Goal: Task Accomplishment & Management: Manage account settings

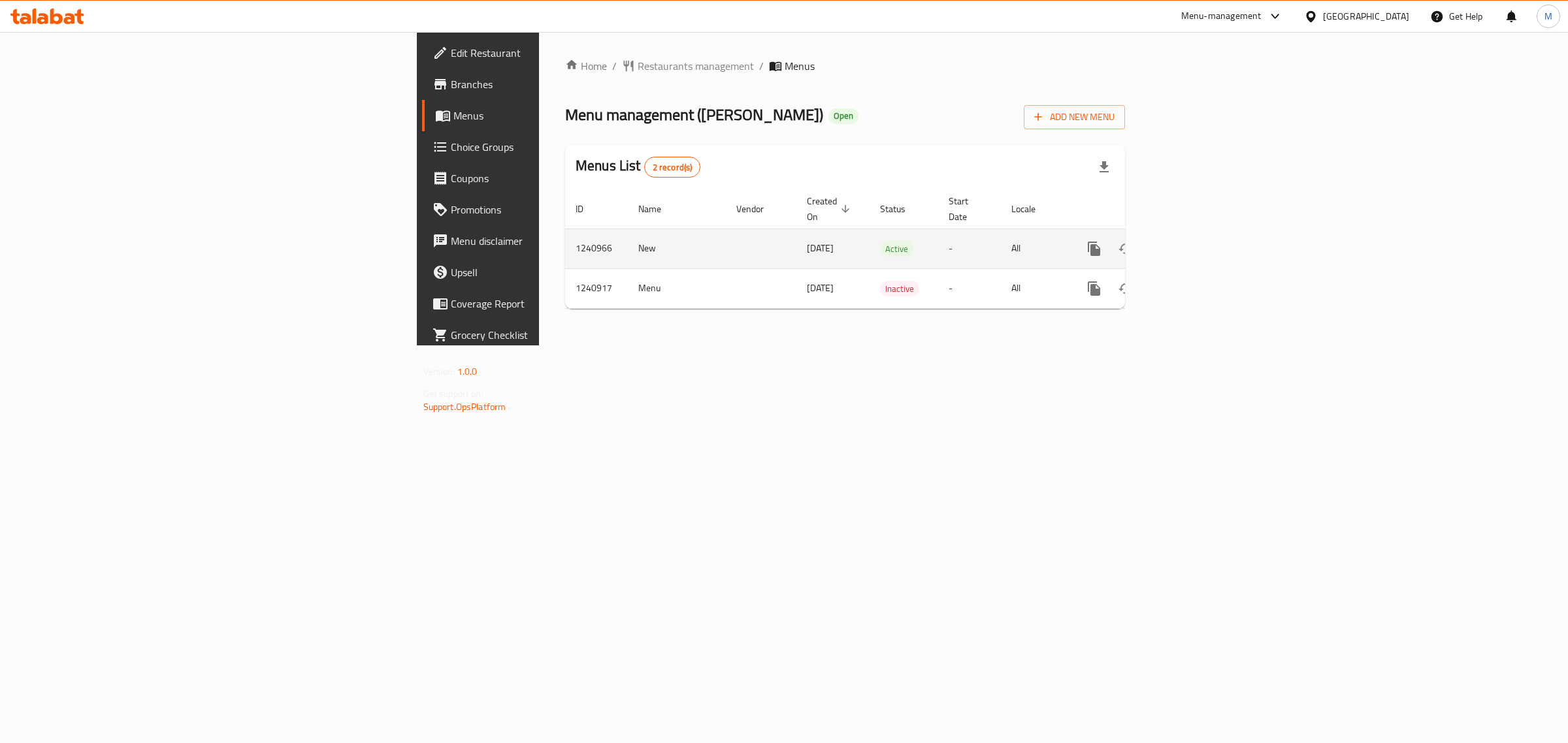
click at [628, 236] on td "New" at bounding box center [677, 249] width 98 height 40
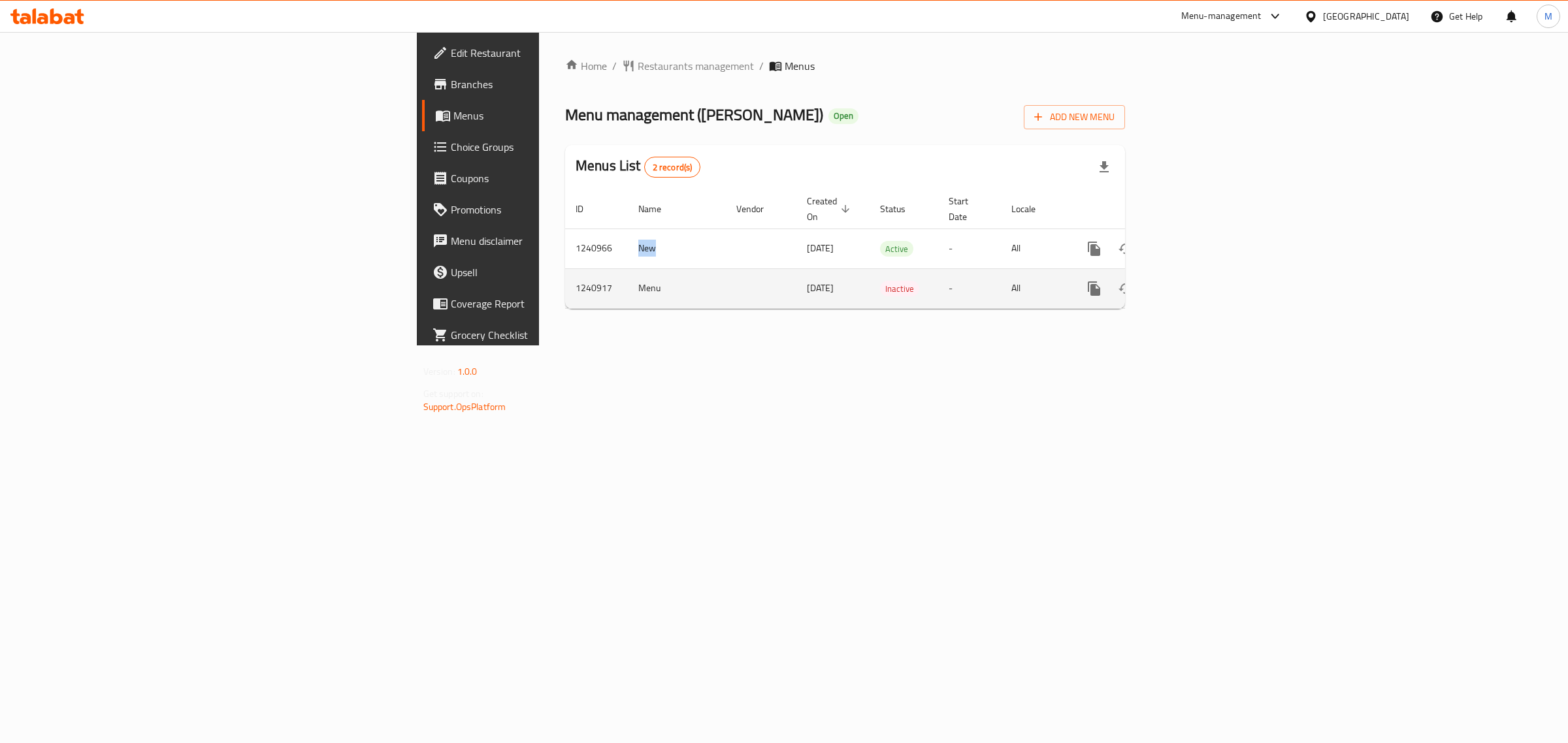
copy td "New"
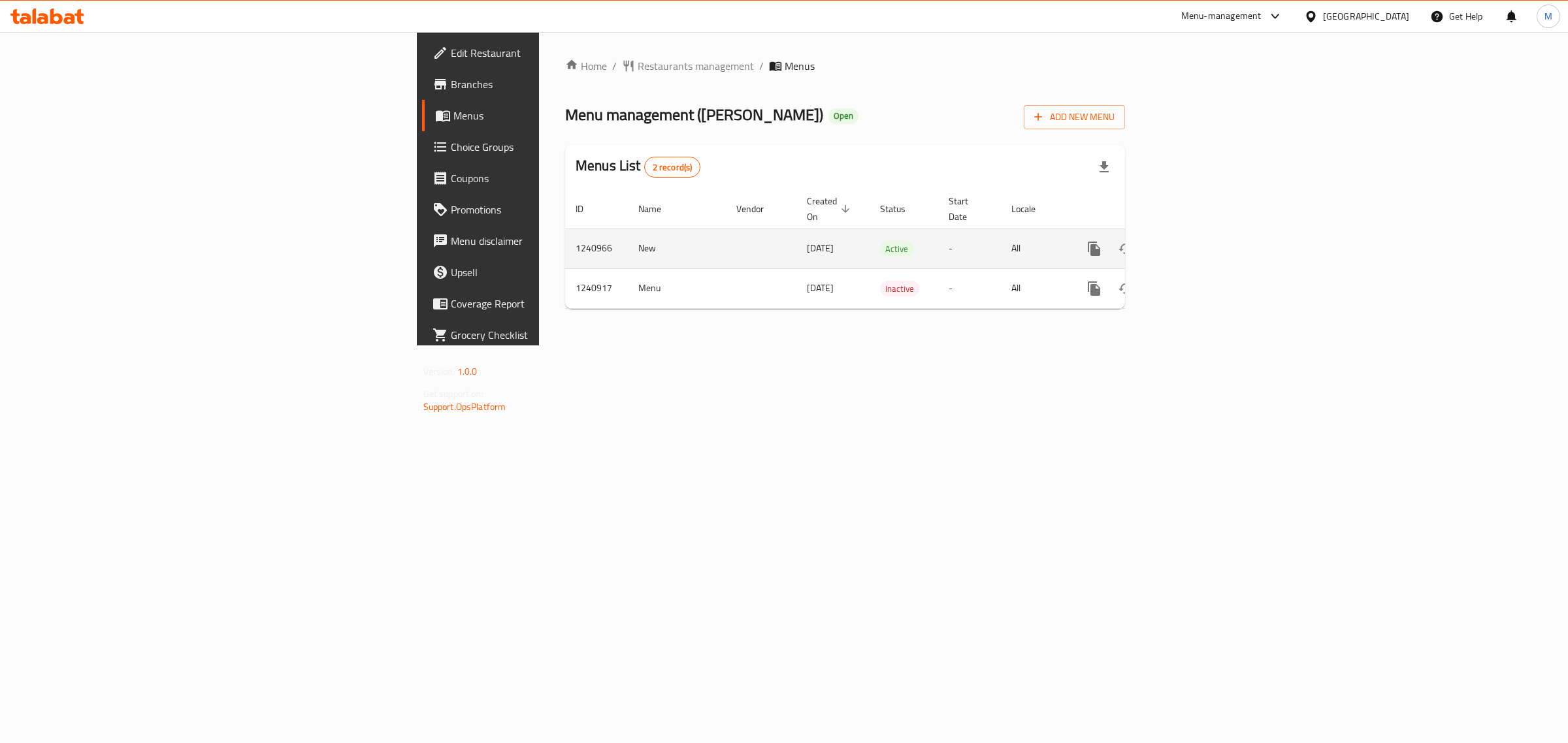
click at [565, 233] on td "1240966" at bounding box center [596, 249] width 62 height 40
copy td "1240966"
click at [1195, 243] on icon "enhanced table" at bounding box center [1189, 249] width 12 height 12
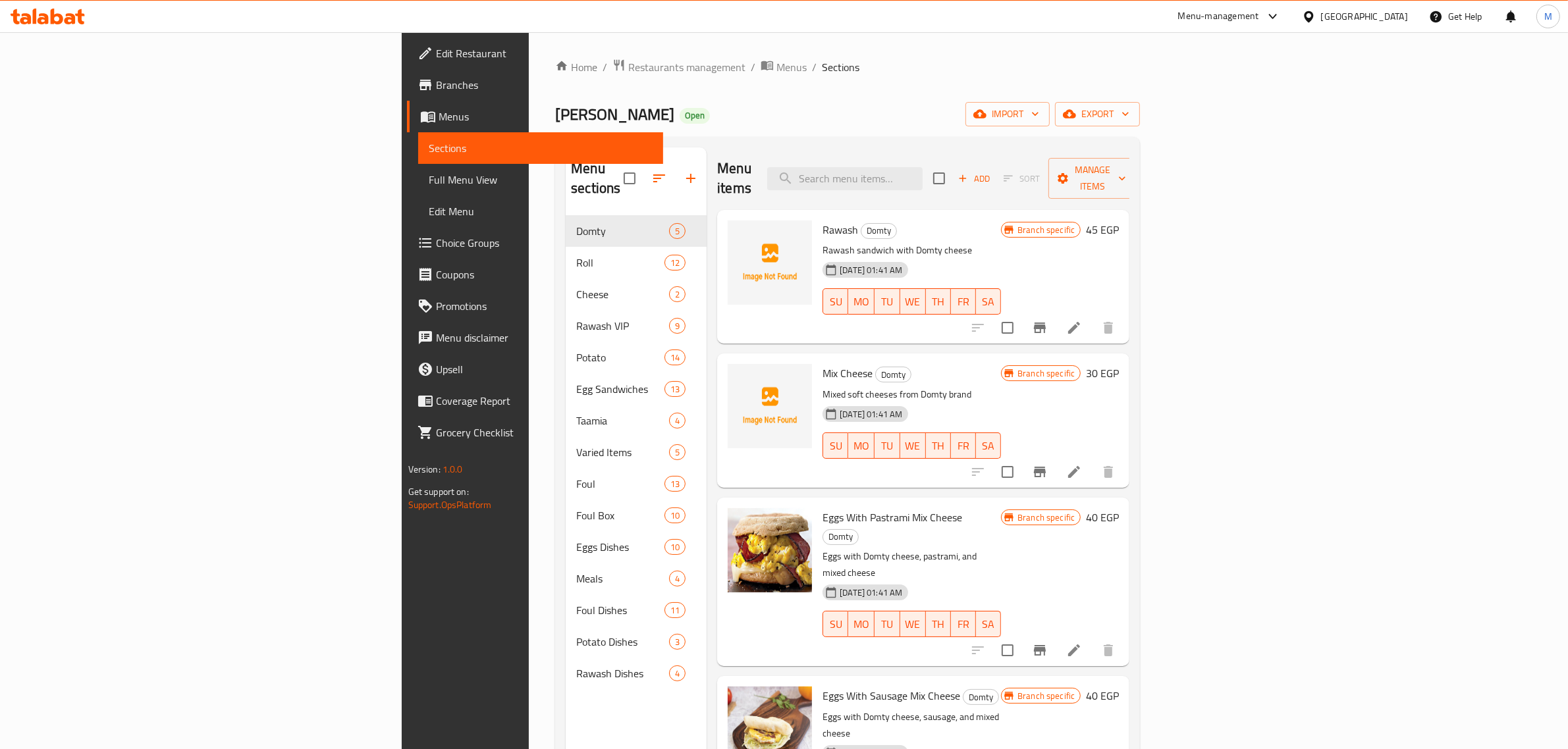
click at [702, 88] on div "Home / Restaurants management / Menus / Sections Rawash Ebn Araby Open import e…" at bounding box center [847, 483] width 585 height 848
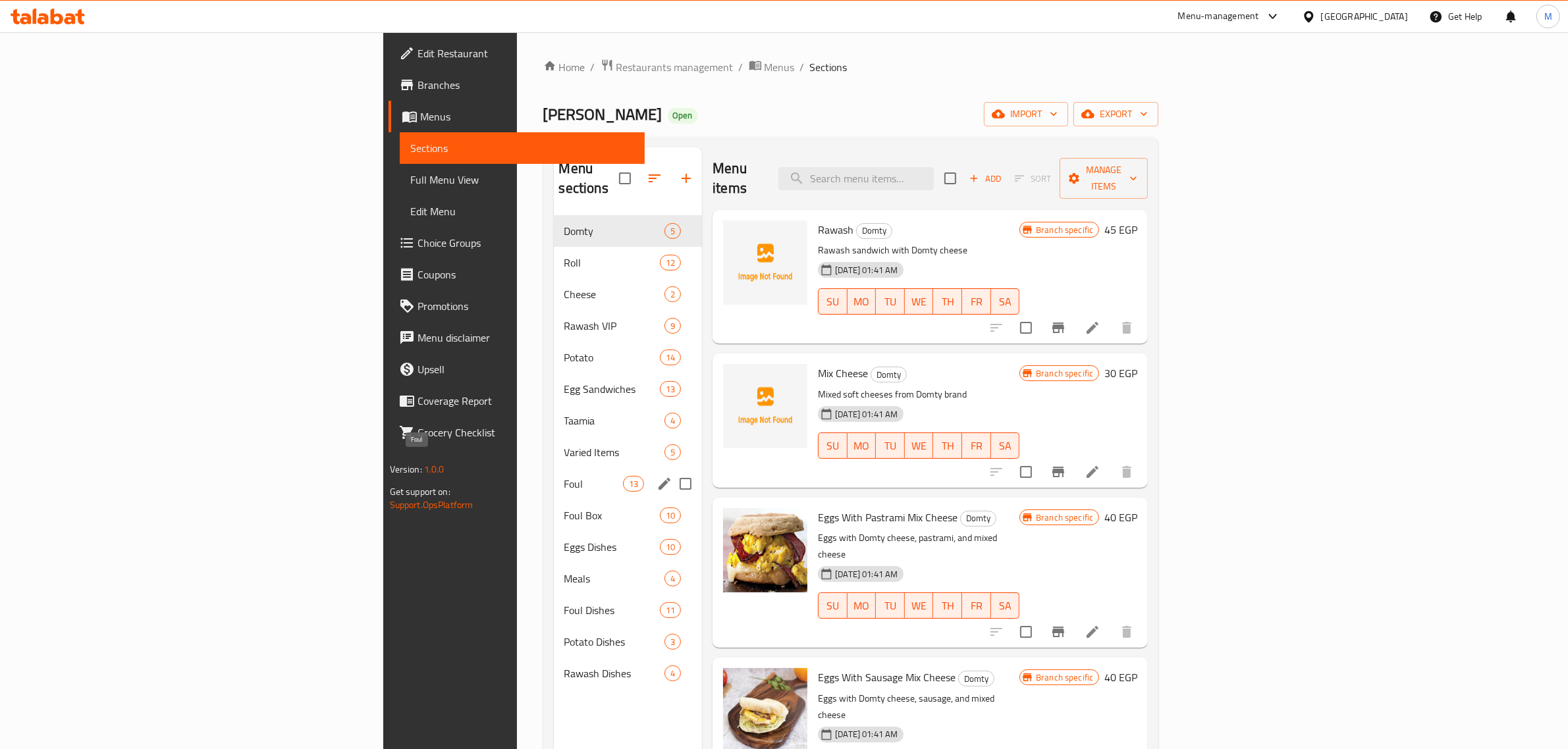
click at [565, 476] on span "Foul" at bounding box center [594, 484] width 58 height 16
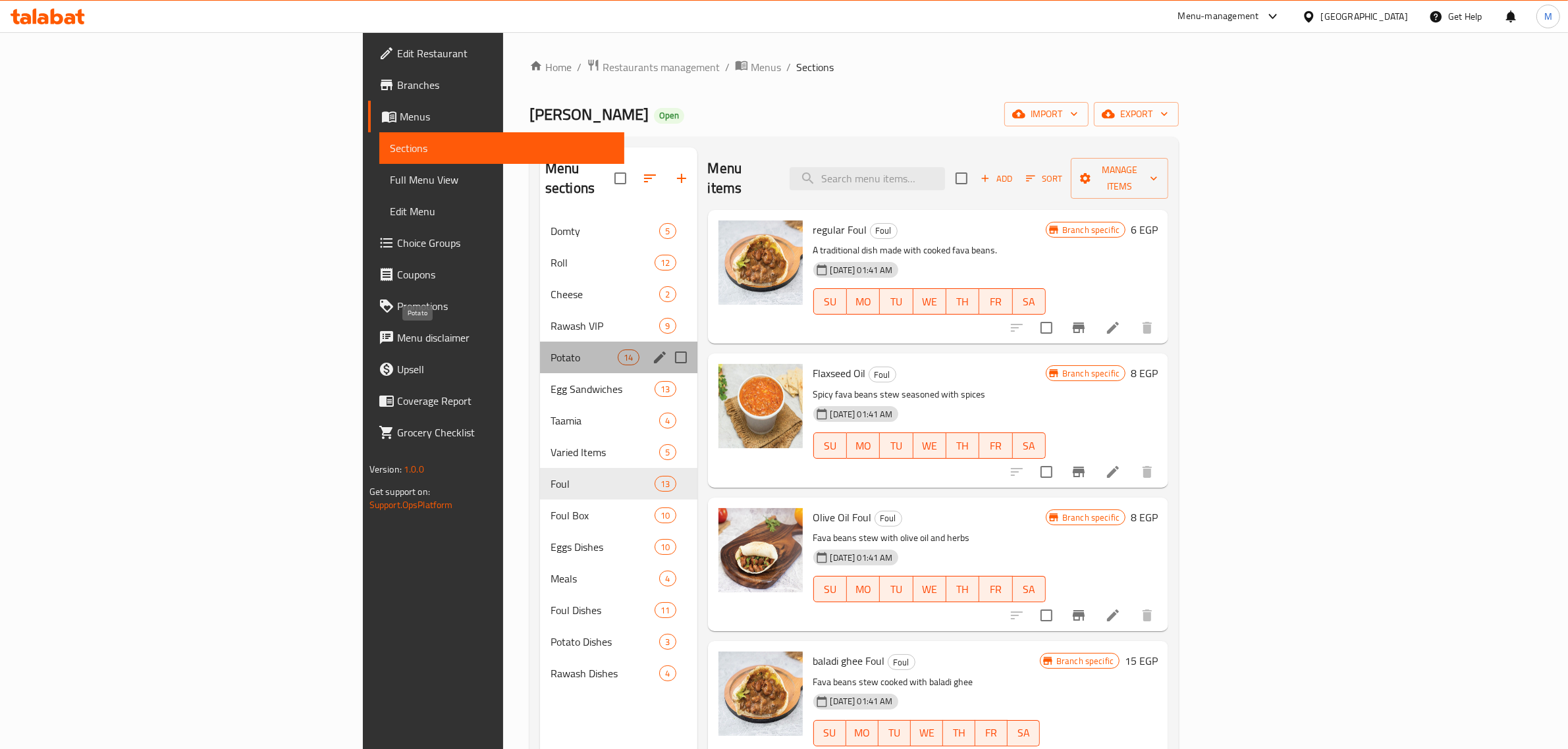
click at [550, 349] on span "Potato" at bounding box center [584, 357] width 67 height 16
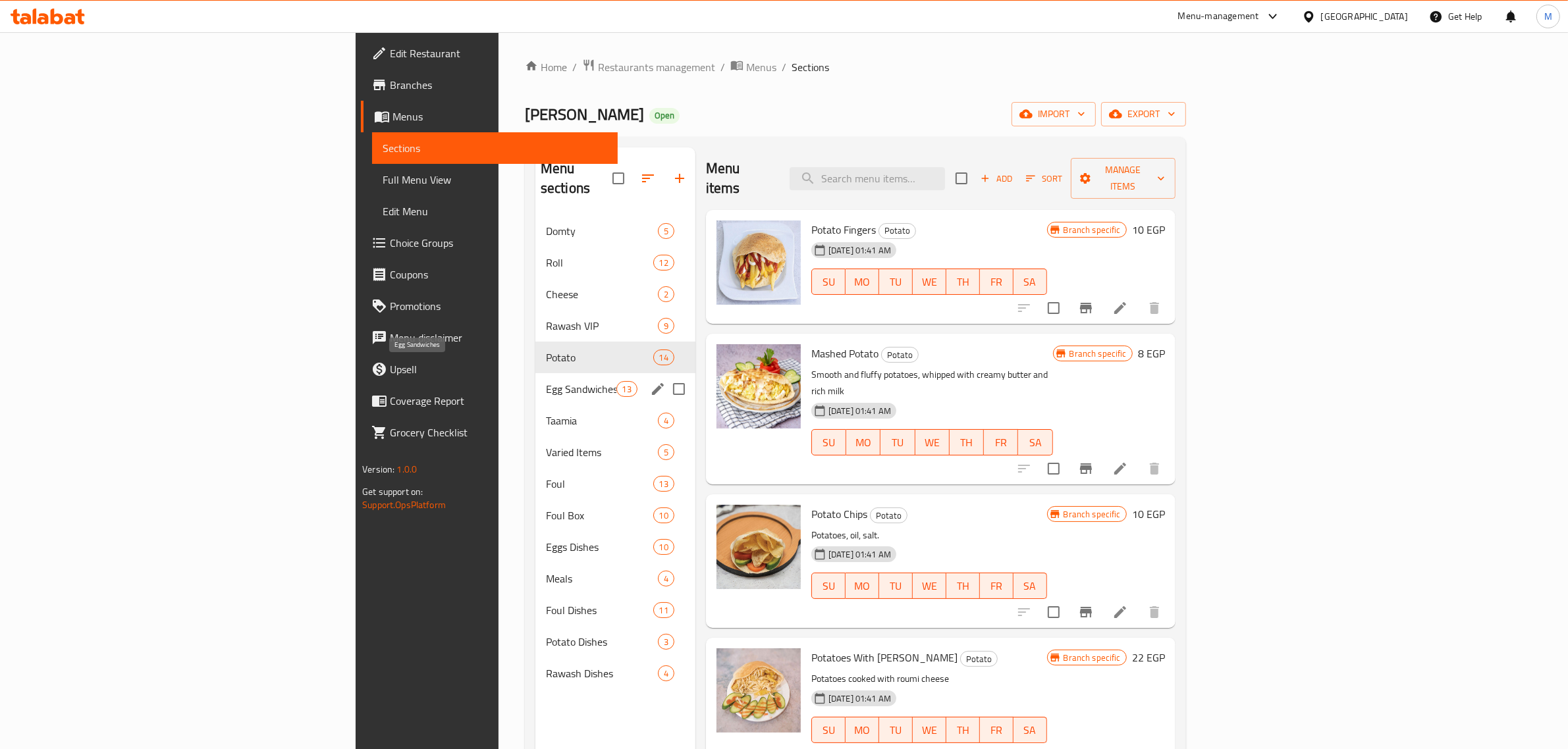
click at [545, 381] on span "Egg Sandwiches" at bounding box center [580, 389] width 70 height 16
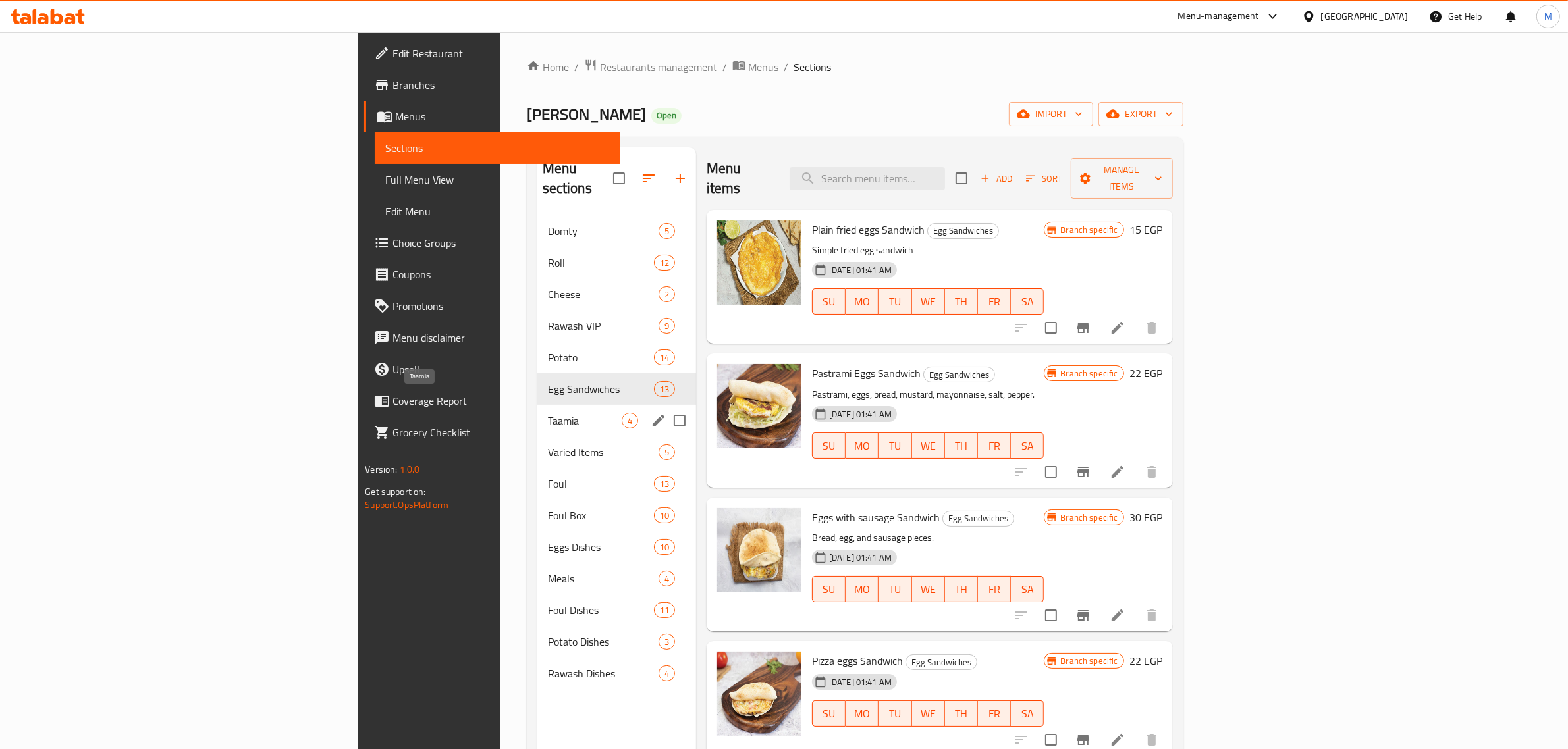
click at [548, 413] on span "Taamia" at bounding box center [585, 421] width 74 height 16
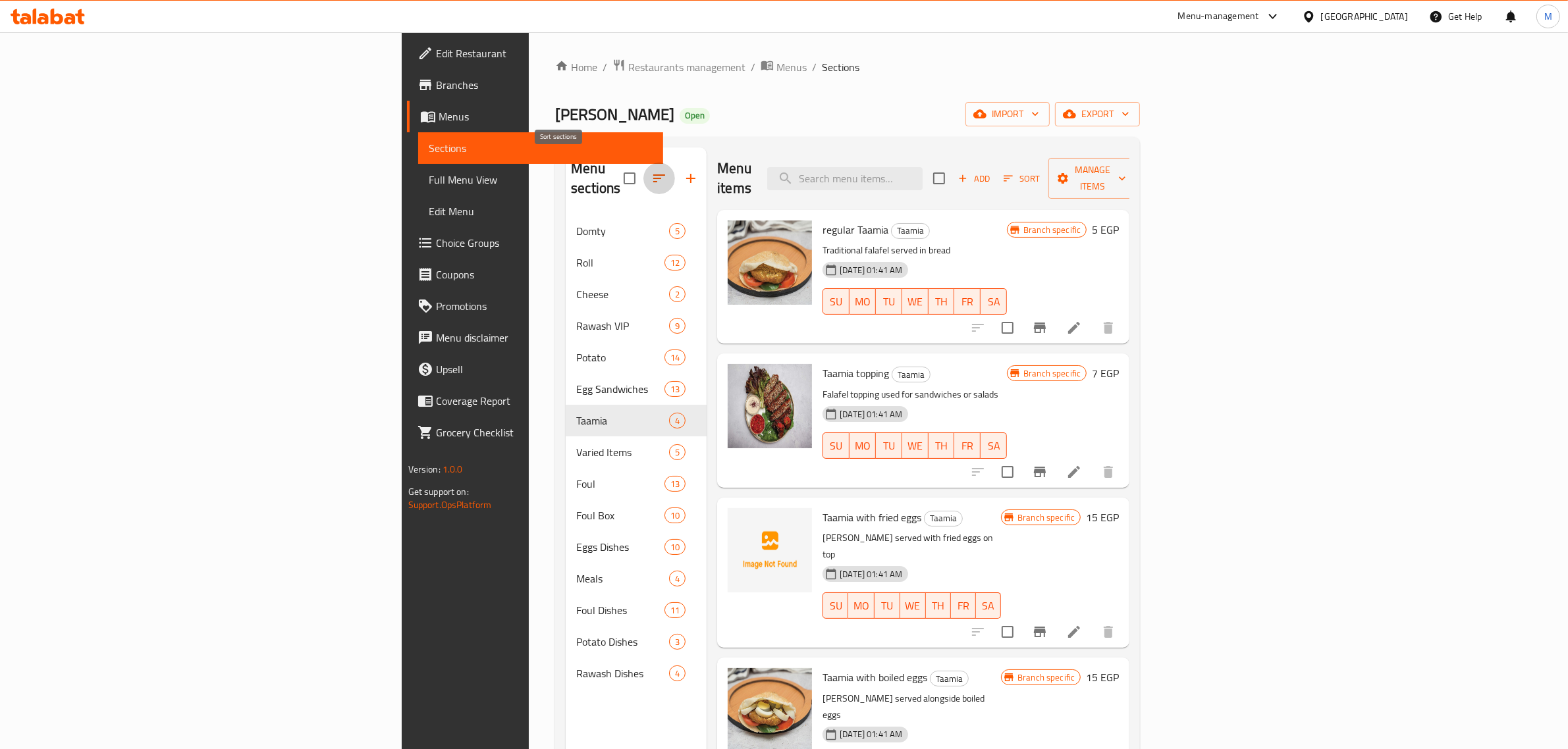
click at [651, 171] on icon "button" at bounding box center [659, 178] width 16 height 16
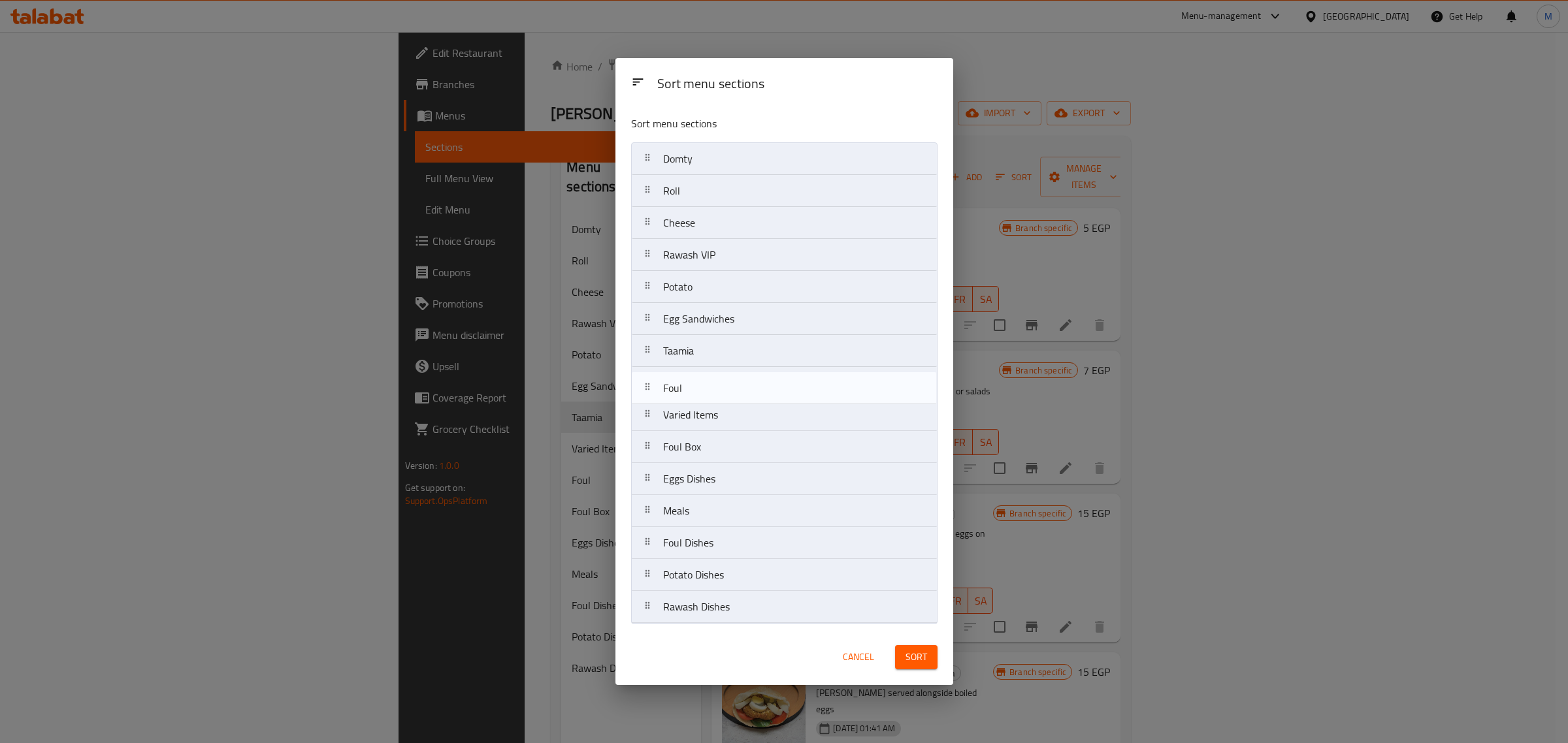
drag, startPoint x: 706, startPoint y: 419, endPoint x: 706, endPoint y: 387, distance: 32.0
click at [706, 387] on nav "Domty Roll Cheese Rawash VIP Potato Egg Sandwiches Taamia Varied Items Foul Fou…" at bounding box center [784, 383] width 307 height 481
drag, startPoint x: 721, startPoint y: 455, endPoint x: 722, endPoint y: 419, distance: 36.0
click at [722, 419] on nav "Domty Roll Cheese Rawash VIP Potato Egg Sandwiches Taamia Foul Varied Items Fou…" at bounding box center [784, 383] width 307 height 481
drag, startPoint x: 720, startPoint y: 481, endPoint x: 721, endPoint y: 456, distance: 25.0
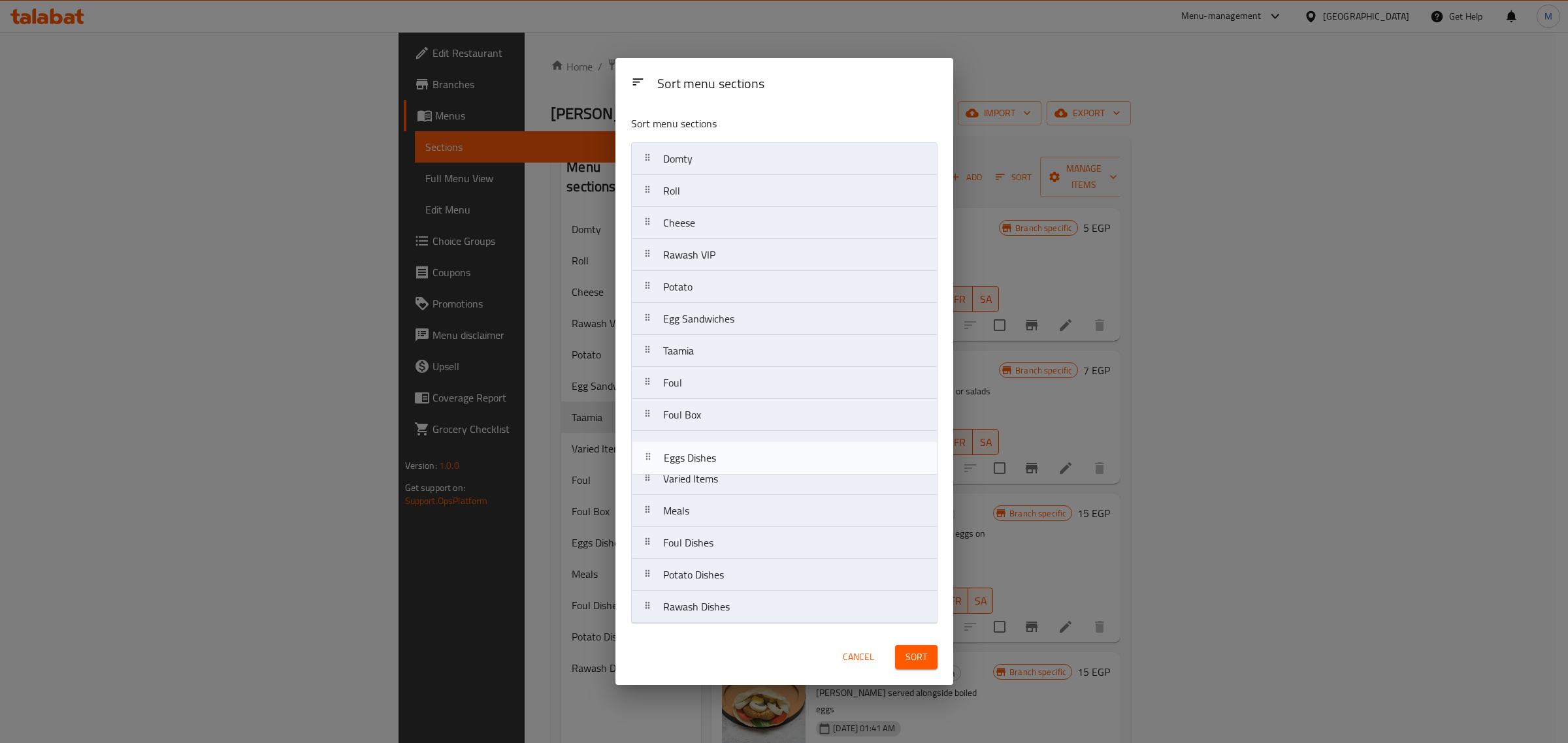
click at [721, 456] on nav "Domty Roll Cheese Rawash VIP Potato Egg Sandwiches Taamia Foul Foul Box Varied …" at bounding box center [784, 383] width 307 height 481
drag, startPoint x: 718, startPoint y: 547, endPoint x: 720, endPoint y: 479, distance: 68.0
click at [720, 479] on nav "Domty Roll Cheese Rawash VIP Potato Egg Sandwiches Taamia Foul Foul Box Eggs Di…" at bounding box center [784, 383] width 307 height 481
drag, startPoint x: 739, startPoint y: 548, endPoint x: 739, endPoint y: 519, distance: 29.0
click at [739, 519] on nav "Domty Roll Cheese Rawash VIP Potato Egg Sandwiches Taamia Foul Foul Box Eggs Di…" at bounding box center [784, 383] width 307 height 481
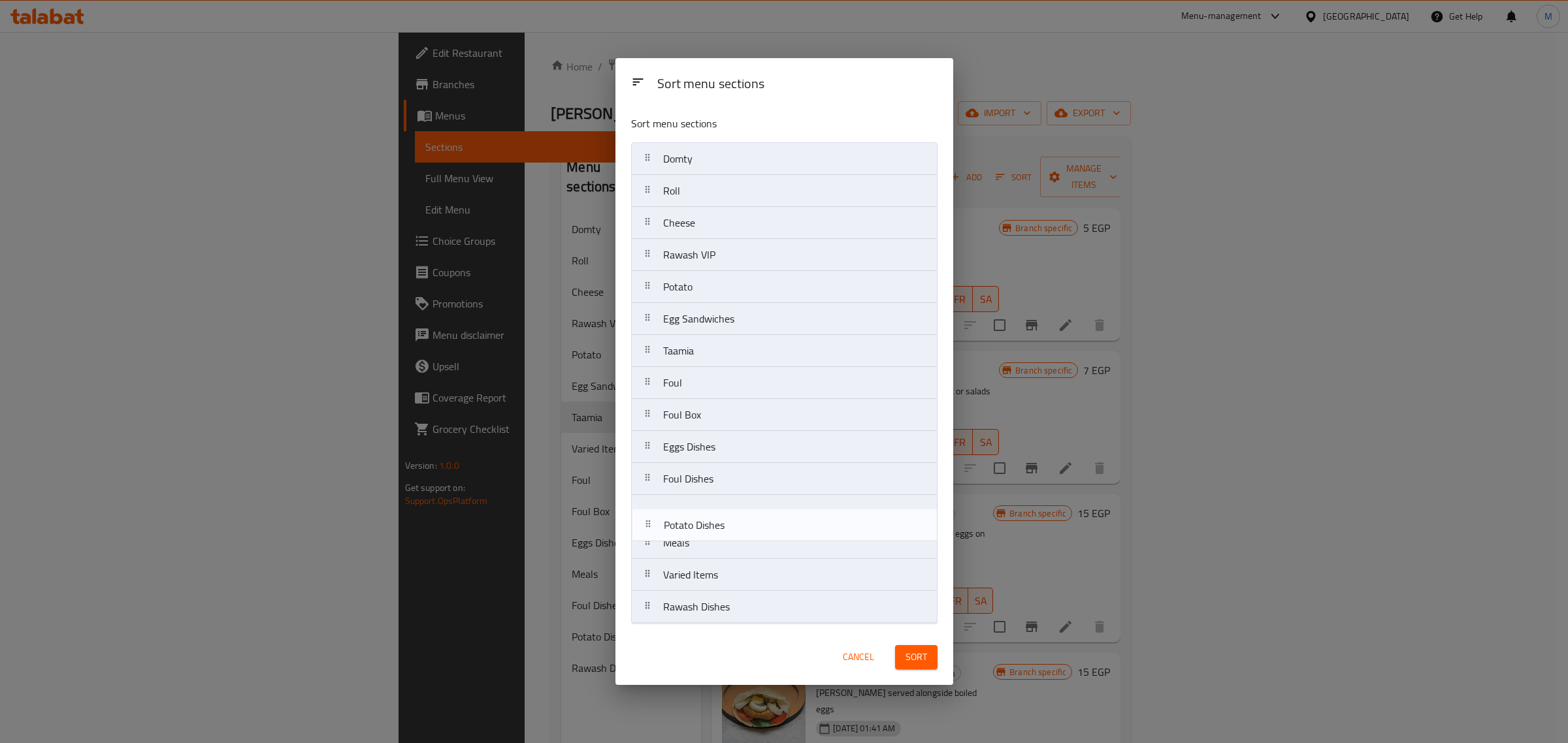
drag, startPoint x: 751, startPoint y: 581, endPoint x: 751, endPoint y: 525, distance: 56.0
click at [752, 527] on nav "Domty Roll Cheese Rawash VIP Potato Egg Sandwiches Taamia Foul Foul Box Eggs Di…" at bounding box center [784, 383] width 307 height 481
drag, startPoint x: 703, startPoint y: 544, endPoint x: 717, endPoint y: 510, distance: 36.8
click at [717, 510] on nav "Domty Roll Cheese Rawash VIP Potato Egg Sandwiches Taamia Foul Foul Box Eggs Di…" at bounding box center [784, 383] width 307 height 481
drag, startPoint x: 712, startPoint y: 618, endPoint x: 719, endPoint y: 585, distance: 33.7
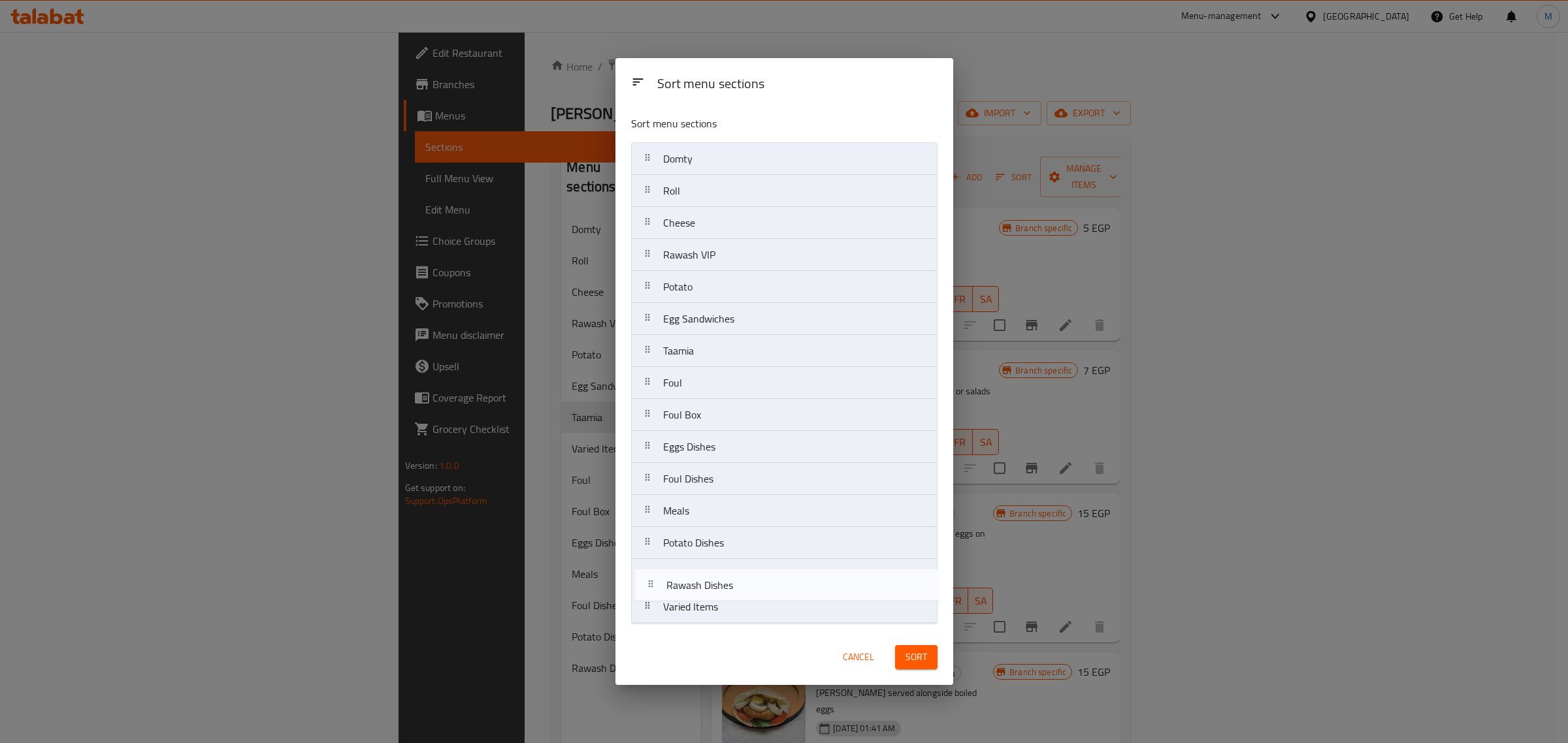
click at [716, 586] on nav "Domty Roll Cheese Rawash VIP Potato Egg Sandwiches Taamia Foul Foul Box Eggs Di…" at bounding box center [784, 383] width 307 height 481
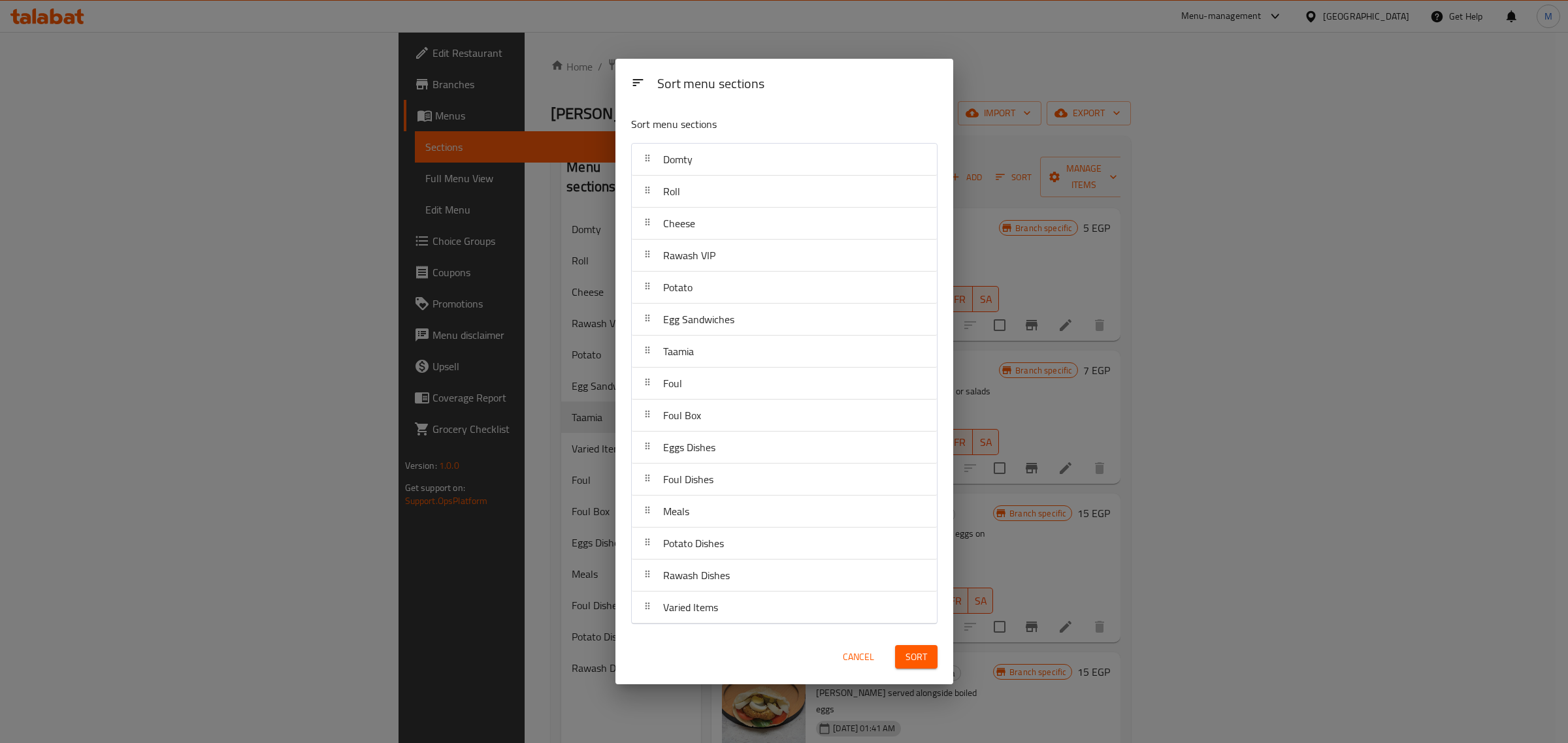
click at [916, 651] on span "Sort" at bounding box center [916, 658] width 22 height 16
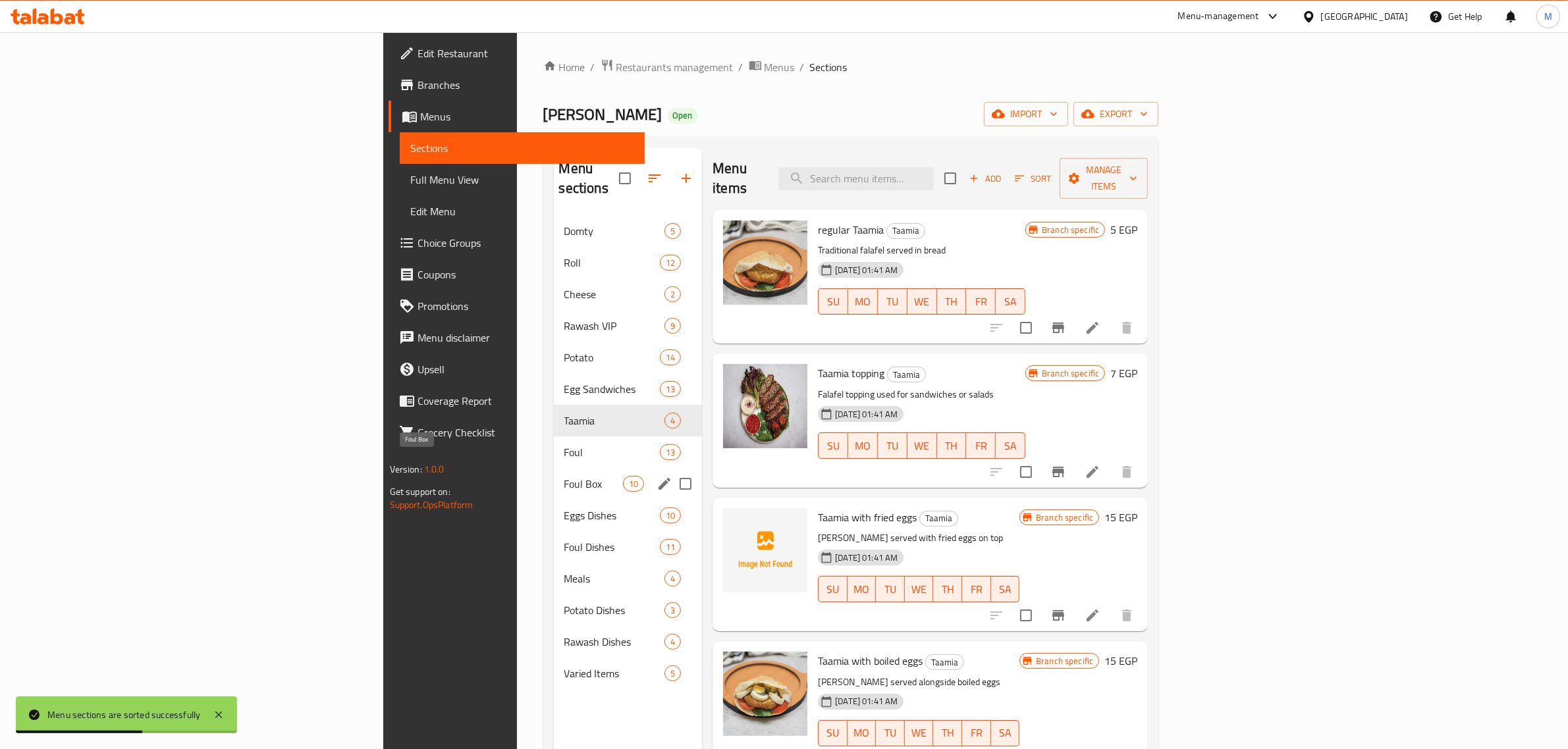
click at [565, 476] on span "Foul Box" at bounding box center [594, 484] width 58 height 16
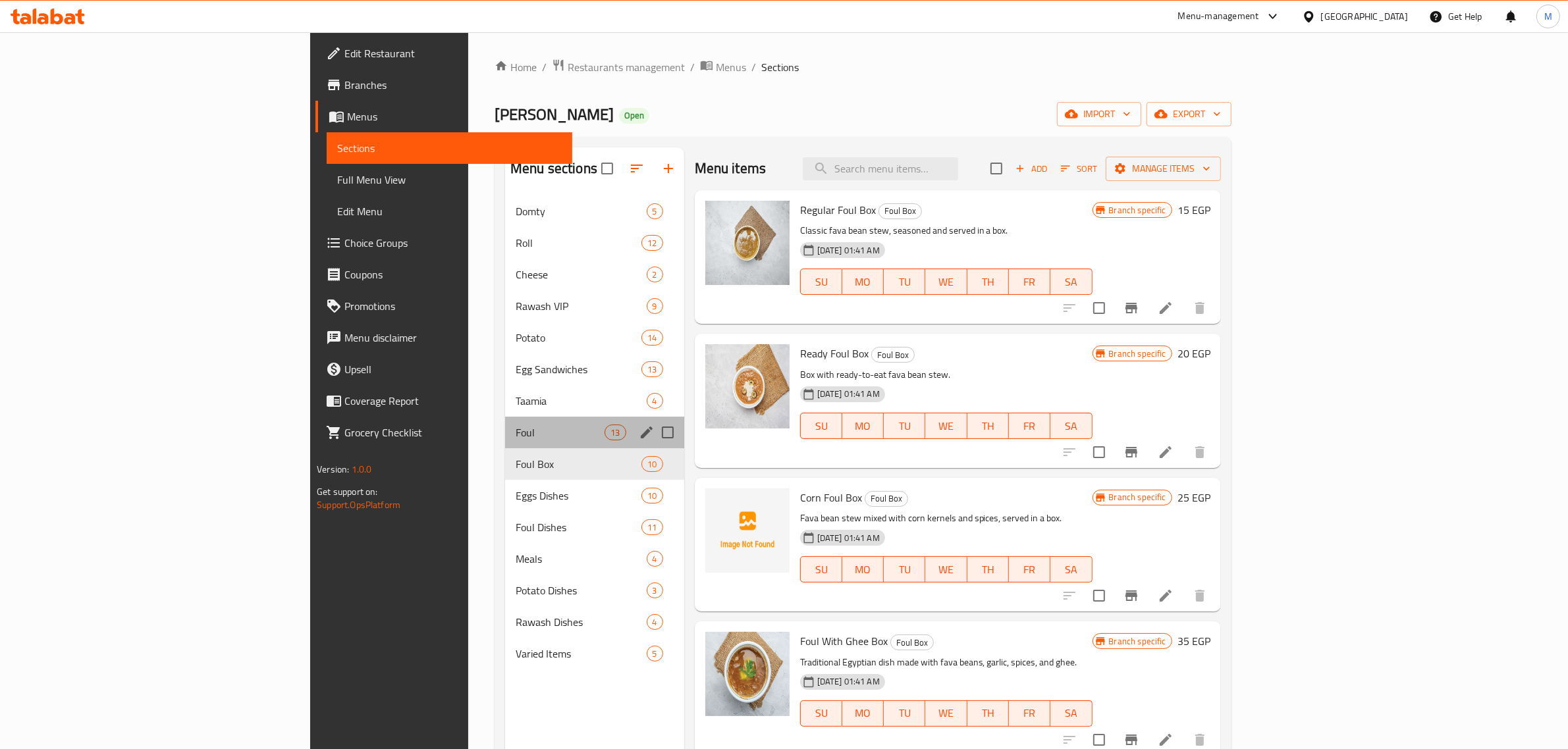
click at [505, 442] on div "Foul 13" at bounding box center [595, 432] width 179 height 32
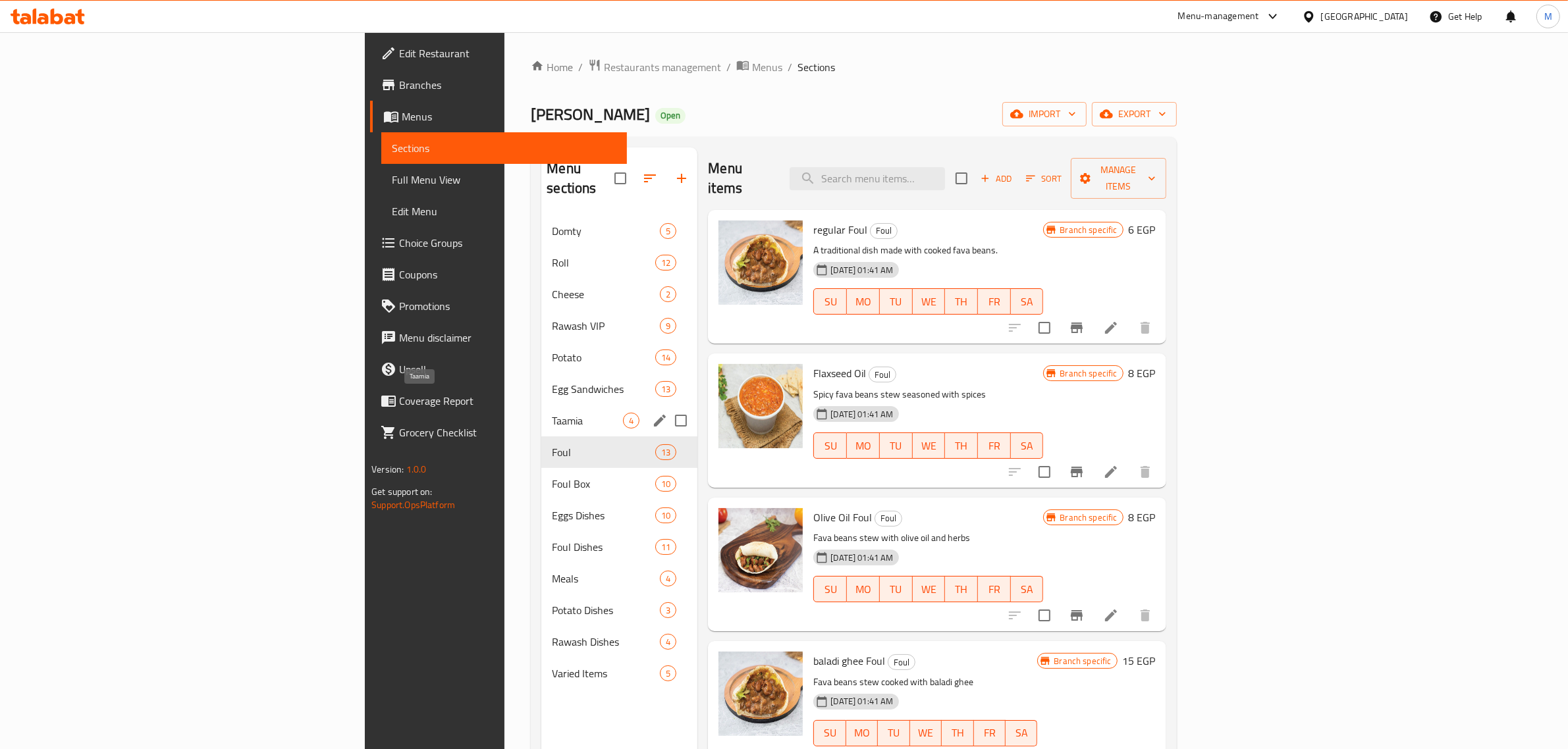
click at [552, 413] on span "Taamia" at bounding box center [587, 421] width 71 height 16
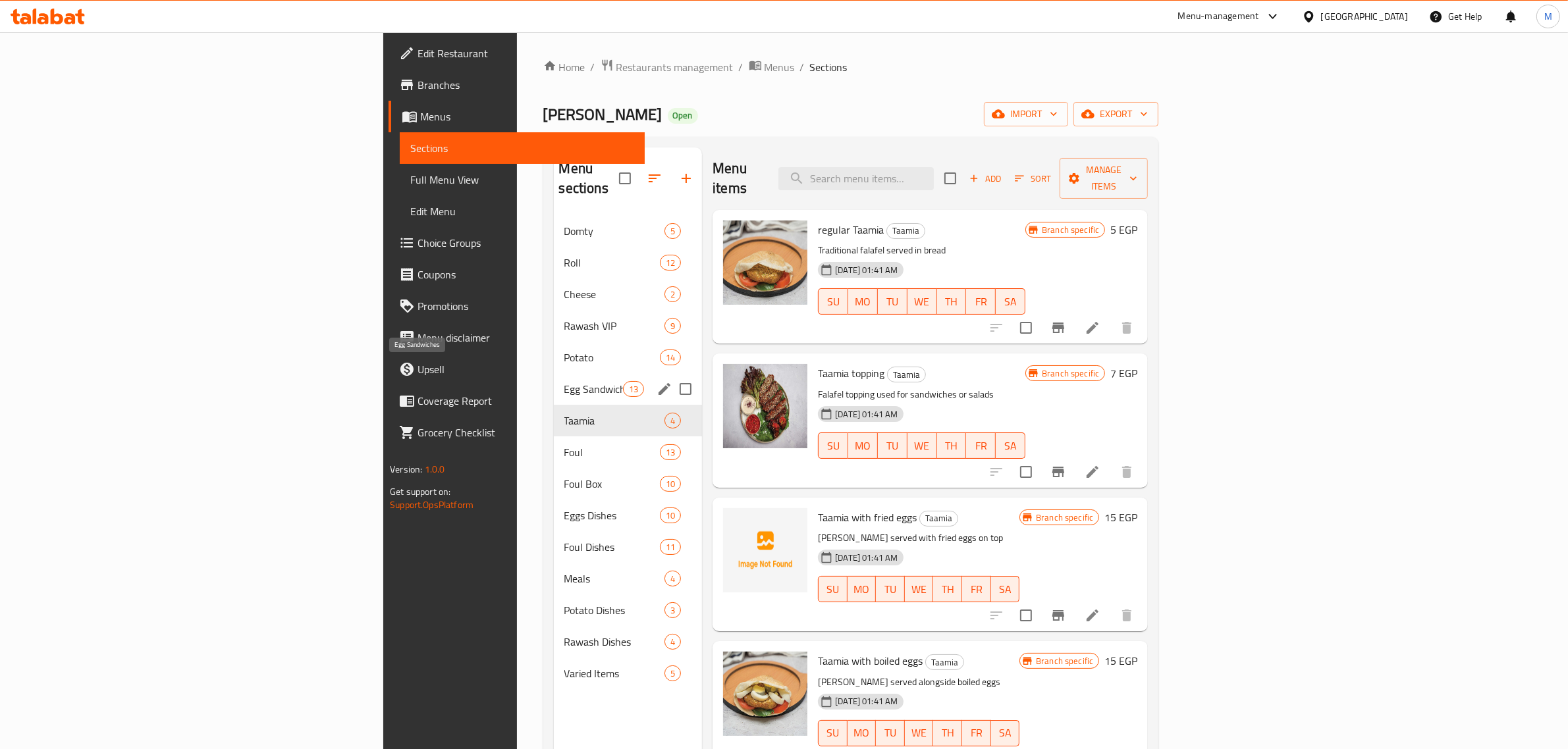
click at [565, 381] on span "Egg Sandwiches" at bounding box center [594, 389] width 58 height 16
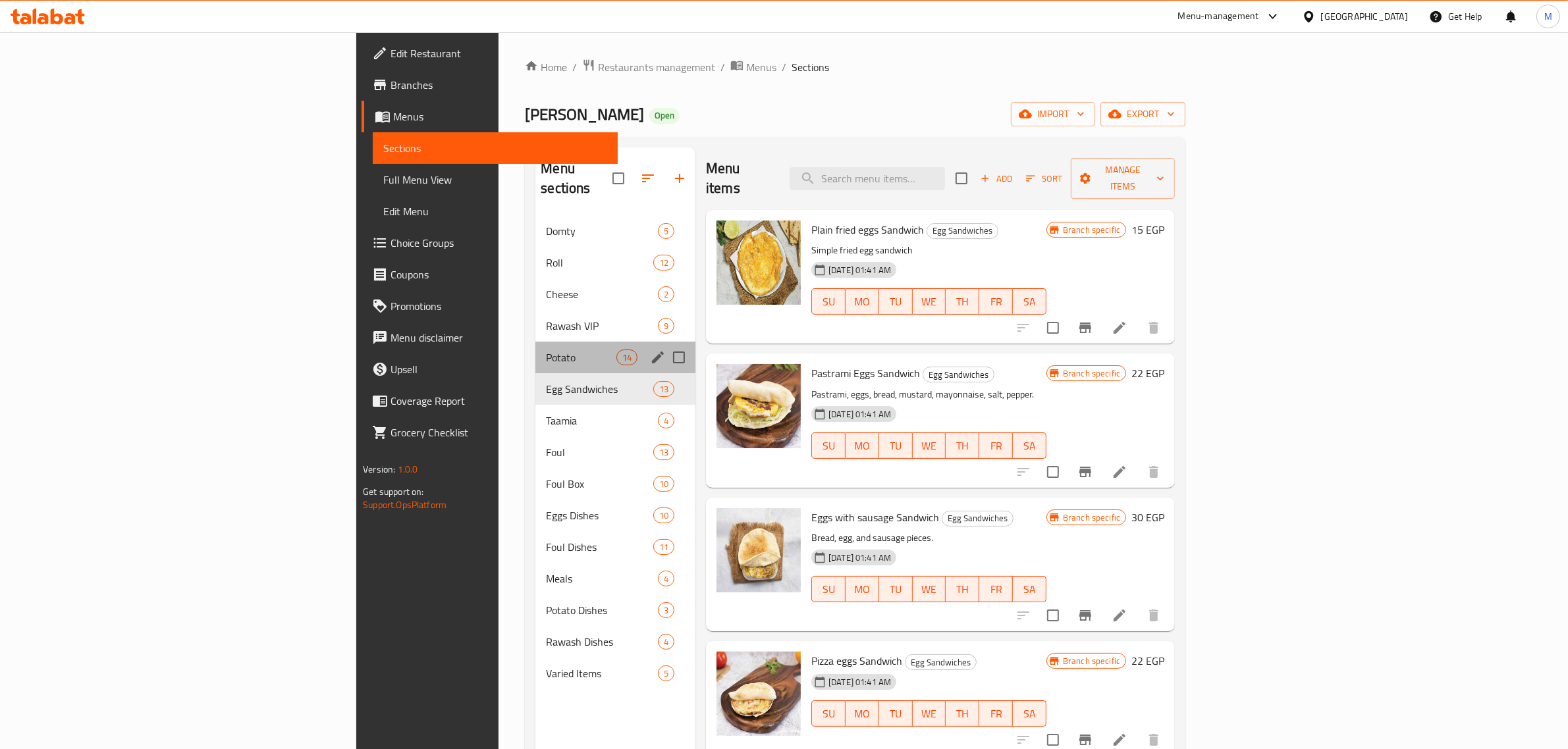
click at [535, 342] on div "Potato 14" at bounding box center [615, 358] width 160 height 32
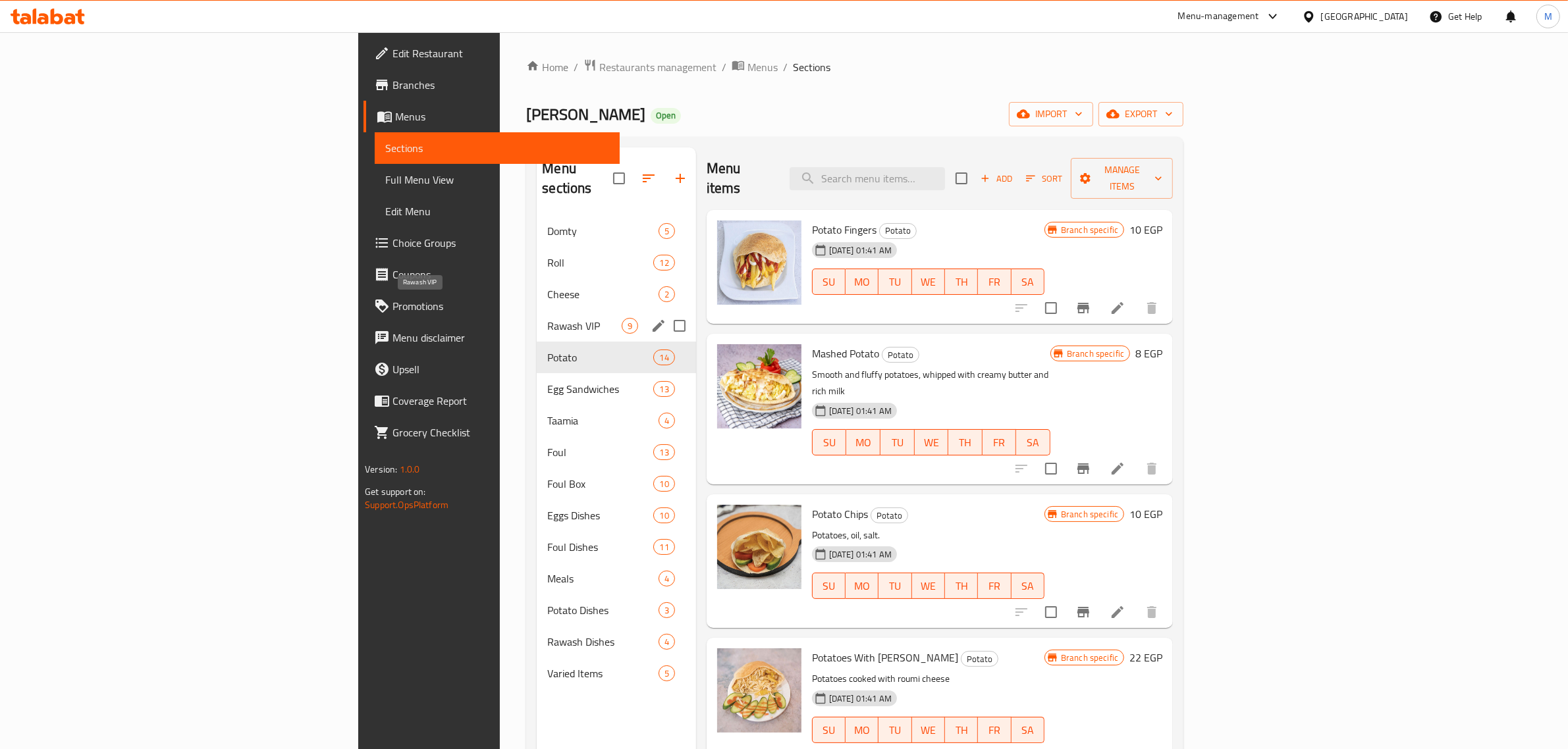
click at [536, 310] on div "Rawash VIP 9" at bounding box center [616, 326] width 159 height 32
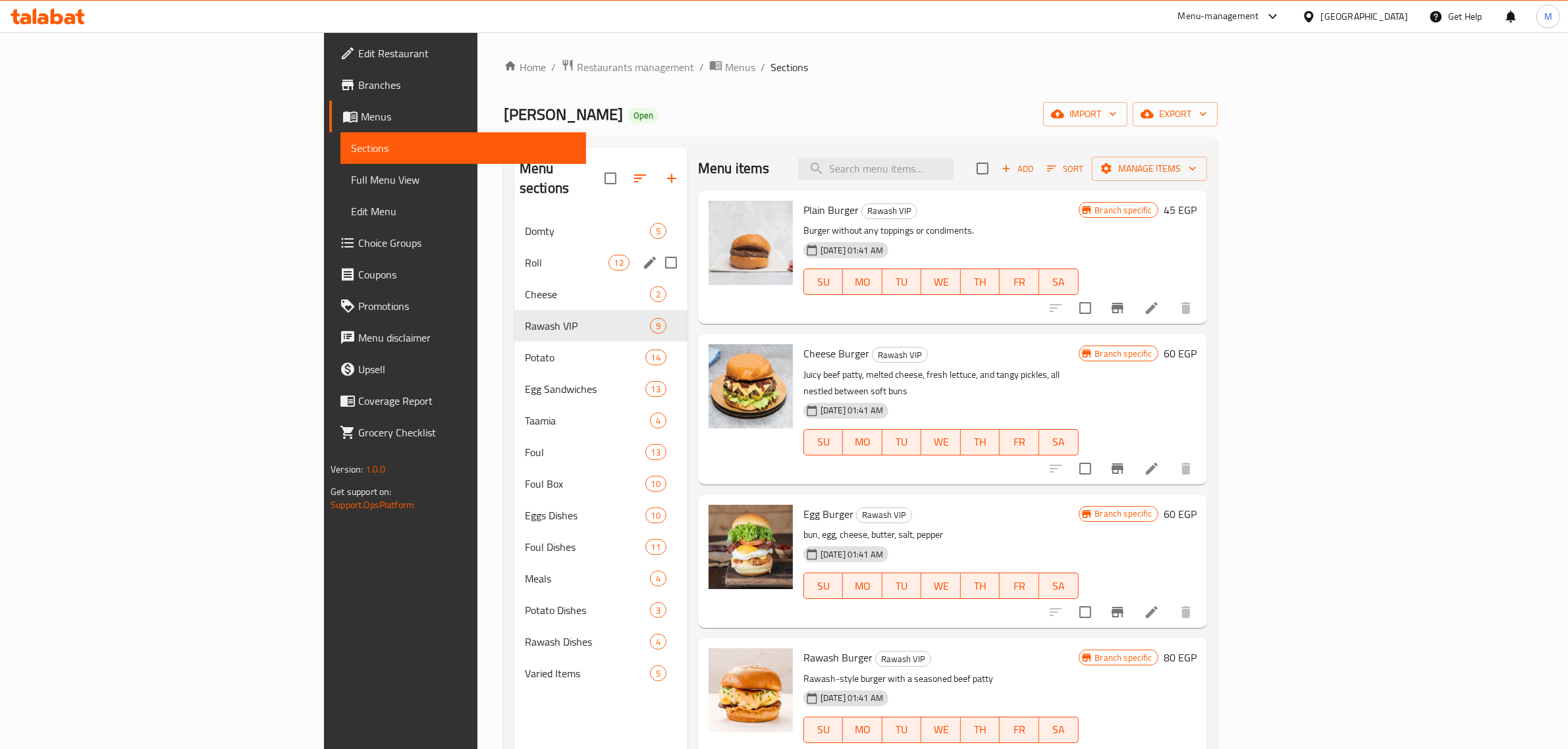
click at [524, 255] on span "Roll" at bounding box center [566, 262] width 84 height 16
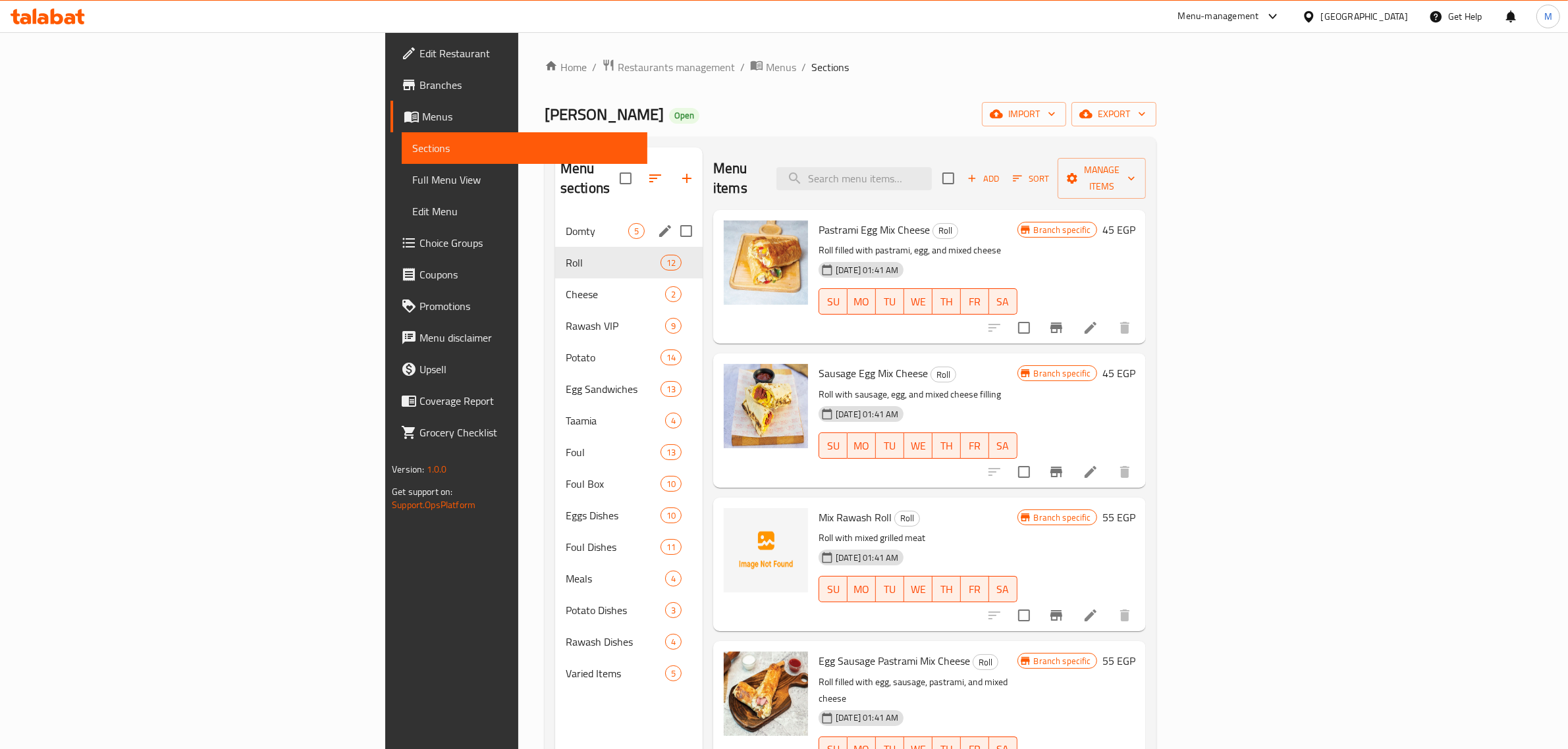
click at [556, 222] on div "Domty 5" at bounding box center [629, 231] width 148 height 32
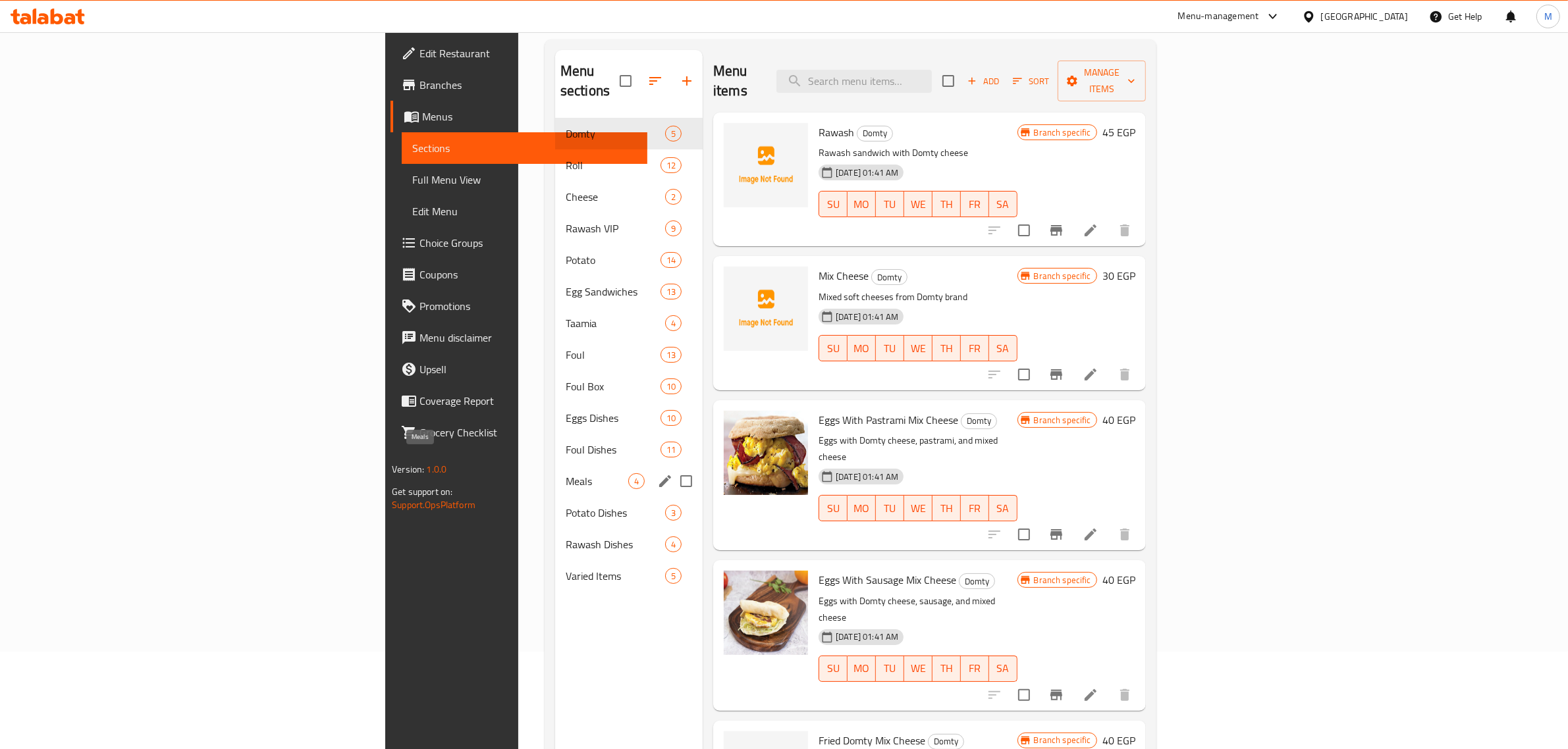
scroll to position [185, 0]
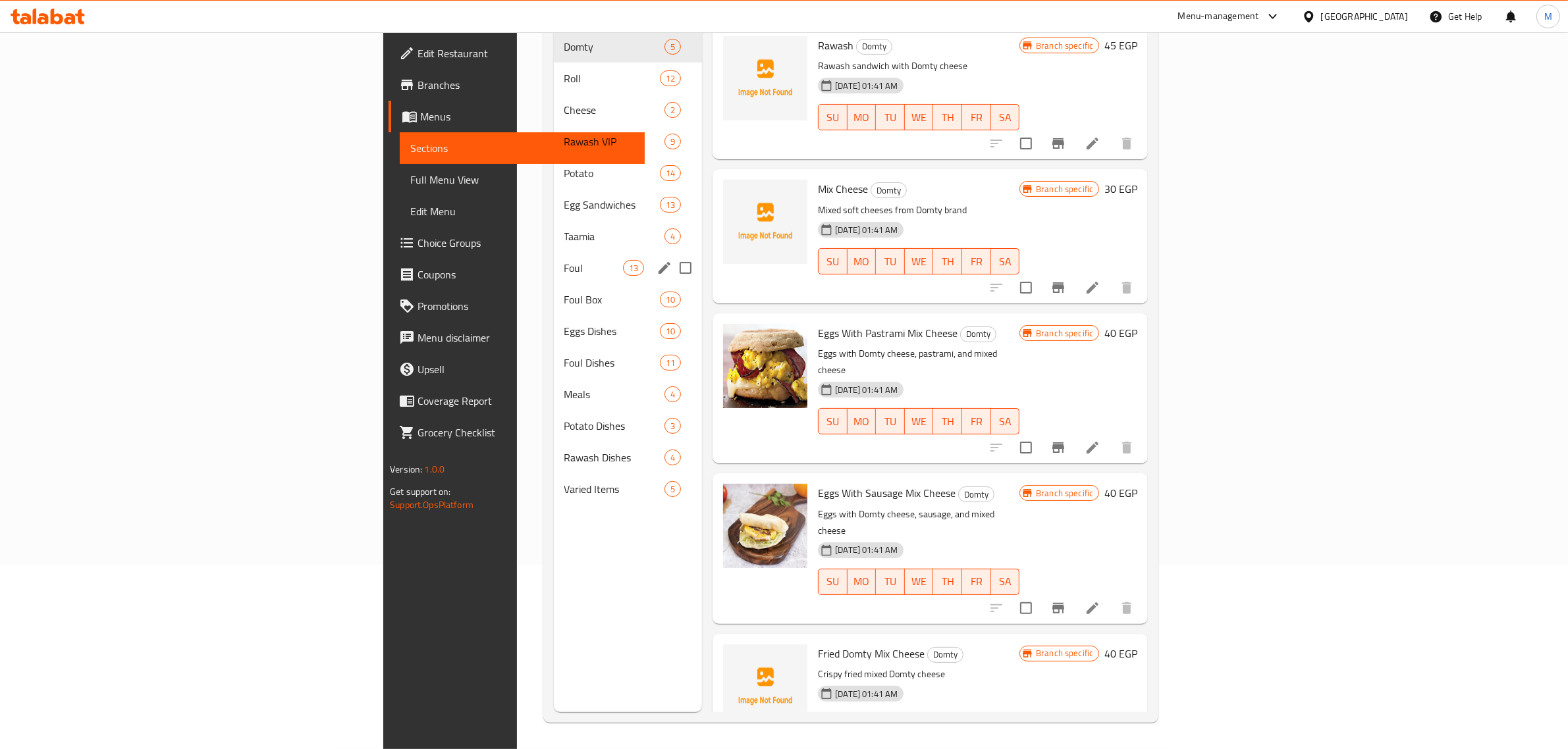
click at [554, 257] on div "Foul 13" at bounding box center [628, 267] width 149 height 32
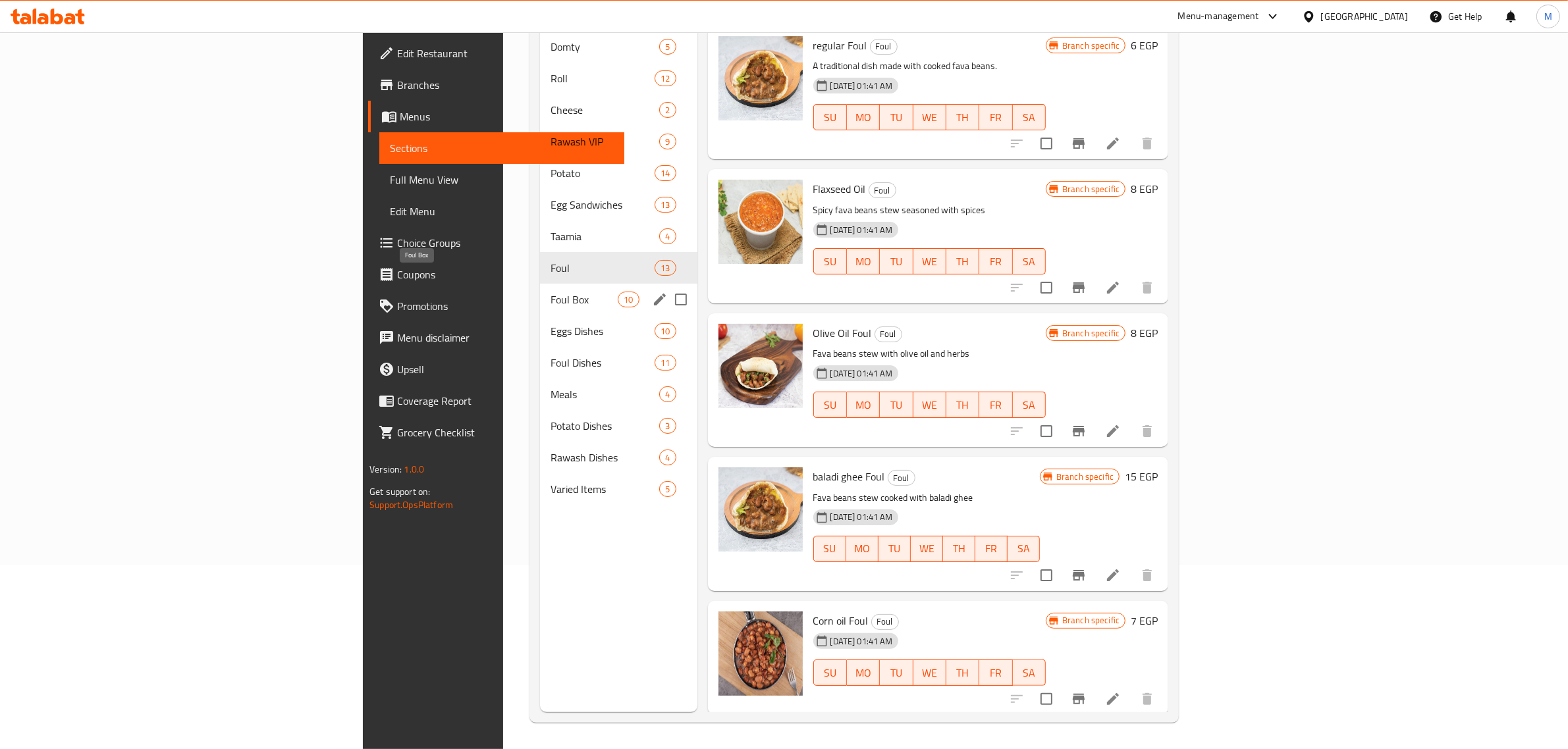
click at [550, 292] on span "Foul Box" at bounding box center [584, 299] width 67 height 16
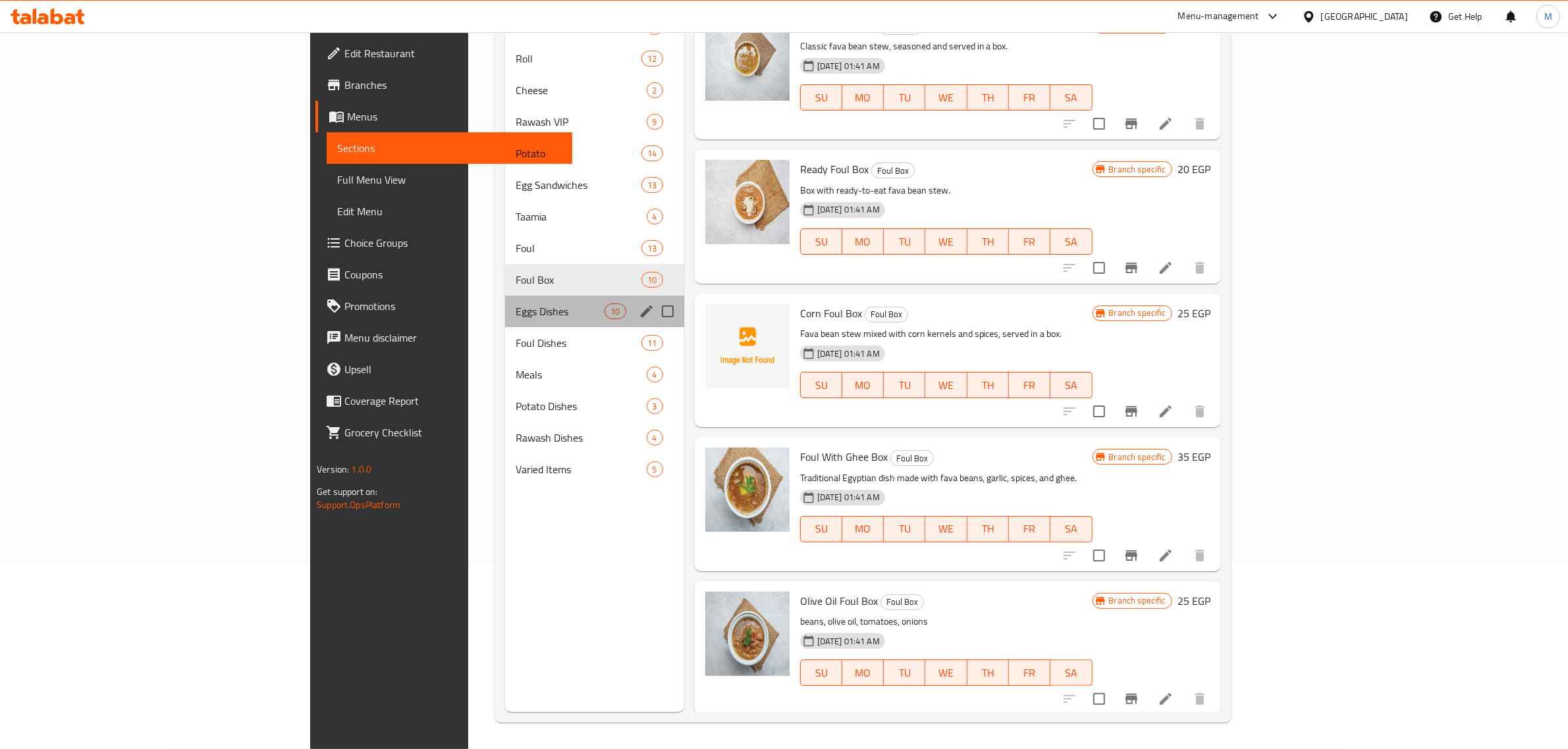
click at [505, 323] on div "Eggs Dishes 10" at bounding box center [595, 311] width 179 height 32
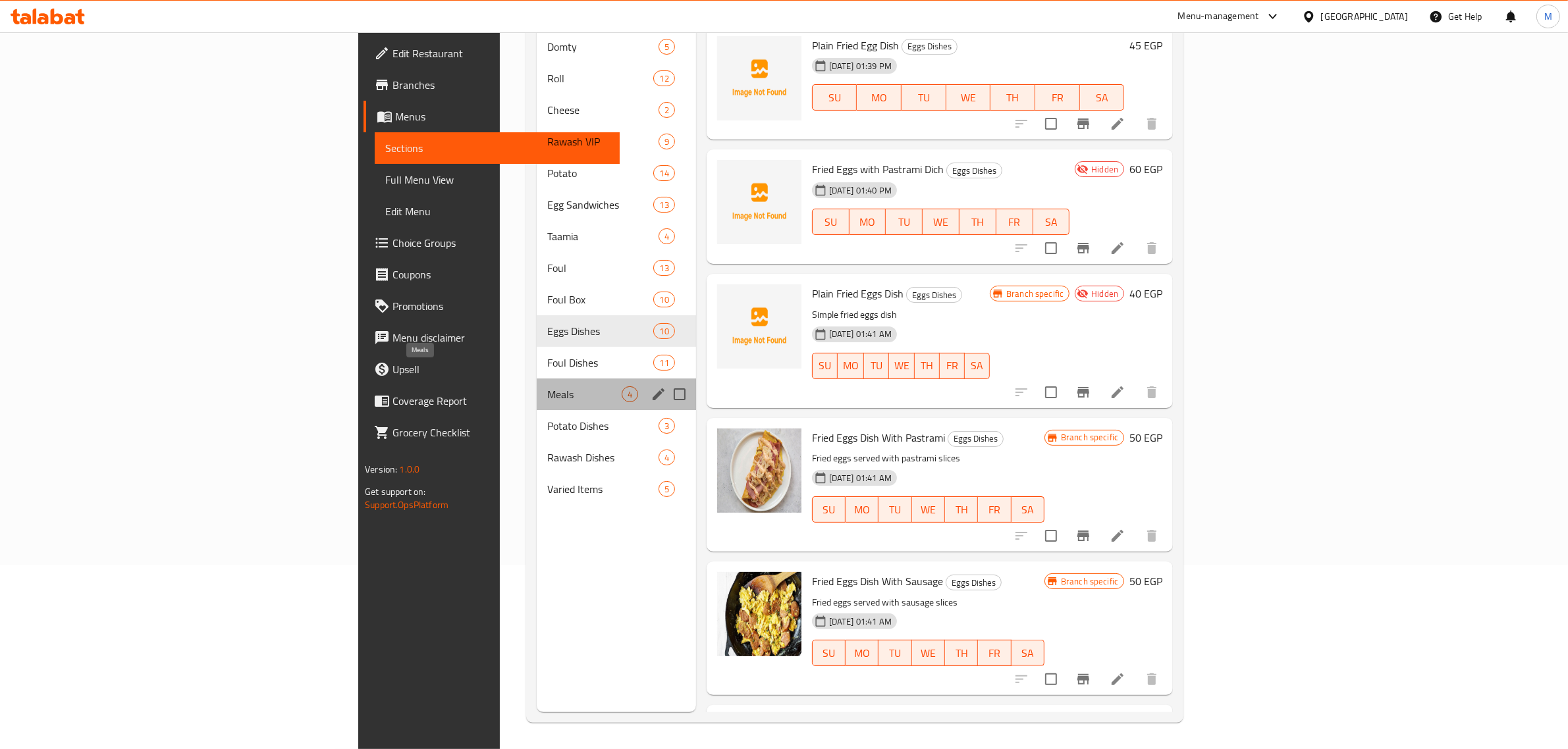
click at [547, 387] on span "Meals" at bounding box center [584, 394] width 74 height 16
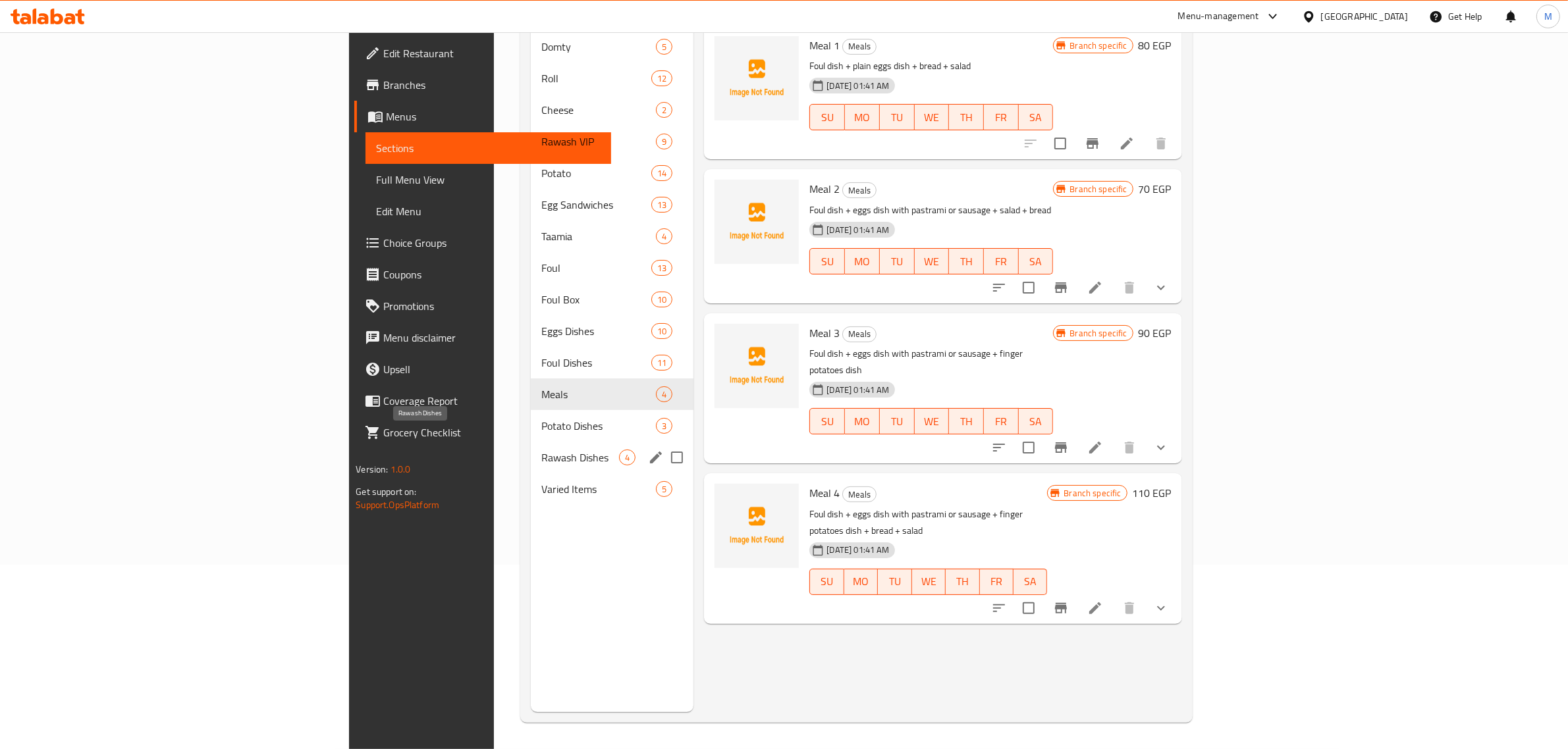
click at [541, 450] on span "Rawash Dishes" at bounding box center [579, 457] width 78 height 16
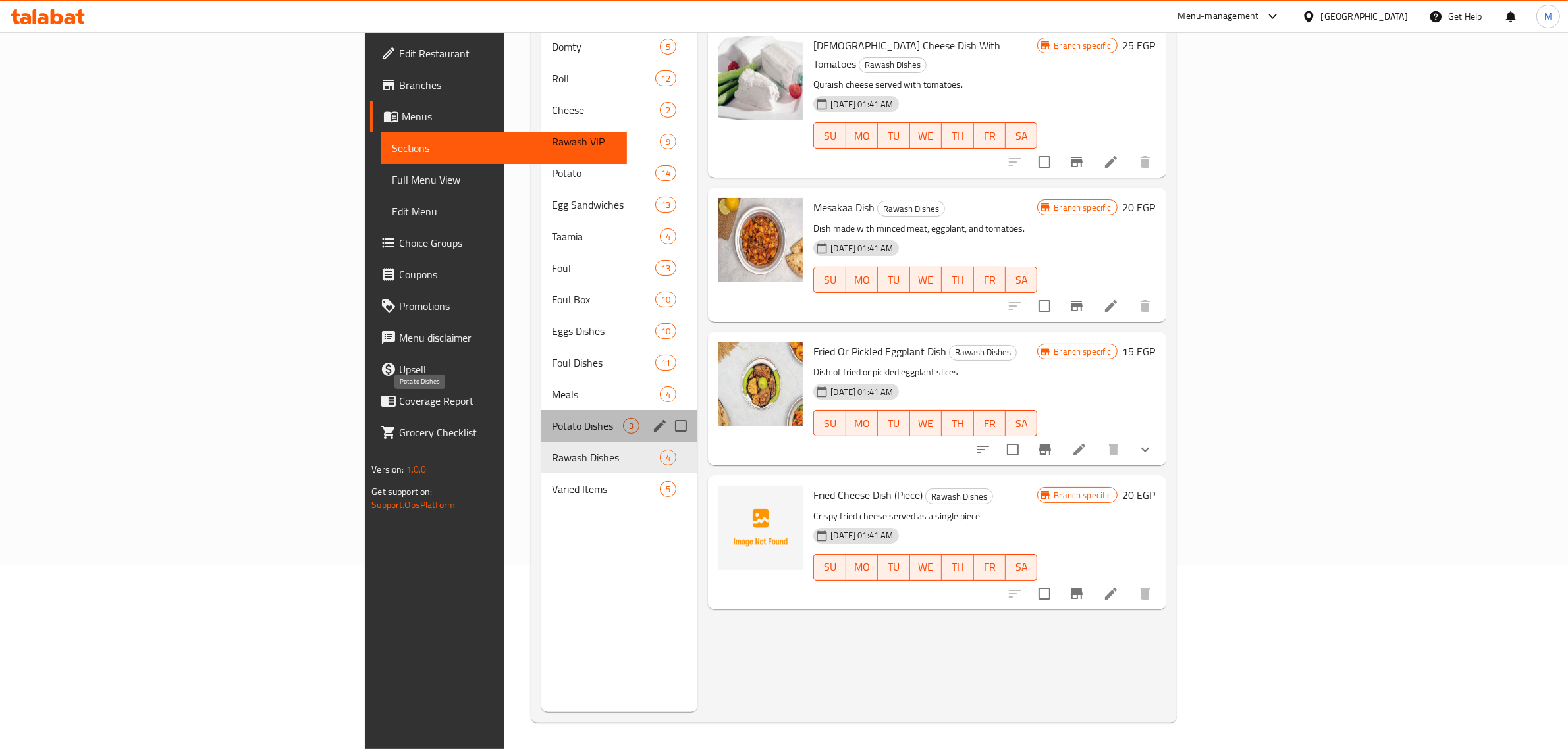
click at [552, 418] on span "Potato Dishes" at bounding box center [587, 425] width 71 height 16
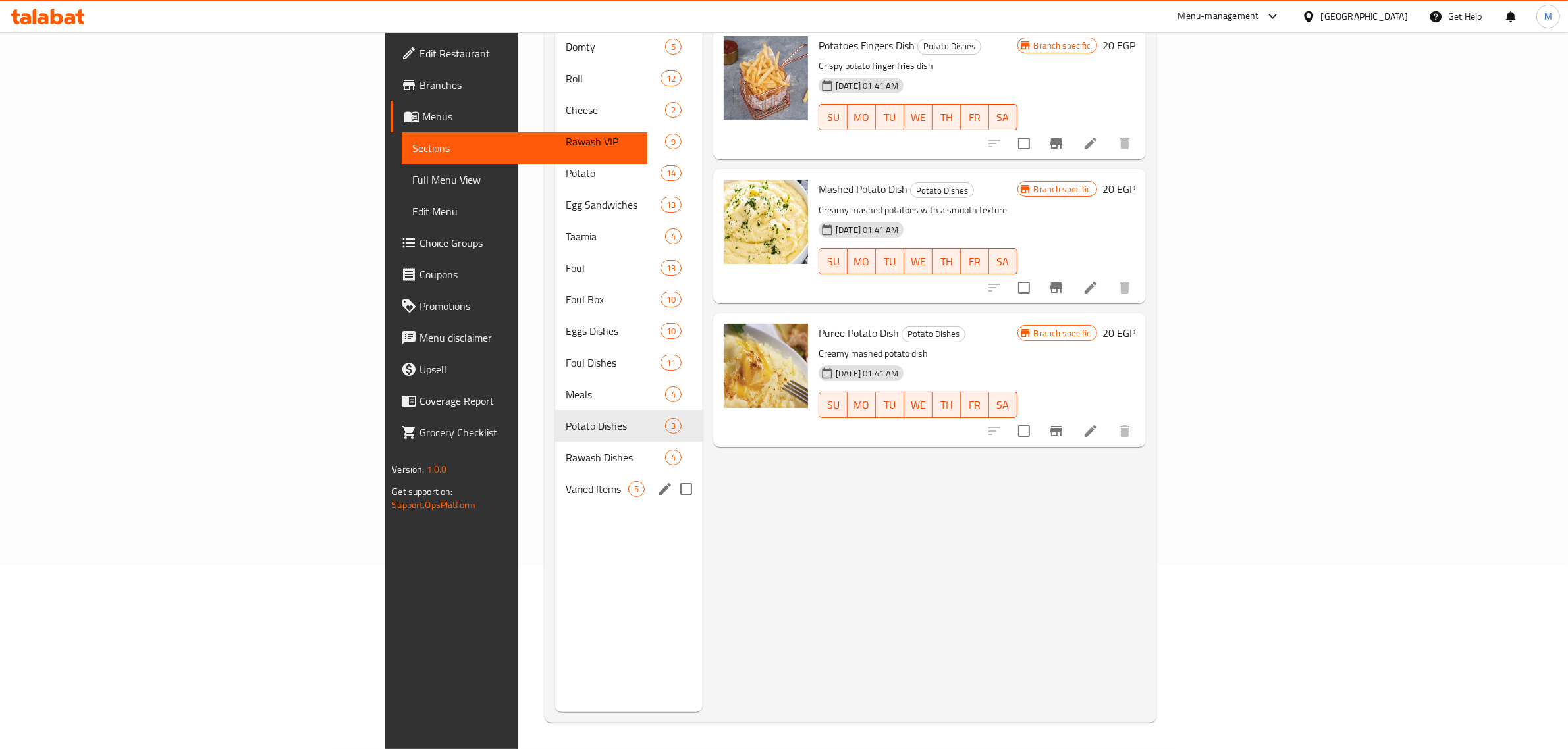
click at [556, 473] on div "Varied Items 5" at bounding box center [629, 489] width 148 height 32
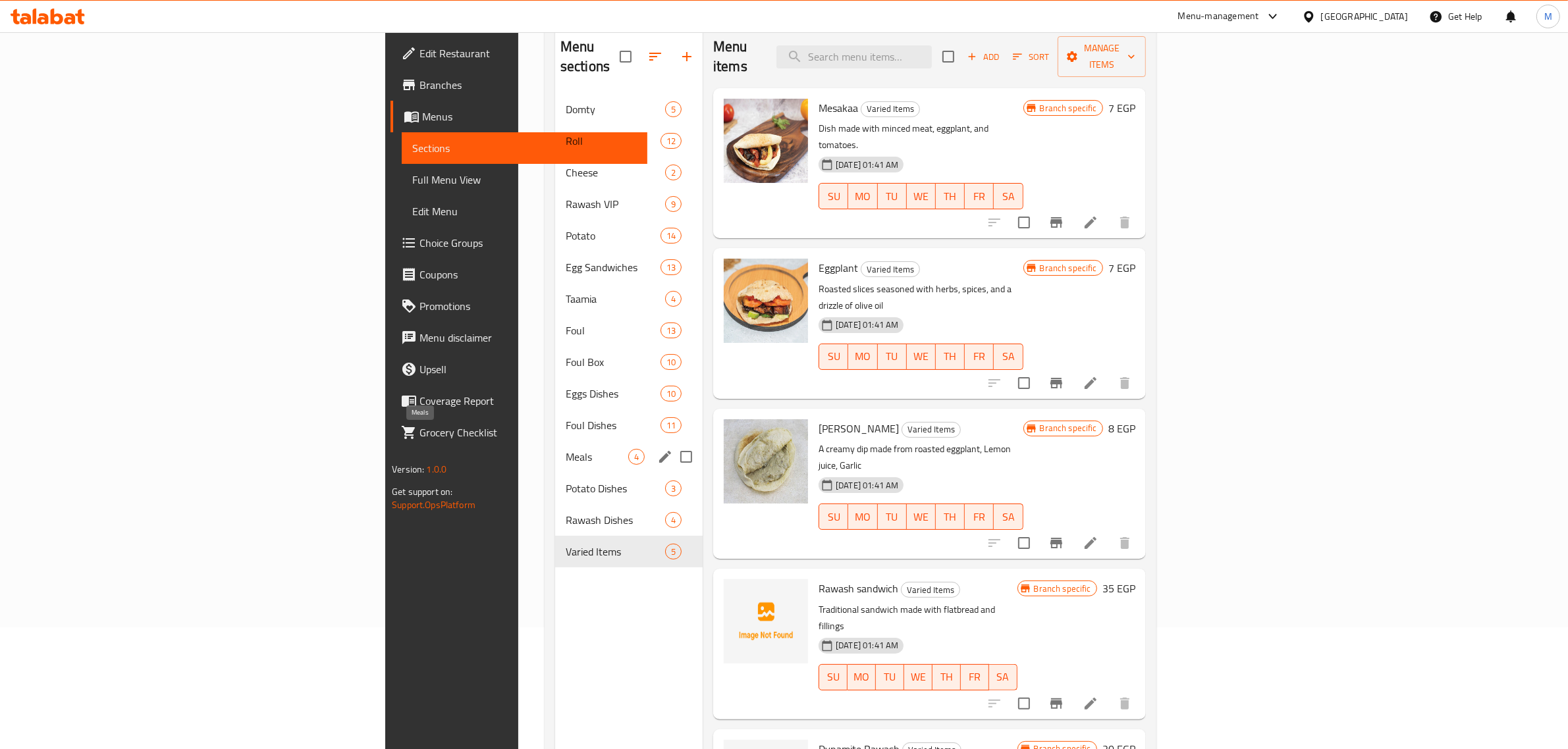
scroll to position [103, 0]
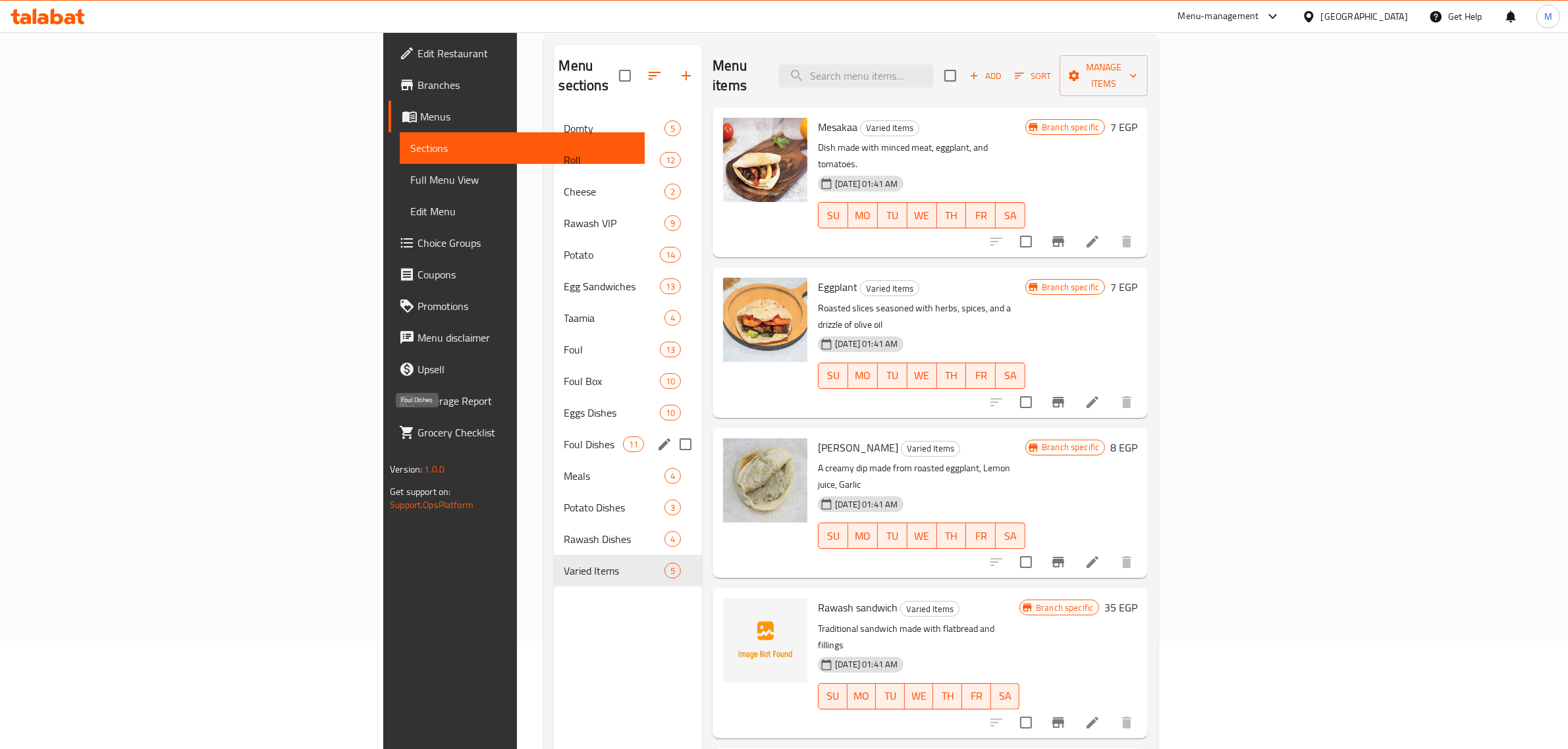
click at [565, 437] on span "Foul Dishes" at bounding box center [594, 444] width 58 height 16
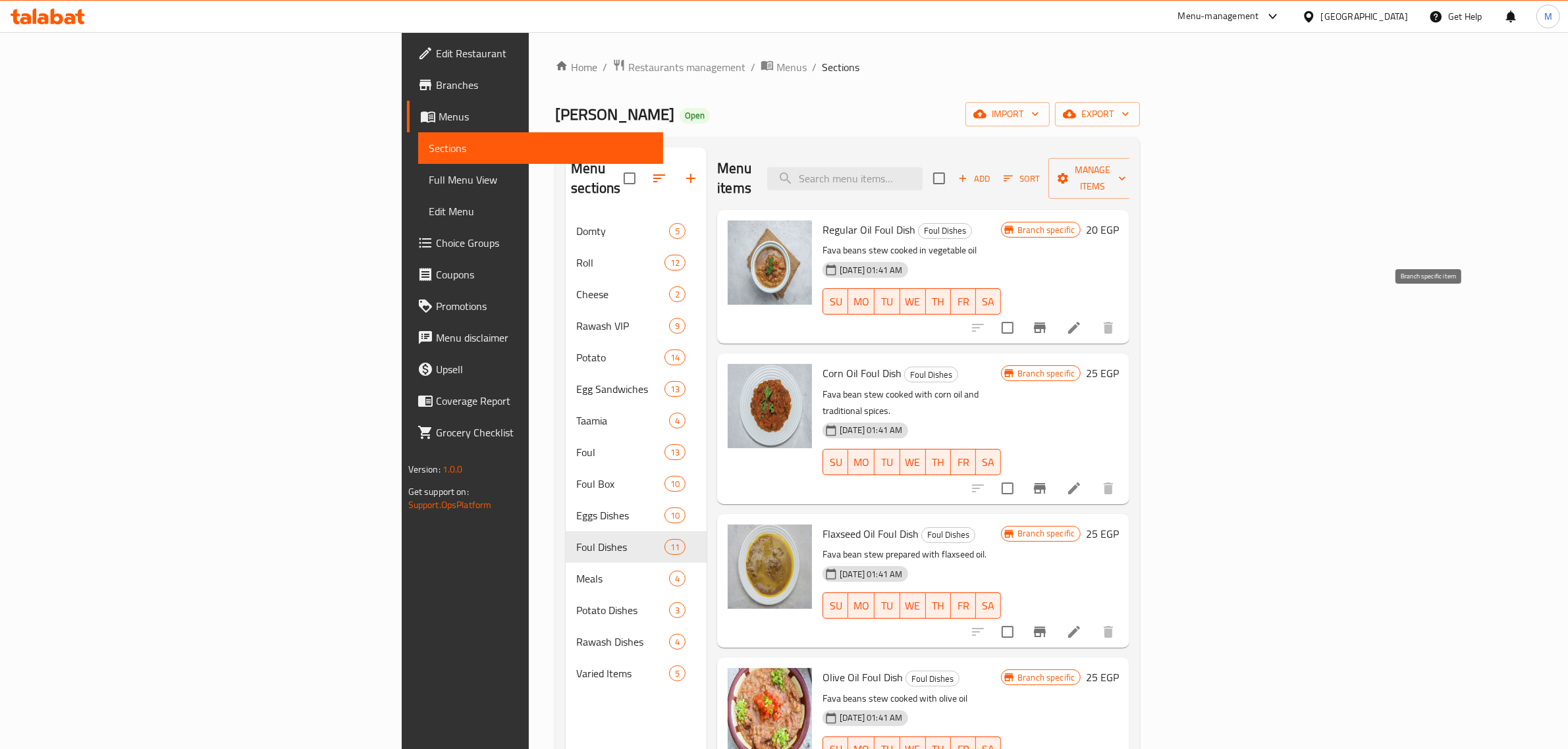
click at [1045, 323] on icon "Branch-specific-item" at bounding box center [1039, 328] width 12 height 11
click at [1045, 484] on icon "Branch-specific-item" at bounding box center [1039, 489] width 12 height 11
click at [1118, 364] on h6 "25 EGP" at bounding box center [1102, 373] width 33 height 18
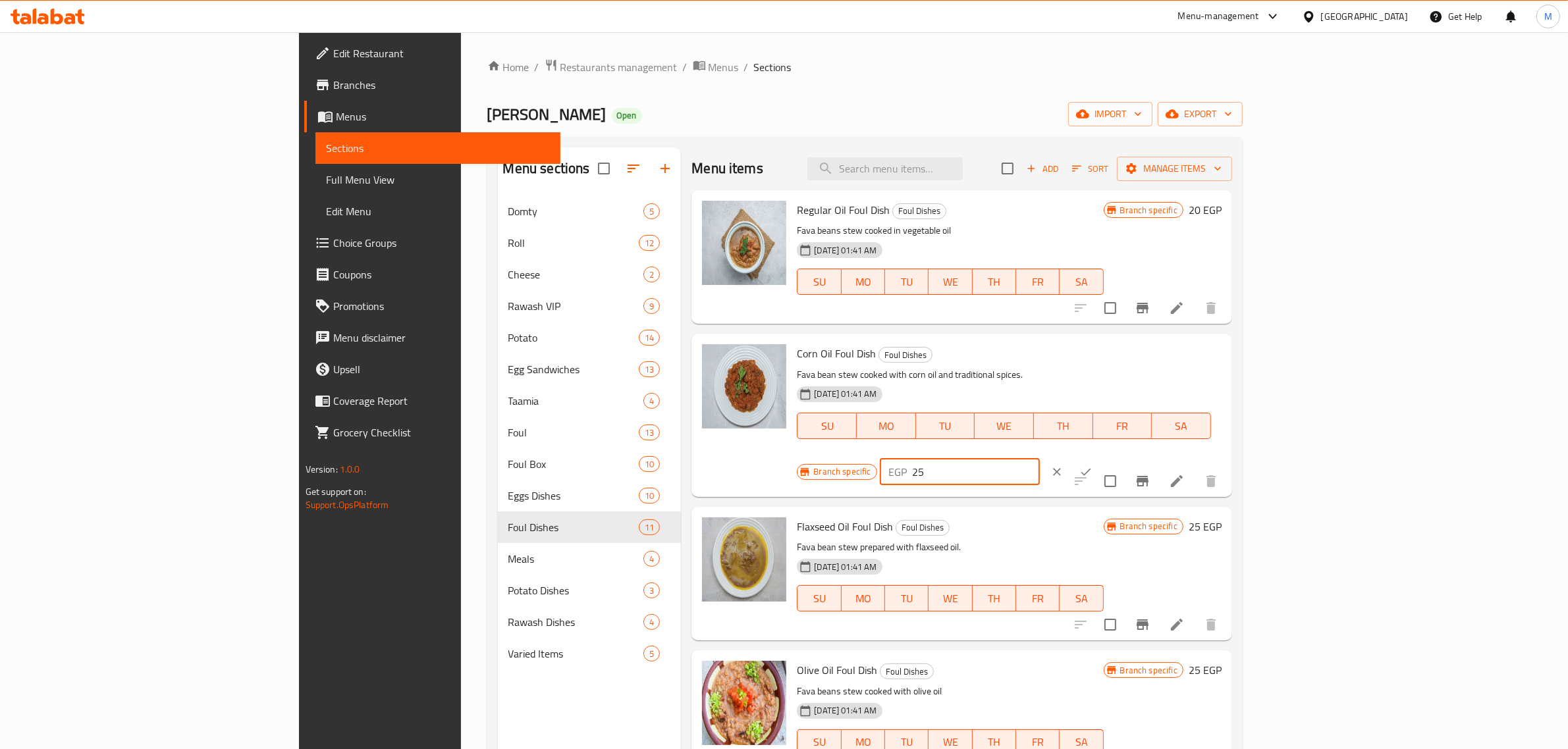
drag, startPoint x: 1388, startPoint y: 357, endPoint x: 1296, endPoint y: 380, distance: 94.8
click at [1119, 458] on div "Branch specific EGP 25 ​" at bounding box center [958, 473] width 323 height 29
type input "35"
click at [1091, 468] on icon "ok" at bounding box center [1085, 472] width 10 height 7
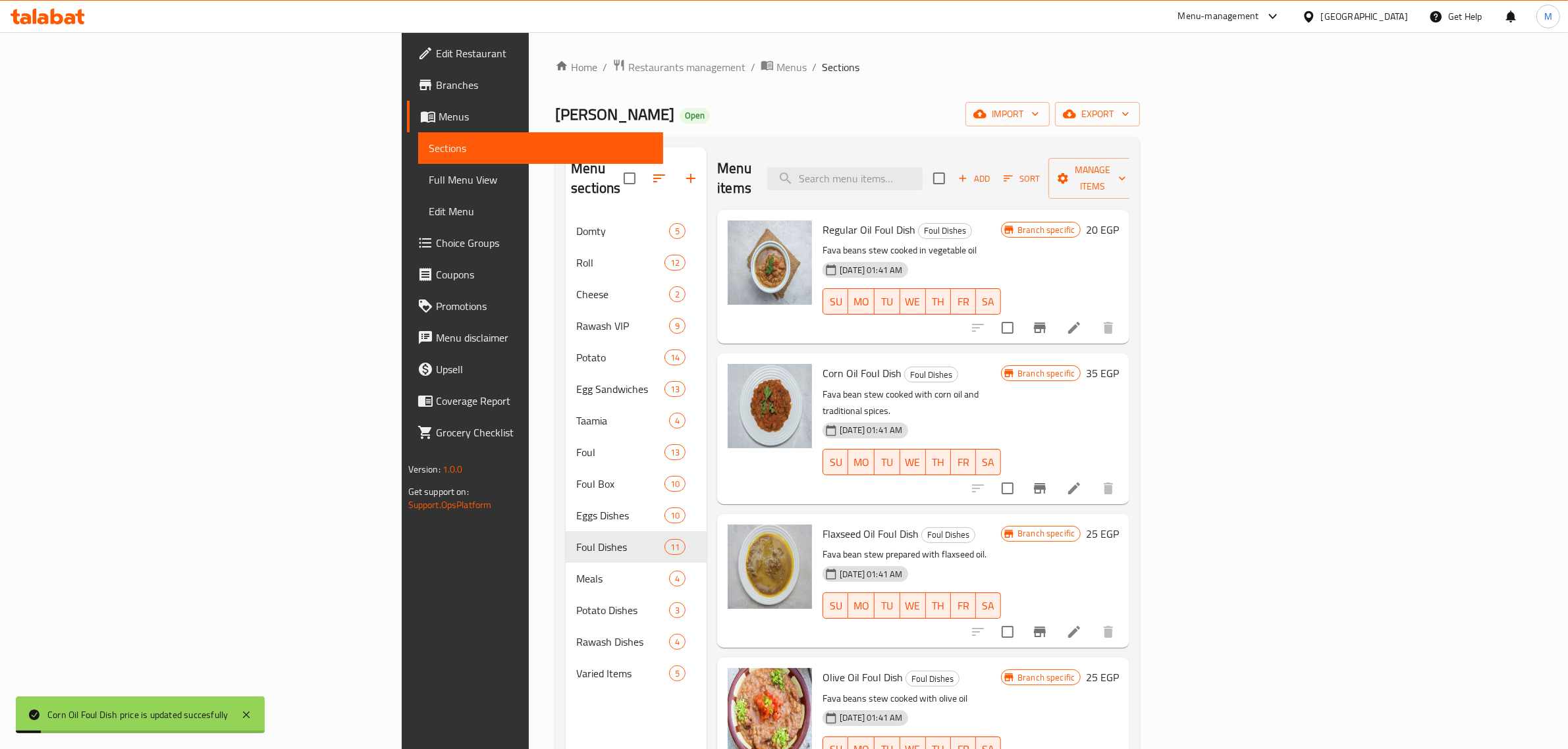
click at [1118, 221] on h6 "20 EGP" at bounding box center [1102, 230] width 33 height 18
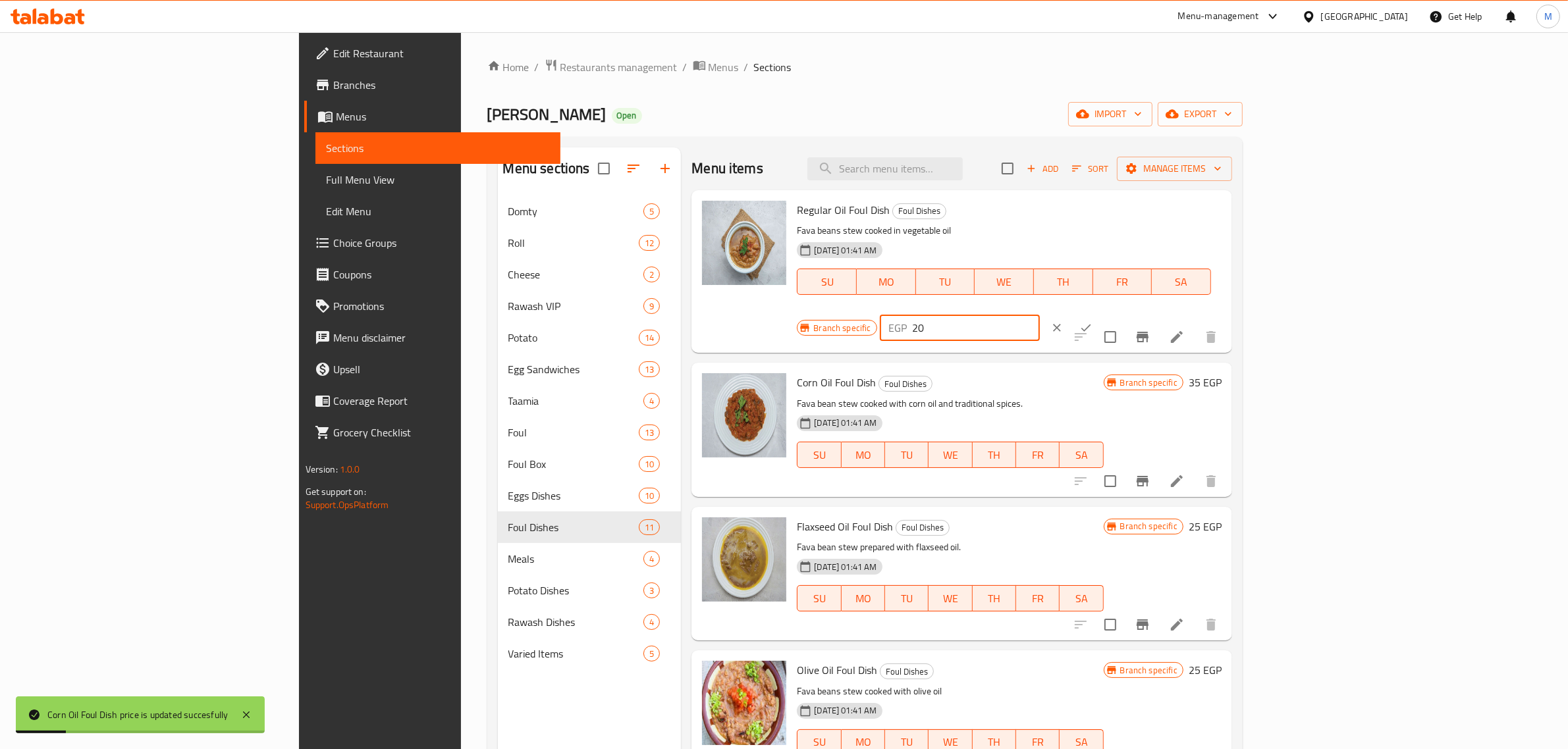
drag, startPoint x: 1386, startPoint y: 222, endPoint x: 1319, endPoint y: 223, distance: 67.0
click at [1040, 315] on div "EGP 20 ​" at bounding box center [959, 328] width 160 height 26
type input "30"
click at [1093, 321] on icon "ok" at bounding box center [1085, 328] width 13 height 13
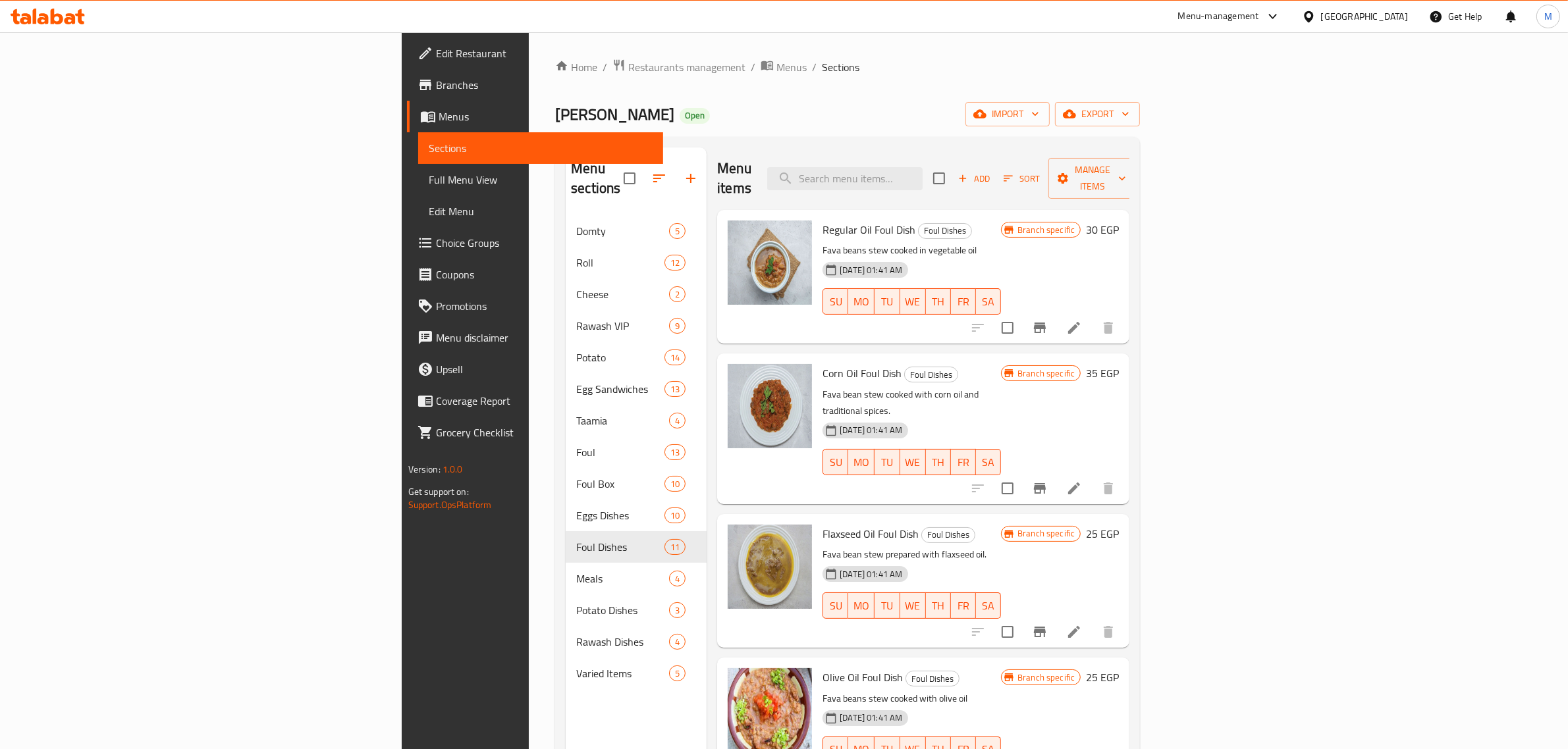
click at [1047, 624] on icon "Branch-specific-item" at bounding box center [1039, 631] width 16 height 16
click at [1118, 525] on h6 "25 EGP" at bounding box center [1102, 534] width 33 height 18
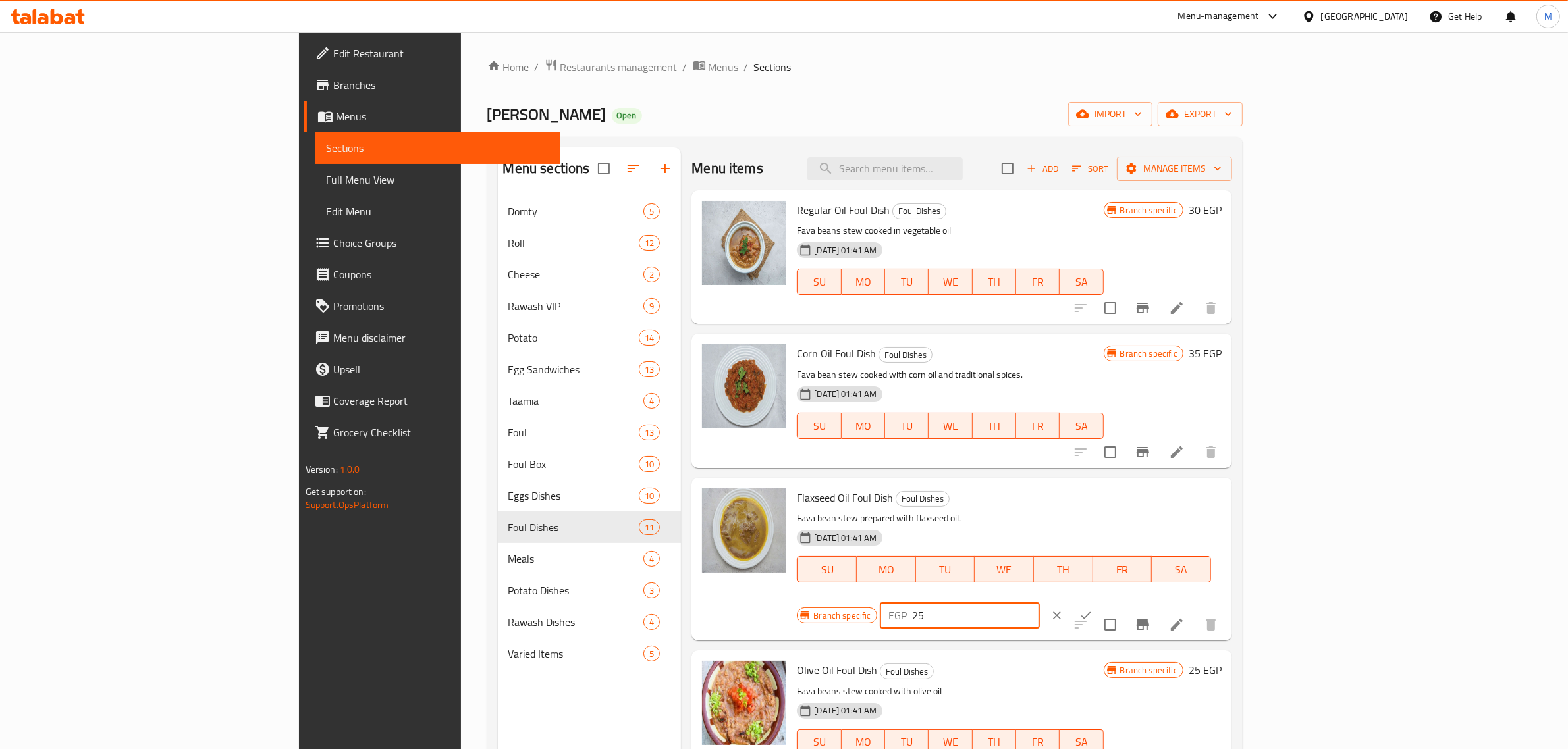
click at [1040, 603] on input "25" at bounding box center [975, 616] width 127 height 26
type input "35"
click at [1100, 601] on button "ok" at bounding box center [1085, 616] width 29 height 29
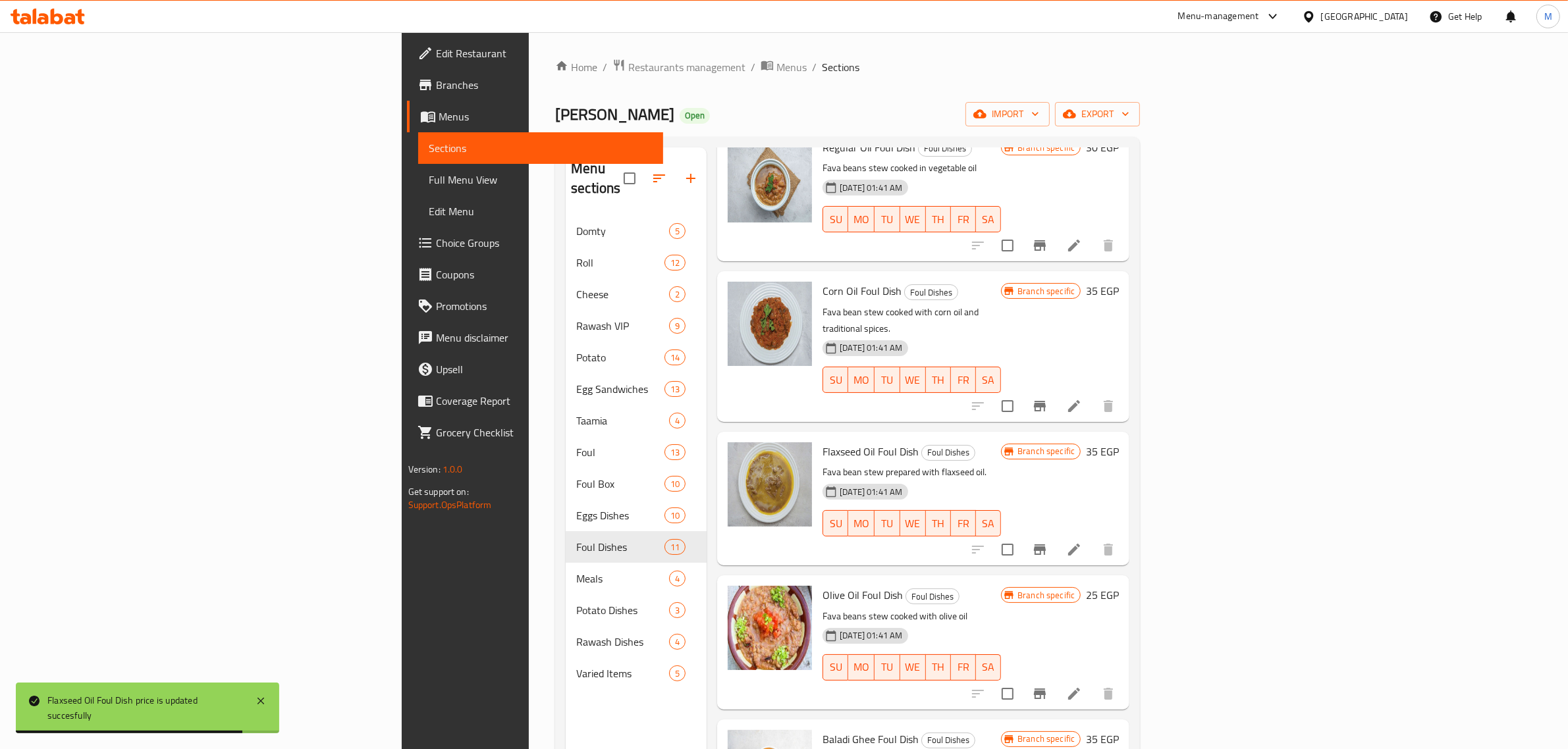
scroll to position [164, 0]
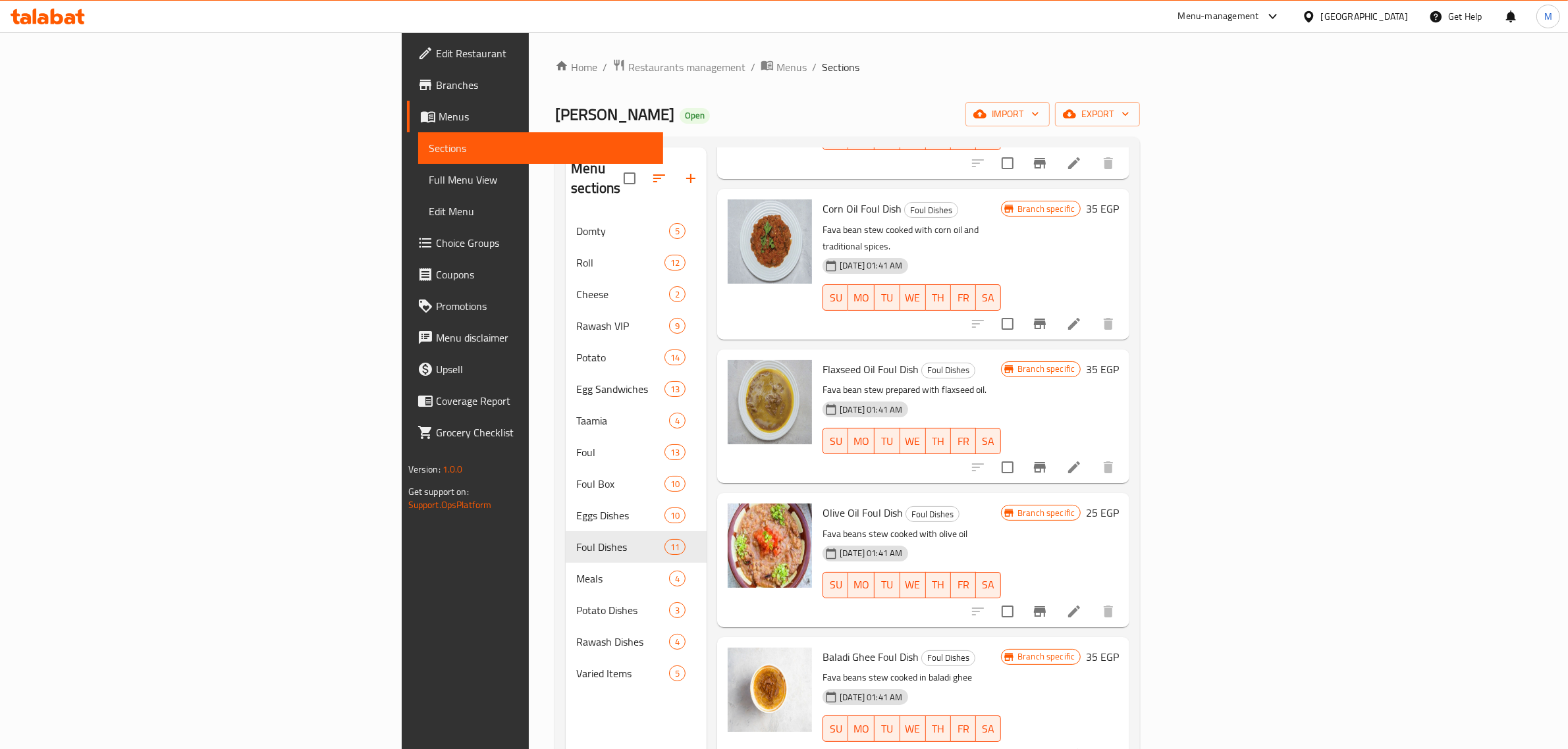
click at [1118, 504] on h6 "25 EGP" at bounding box center [1102, 513] width 33 height 18
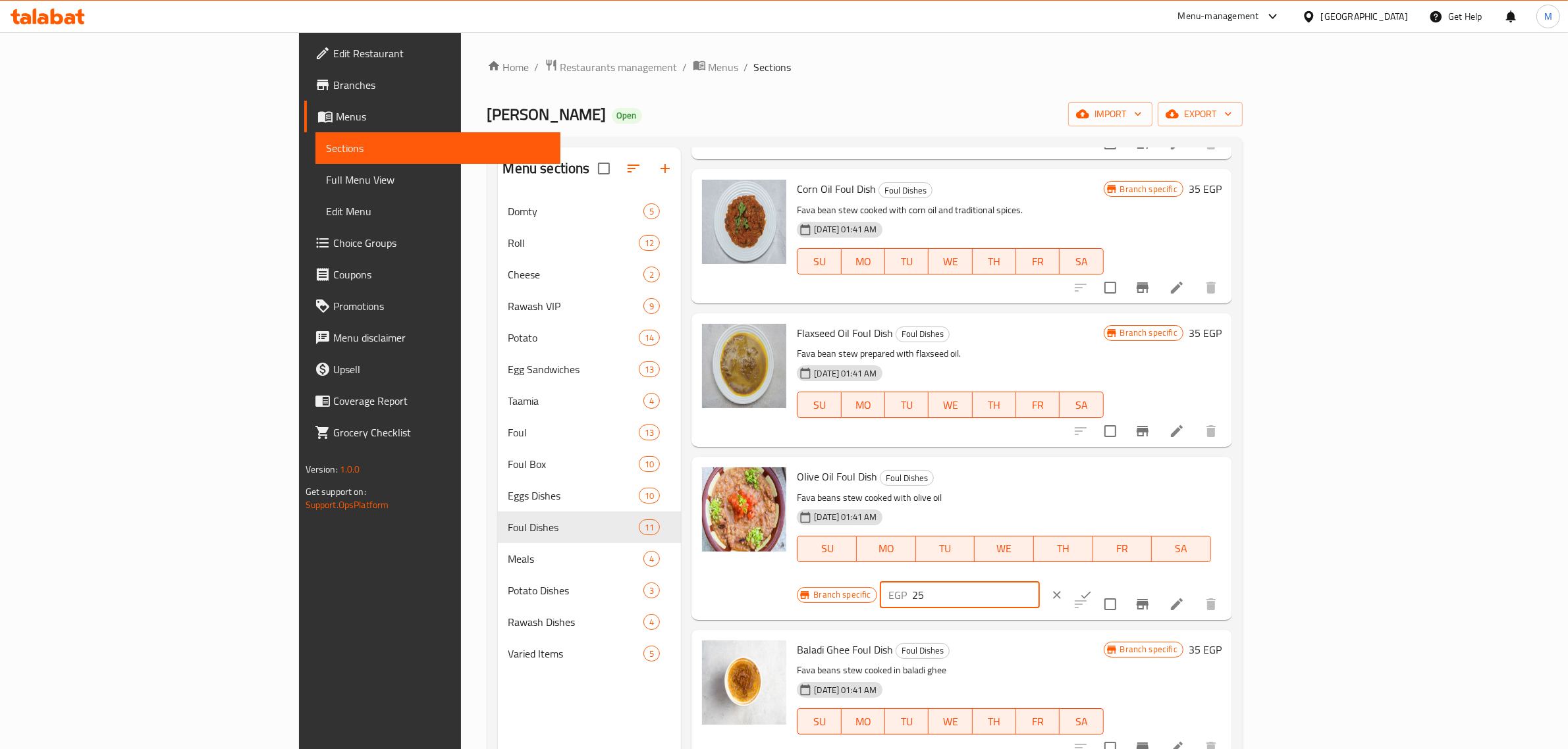
drag, startPoint x: 1376, startPoint y: 481, endPoint x: 1325, endPoint y: 494, distance: 52.6
click at [1040, 582] on input "25" at bounding box center [975, 595] width 127 height 26
type input "35"
click at [1093, 588] on icon "ok" at bounding box center [1085, 595] width 13 height 13
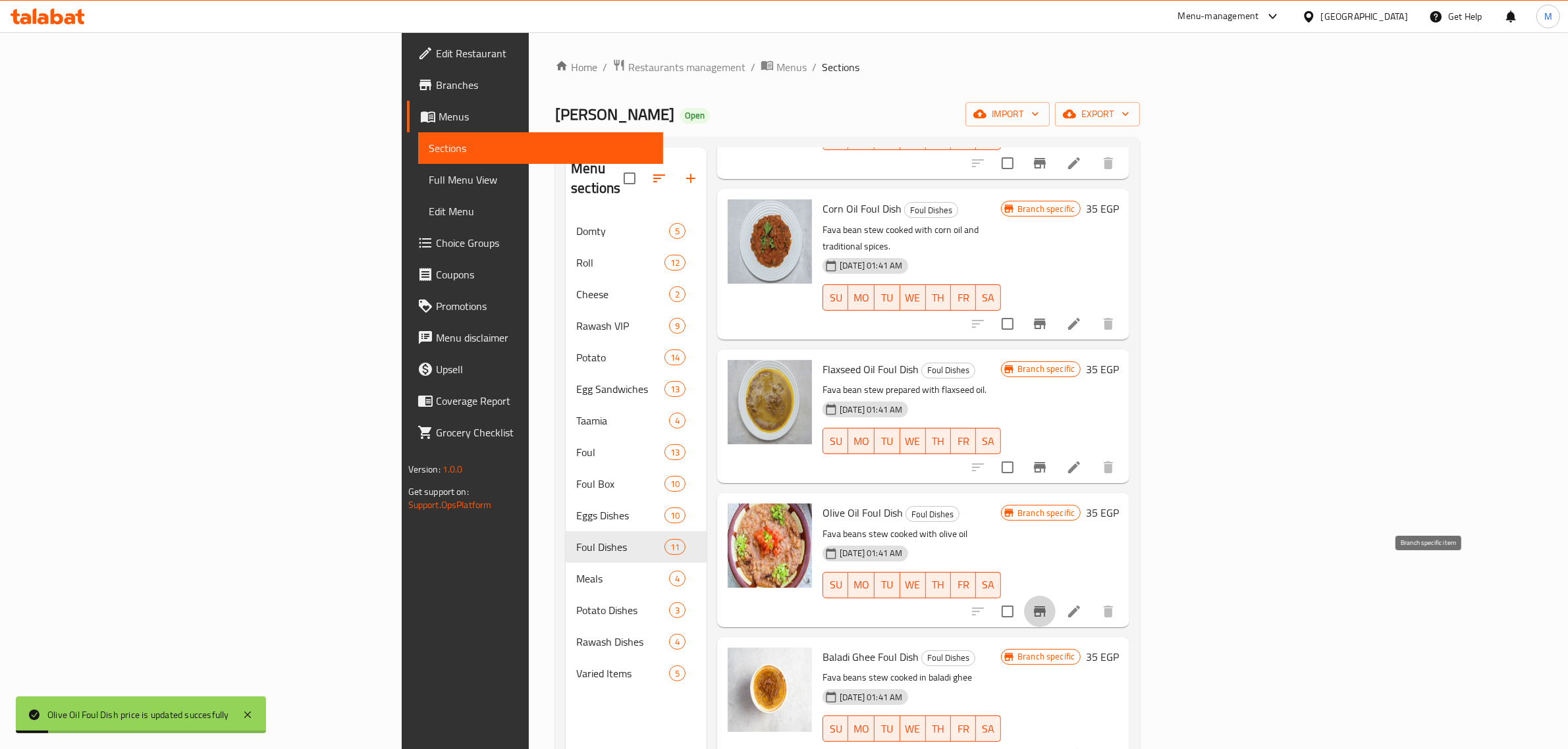
click at [1047, 604] on icon "Branch-specific-item" at bounding box center [1039, 611] width 16 height 16
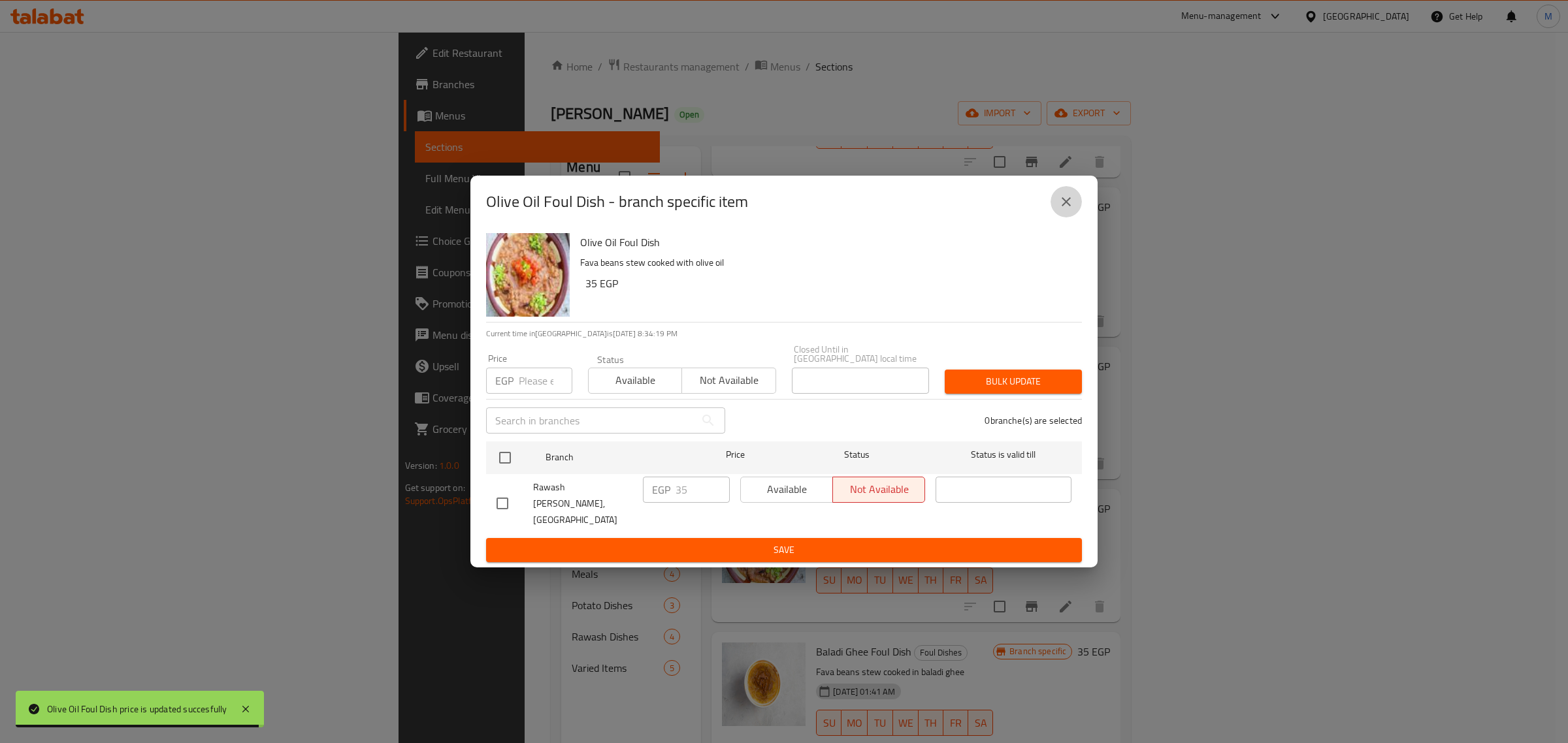
click at [1068, 210] on icon "close" at bounding box center [1066, 201] width 15 height 15
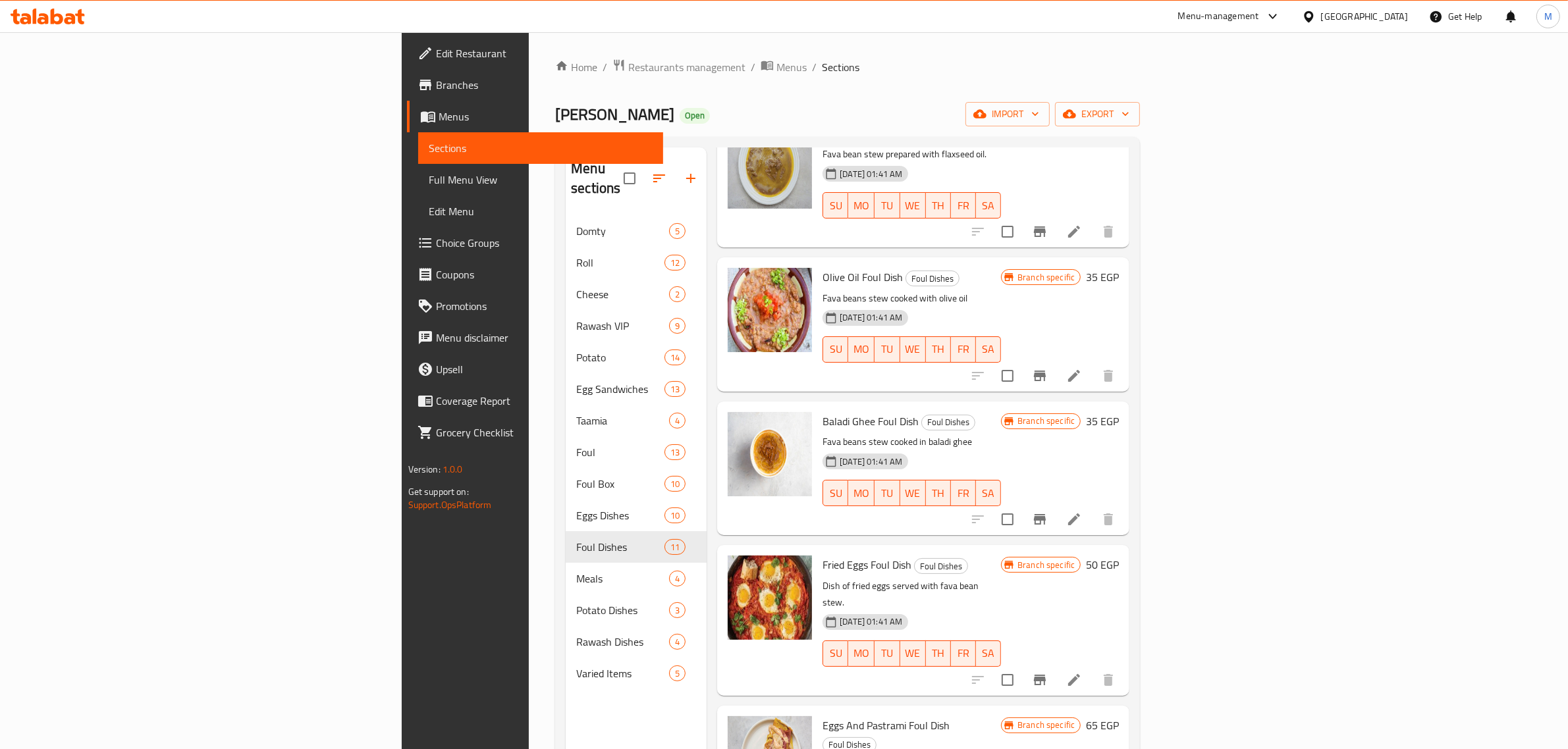
scroll to position [411, 0]
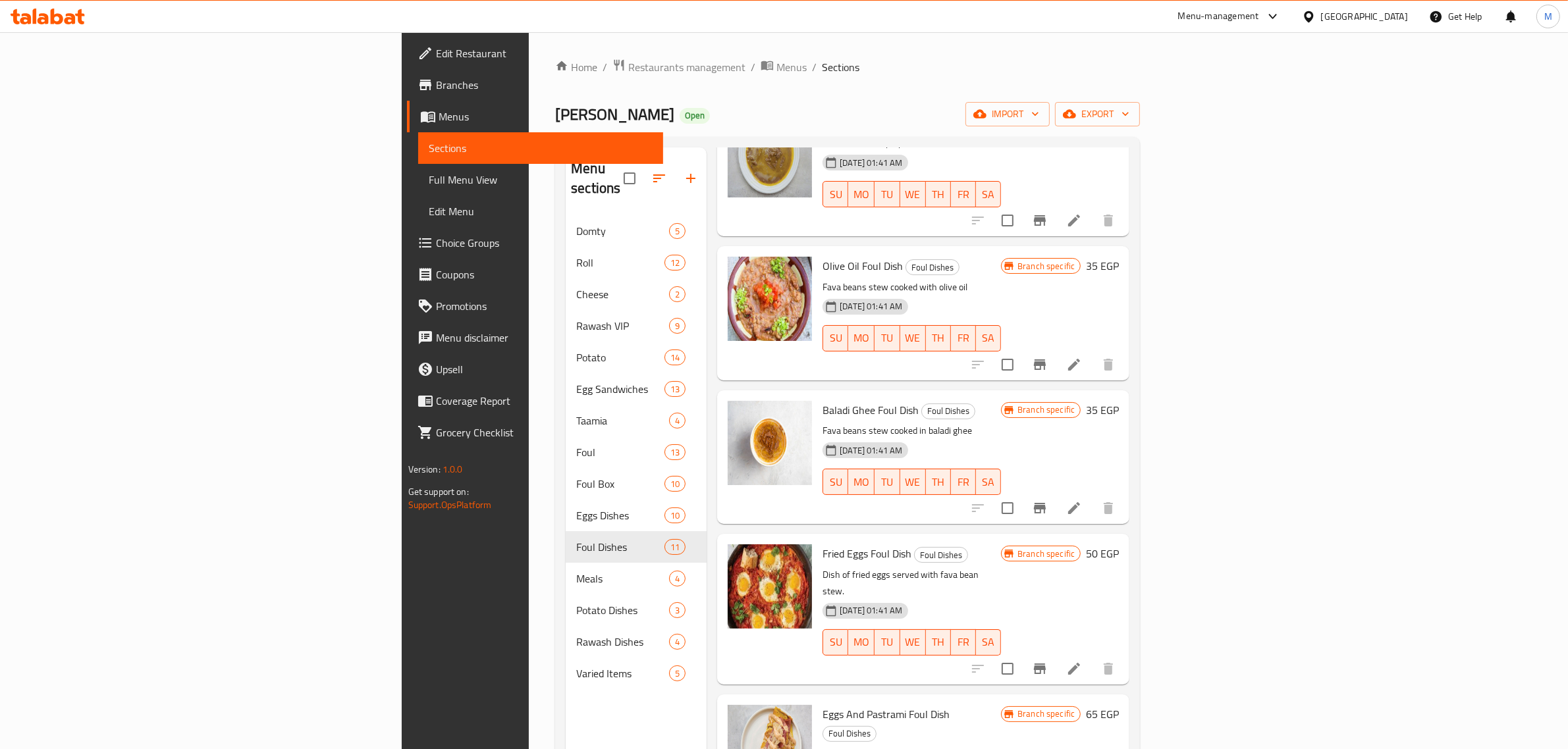
click at [823, 401] on span "Baladi Ghee Foul Dish" at bounding box center [870, 411] width 96 height 20
copy h6 "Baladi Ghee Foul Dish"
click at [823, 401] on span "Baladi Ghee Foul Dish" at bounding box center [870, 411] width 96 height 20
click at [1118, 401] on h6 "35 EGP" at bounding box center [1102, 411] width 33 height 18
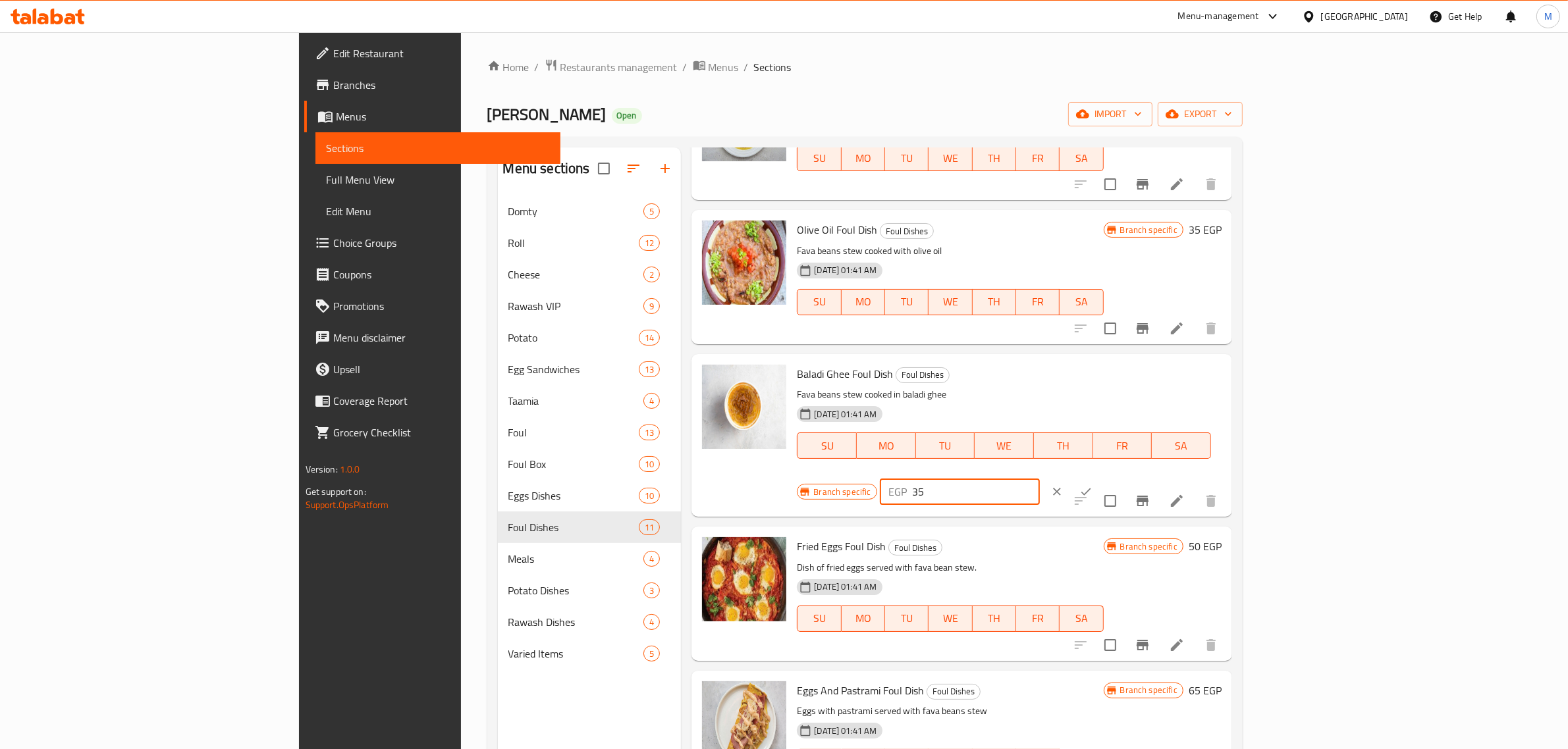
drag, startPoint x: 1386, startPoint y: 379, endPoint x: 1305, endPoint y: 392, distance: 82.0
click at [1120, 477] on div "EGP 35 ​" at bounding box center [999, 492] width 240 height 29
type input "45"
click at [1100, 477] on button "ok" at bounding box center [1085, 492] width 29 height 29
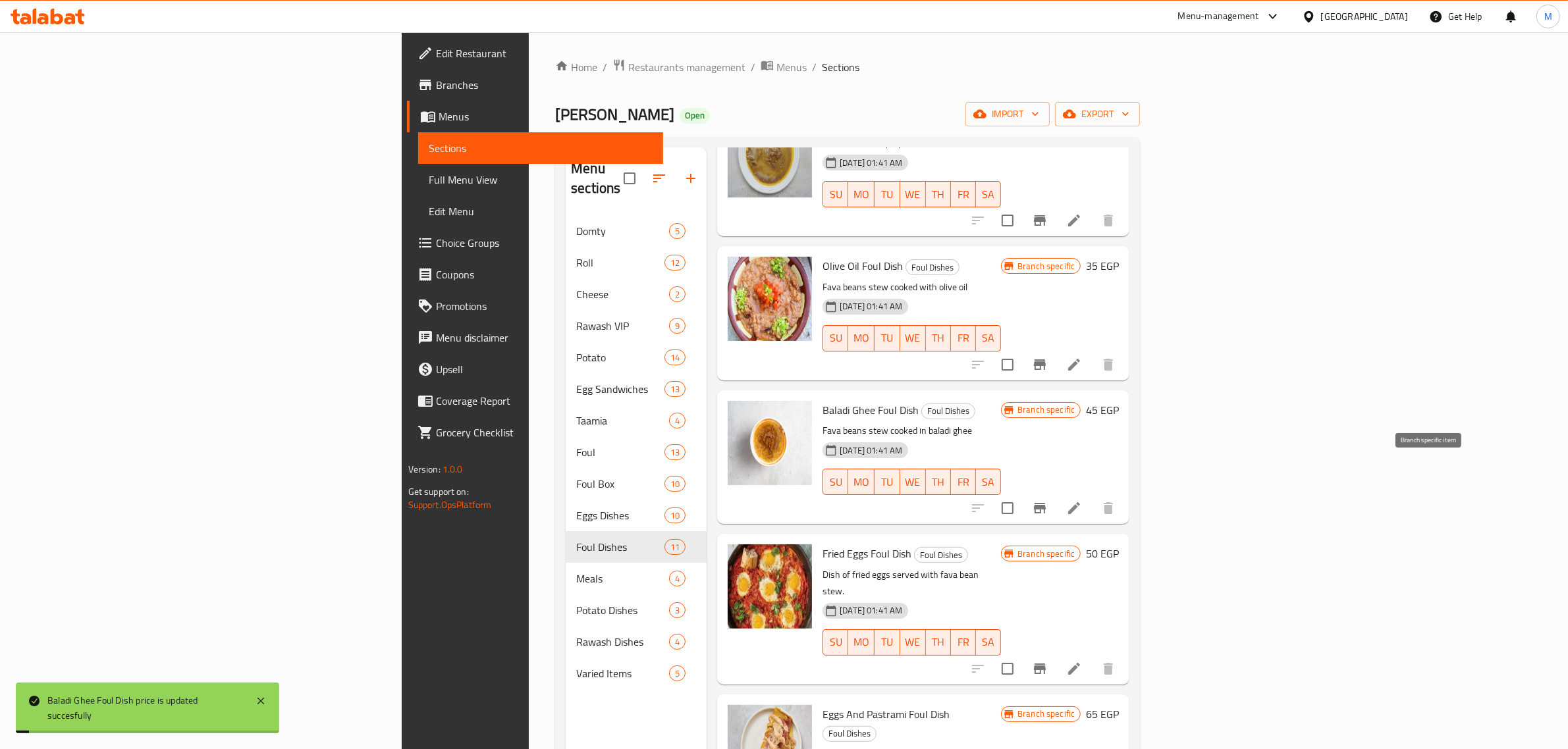
click at [1047, 501] on icon "Branch-specific-item" at bounding box center [1039, 508] width 16 height 16
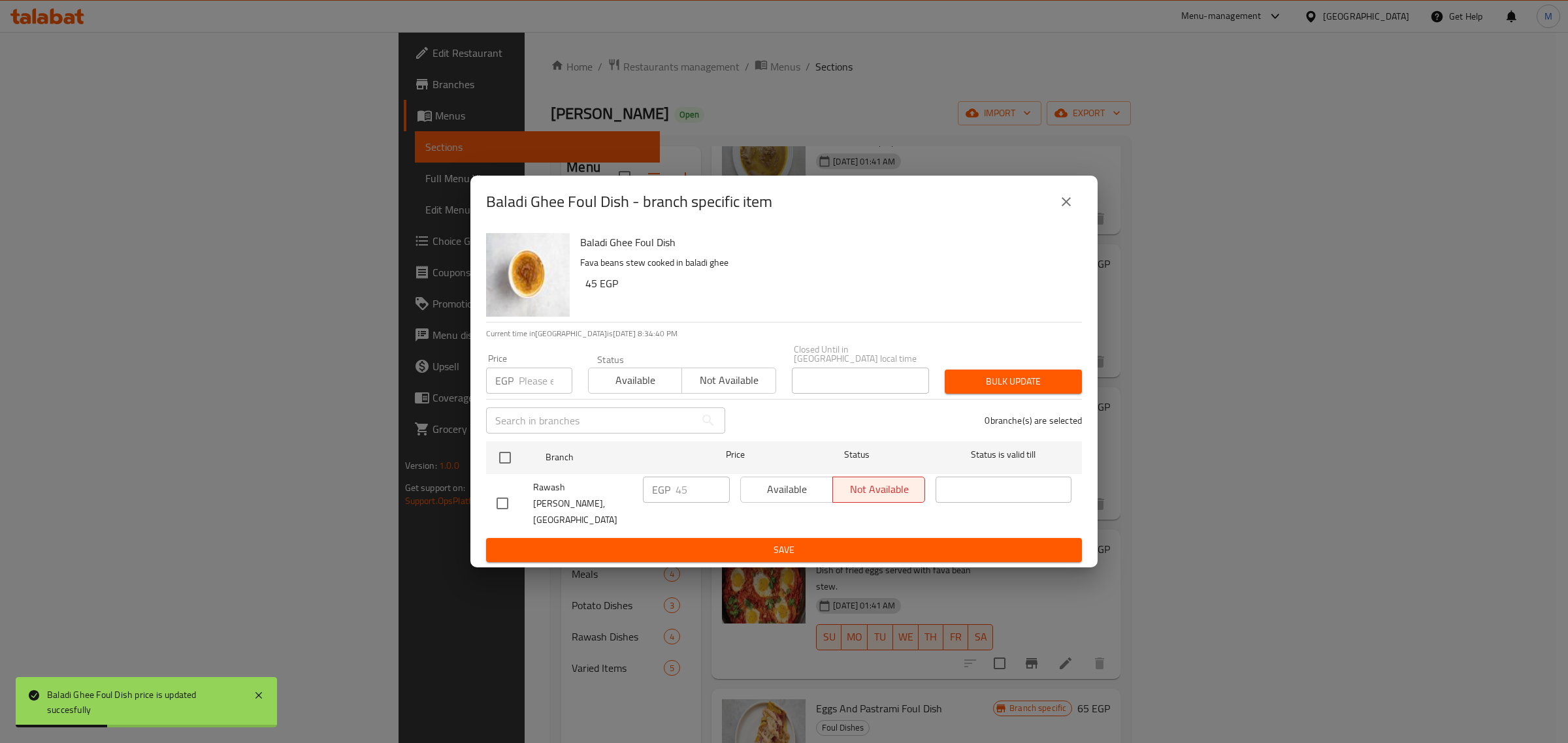
click at [1061, 210] on icon "close" at bounding box center [1066, 201] width 15 height 15
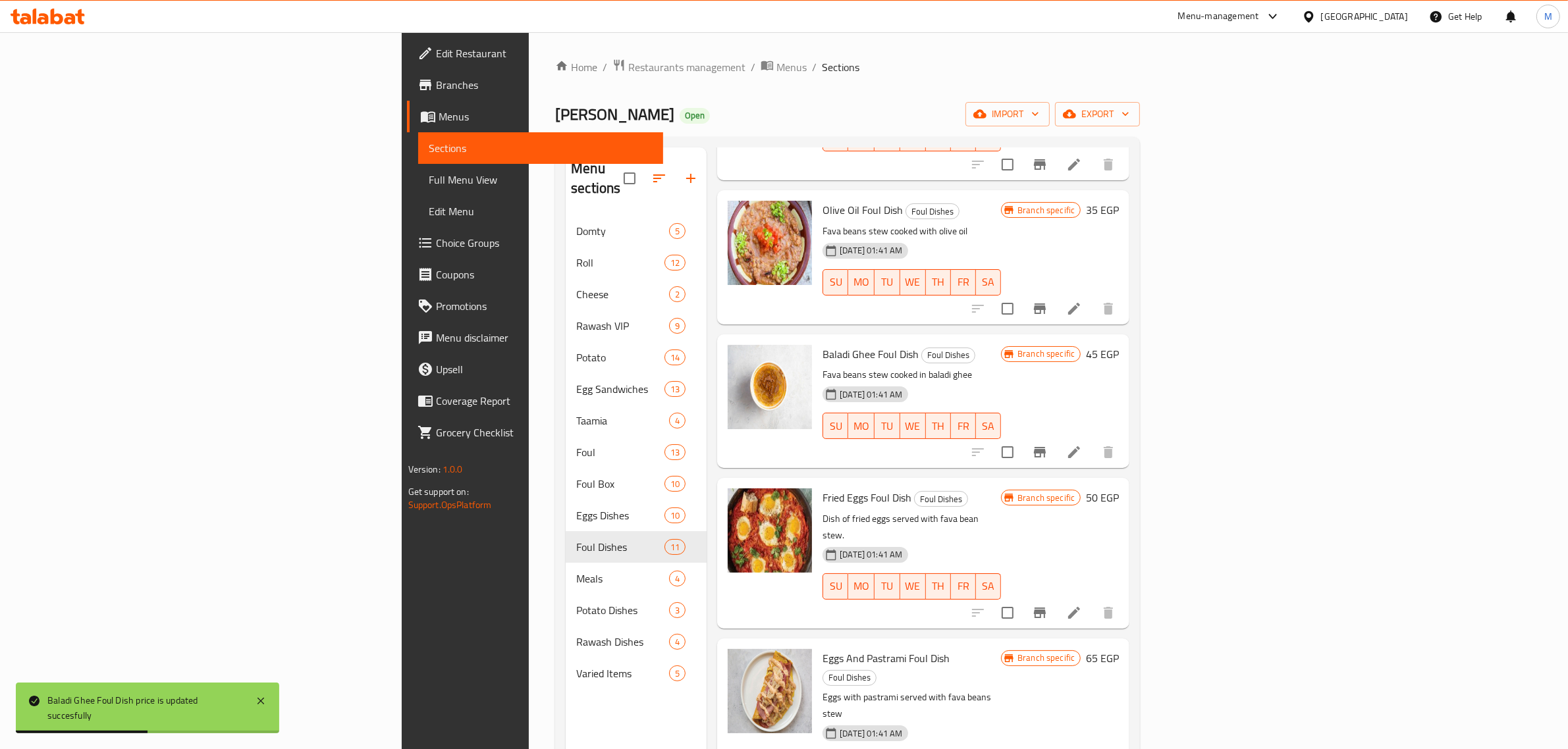
scroll to position [577, 0]
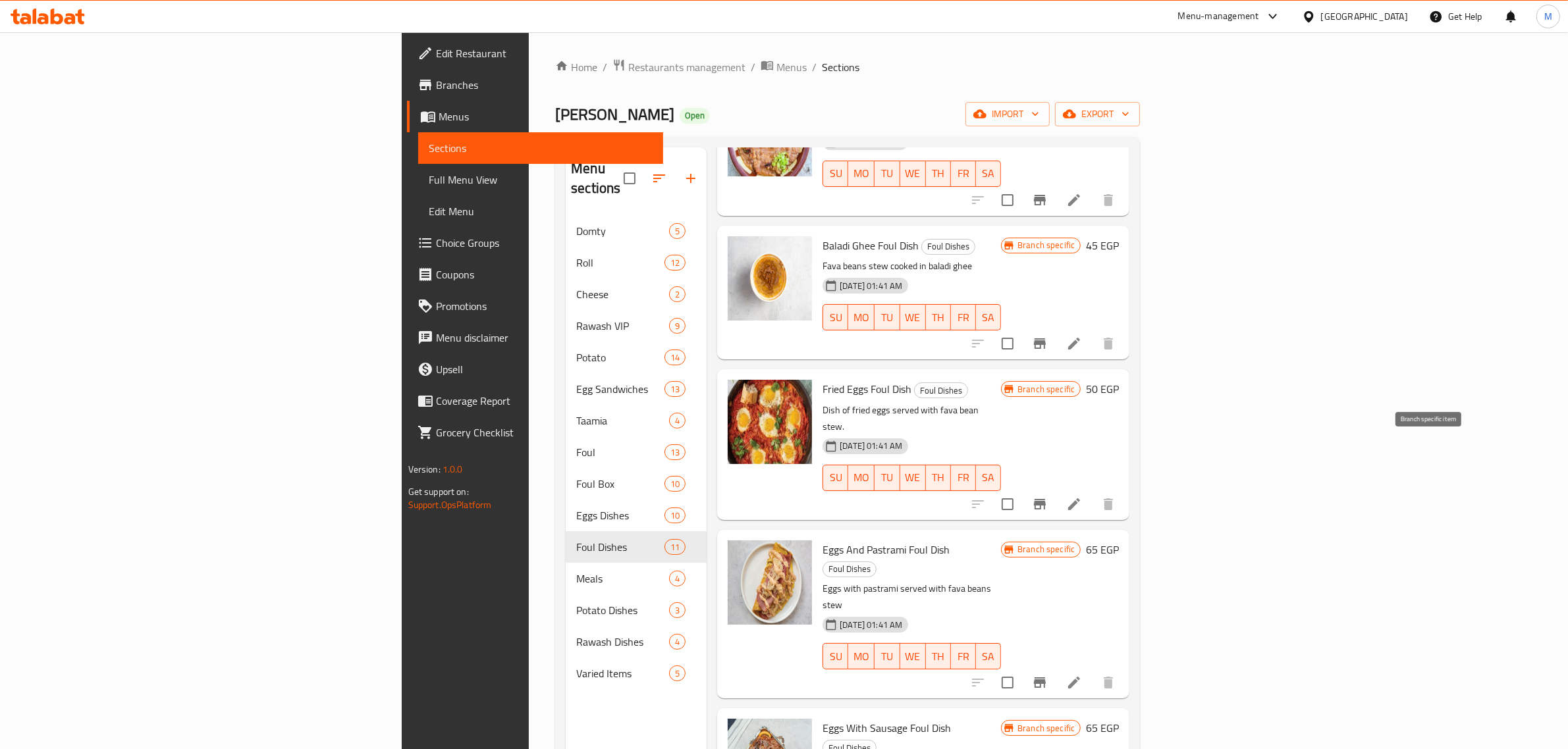
click at [1045, 499] on icon "Branch-specific-item" at bounding box center [1039, 505] width 12 height 11
click at [1118, 380] on h6 "50 EGP" at bounding box center [1102, 390] width 33 height 18
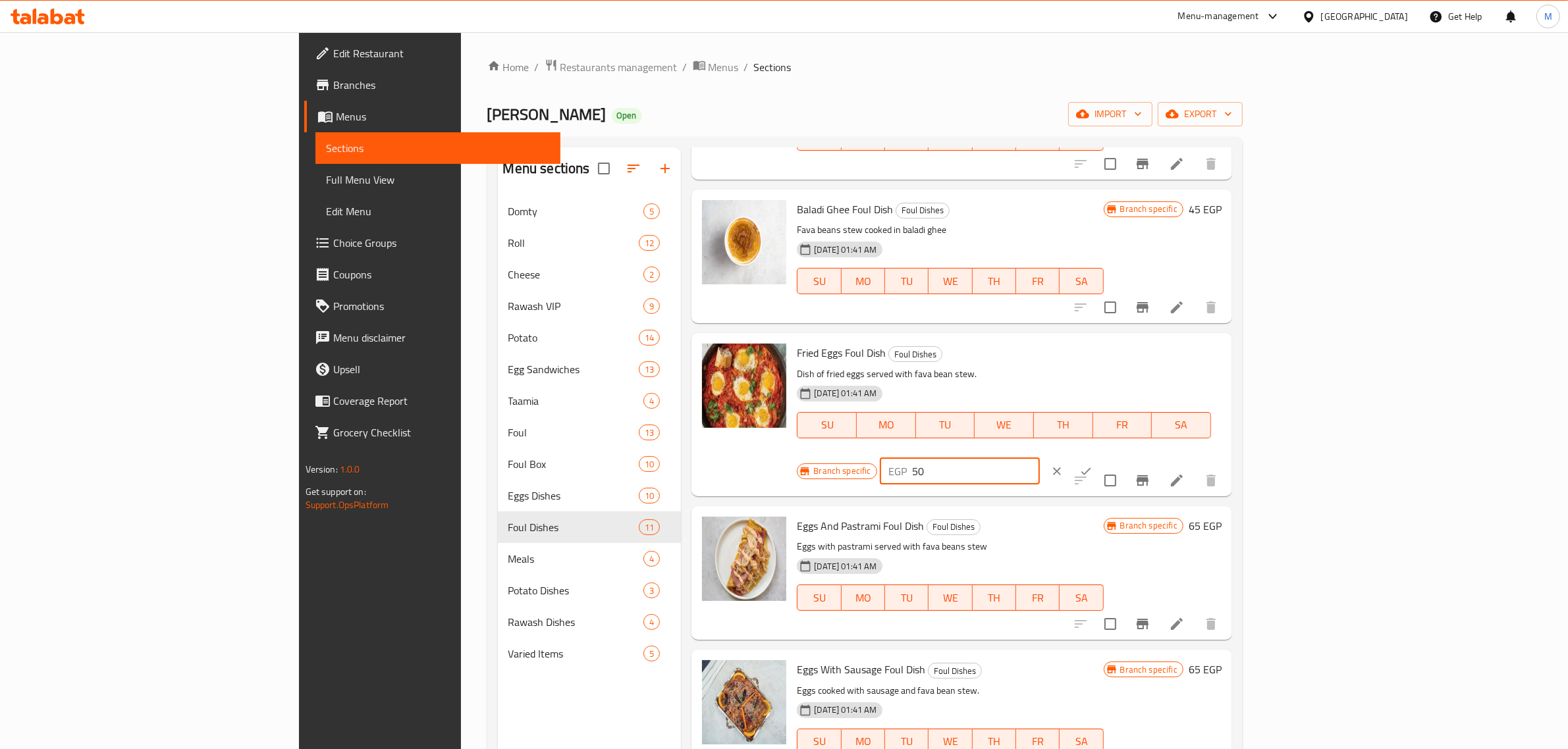
drag, startPoint x: 1393, startPoint y: 356, endPoint x: 1314, endPoint y: 364, distance: 79.4
click at [1040, 458] on div "EGP 50 ​" at bounding box center [959, 471] width 160 height 26
type input "65"
click at [1093, 465] on icon "ok" at bounding box center [1085, 472] width 13 height 13
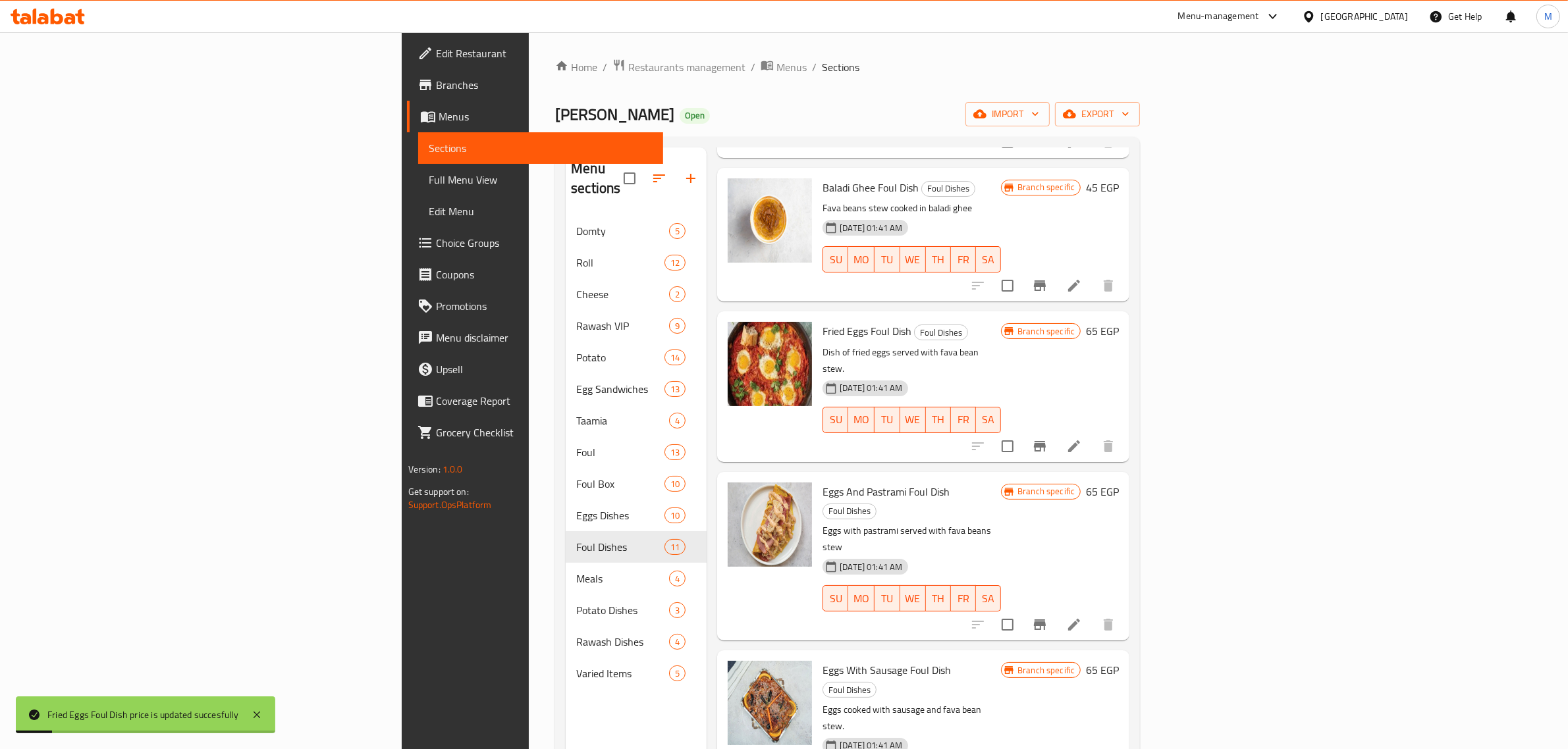
scroll to position [659, 0]
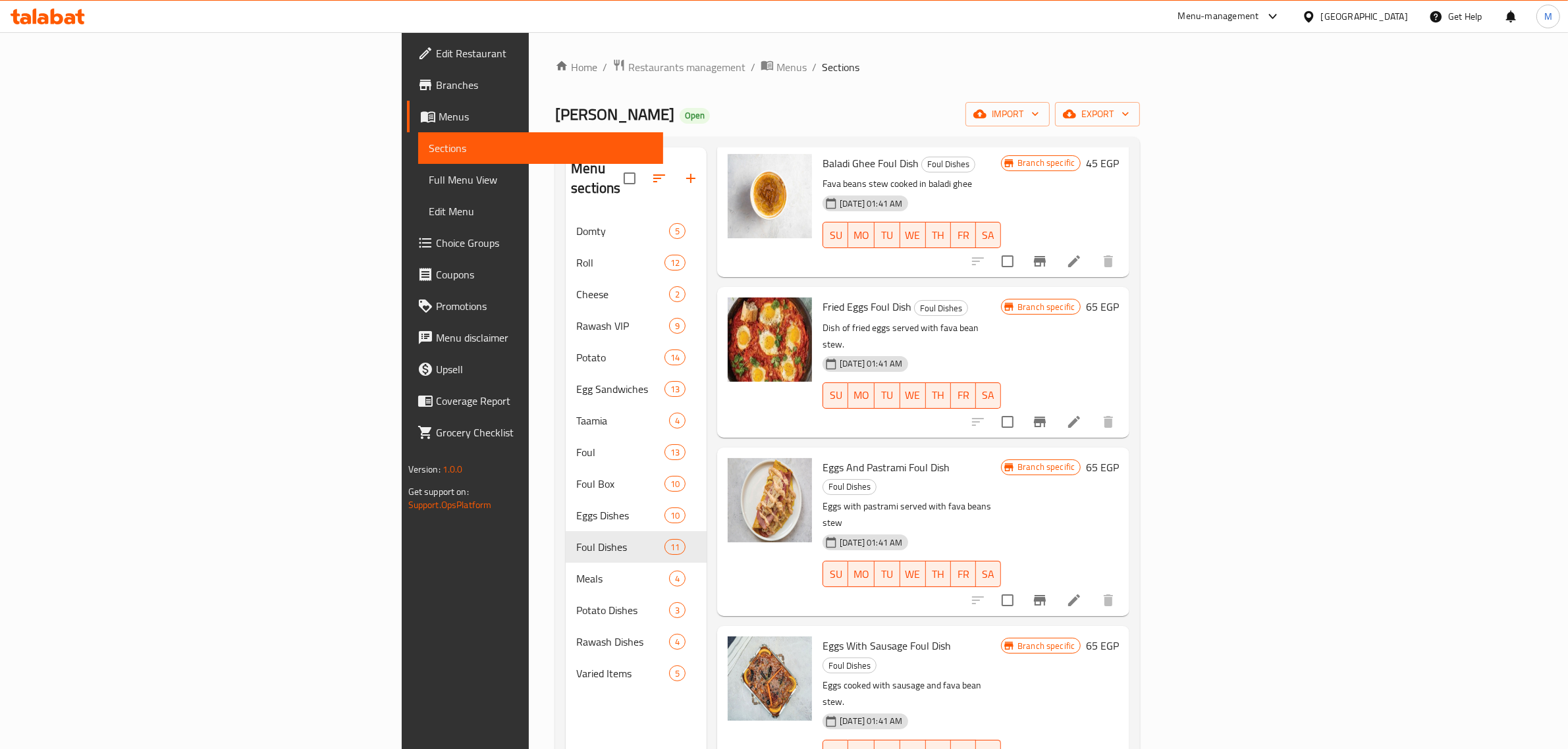
click at [1118, 458] on h6 "65 EGP" at bounding box center [1102, 467] width 33 height 18
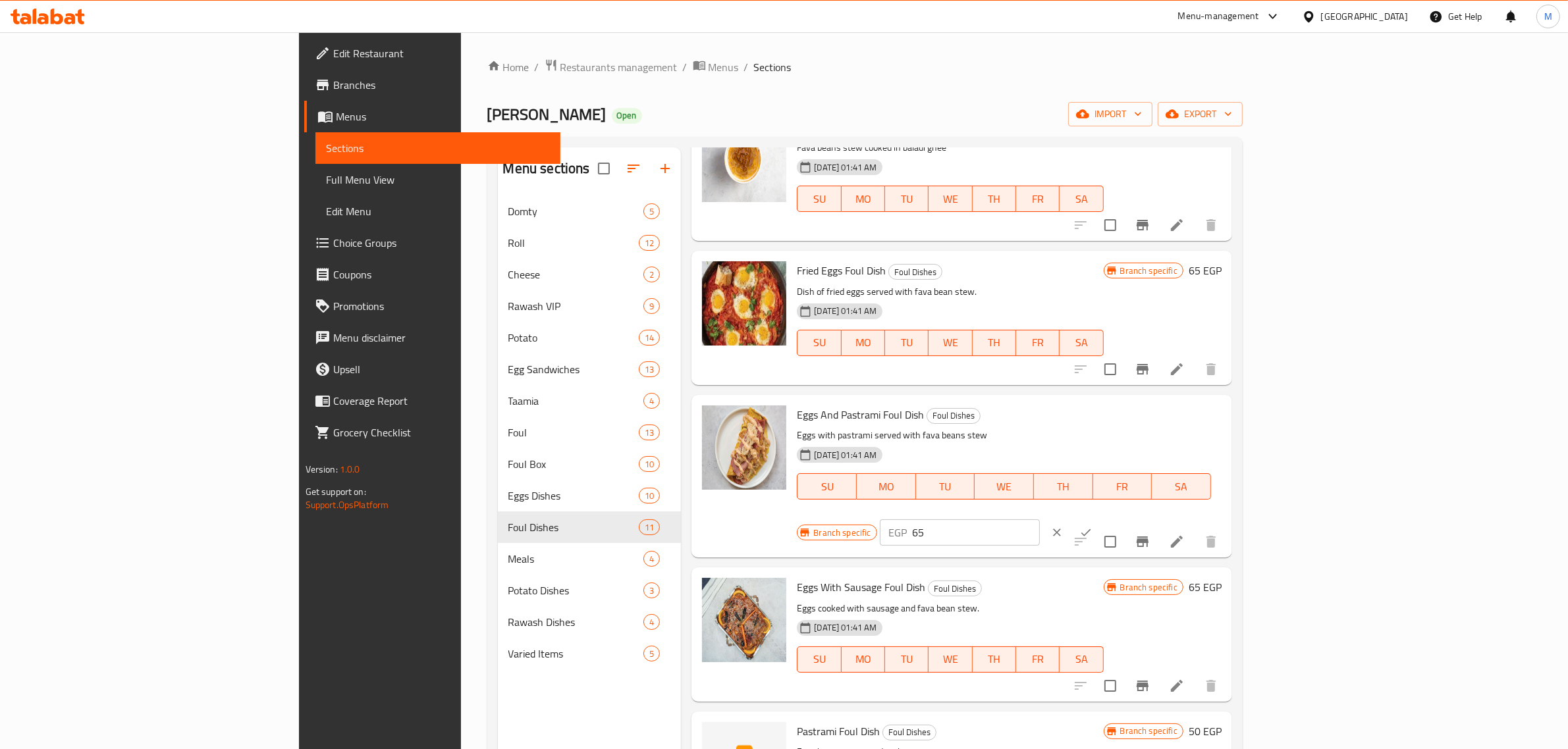
click at [1040, 520] on input "65" at bounding box center [975, 533] width 127 height 26
type input "75"
click at [1093, 526] on icon "ok" at bounding box center [1085, 533] width 13 height 13
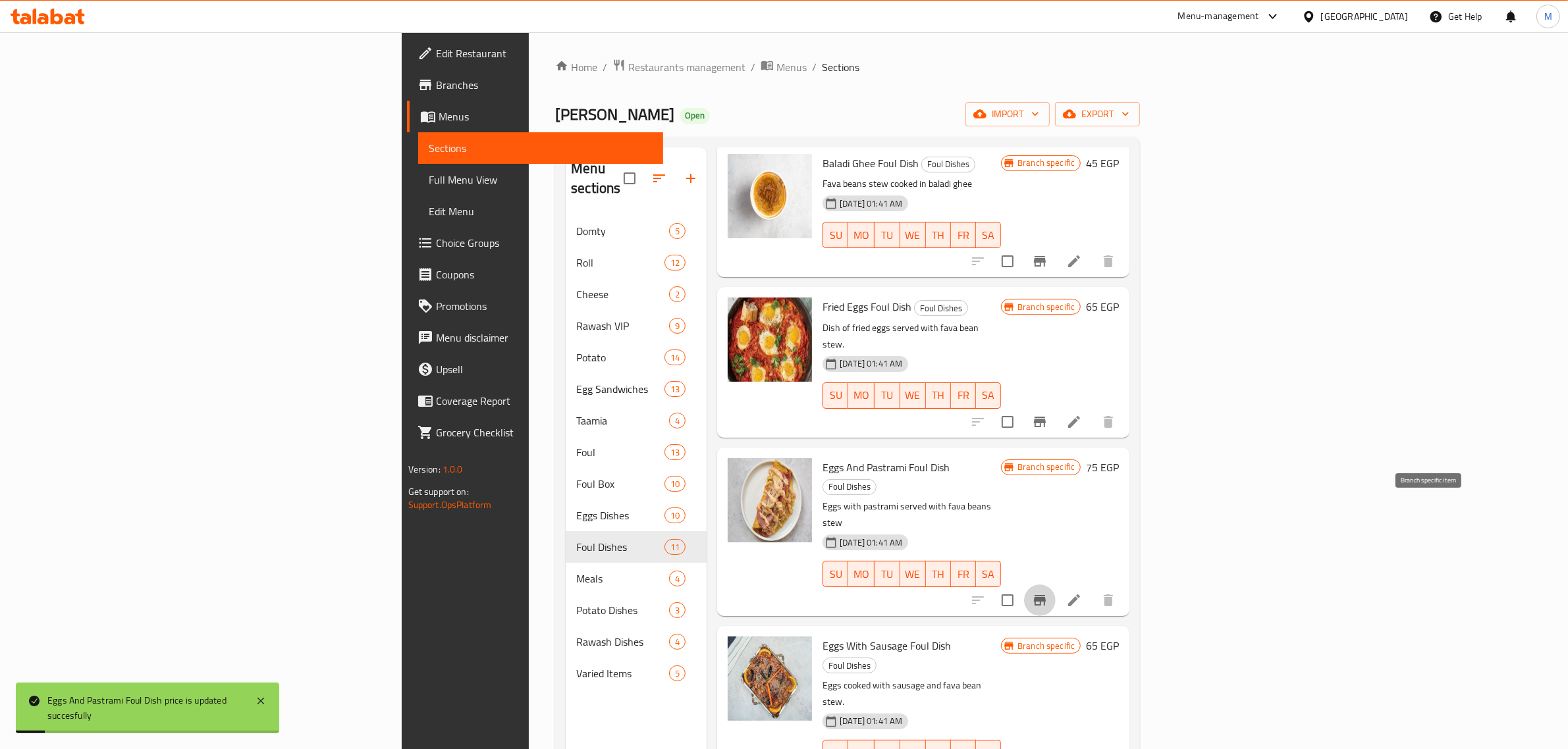
click at [1047, 593] on icon "Branch-specific-item" at bounding box center [1039, 600] width 16 height 16
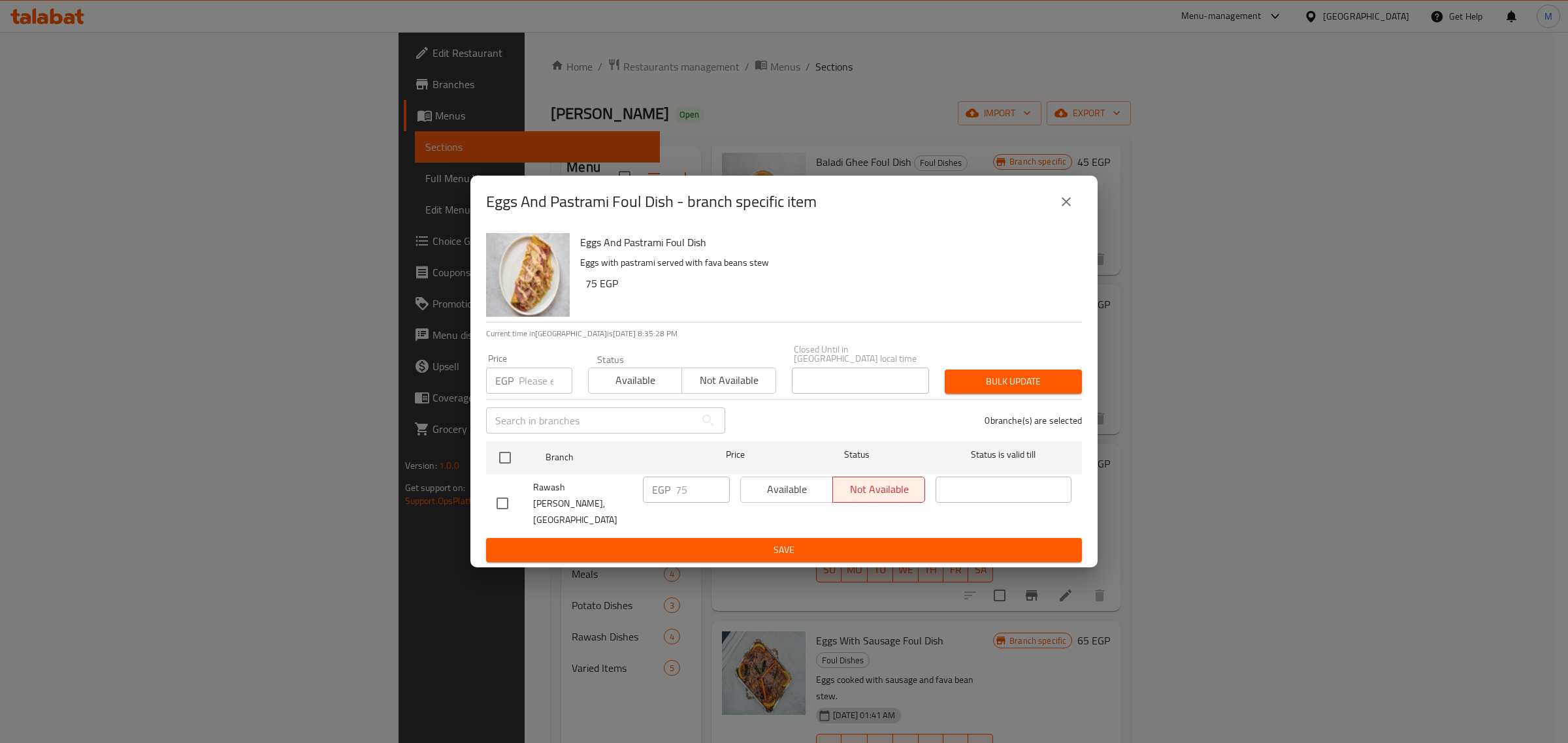
click at [1064, 210] on icon "close" at bounding box center [1066, 201] width 15 height 15
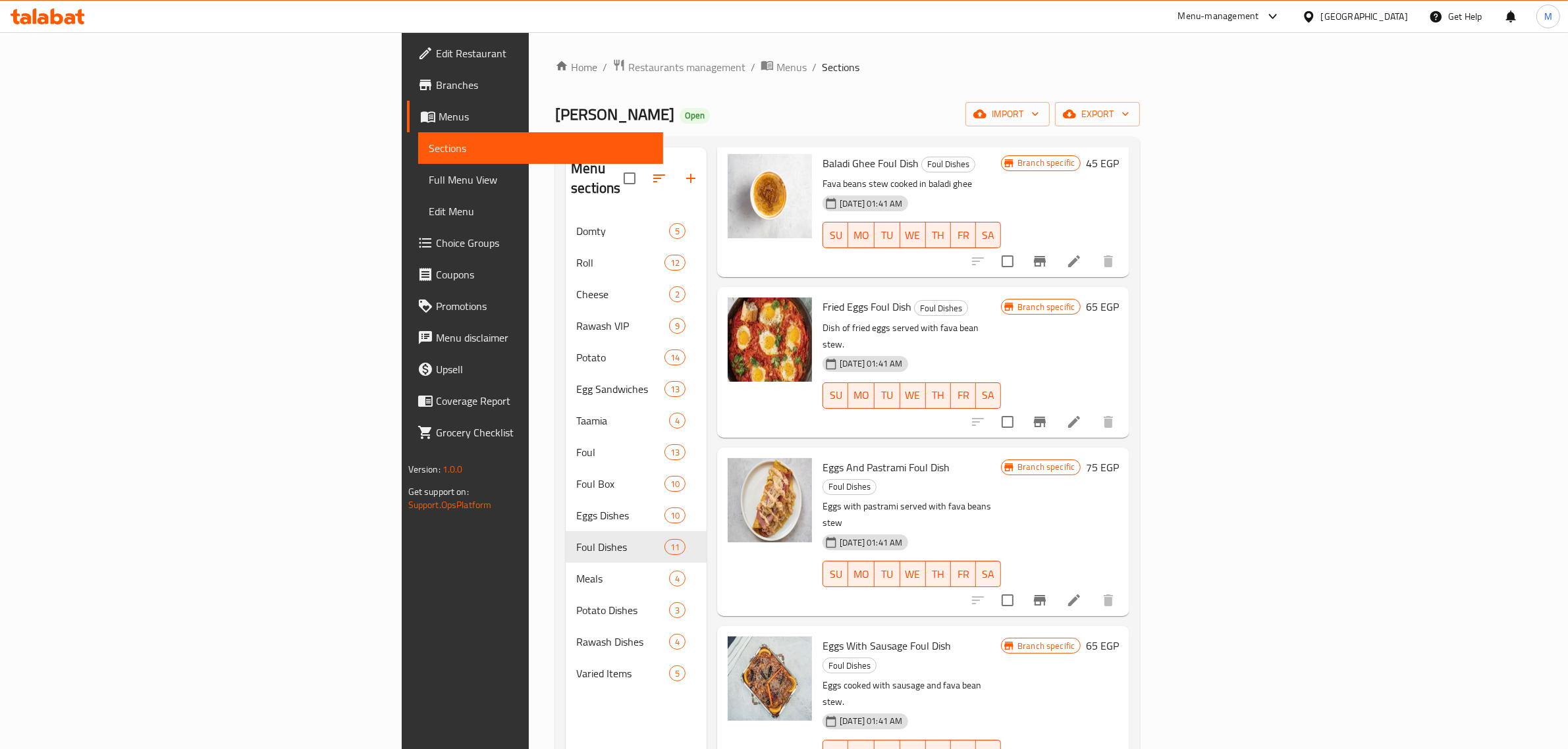
click at [841, 458] on span "Eggs And Pastrami Foul Dish" at bounding box center [886, 468] width 127 height 20
copy h6 "Eggs And Pastrami Foul Dish"
click at [1118, 637] on div "Branch specific 65 EGP" at bounding box center [1059, 646] width 118 height 18
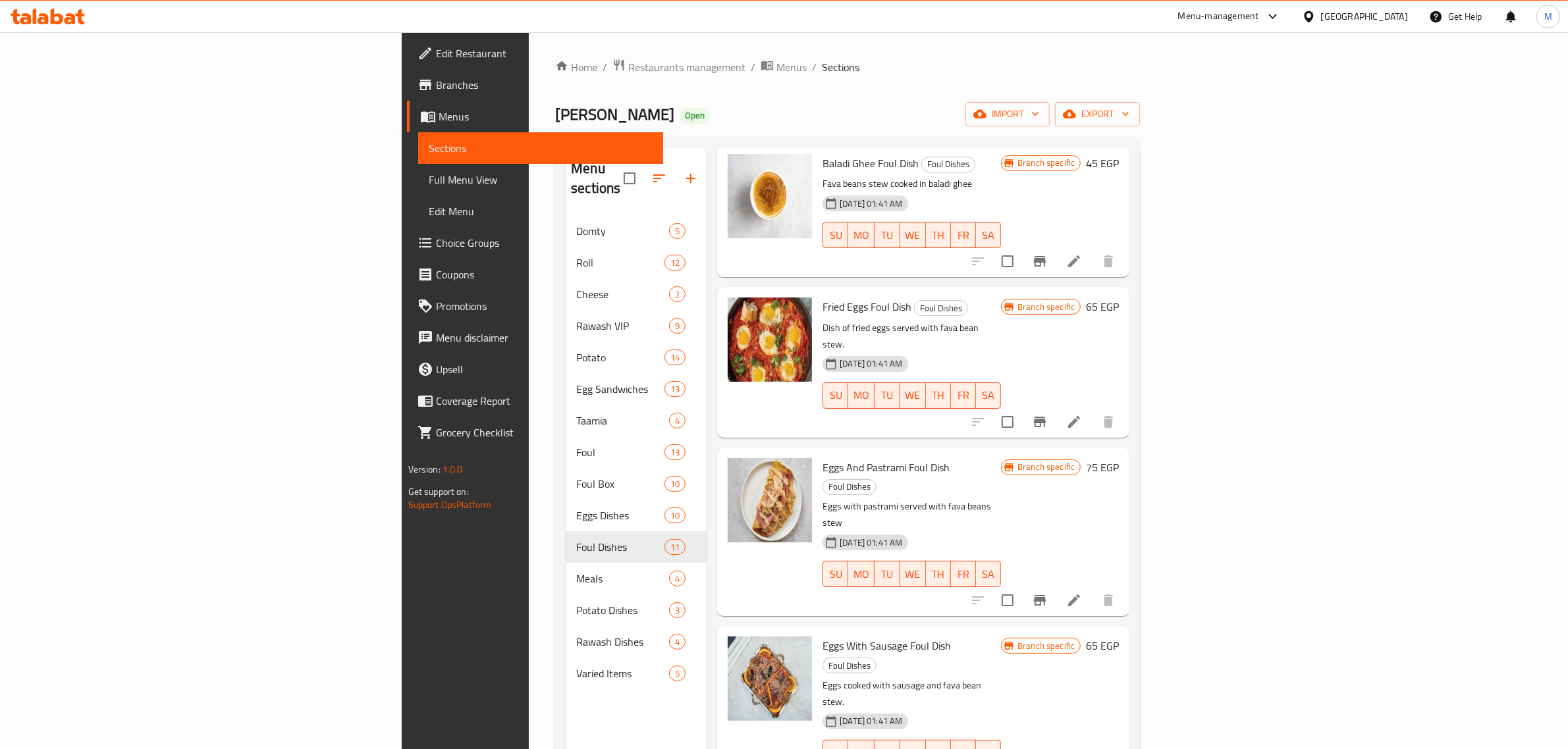
click at [1118, 637] on h6 "65 EGP" at bounding box center [1102, 646] width 33 height 18
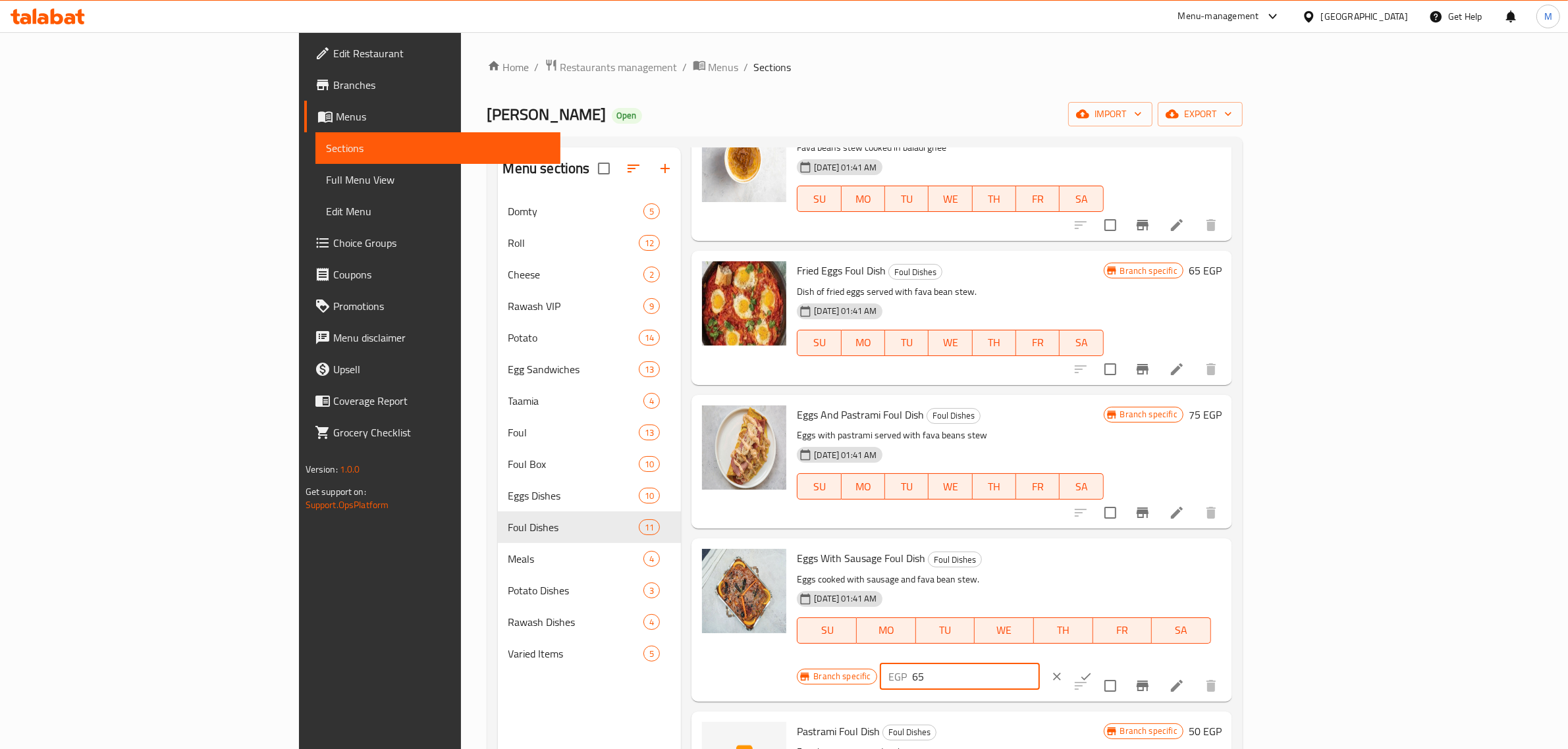
drag, startPoint x: 1383, startPoint y: 557, endPoint x: 1303, endPoint y: 558, distance: 80.0
click at [1040, 664] on div "EGP 65 ​" at bounding box center [959, 677] width 160 height 26
type input "75"
click at [1093, 671] on icon "ok" at bounding box center [1085, 677] width 13 height 13
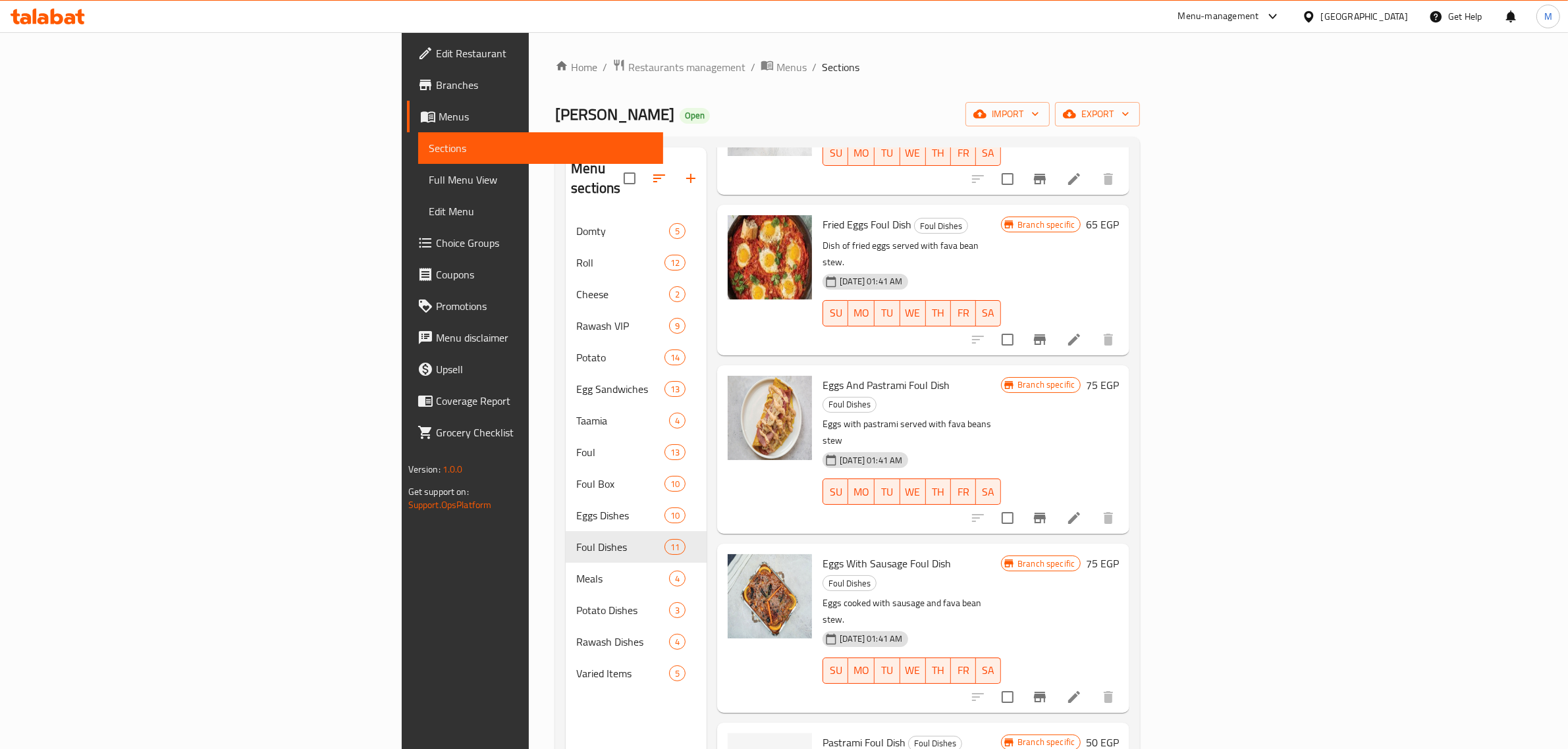
scroll to position [823, 0]
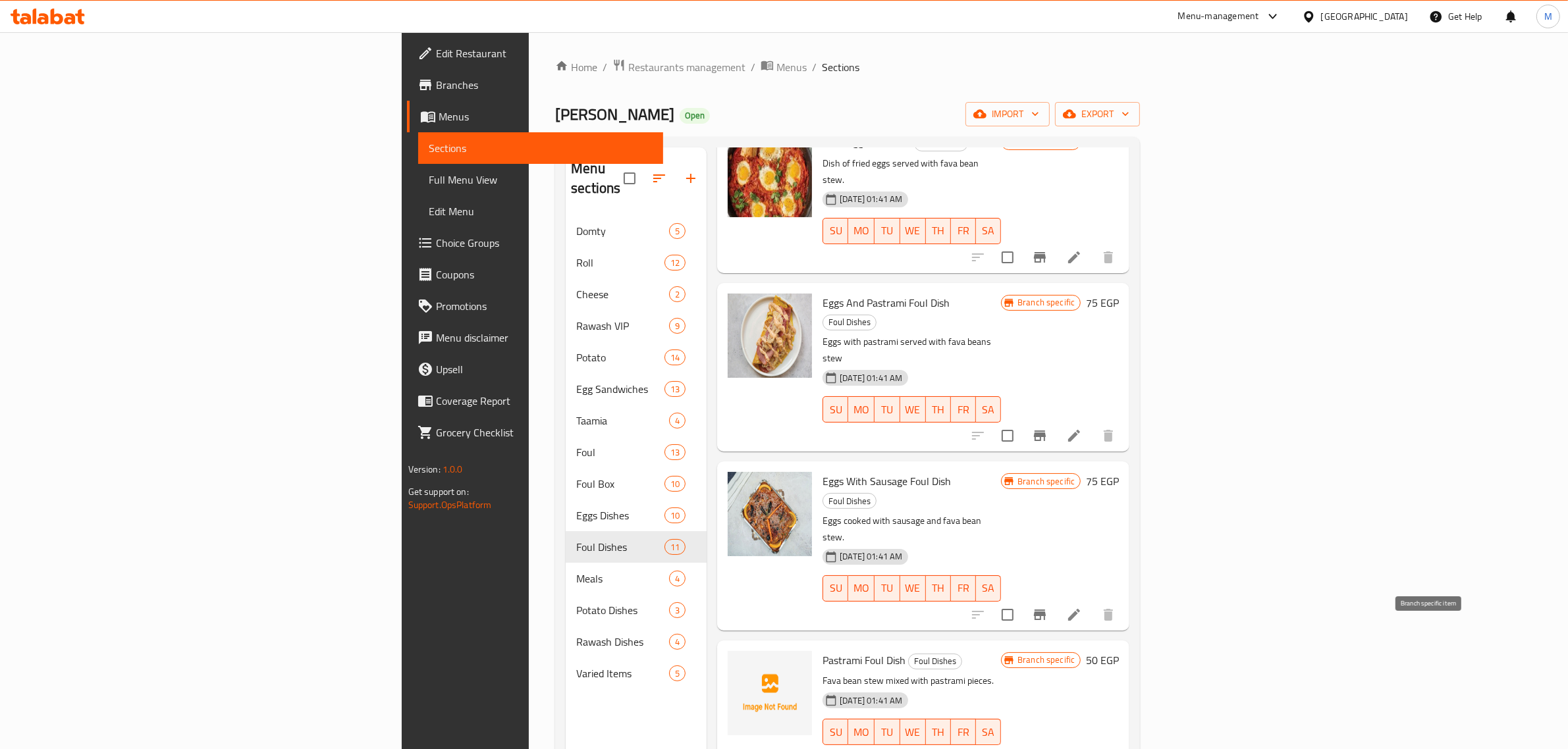
click at [1047, 749] on icon "Branch-specific-item" at bounding box center [1039, 758] width 16 height 16
click at [1118, 651] on h6 "50 EGP" at bounding box center [1102, 661] width 33 height 18
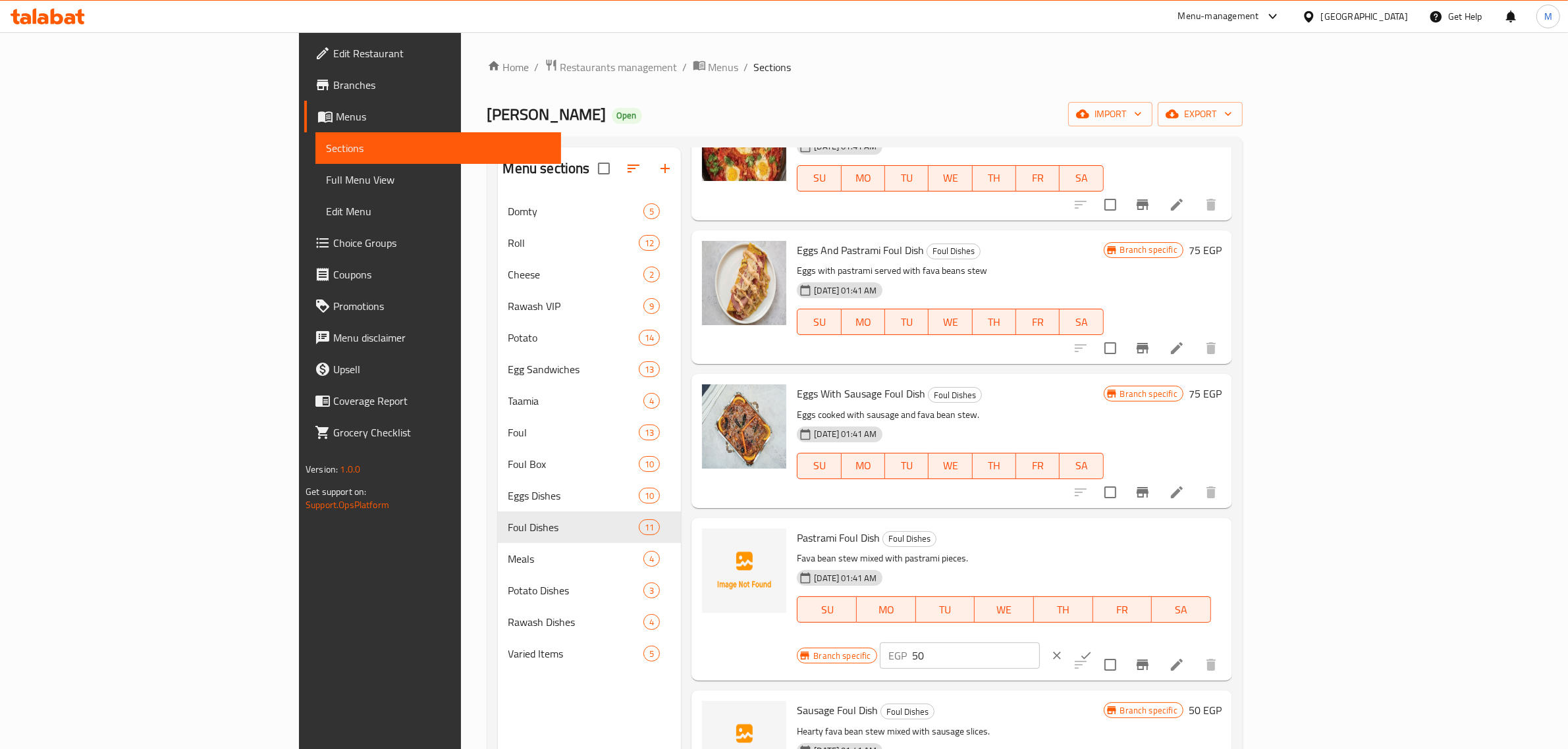
click at [1040, 643] on input "50" at bounding box center [975, 656] width 127 height 26
type input "60"
click at [1093, 650] on icon "ok" at bounding box center [1085, 656] width 13 height 13
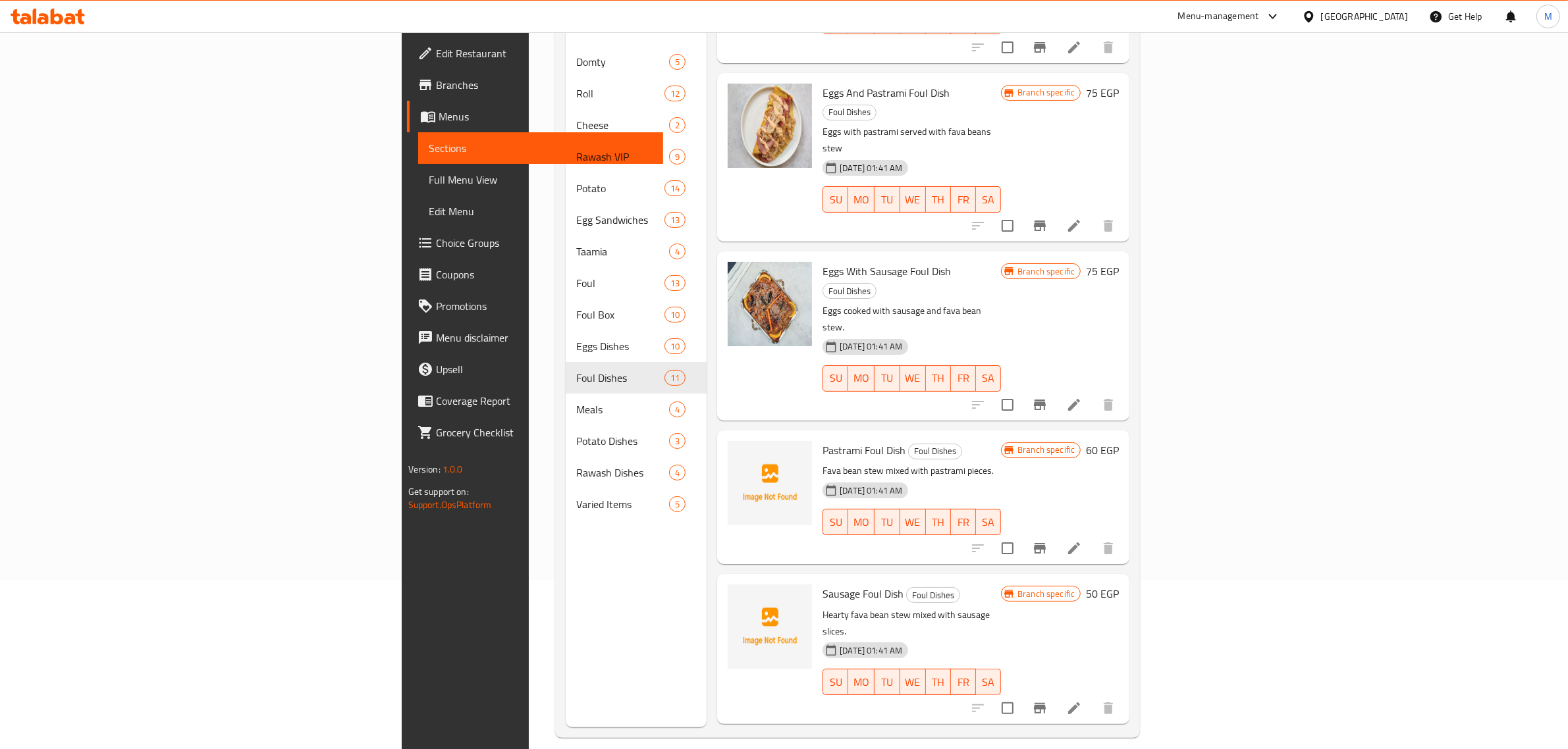
scroll to position [185, 0]
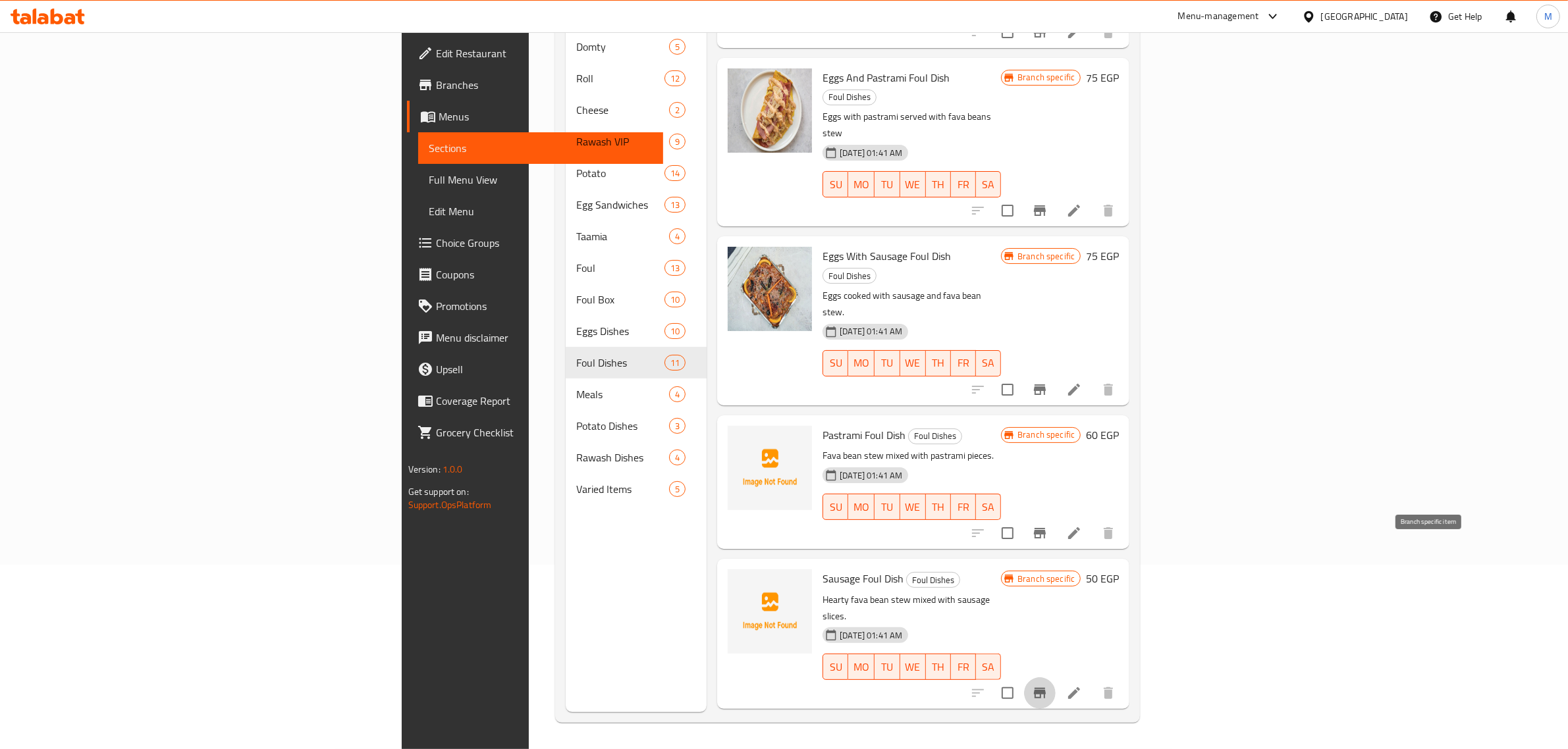
click at [1047, 685] on icon "Branch-specific-item" at bounding box center [1039, 692] width 16 height 16
click at [1045, 528] on icon "Branch-specific-item" at bounding box center [1039, 534] width 12 height 11
click at [1118, 569] on h6 "50 EGP" at bounding box center [1102, 578] width 33 height 18
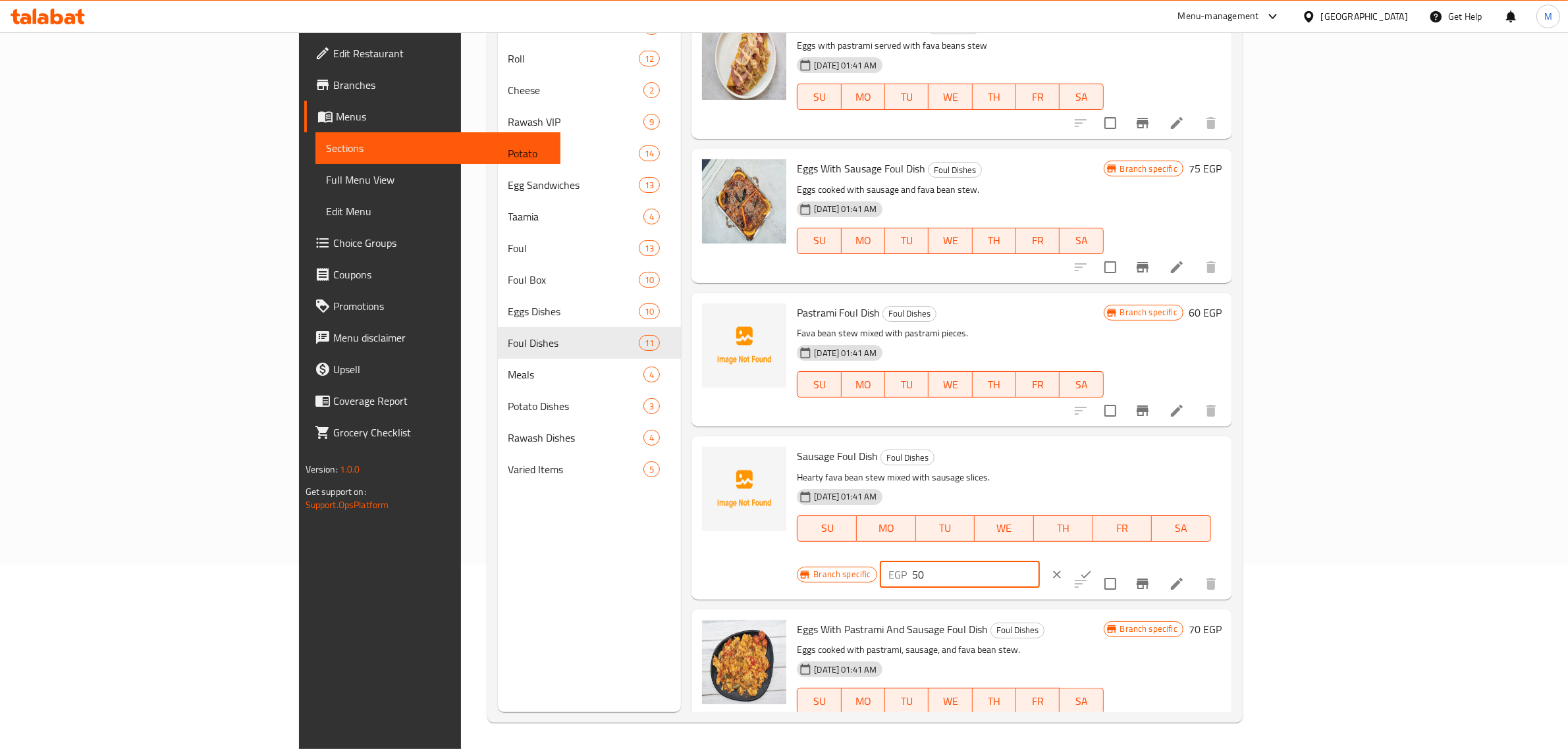
click at [1040, 562] on input "50" at bounding box center [975, 575] width 127 height 26
type input "5"
type input "60"
click at [1093, 568] on icon "ok" at bounding box center [1085, 575] width 13 height 13
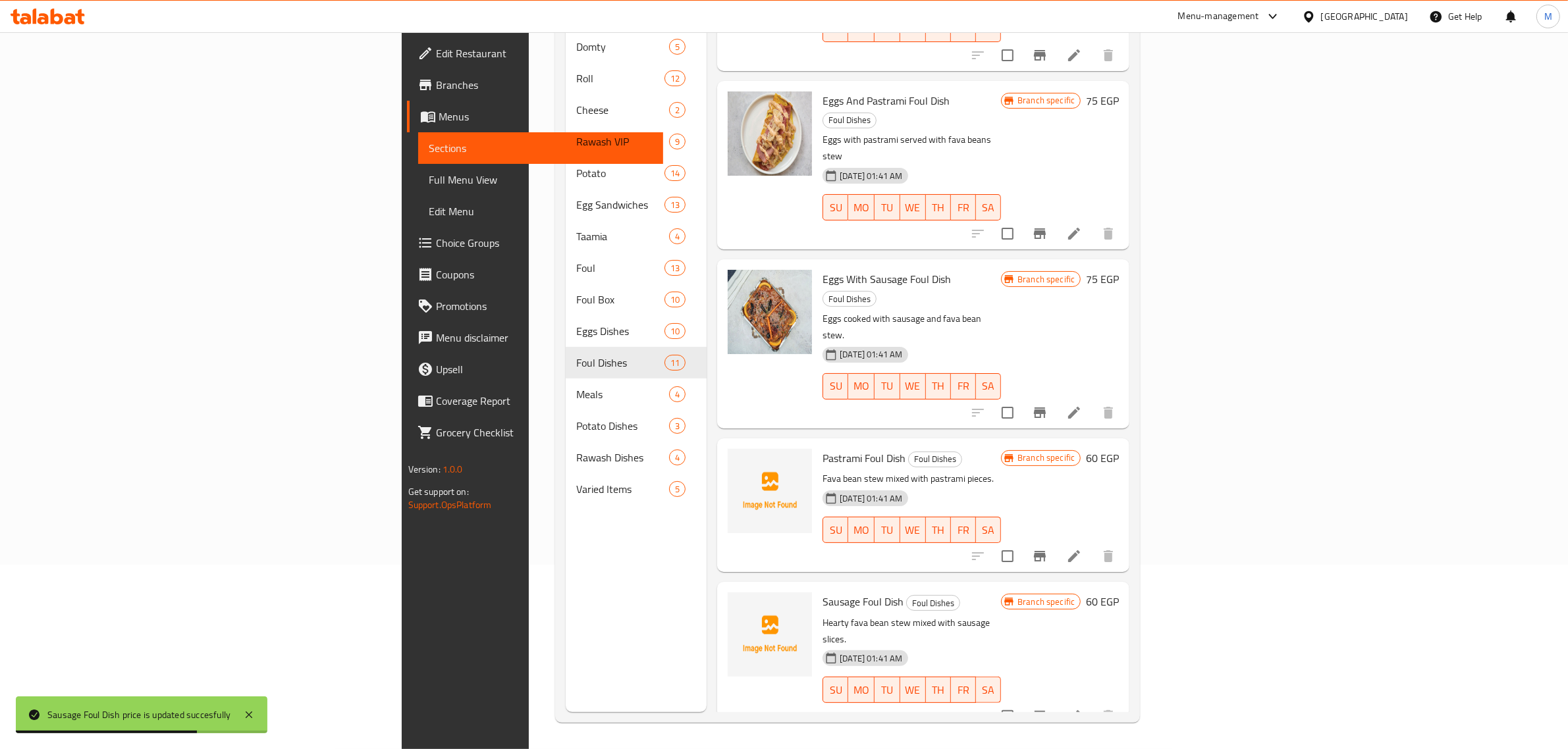
scroll to position [864, 0]
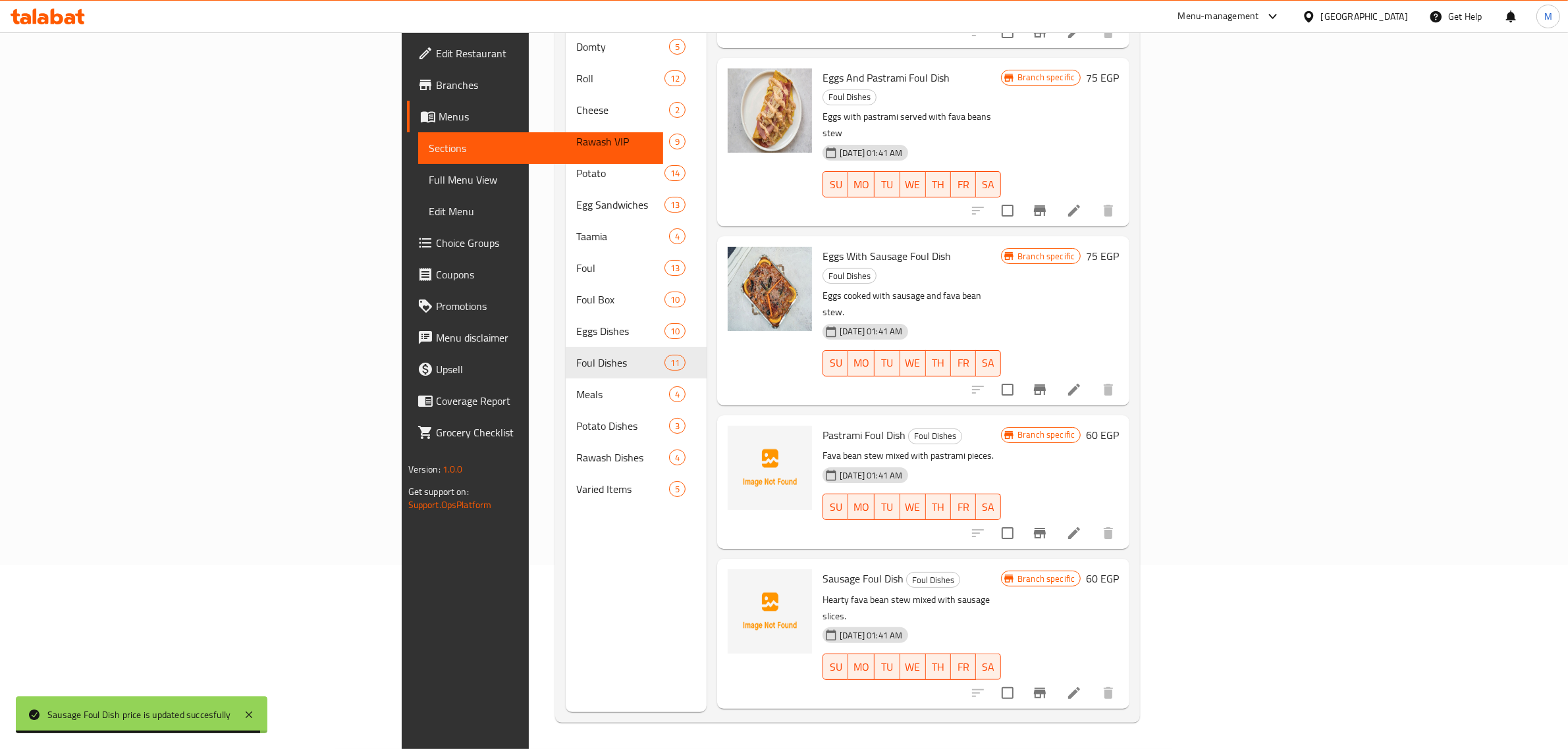
click at [1118, 730] on h6 "70 EGP" at bounding box center [1102, 739] width 33 height 18
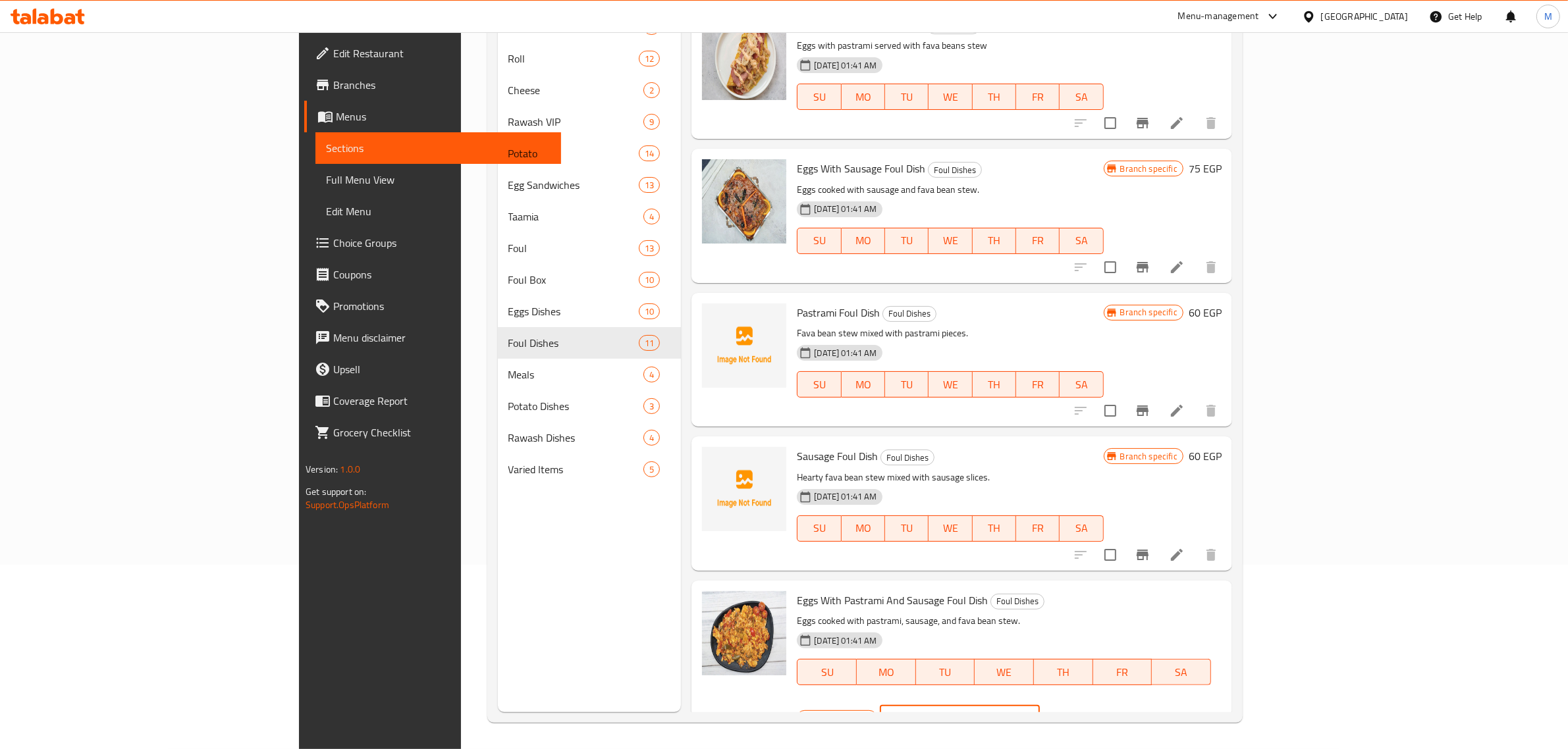
click at [1040, 705] on input "70" at bounding box center [975, 718] width 127 height 26
type input "75"
click at [1093, 712] on icon "ok" at bounding box center [1085, 718] width 13 height 13
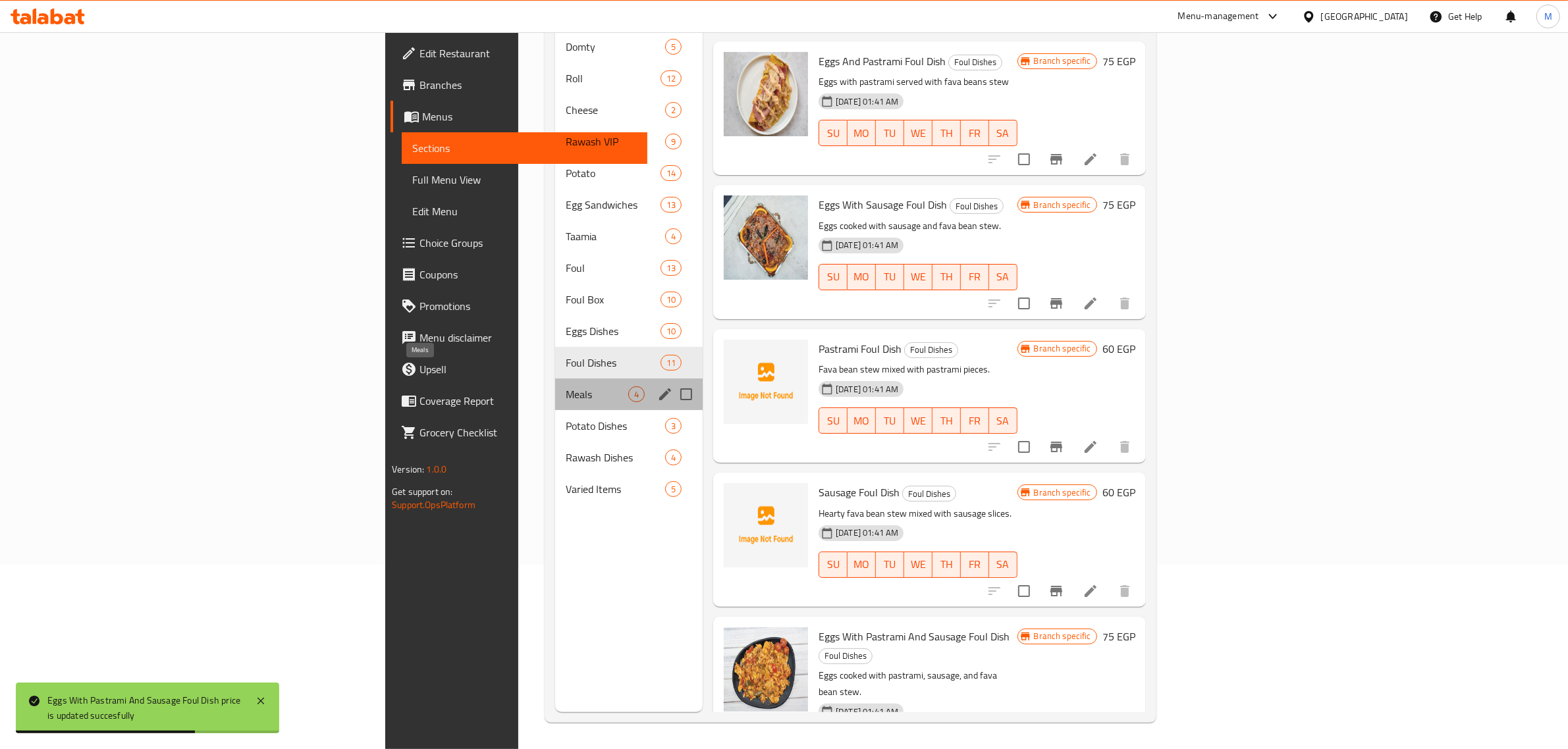
click at [566, 387] on span "Meals" at bounding box center [597, 394] width 63 height 16
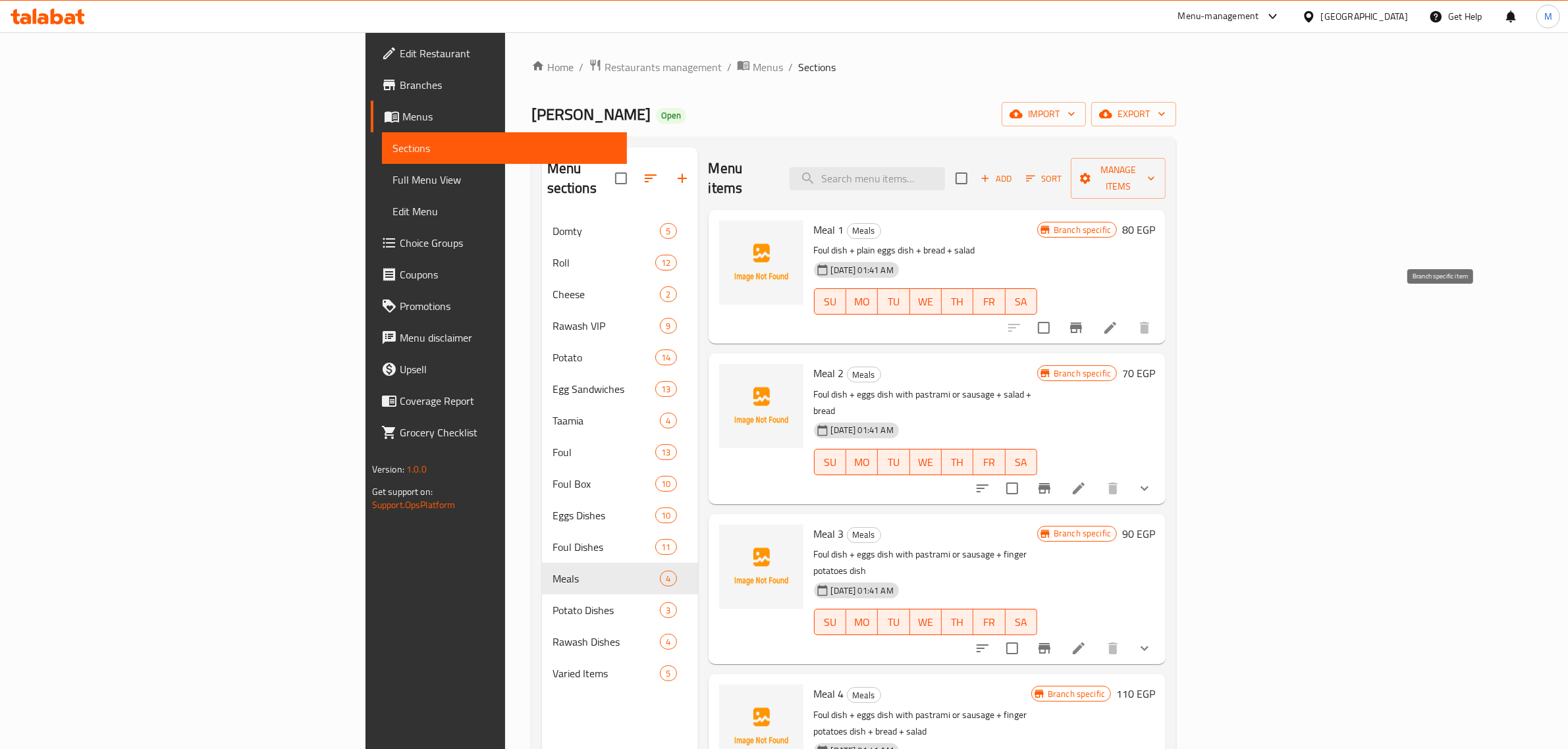
click at [1082, 323] on icon "Branch-specific-item" at bounding box center [1075, 328] width 12 height 11
click at [1155, 364] on h6 "70 EGP" at bounding box center [1138, 373] width 33 height 18
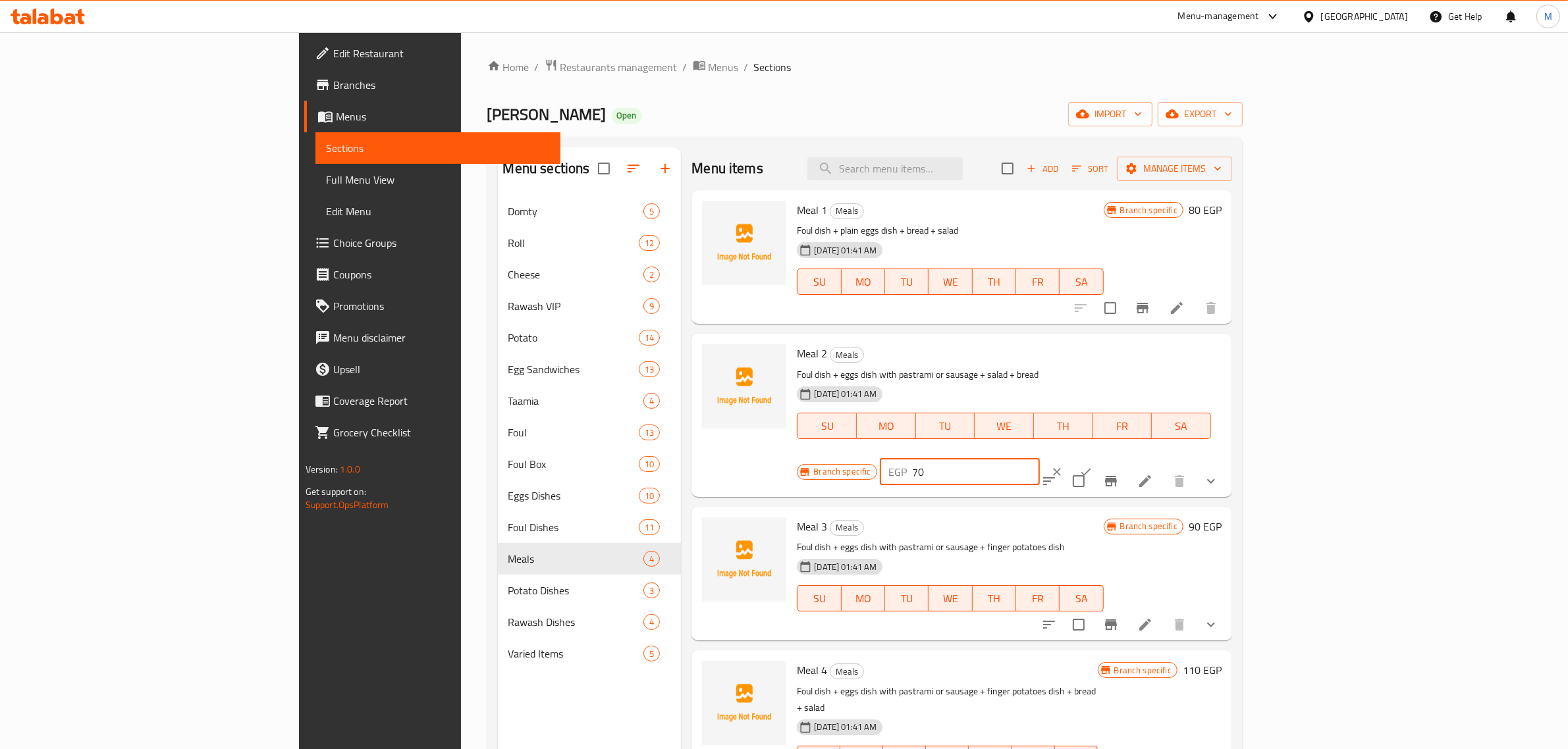
drag, startPoint x: 1379, startPoint y: 357, endPoint x: 1311, endPoint y: 369, distance: 69.1
click at [1040, 459] on div "EGP 70 ​" at bounding box center [959, 472] width 160 height 26
type input "100"
click at [1093, 465] on icon "ok" at bounding box center [1085, 472] width 13 height 13
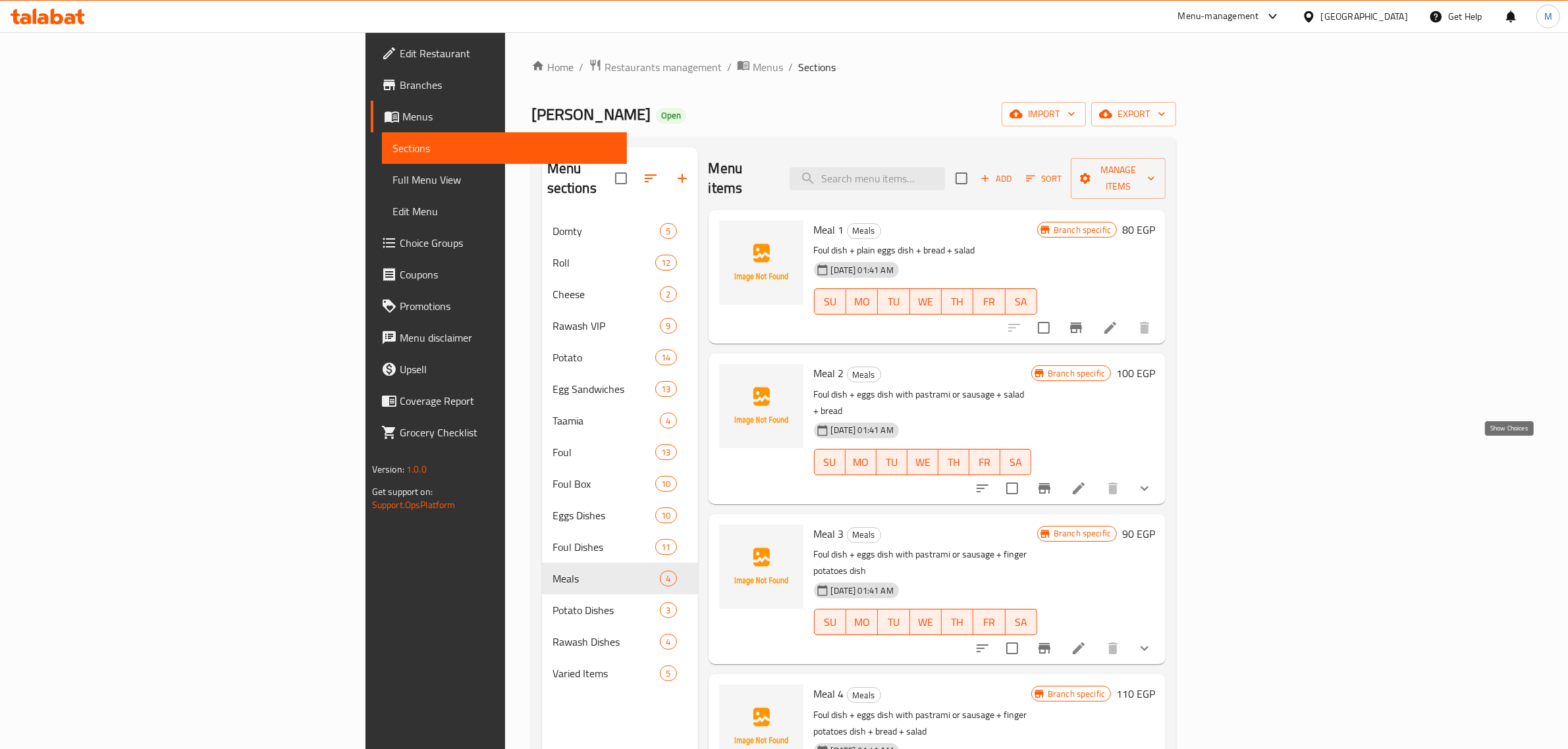
click at [1152, 481] on icon "show more" at bounding box center [1144, 488] width 16 height 16
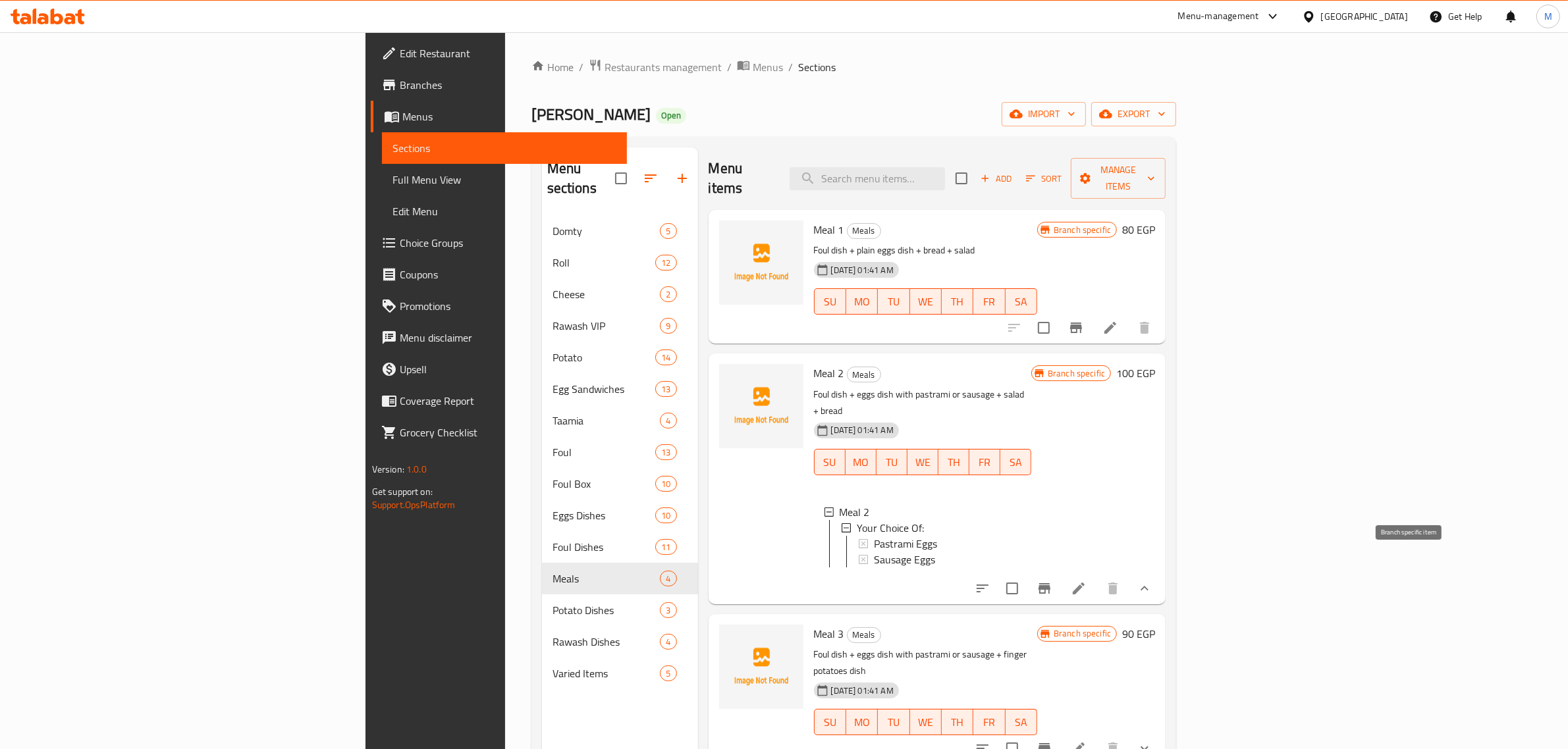
click at [1050, 584] on icon "Branch-specific-item" at bounding box center [1044, 589] width 12 height 11
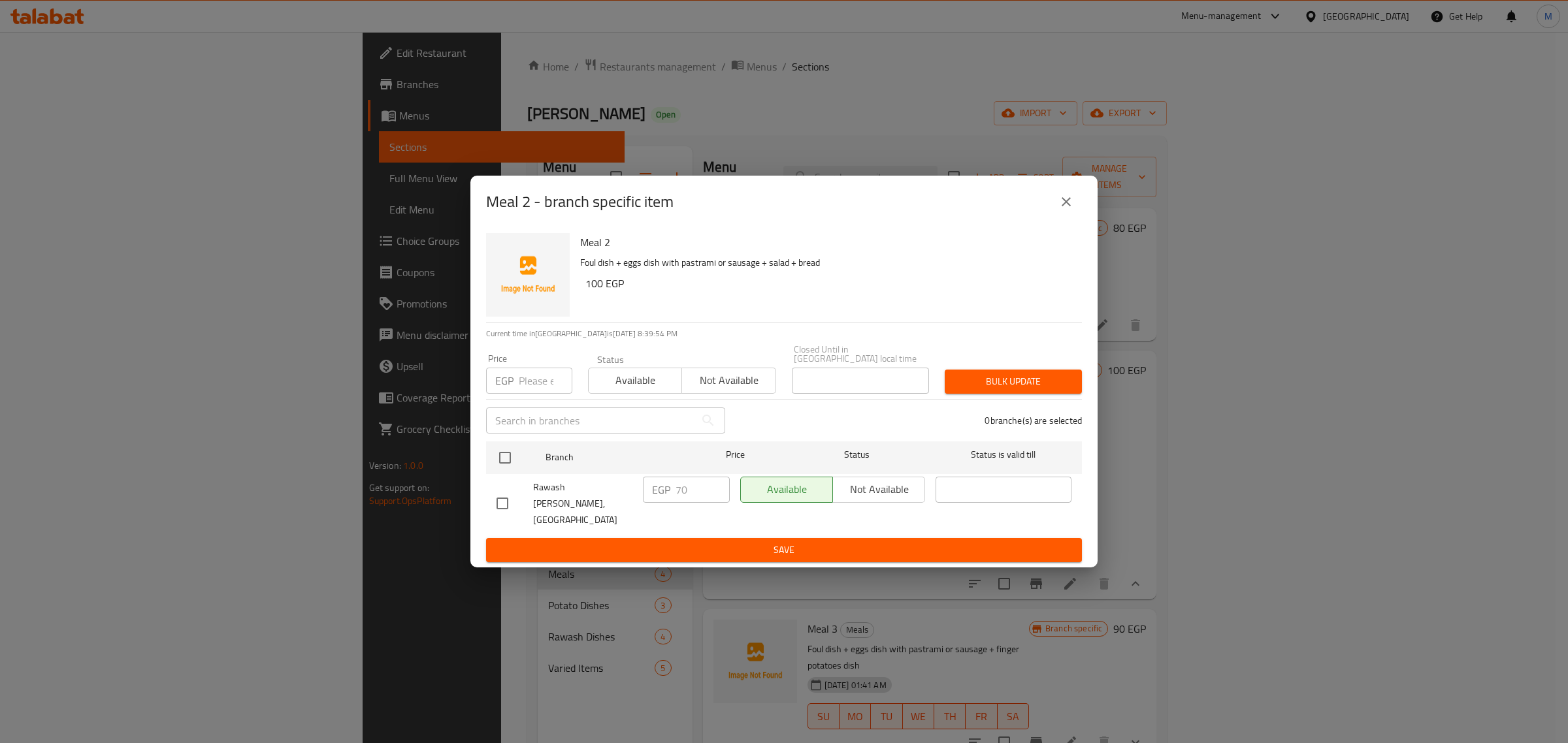
click at [502, 494] on input "checkbox" at bounding box center [502, 503] width 27 height 27
checkbox input "true"
drag, startPoint x: 674, startPoint y: 499, endPoint x: 642, endPoint y: 499, distance: 32.0
click at [642, 499] on div "EGP 70 ​" at bounding box center [687, 503] width 98 height 64
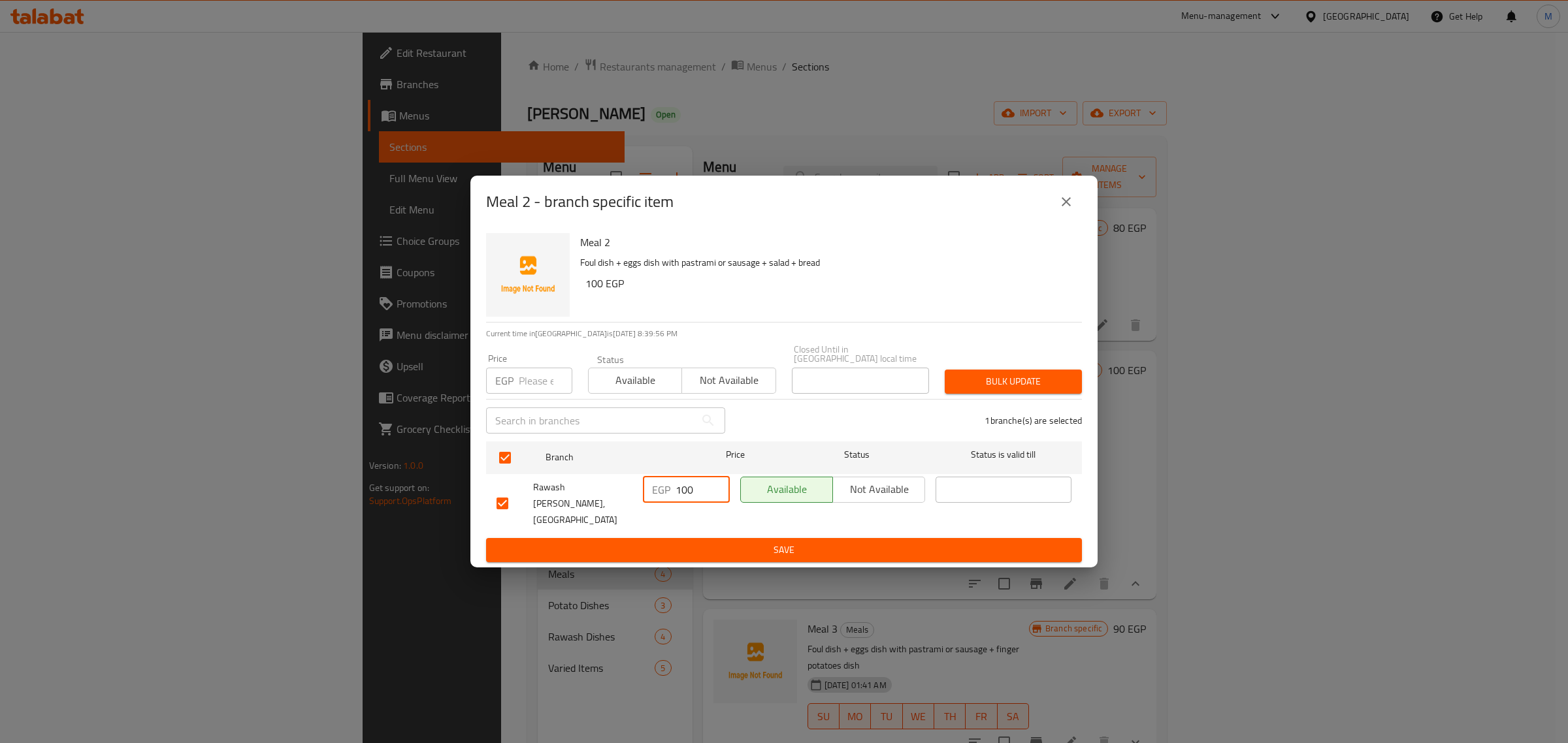
type input "100"
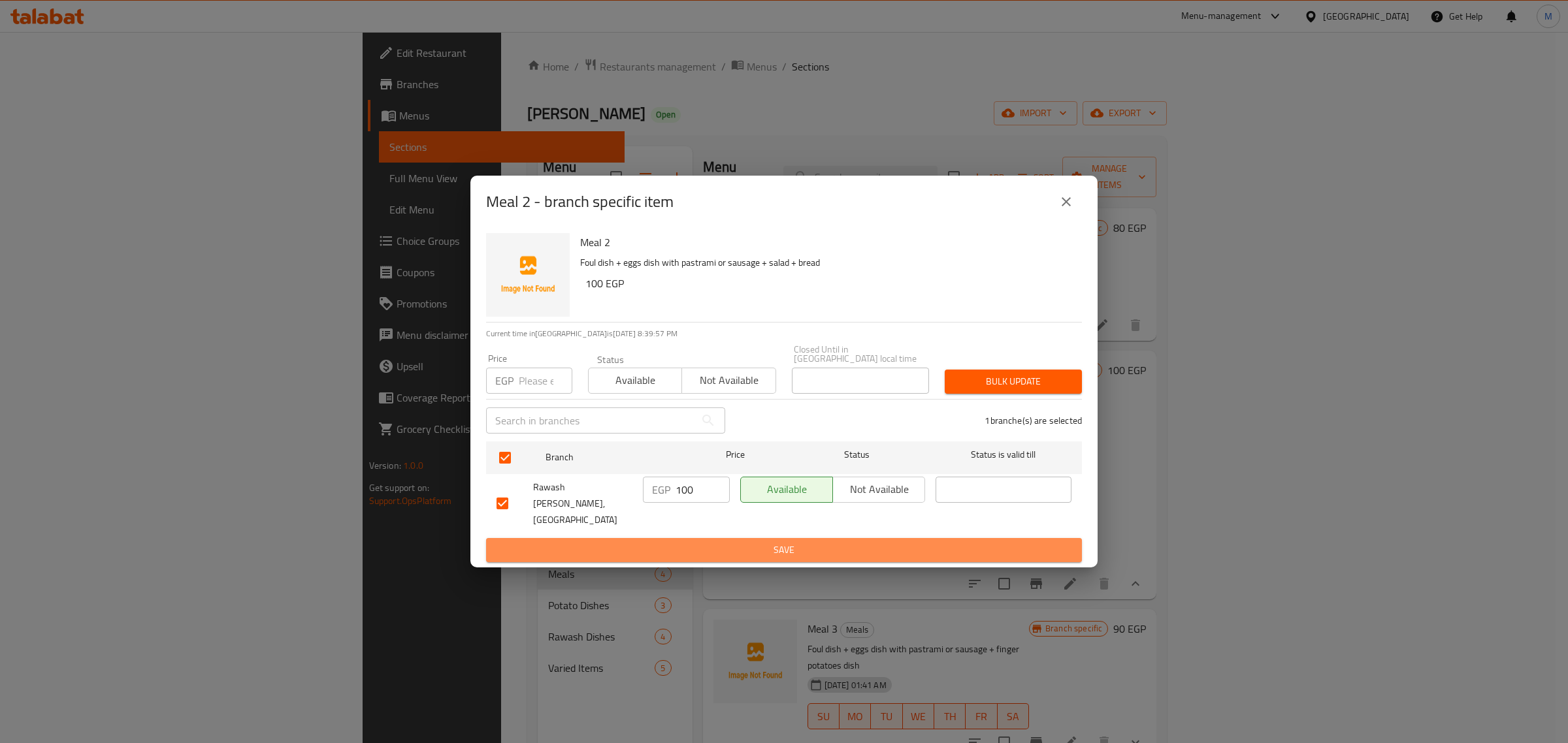
click at [706, 542] on span "Save" at bounding box center [784, 550] width 575 height 16
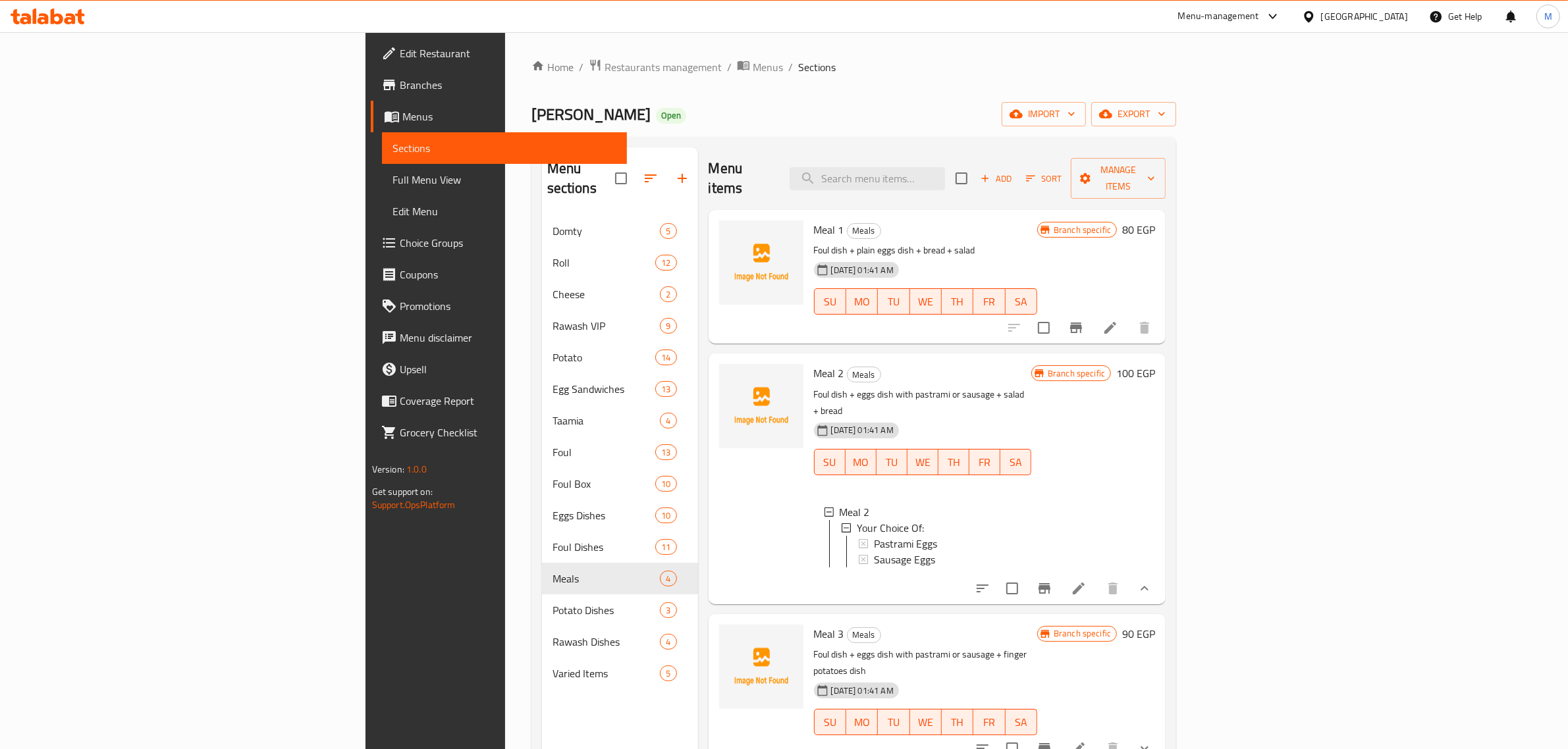
click at [1036, 567] on div "Meal 2 Meals Foul dish + eggs dish with pastrami or sausage + salad + bread 04-…" at bounding box center [922, 478] width 228 height 240
click at [1050, 584] on icon "Branch-specific-item" at bounding box center [1044, 589] width 12 height 11
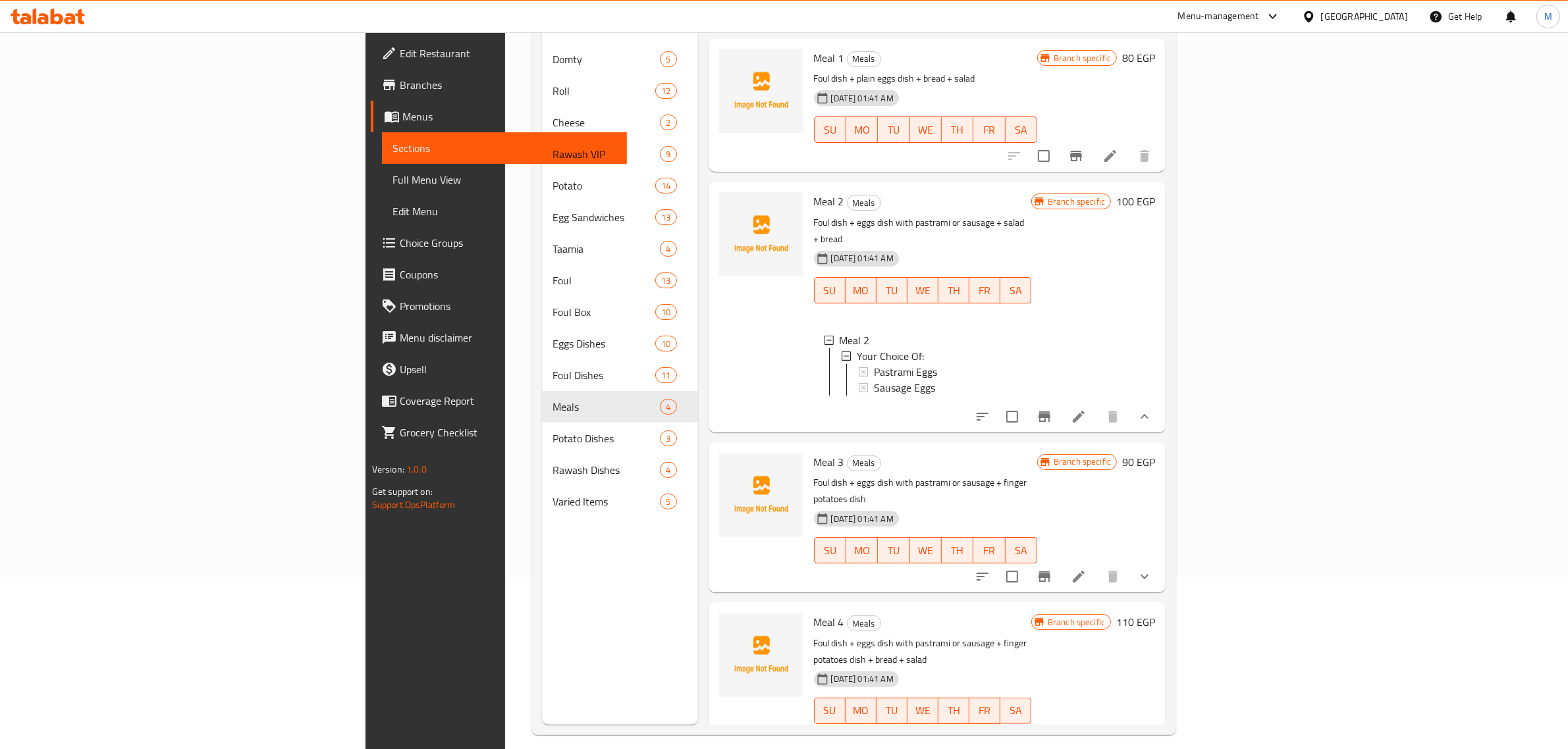
scroll to position [185, 0]
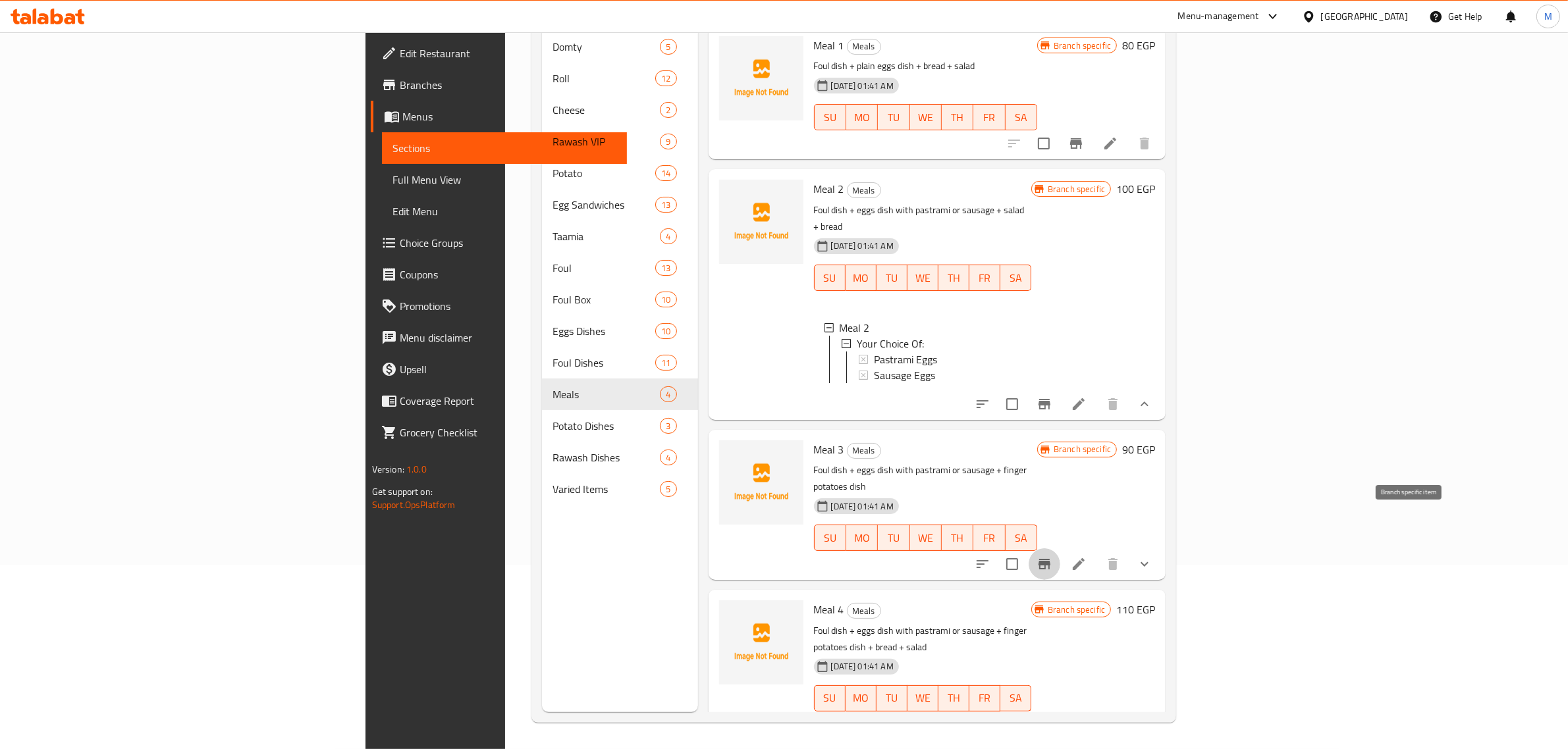
click at [1050, 559] on icon "Branch-specific-item" at bounding box center [1044, 565] width 12 height 11
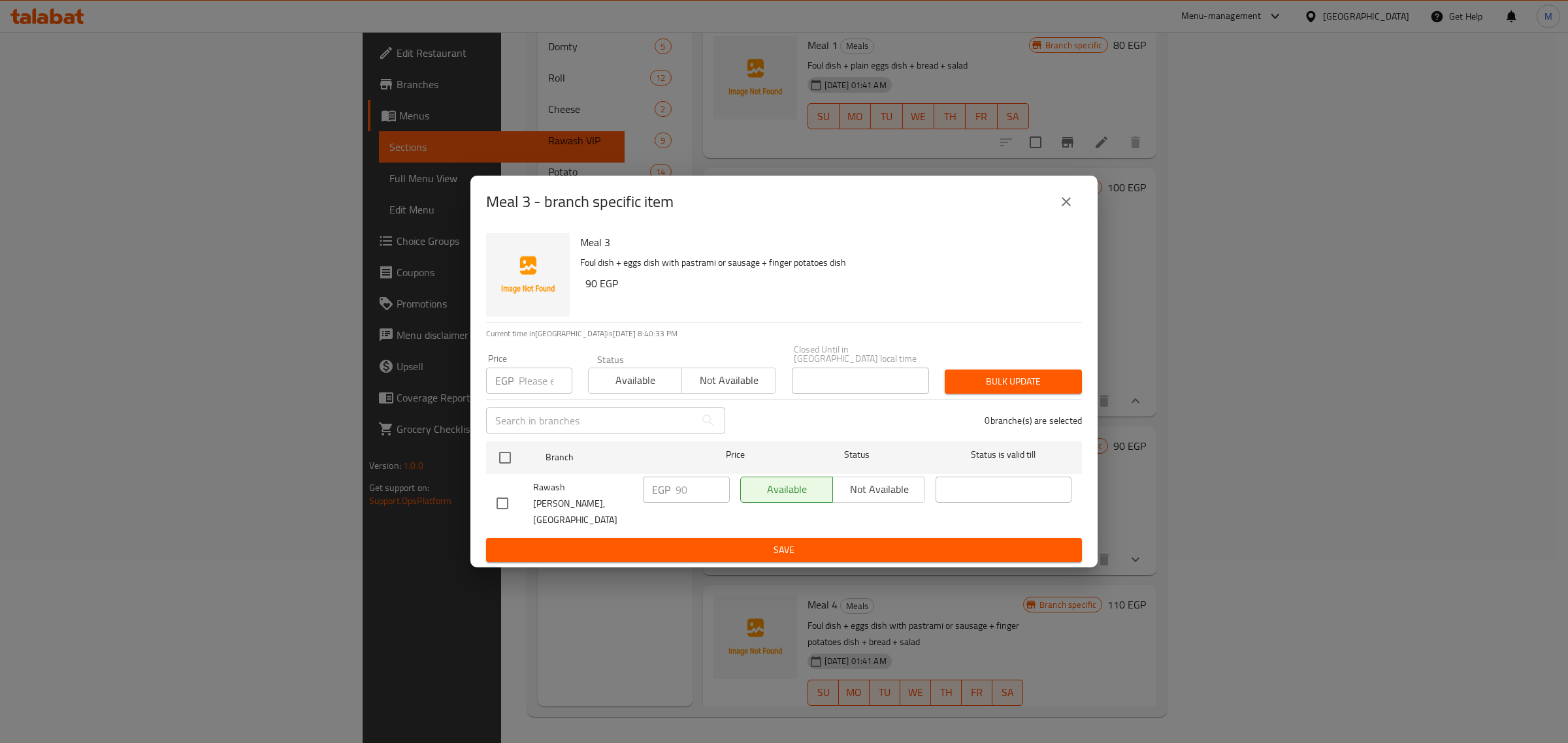
click at [507, 506] on input "checkbox" at bounding box center [502, 503] width 27 height 27
checkbox input "true"
drag, startPoint x: 690, startPoint y: 491, endPoint x: 664, endPoint y: 493, distance: 26.1
click at [664, 493] on div "EGP 90 ​" at bounding box center [686, 490] width 87 height 26
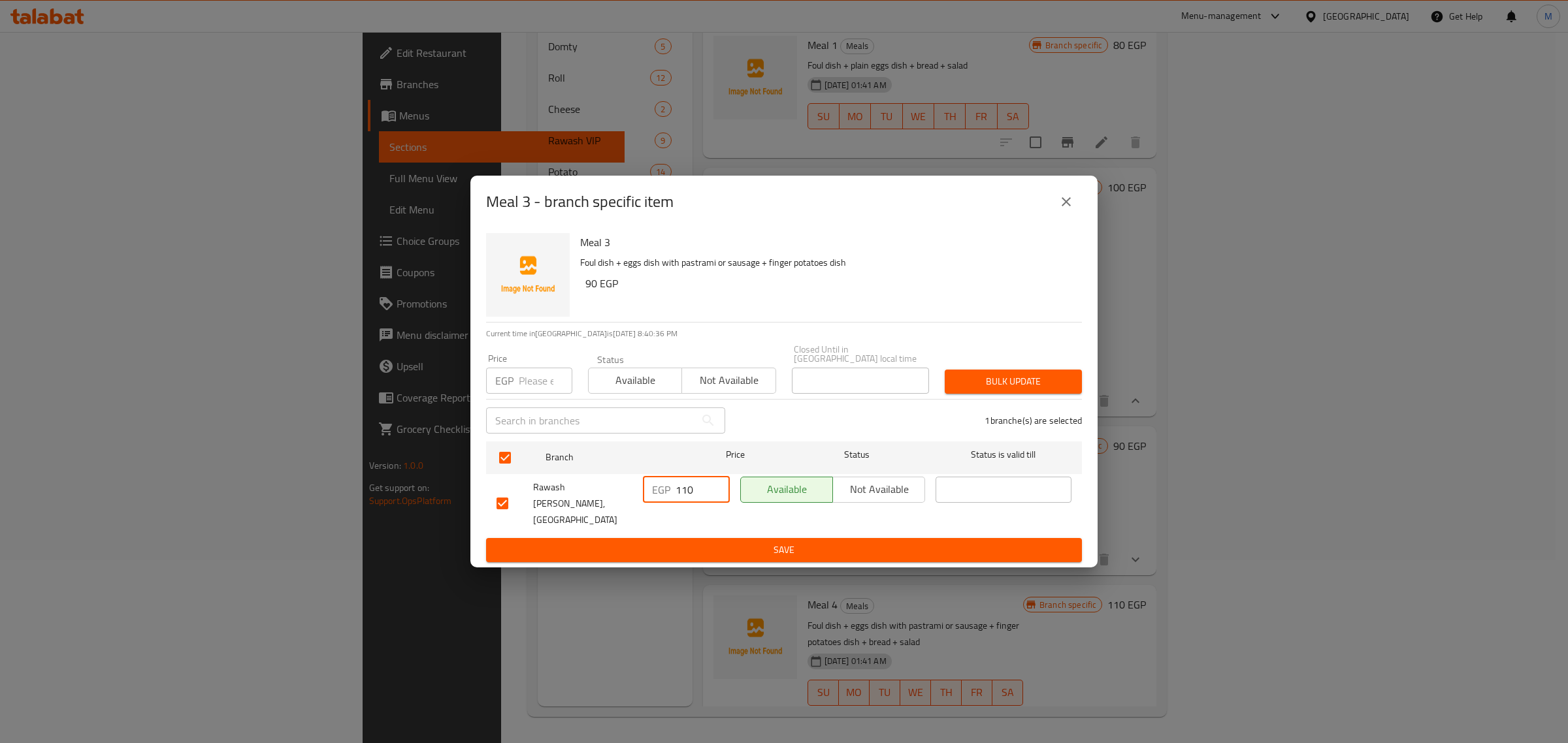
type input "110"
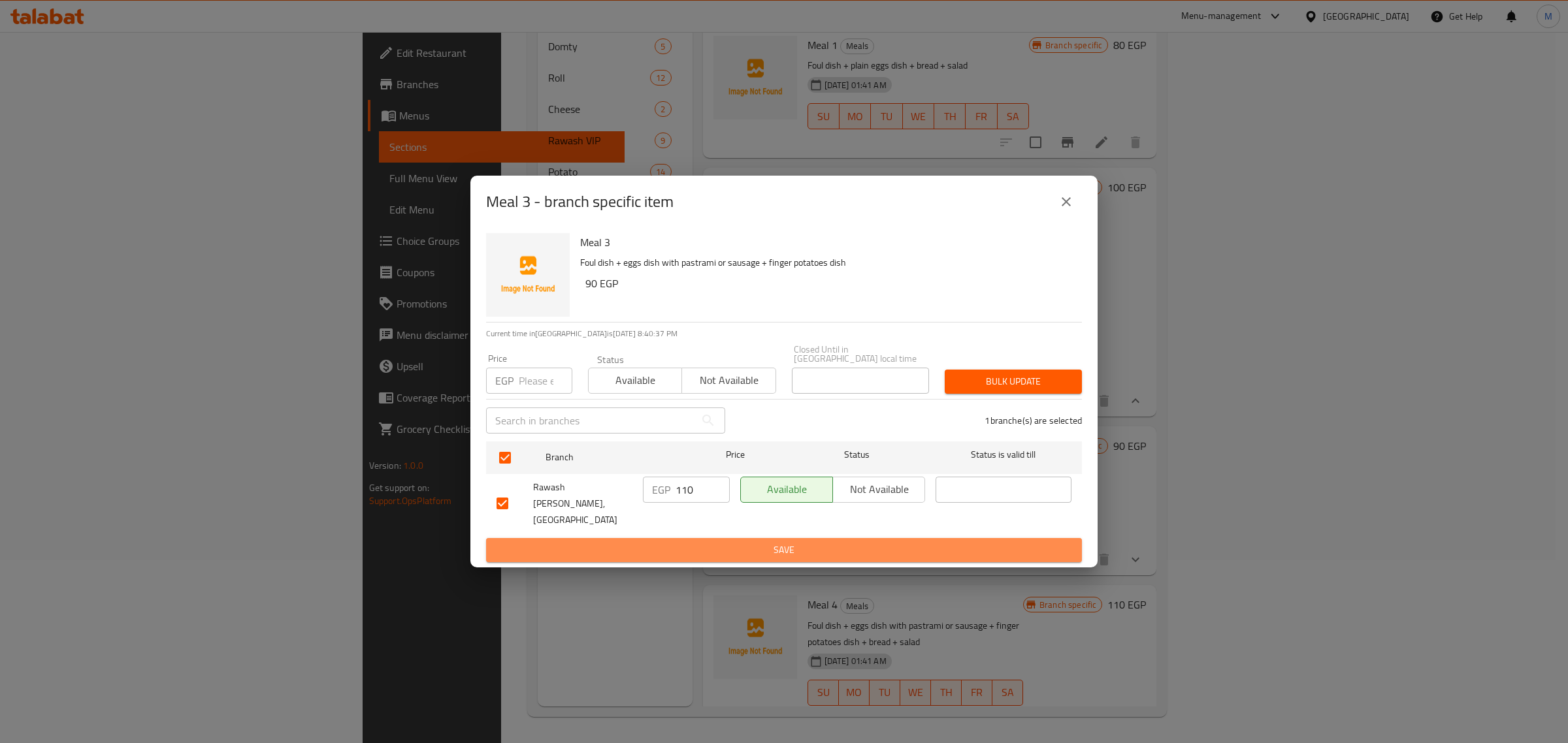
click at [751, 542] on span "Save" at bounding box center [784, 550] width 575 height 16
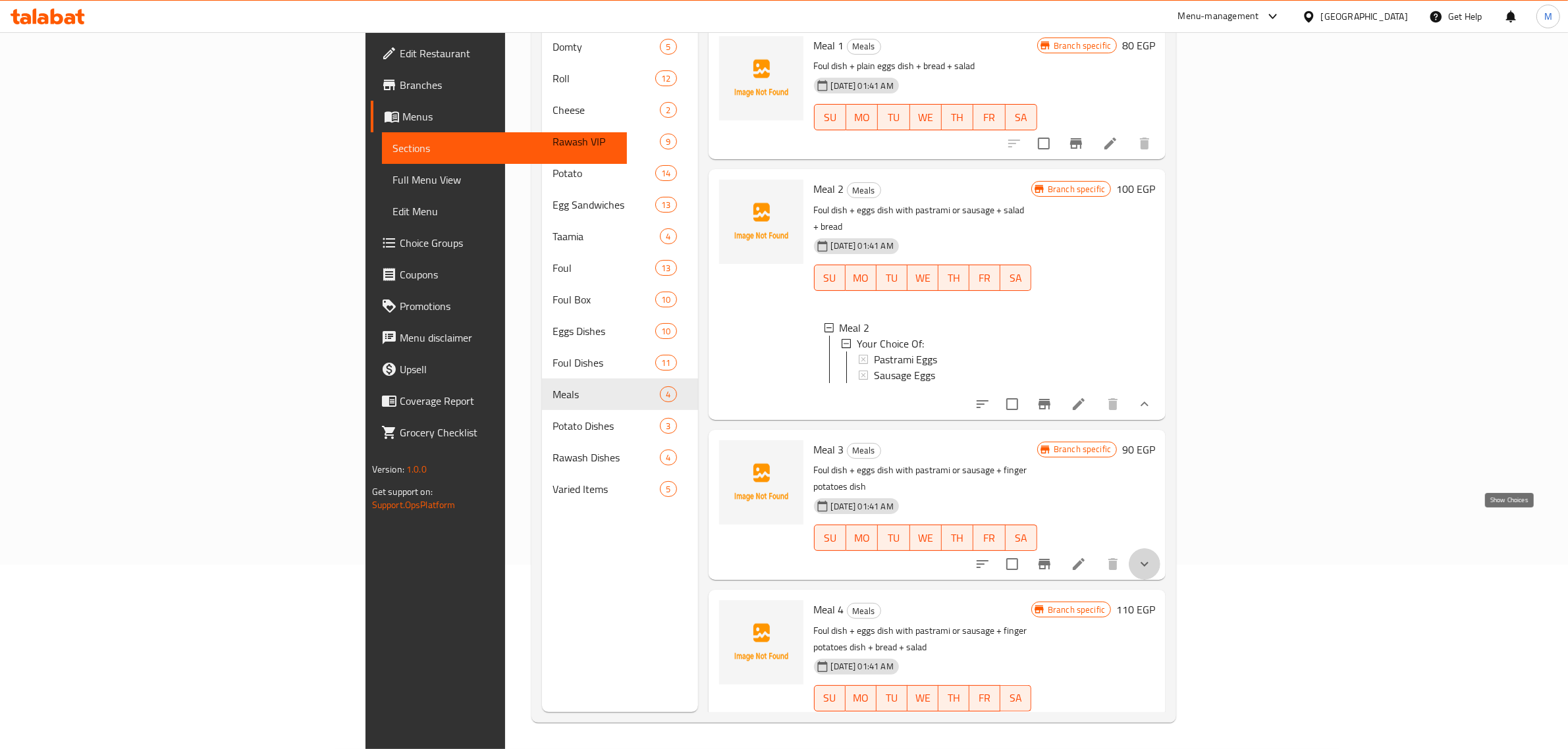
click at [1152, 557] on icon "show more" at bounding box center [1144, 564] width 16 height 16
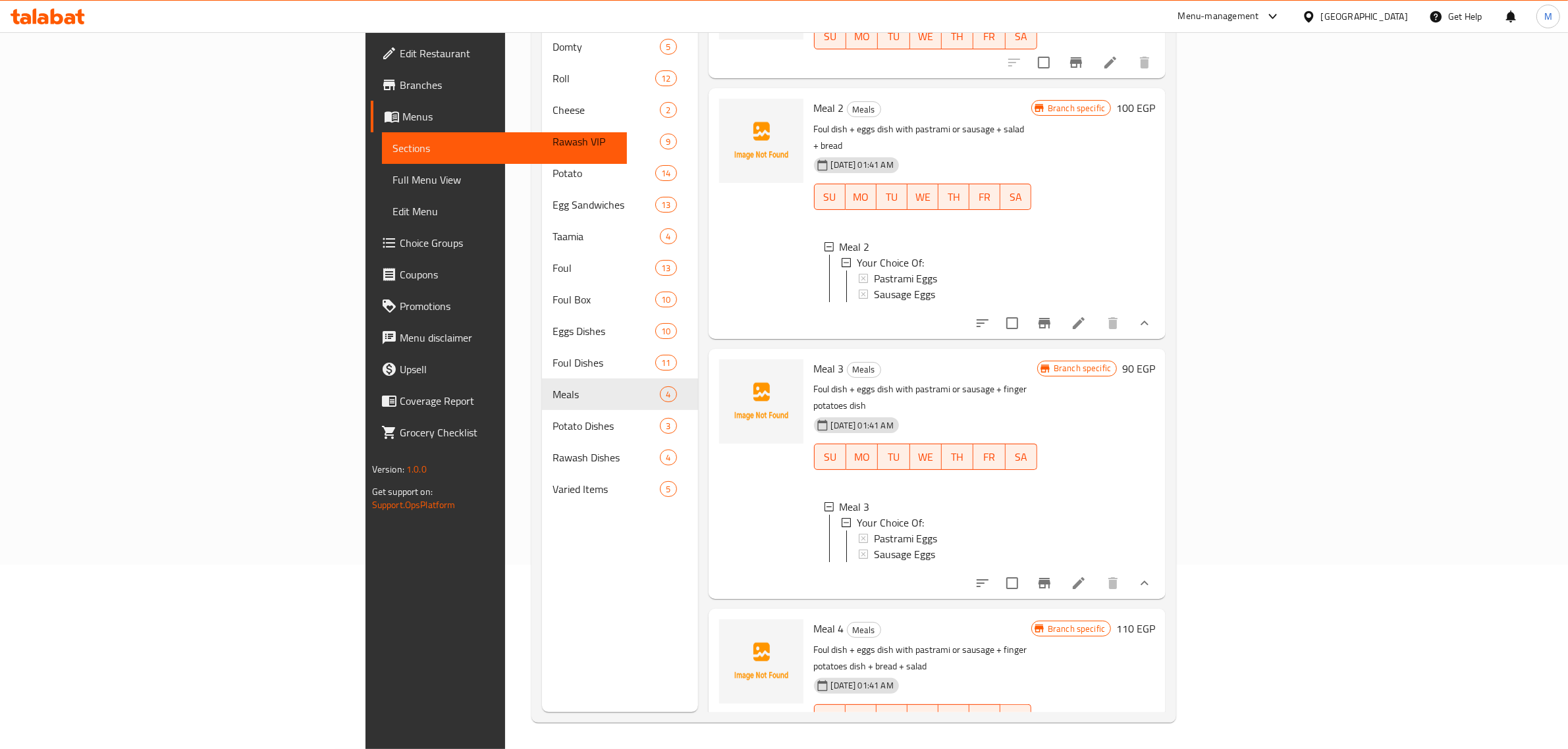
scroll to position [83, 0]
click at [1086, 574] on icon at bounding box center [1078, 581] width 16 height 16
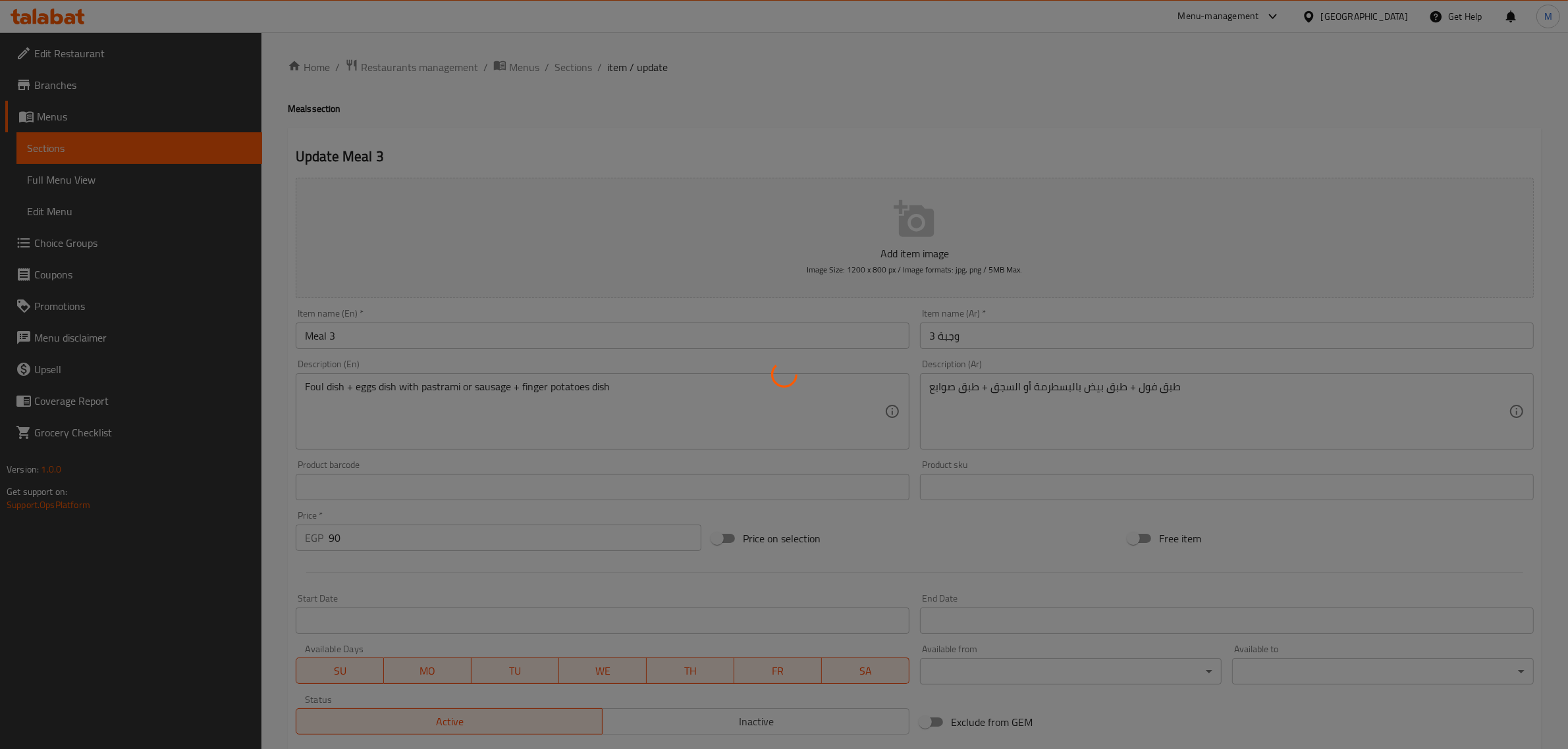
type input "إختيارك من:"
type input "1"
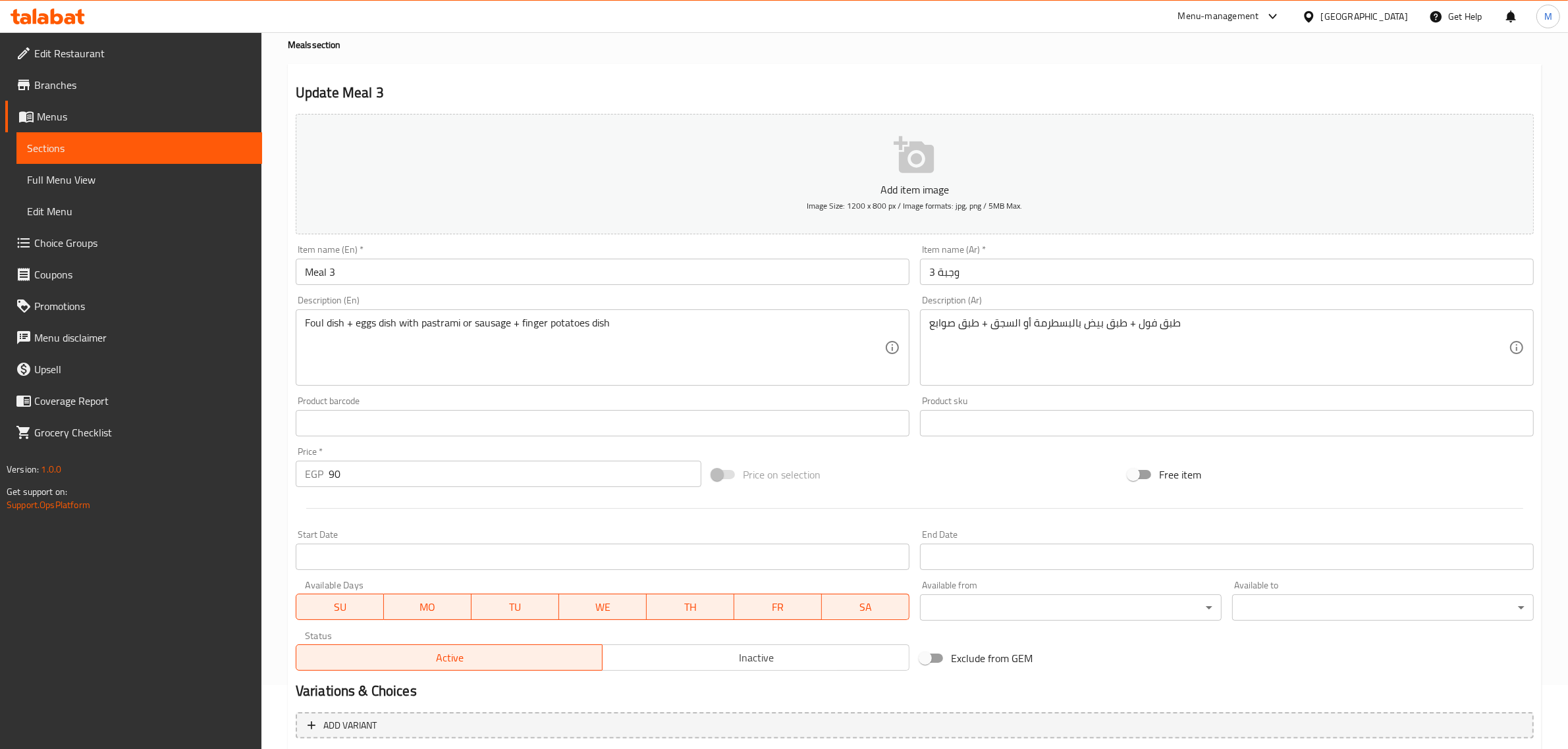
scroll to position [202, 0]
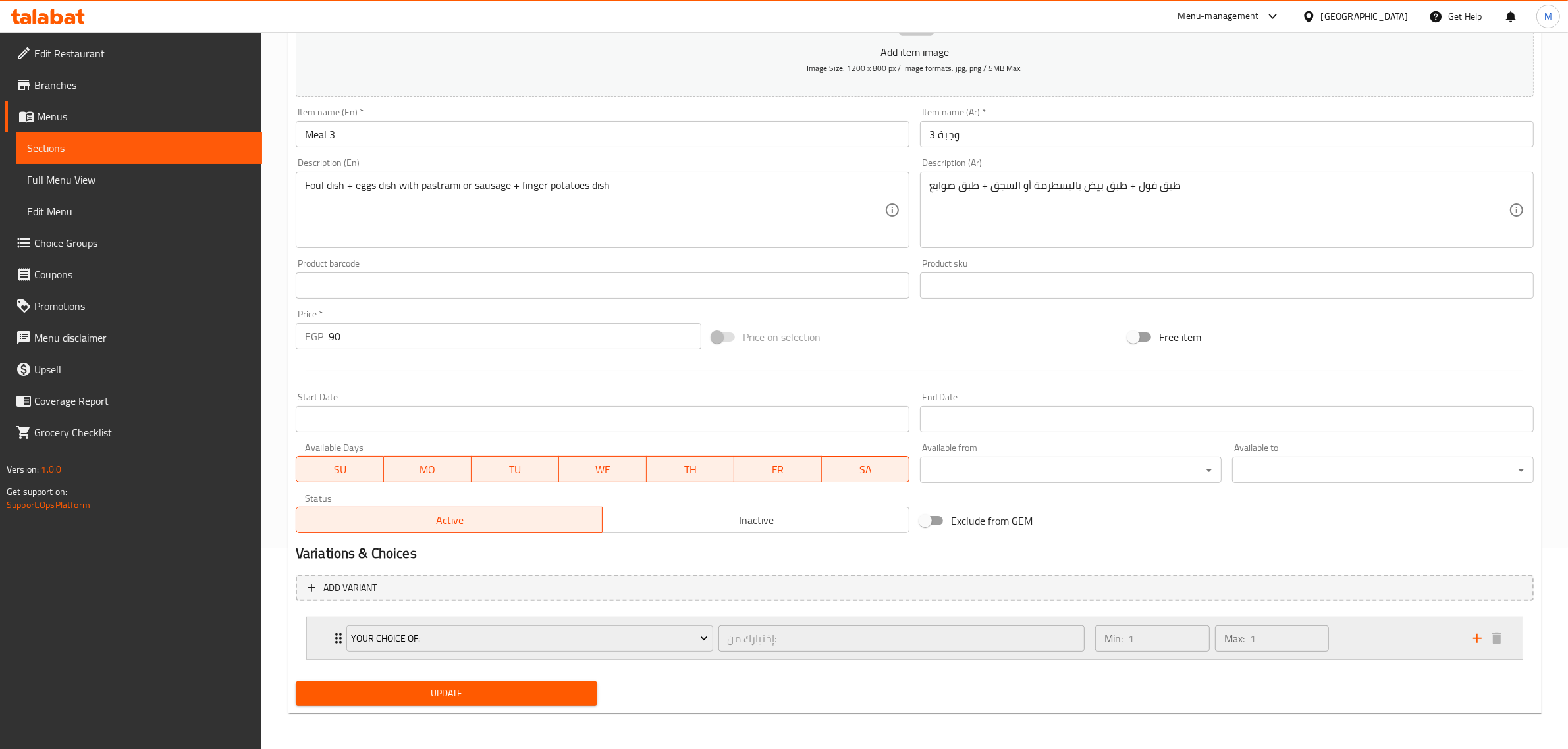
click at [1372, 649] on div "Min: 1 ​ Max: 1 ​" at bounding box center [1276, 639] width 378 height 42
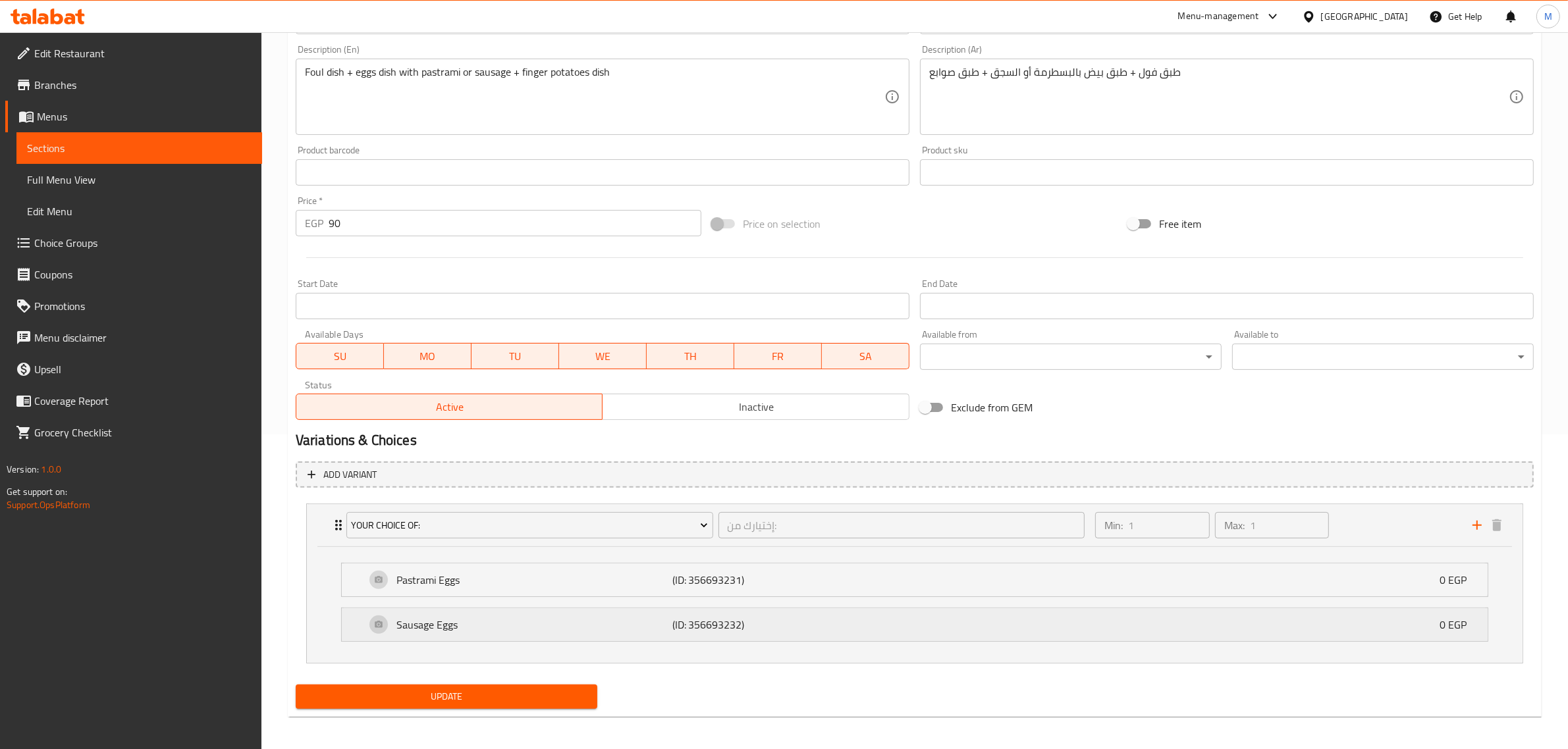
scroll to position [319, 0]
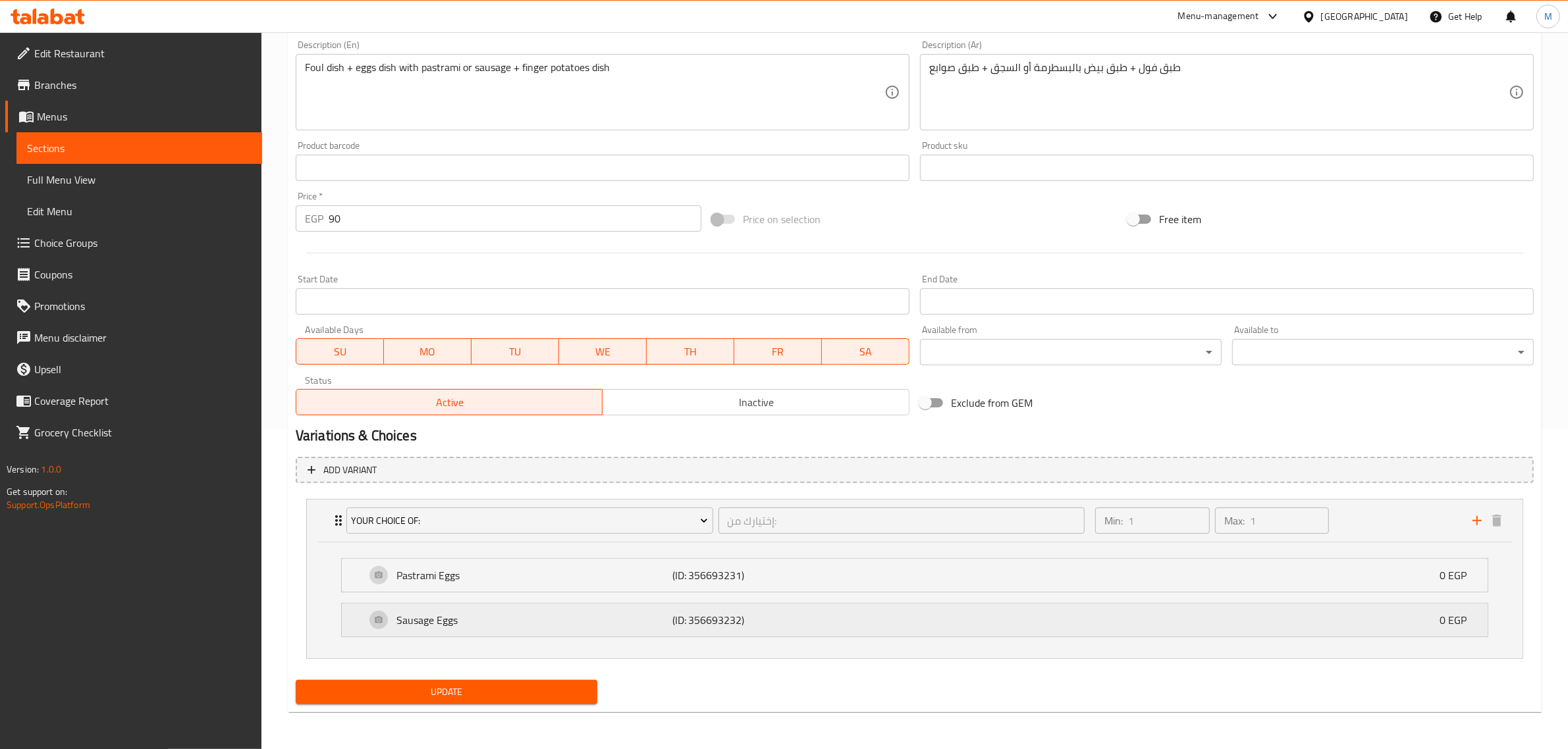
click at [1072, 616] on div "Sausage Eggs (ID: 356693232) 0 EGP" at bounding box center [919, 620] width 1106 height 33
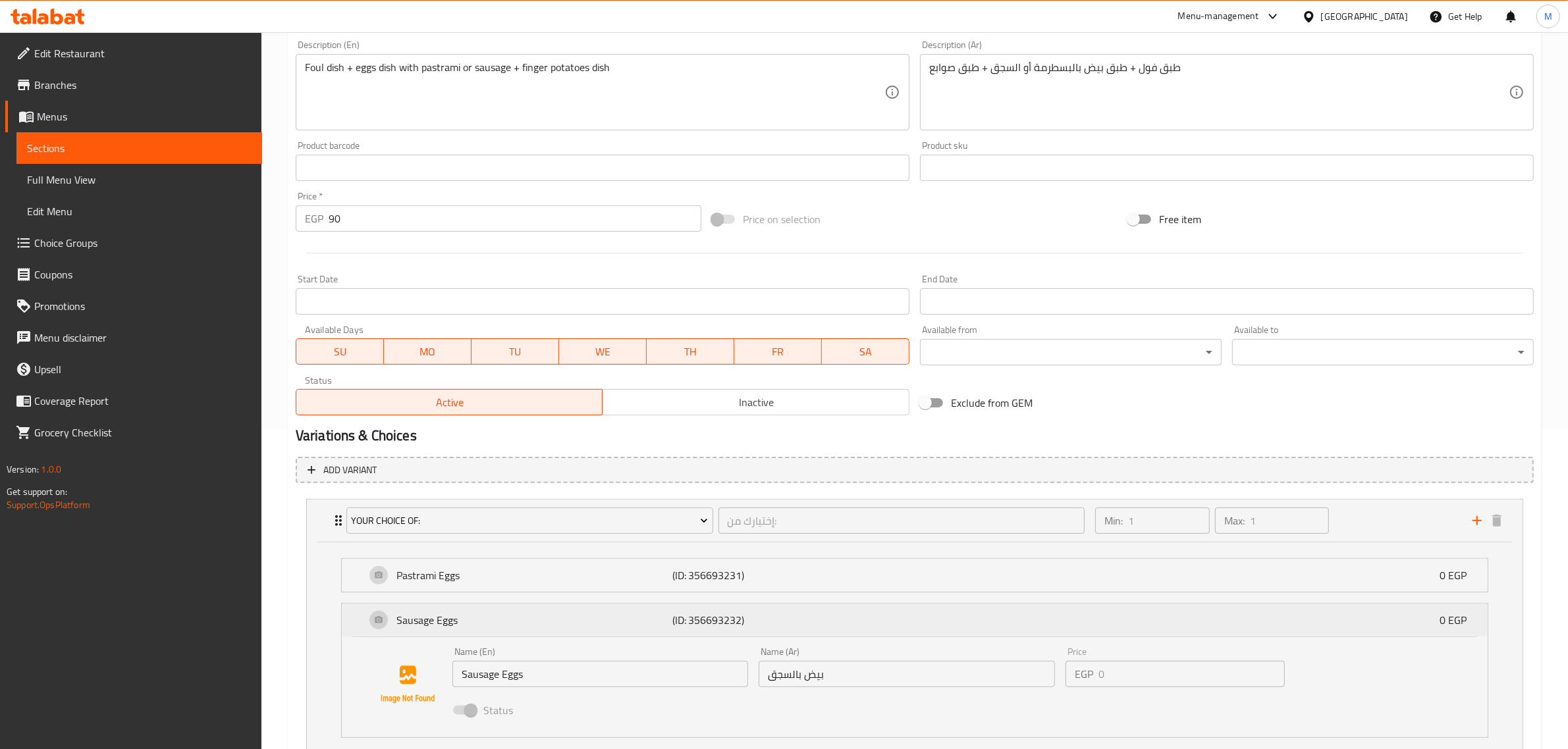
click at [1072, 616] on div "Sausage Eggs (ID: 356693232) 0 EGP" at bounding box center [919, 620] width 1106 height 33
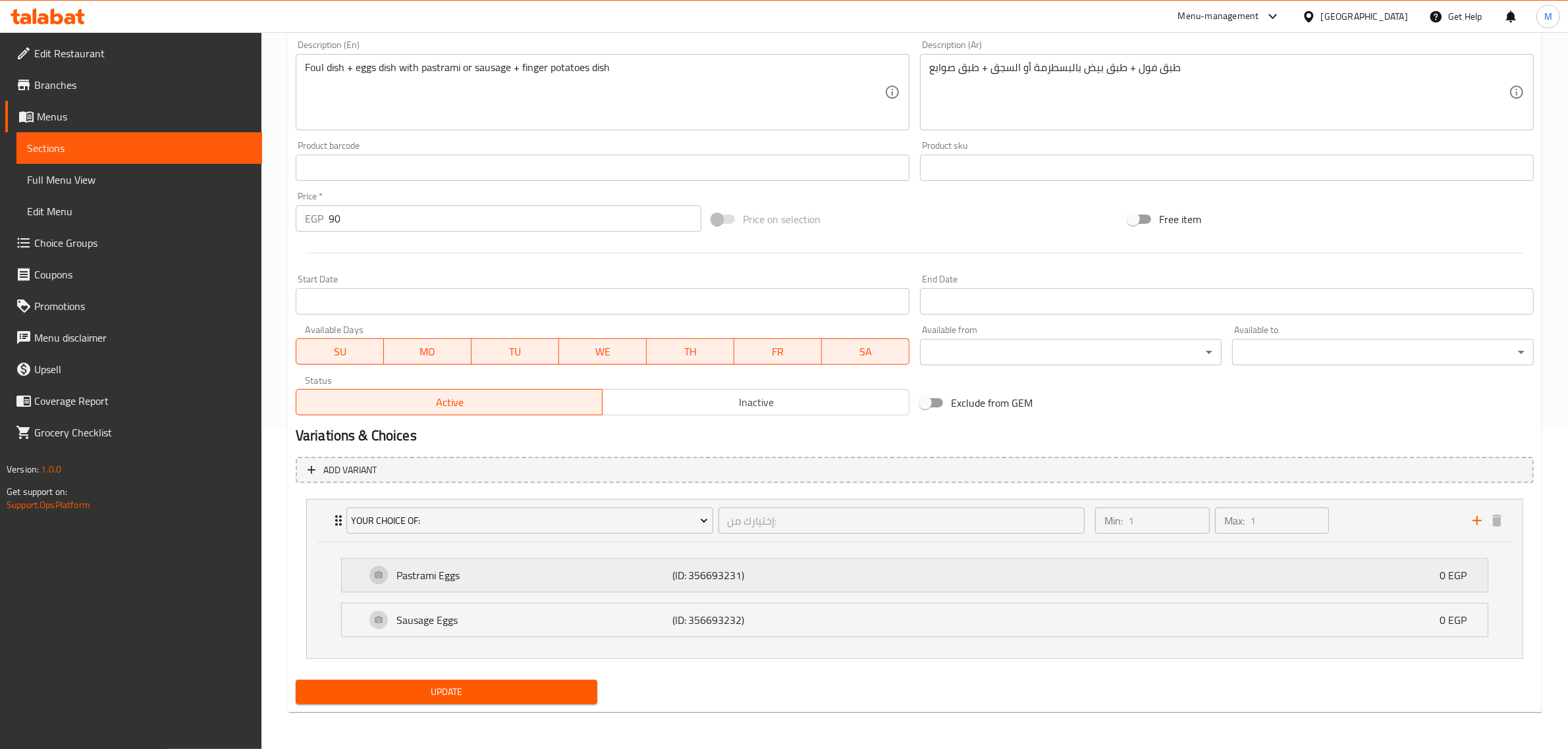
click at [1044, 591] on div "Pastrami Eggs (ID: 356693231) 0 EGP" at bounding box center [919, 576] width 1106 height 33
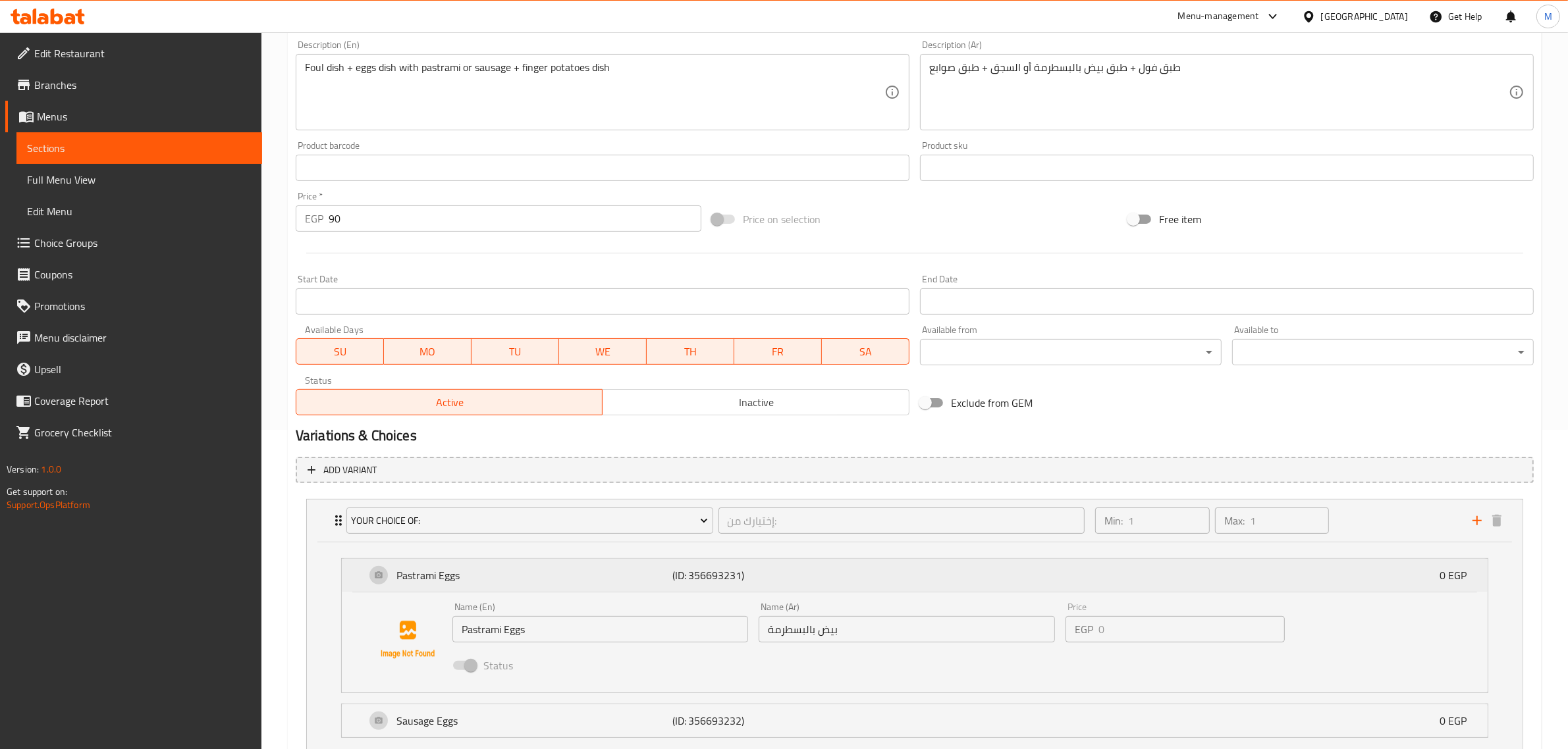
click at [1044, 591] on div "Pastrami Eggs (ID: 356693231) 0 EGP" at bounding box center [919, 576] width 1106 height 33
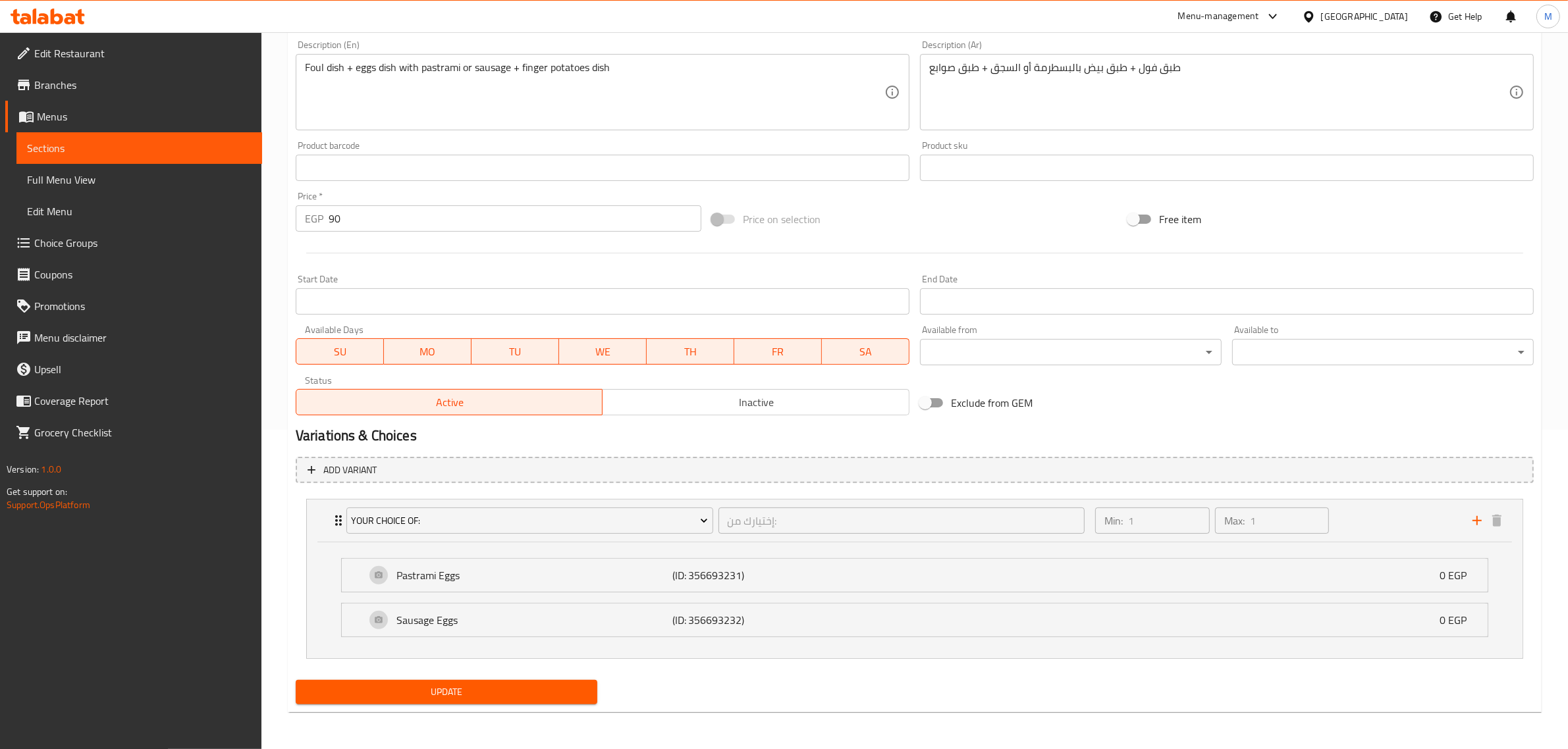
scroll to position [0, 0]
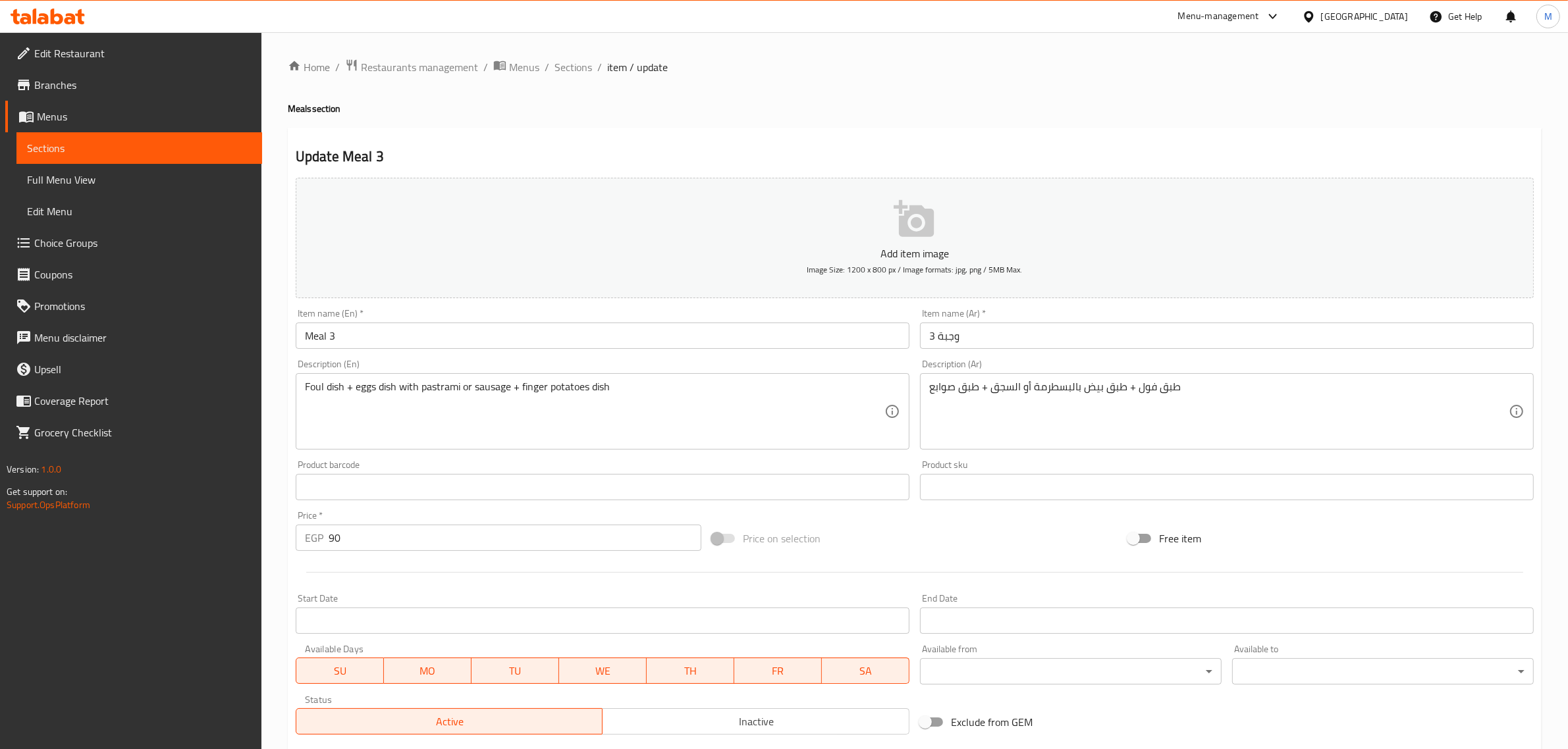
click at [627, 109] on h4 "Meals section" at bounding box center [914, 109] width 1253 height 13
click at [564, 66] on span "Sections" at bounding box center [573, 67] width 37 height 16
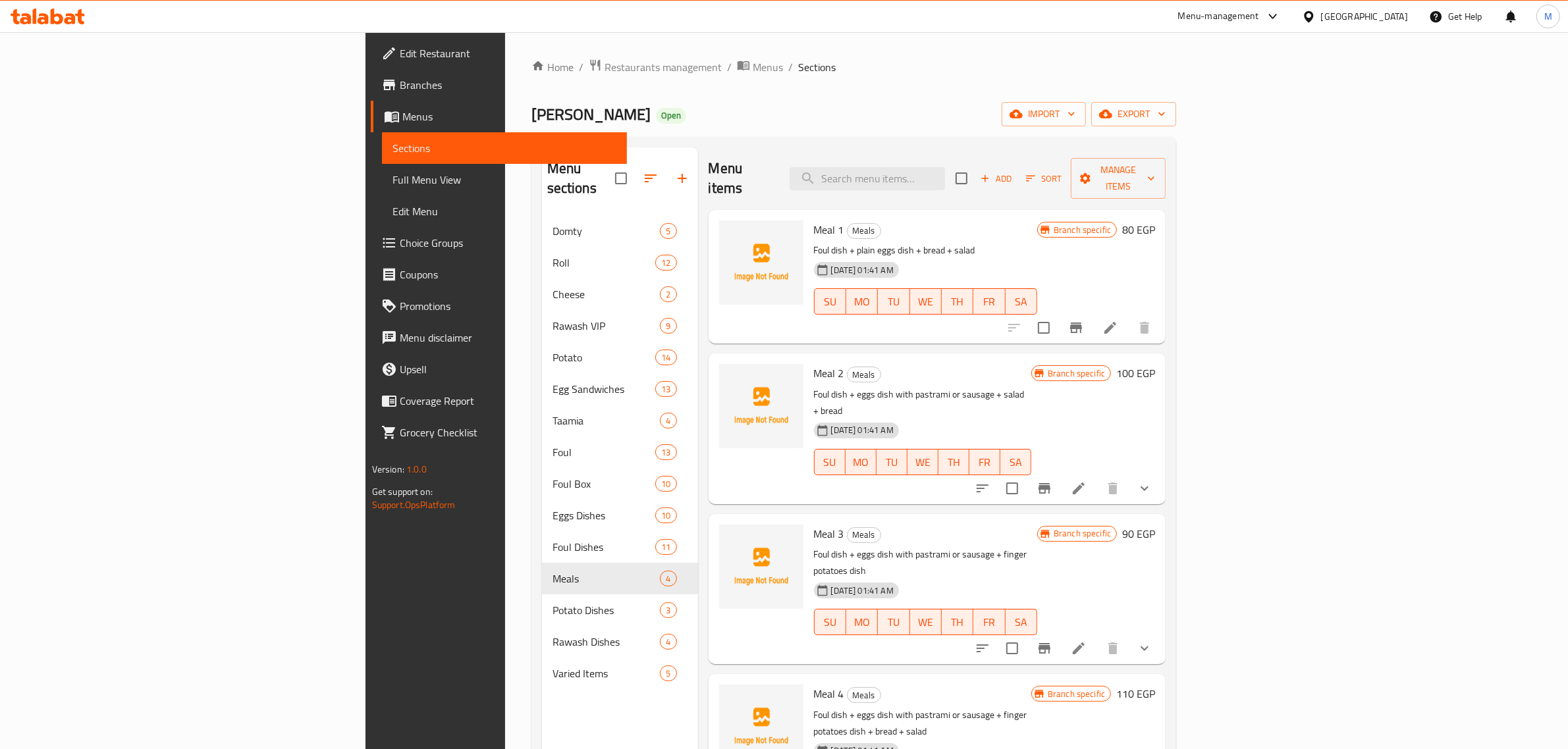
click at [1155, 525] on h6 "90 EGP" at bounding box center [1138, 534] width 33 height 18
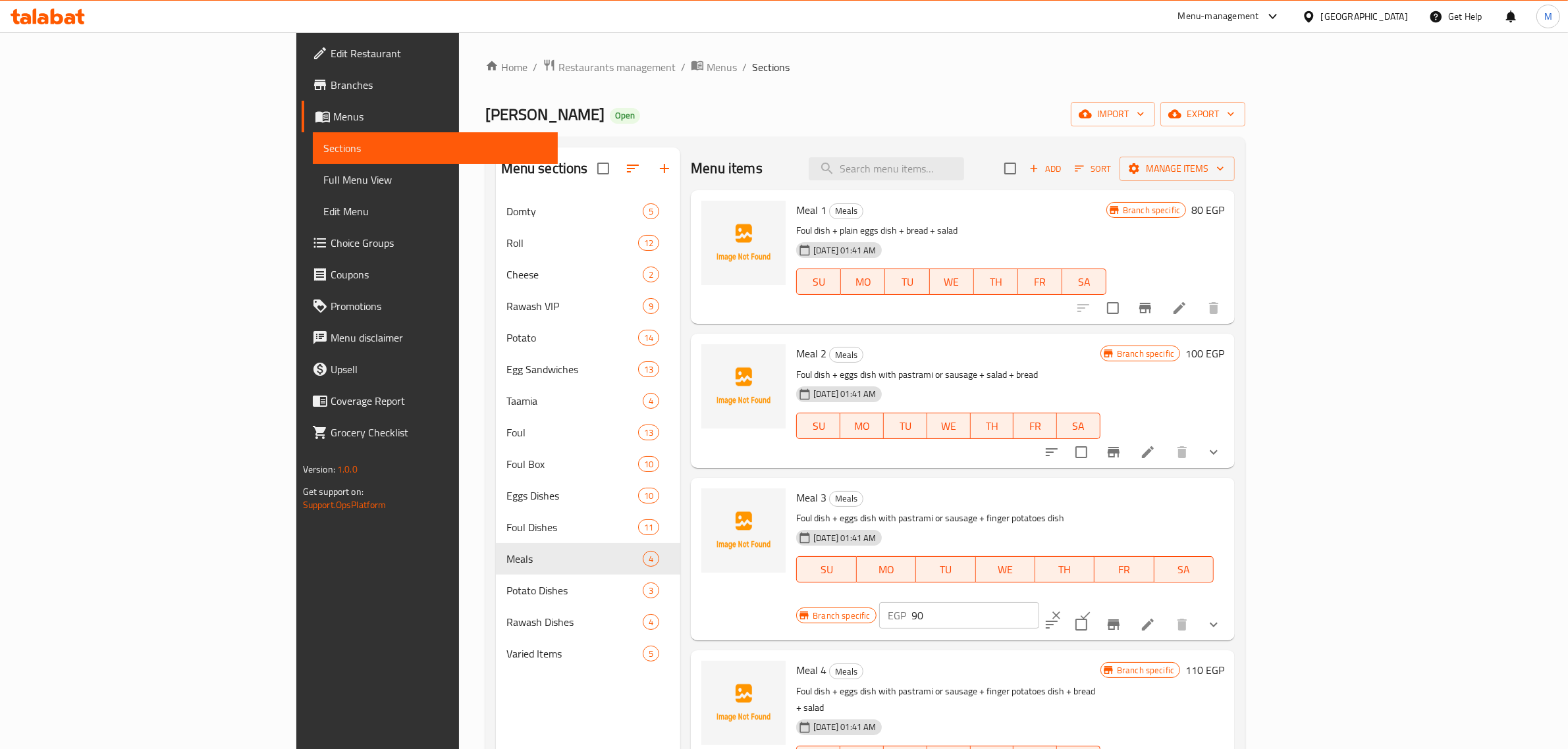
click at [1039, 603] on input "90" at bounding box center [975, 616] width 127 height 26
type input "110"
click at [1092, 609] on icon "ok" at bounding box center [1085, 616] width 13 height 13
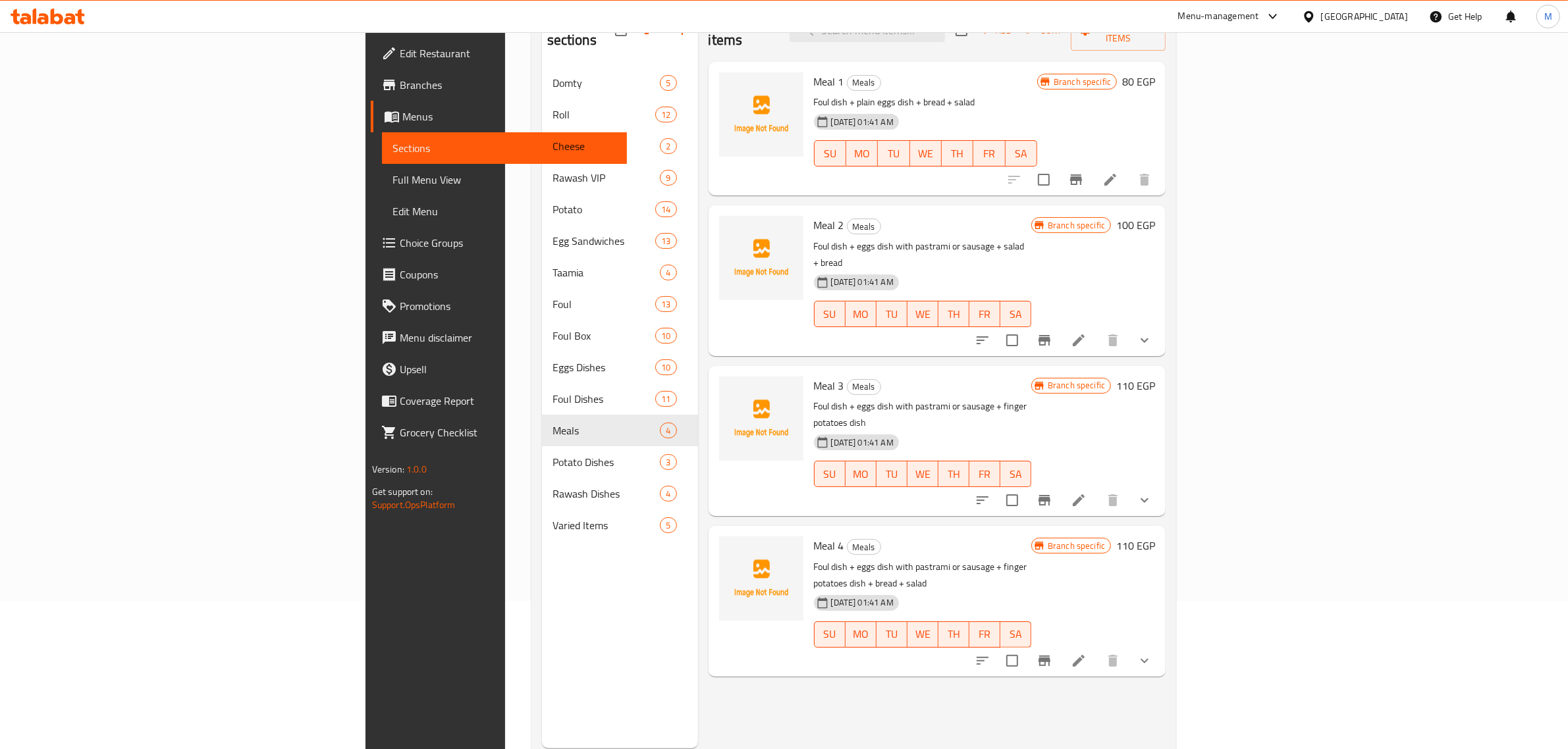
scroll to position [185, 0]
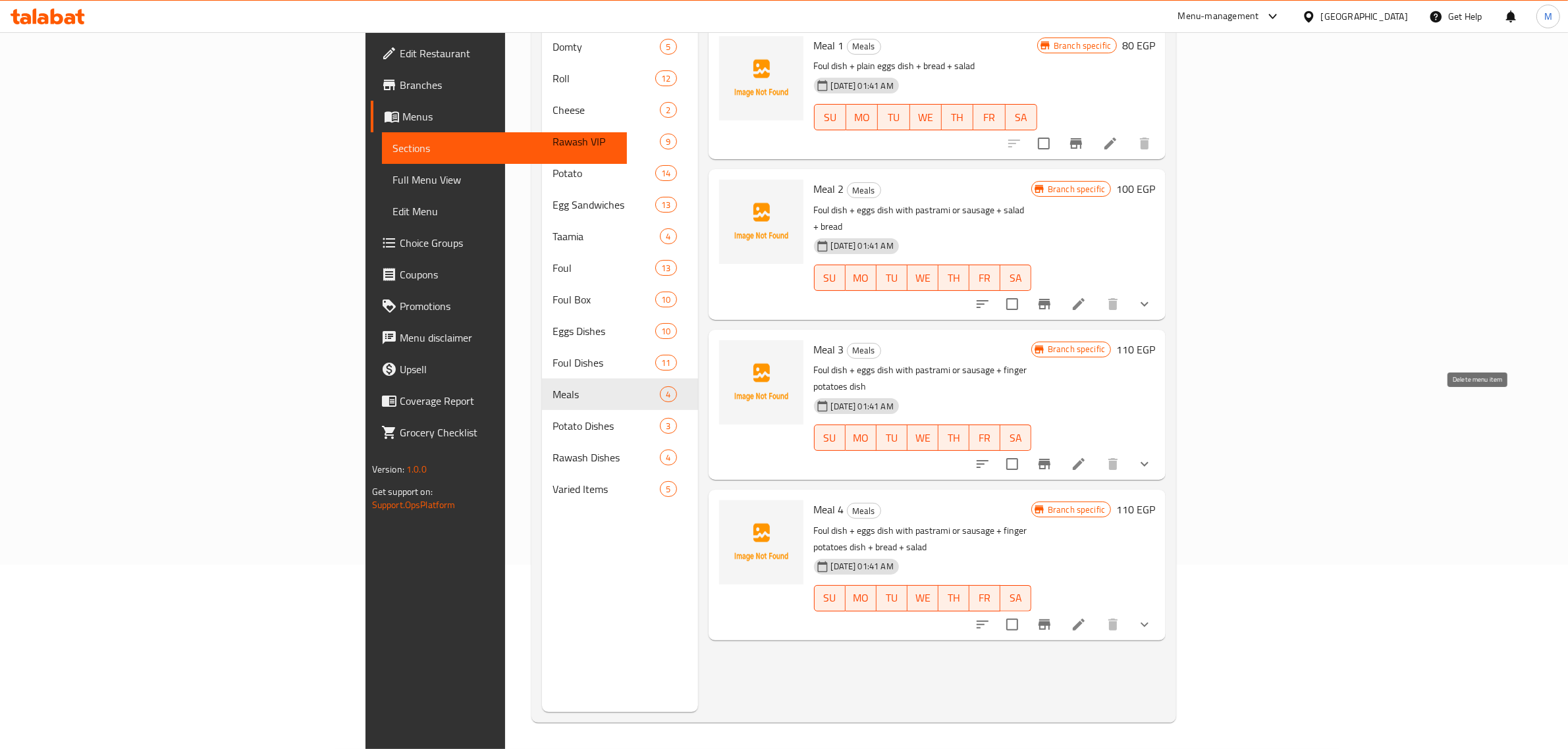
drag, startPoint x: 1486, startPoint y: 409, endPoint x: 1325, endPoint y: 446, distance: 165.2
click at [1031, 501] on h6 "Meal 4 Meals" at bounding box center [922, 510] width 217 height 18
click at [1155, 501] on h6 "110 EGP" at bounding box center [1136, 510] width 39 height 18
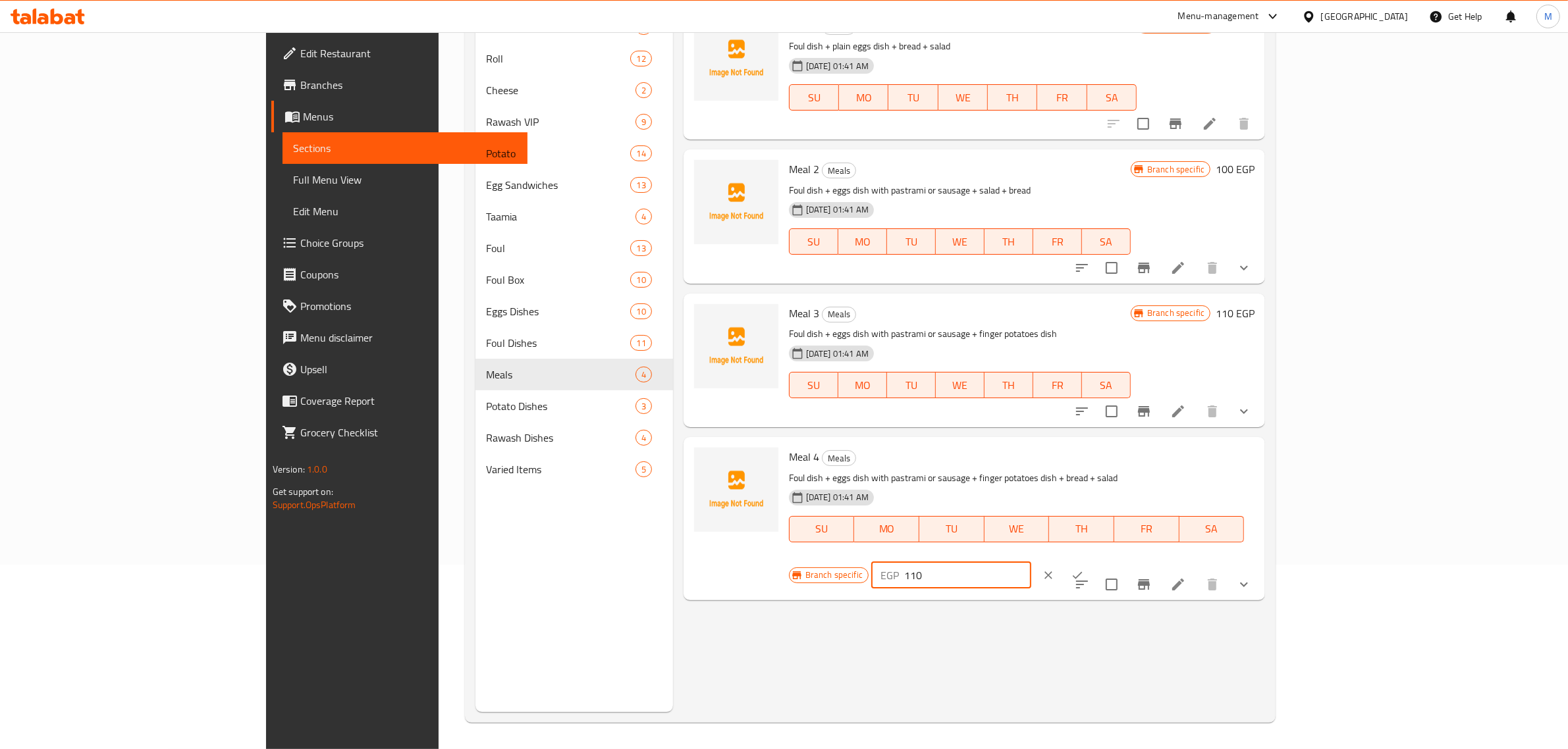
drag, startPoint x: 1367, startPoint y: 466, endPoint x: 1322, endPoint y: 480, distance: 47.1
click at [1112, 561] on div "Branch specific EGP 110 ​" at bounding box center [950, 576] width 323 height 29
type input "130"
click at [1084, 569] on icon "ok" at bounding box center [1077, 576] width 13 height 13
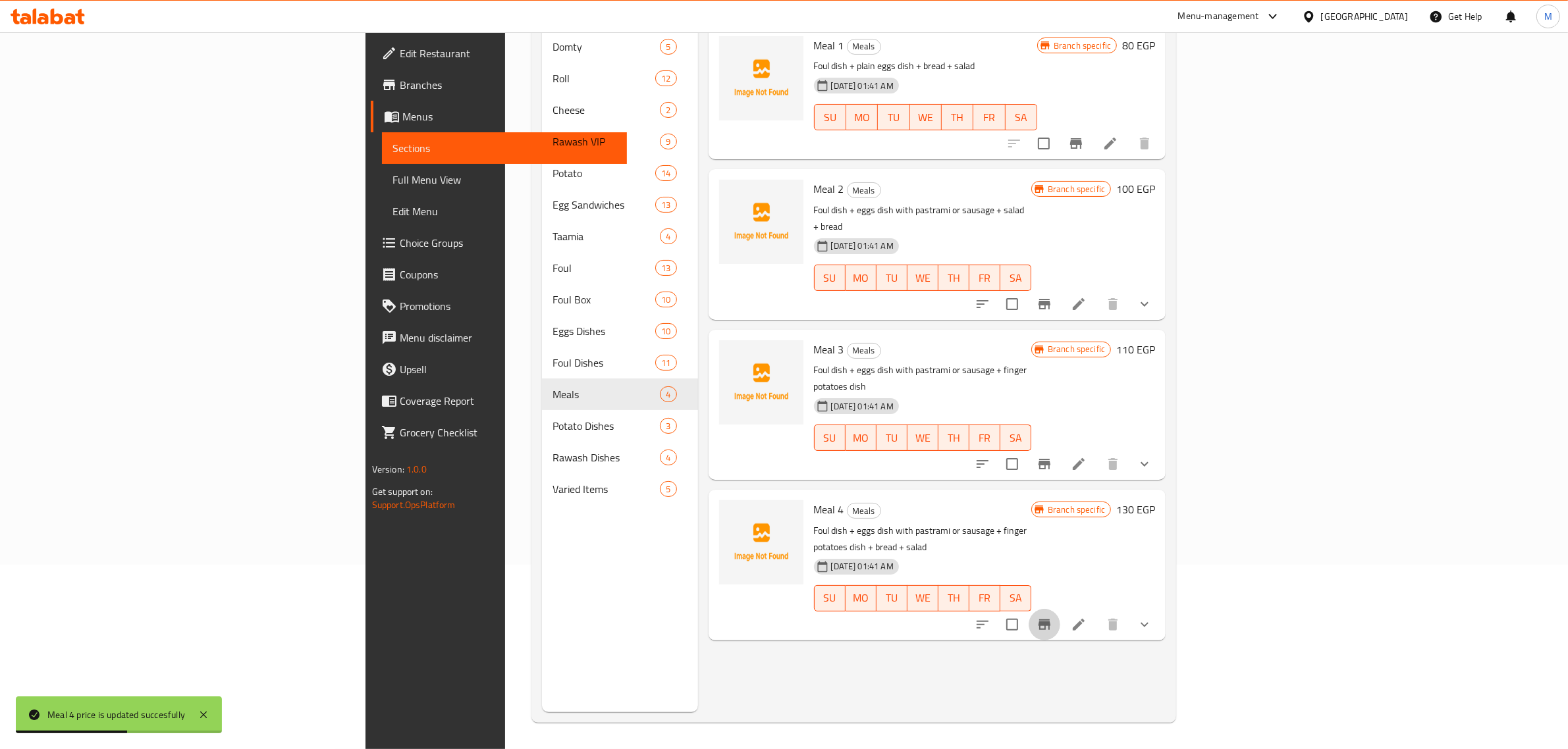
click at [1050, 619] on icon "Branch-specific-item" at bounding box center [1044, 625] width 12 height 11
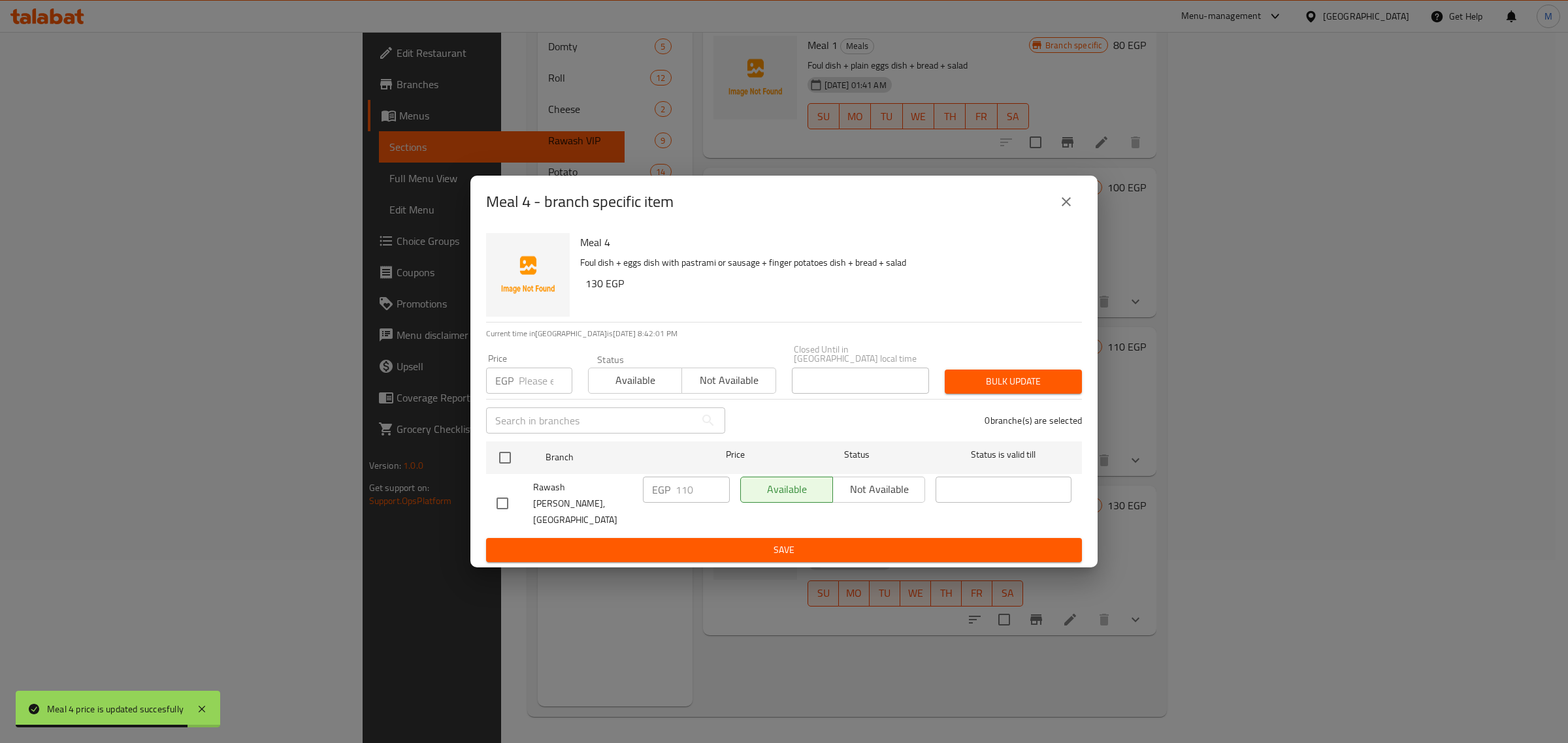
click at [510, 503] on input "checkbox" at bounding box center [502, 503] width 27 height 27
checkbox input "true"
drag, startPoint x: 697, startPoint y: 500, endPoint x: 647, endPoint y: 506, distance: 50.4
click at [647, 507] on div "EGP 110 ​" at bounding box center [687, 503] width 98 height 64
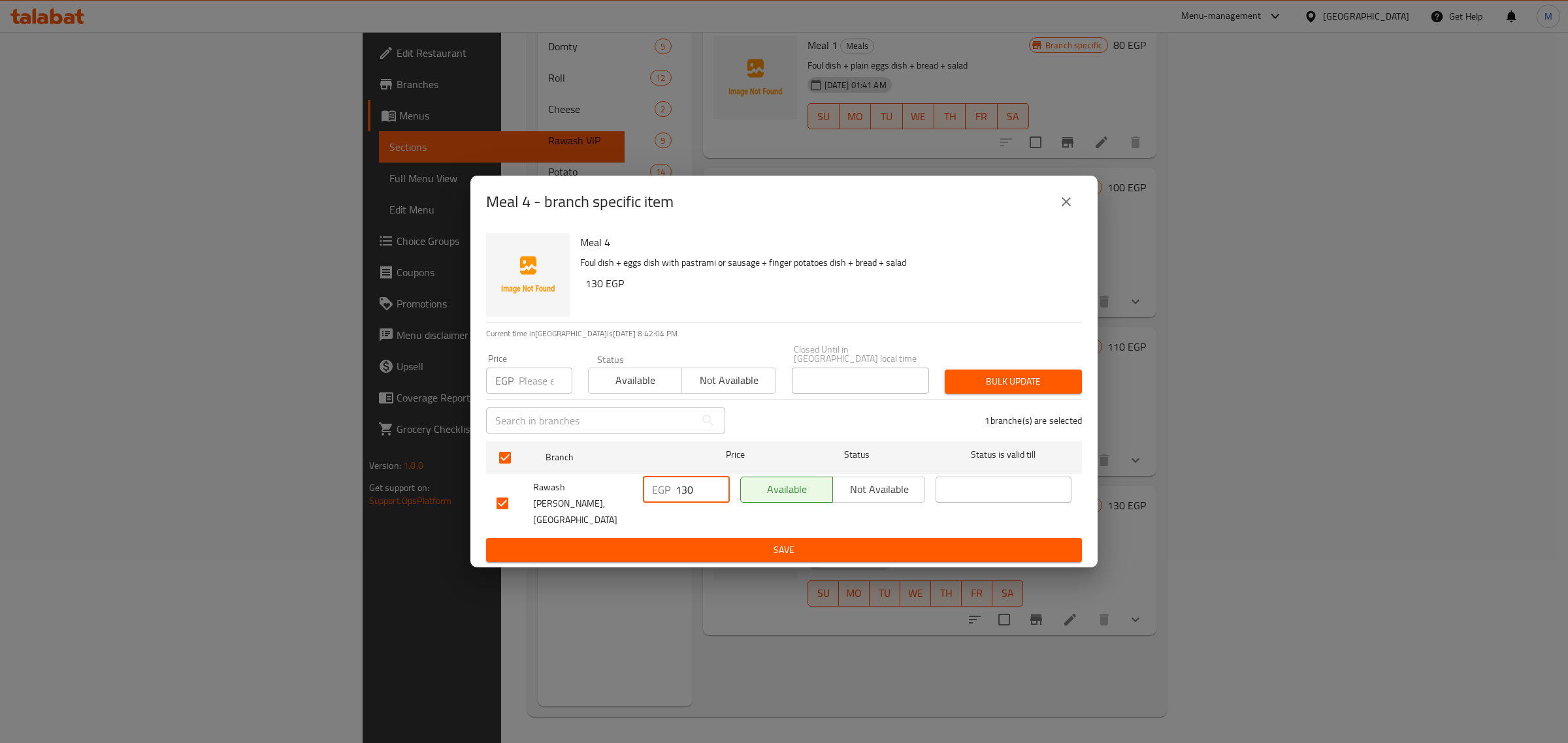
type input "130"
click at [713, 542] on span "Save" at bounding box center [784, 550] width 575 height 16
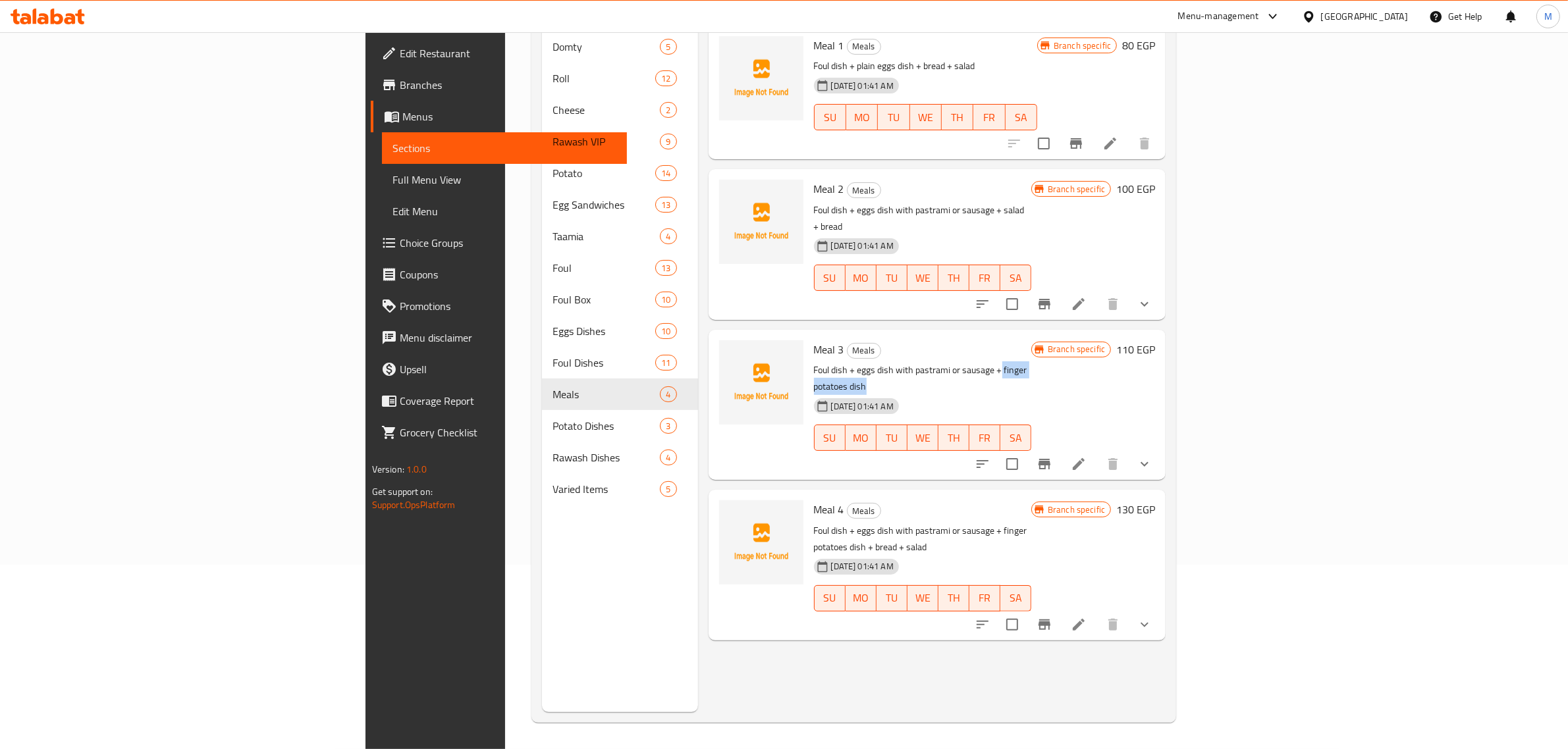
drag, startPoint x: 910, startPoint y: 333, endPoint x: 993, endPoint y: 333, distance: 83.0
click at [993, 362] on p "Foul dish + eggs dish with pastrami or sausage + finger potatoes dish" at bounding box center [922, 379] width 217 height 33
copy p "finger potatoes dish"
click at [1086, 617] on icon at bounding box center [1078, 624] width 16 height 16
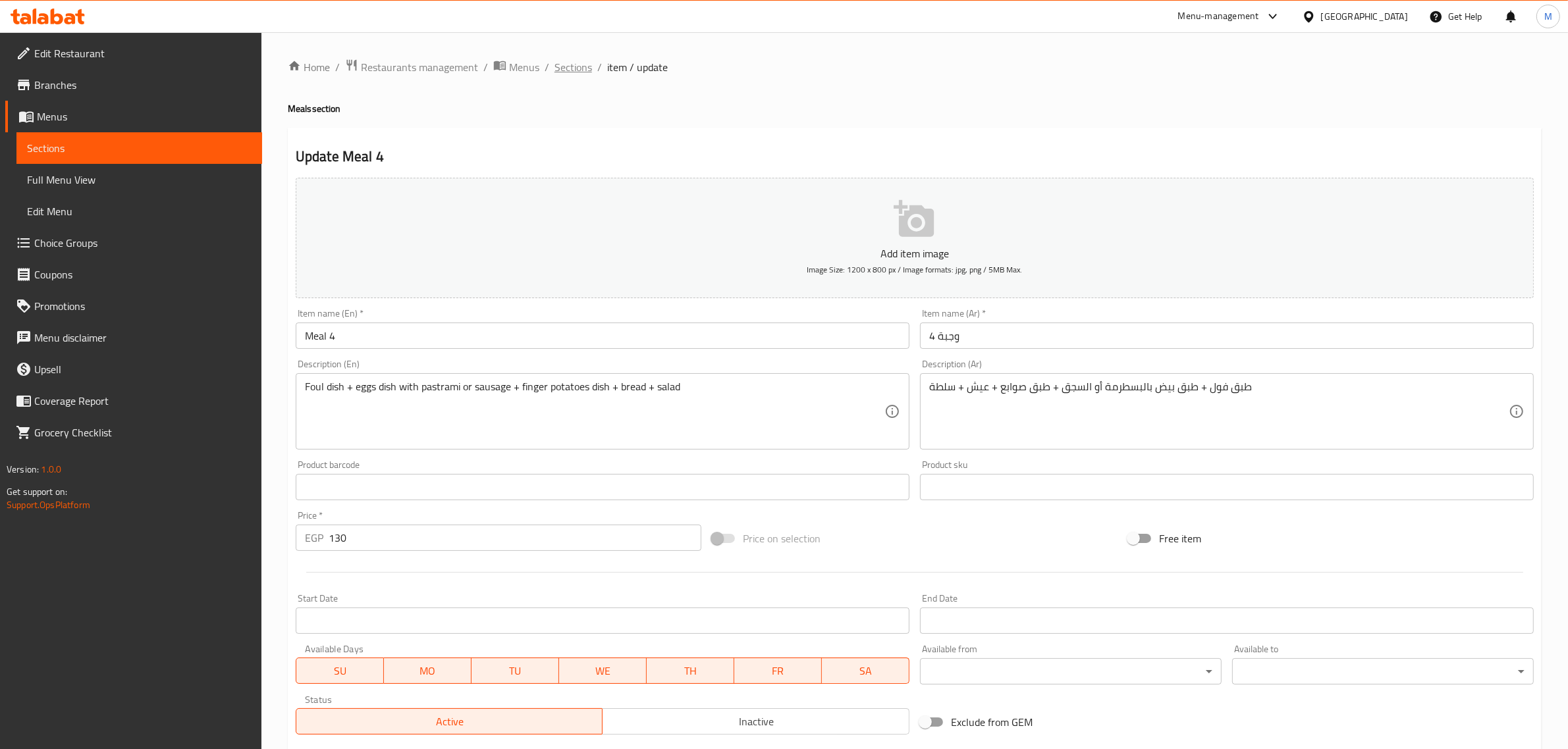
click at [584, 75] on span "Sections" at bounding box center [573, 67] width 37 height 16
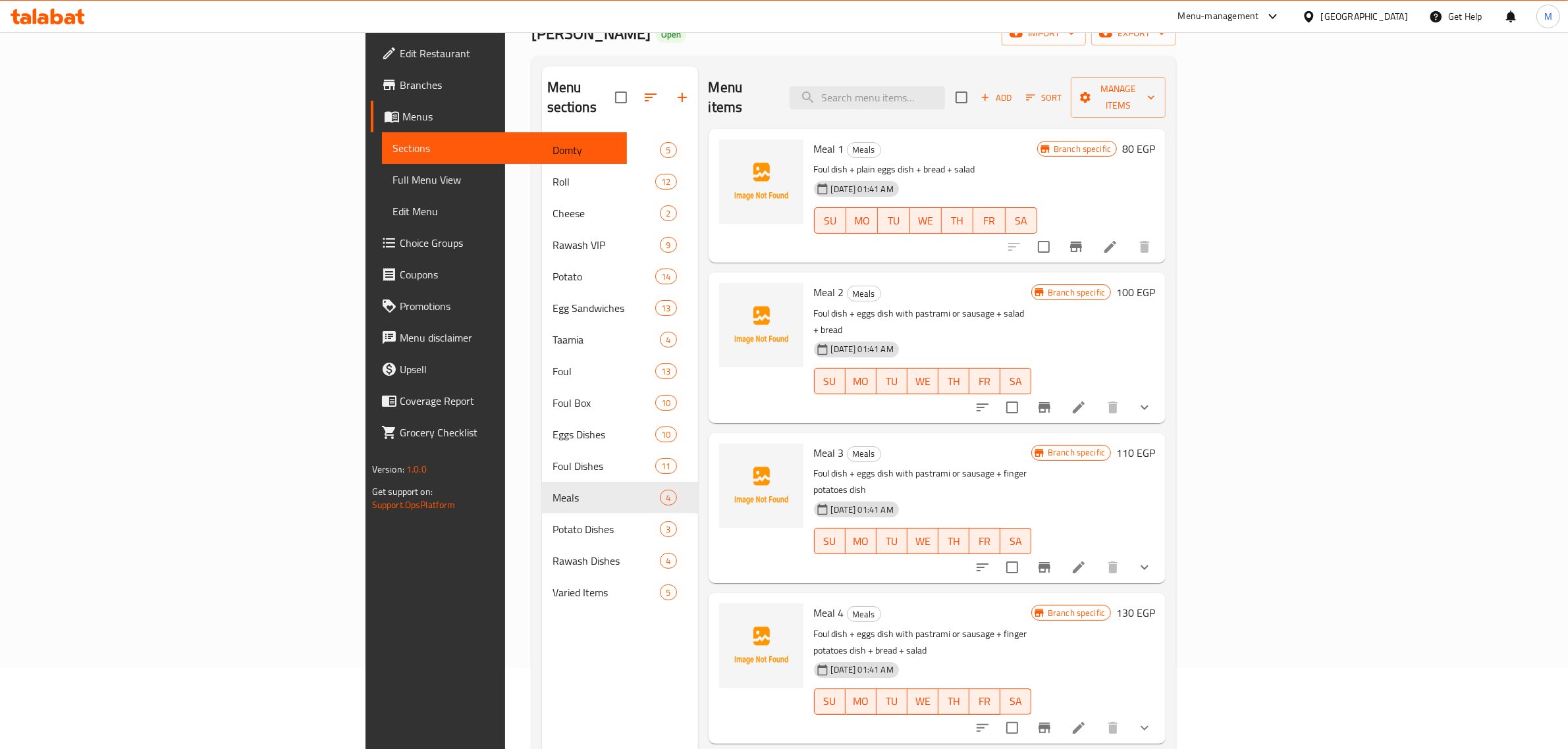
scroll to position [185, 0]
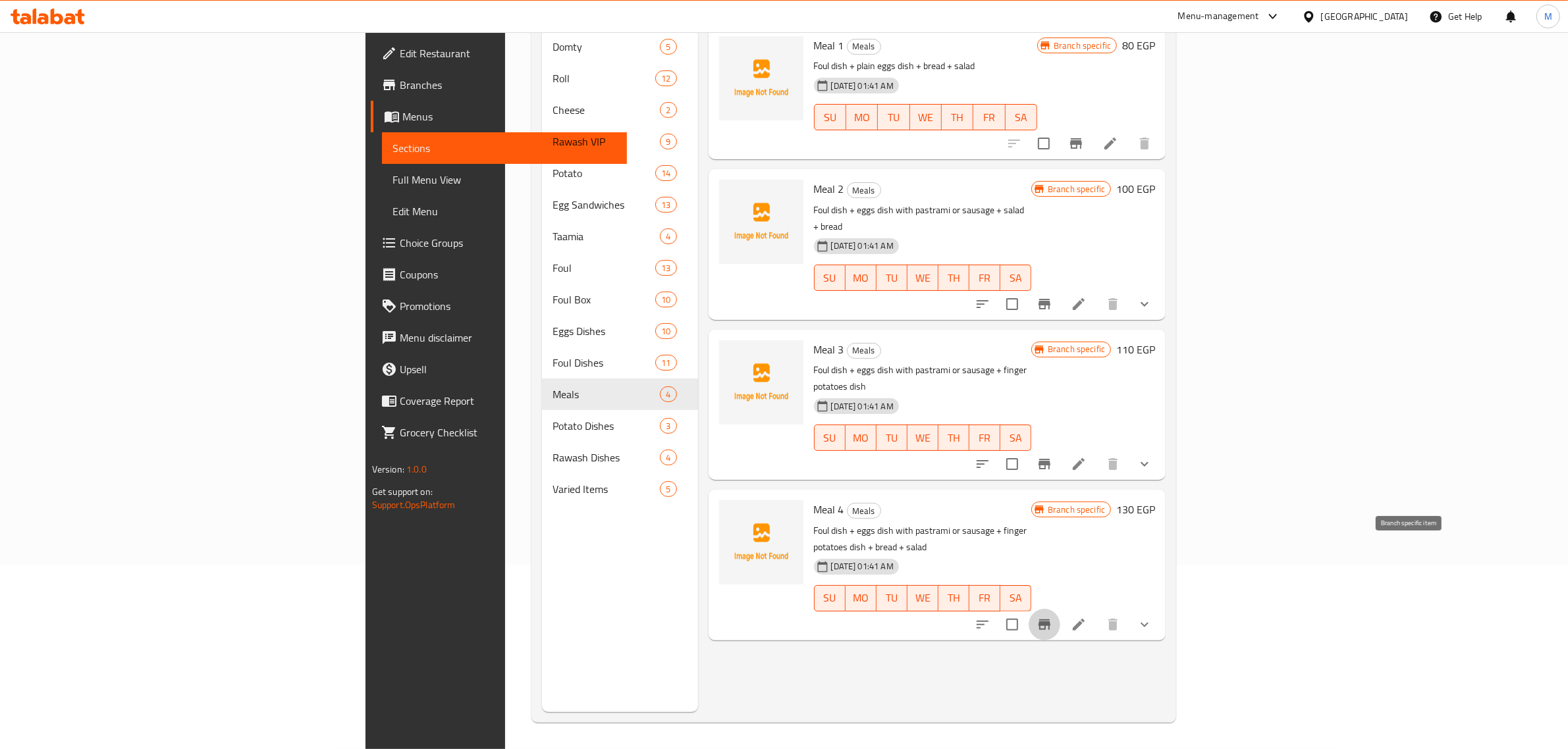
click at [1050, 619] on icon "Branch-specific-item" at bounding box center [1044, 625] width 12 height 11
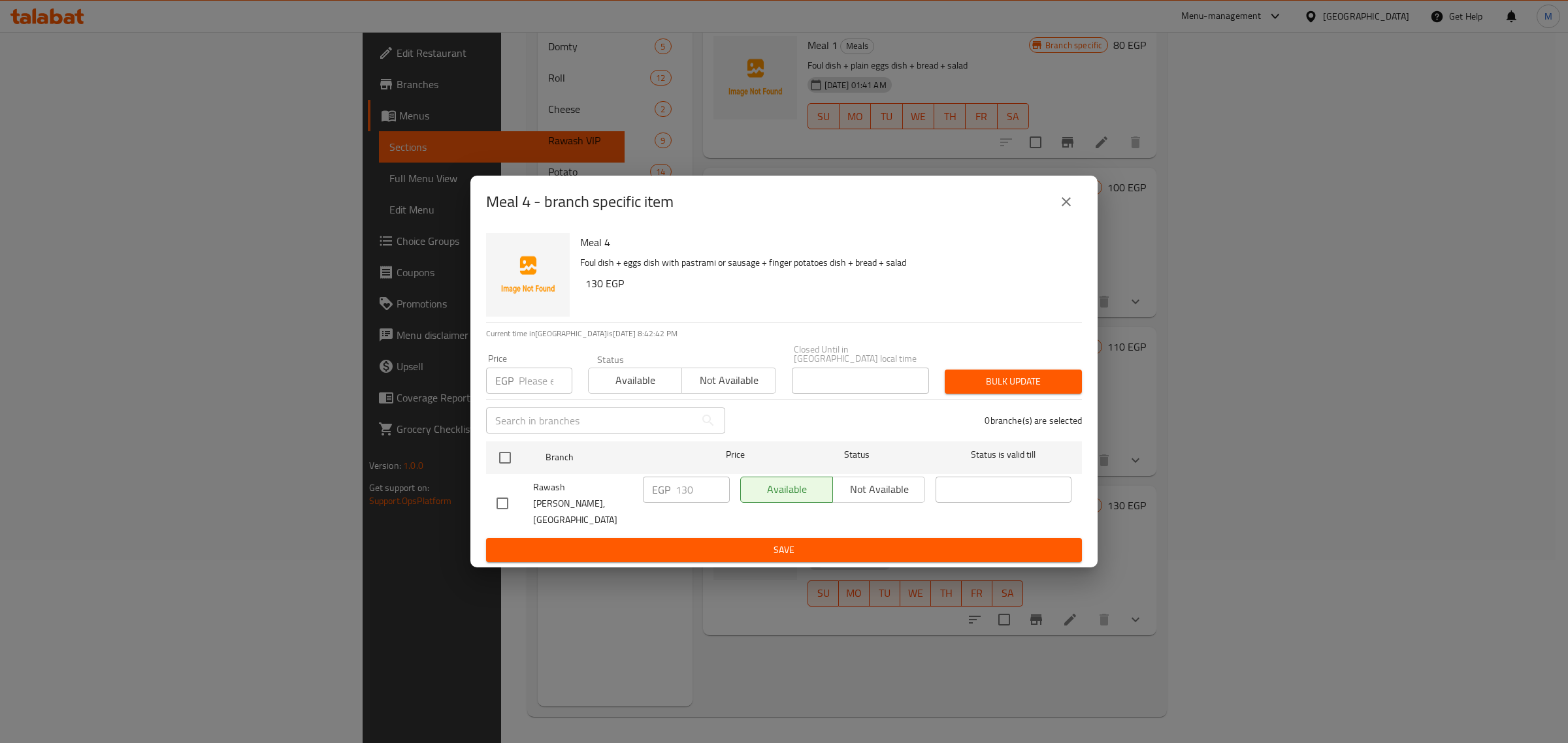
click at [1105, 619] on div "Meal 4 - branch specific item Meal 4 Foul dish + eggs dish with pastrami or sau…" at bounding box center [784, 371] width 1568 height 743
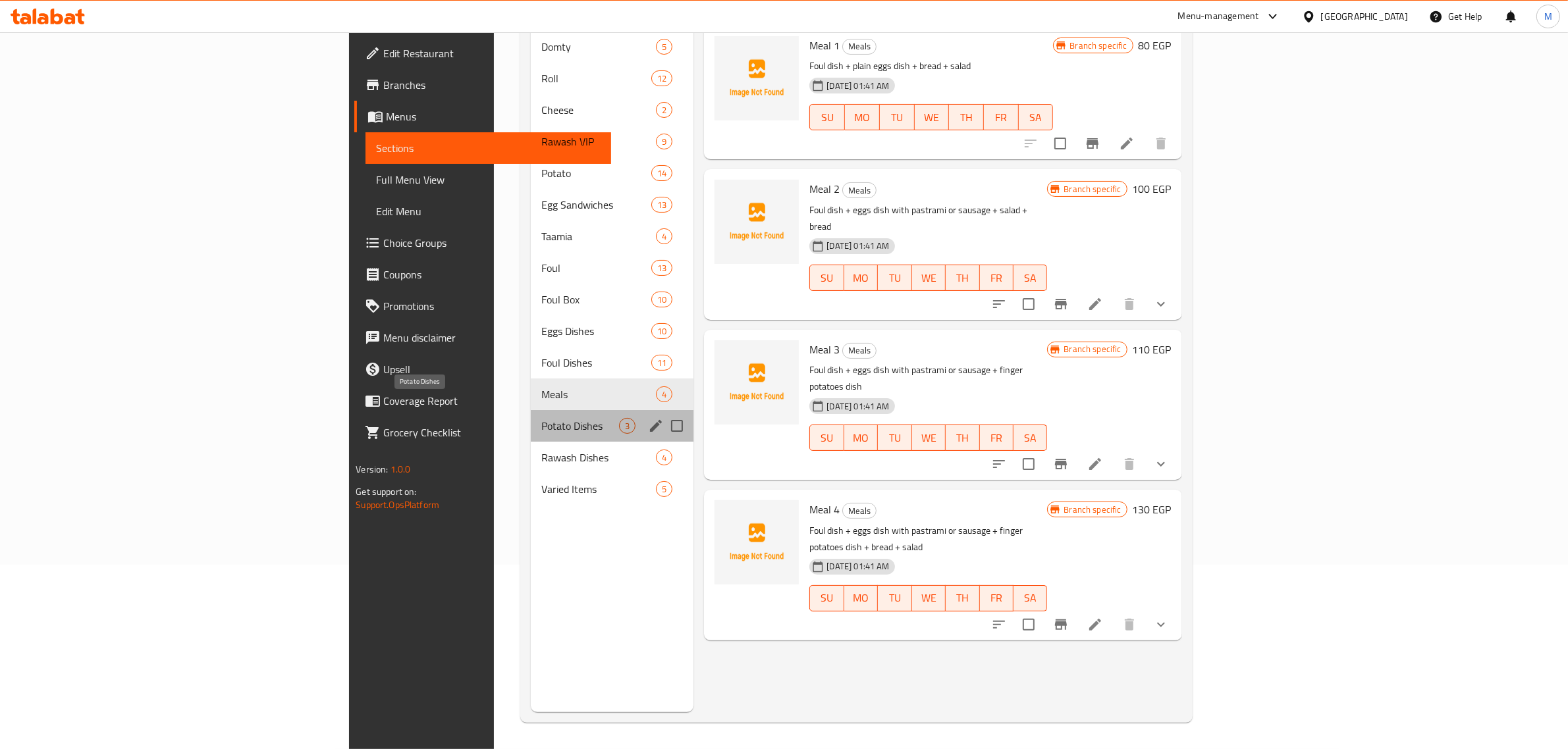
click at [541, 418] on span "Potato Dishes" at bounding box center [579, 425] width 78 height 16
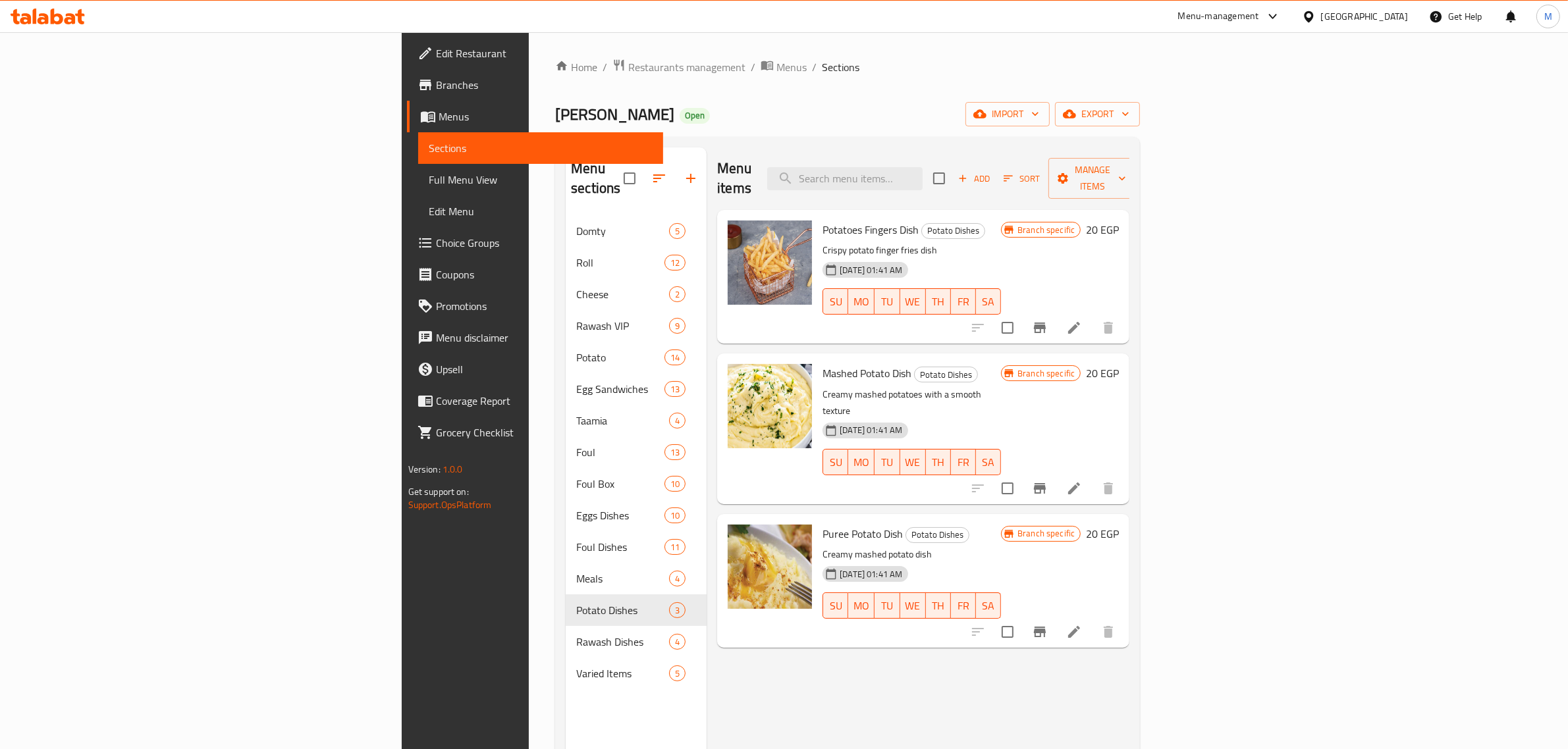
click at [823, 220] on span "Potatoes Fingers Dish" at bounding box center [870, 230] width 96 height 20
copy h6 "Potatoes Fingers Dish"
click at [1118, 221] on h6 "20 EGP" at bounding box center [1102, 230] width 33 height 18
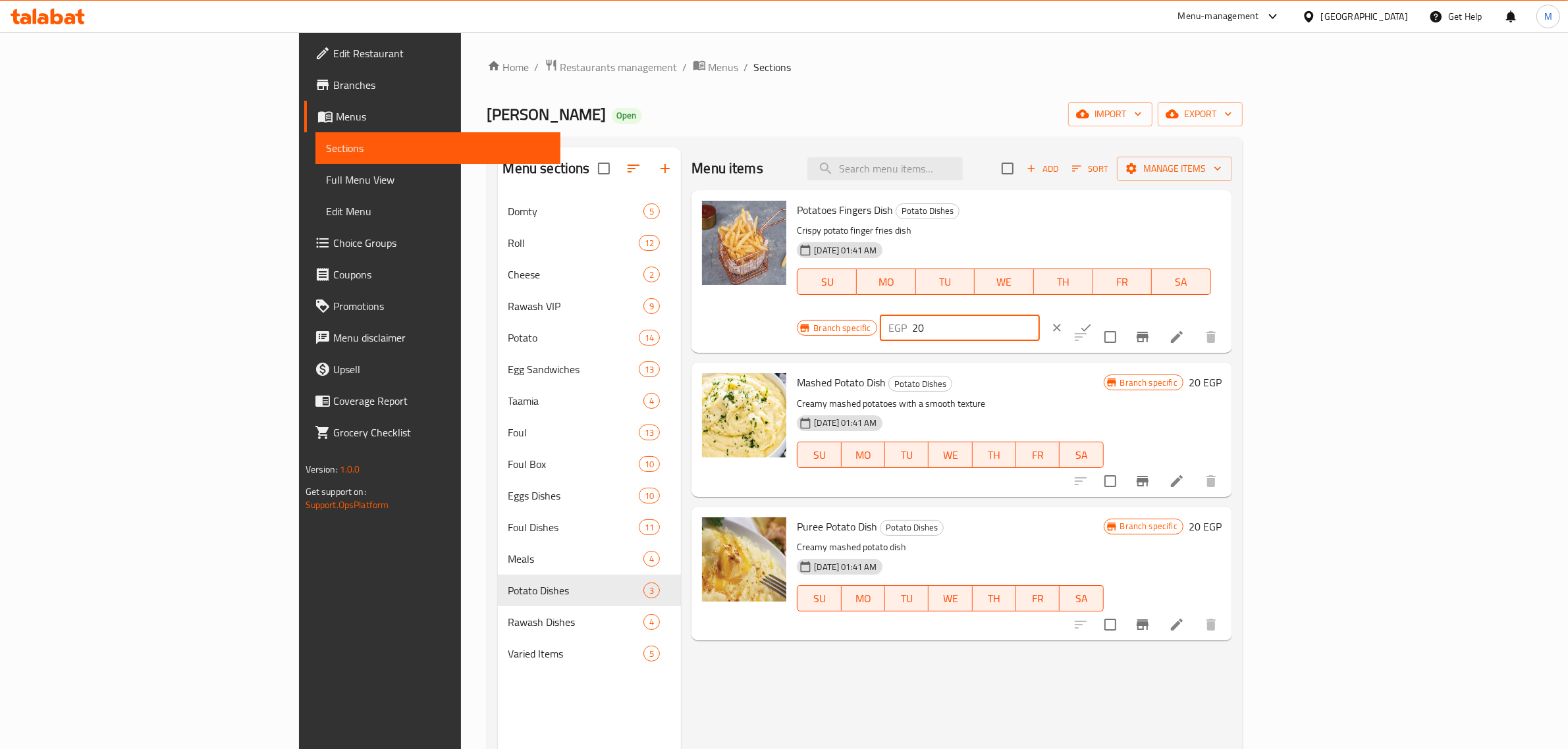
drag, startPoint x: 1390, startPoint y: 218, endPoint x: 1327, endPoint y: 226, distance: 63.5
click at [1040, 315] on div "EGP 20 ​" at bounding box center [959, 328] width 160 height 26
type input "30"
click at [1093, 321] on icon "ok" at bounding box center [1085, 328] width 13 height 13
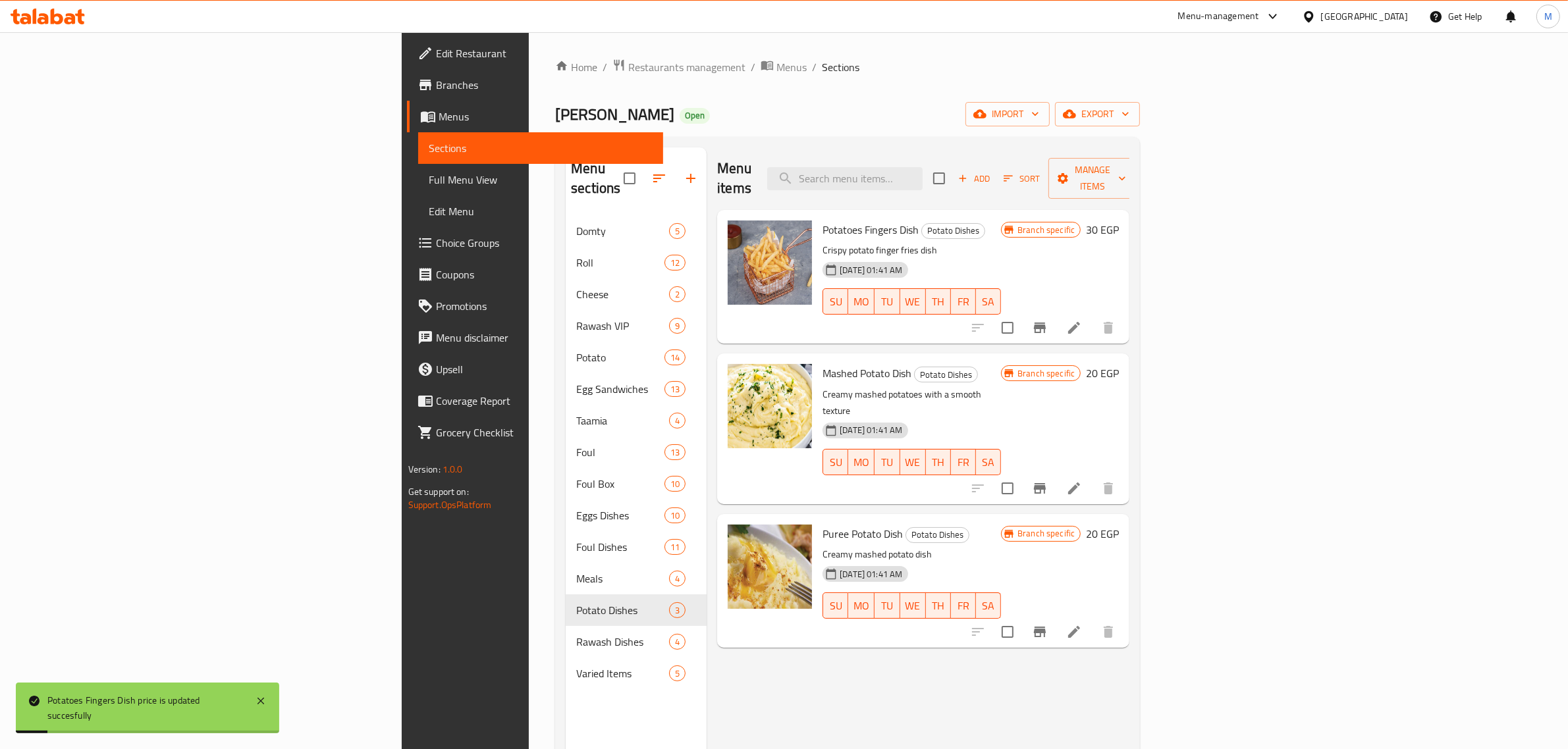
click at [1118, 364] on h6 "20 EGP" at bounding box center [1102, 373] width 33 height 18
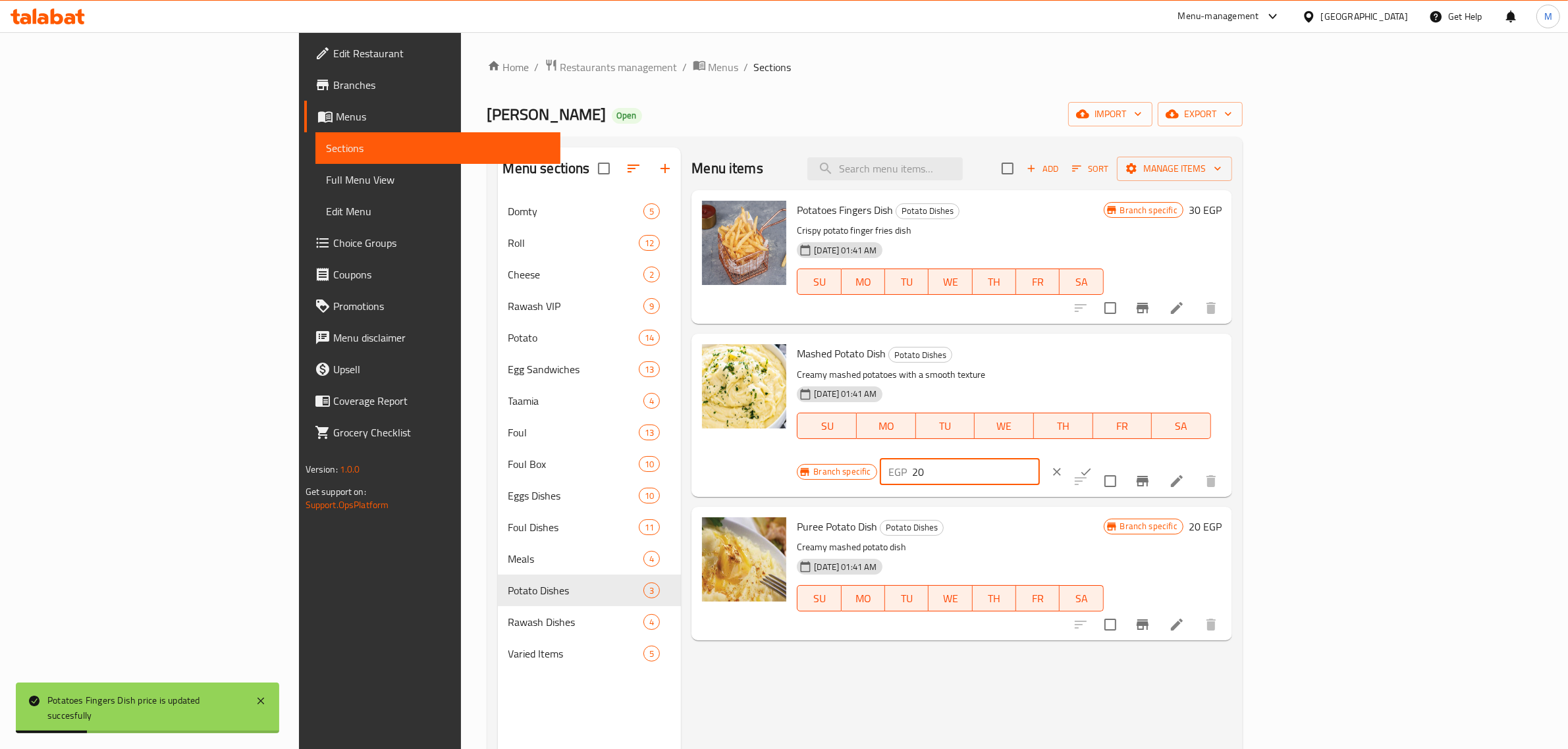
drag, startPoint x: 1328, startPoint y: 368, endPoint x: 1301, endPoint y: 370, distance: 27.1
click at [1119, 458] on div "Branch specific EGP 20 ​" at bounding box center [958, 473] width 323 height 29
type input "30"
click at [1093, 465] on icon "ok" at bounding box center [1085, 472] width 13 height 13
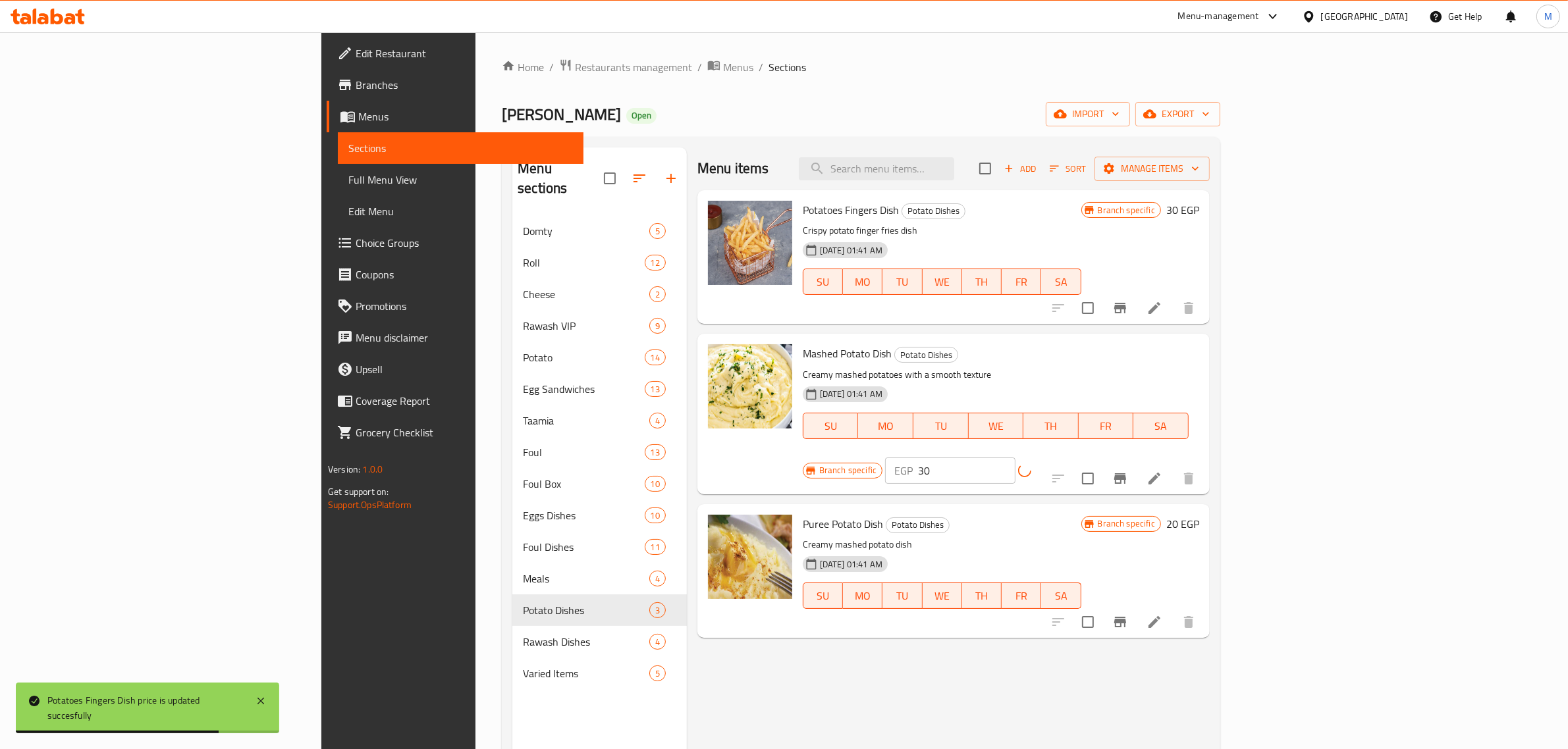
click at [1199, 515] on h6 "20 EGP" at bounding box center [1182, 524] width 33 height 18
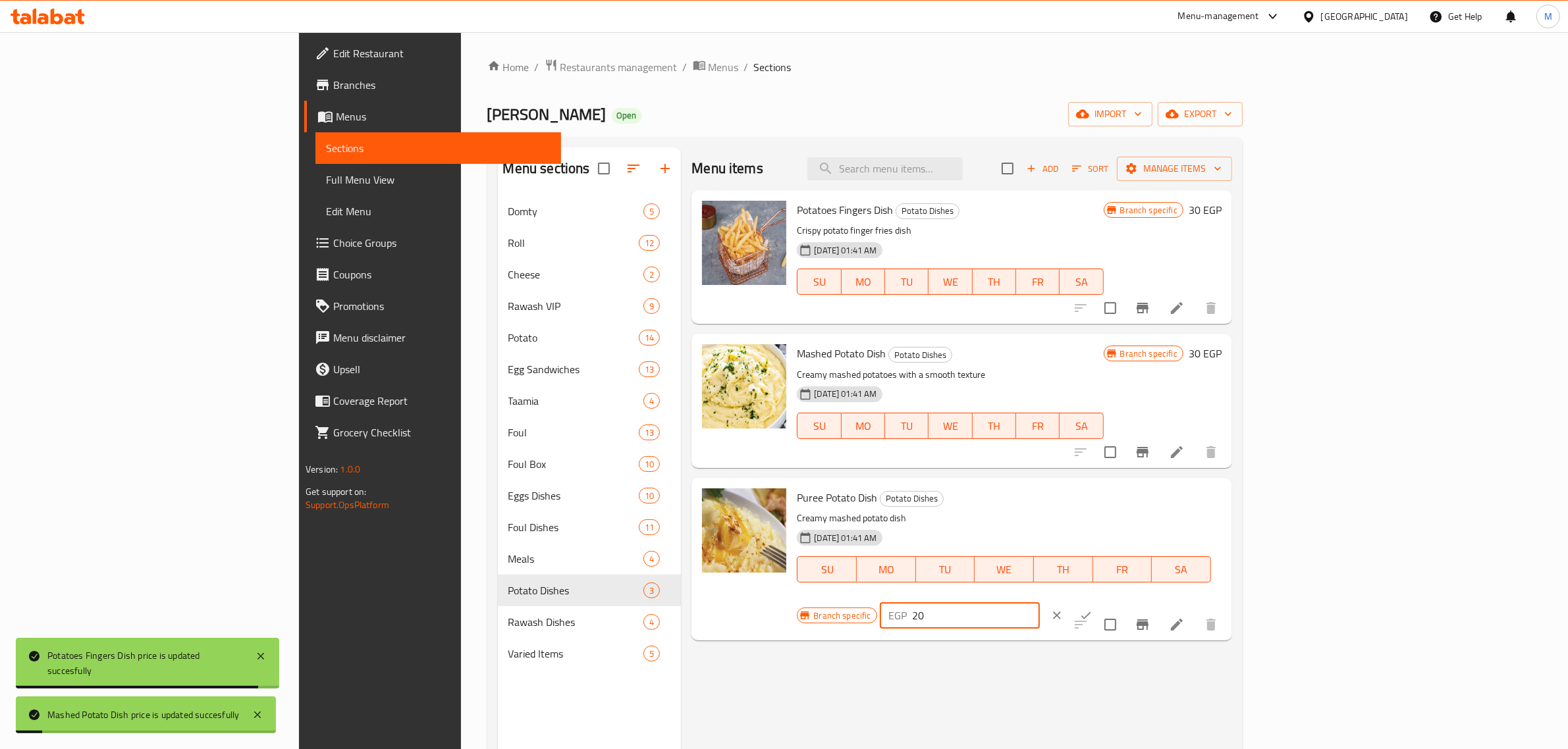
drag, startPoint x: 1379, startPoint y: 499, endPoint x: 1311, endPoint y: 508, distance: 68.6
click at [1040, 603] on div "EGP 20 ​" at bounding box center [959, 616] width 160 height 26
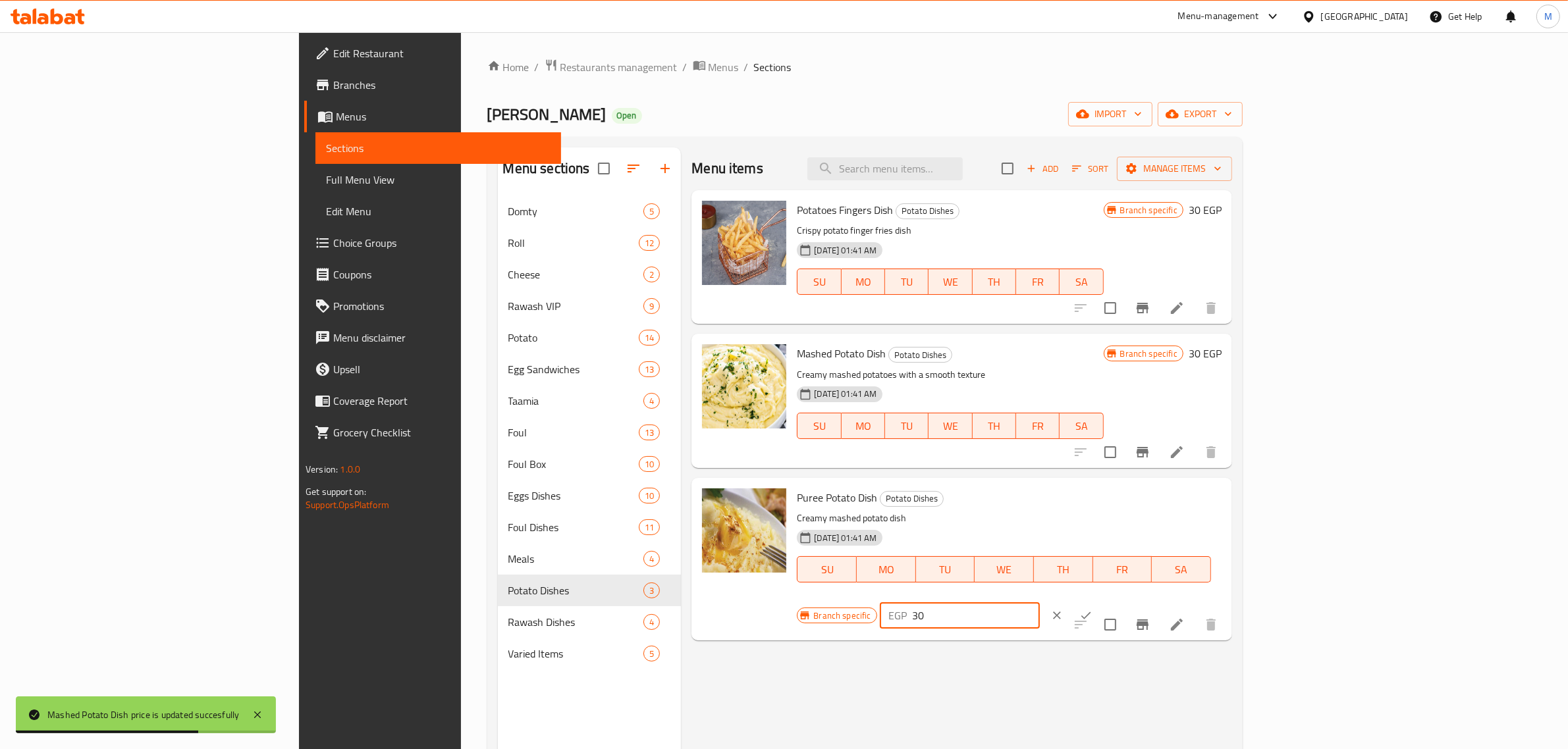
type input "30"
click at [1093, 609] on icon "ok" at bounding box center [1085, 616] width 13 height 13
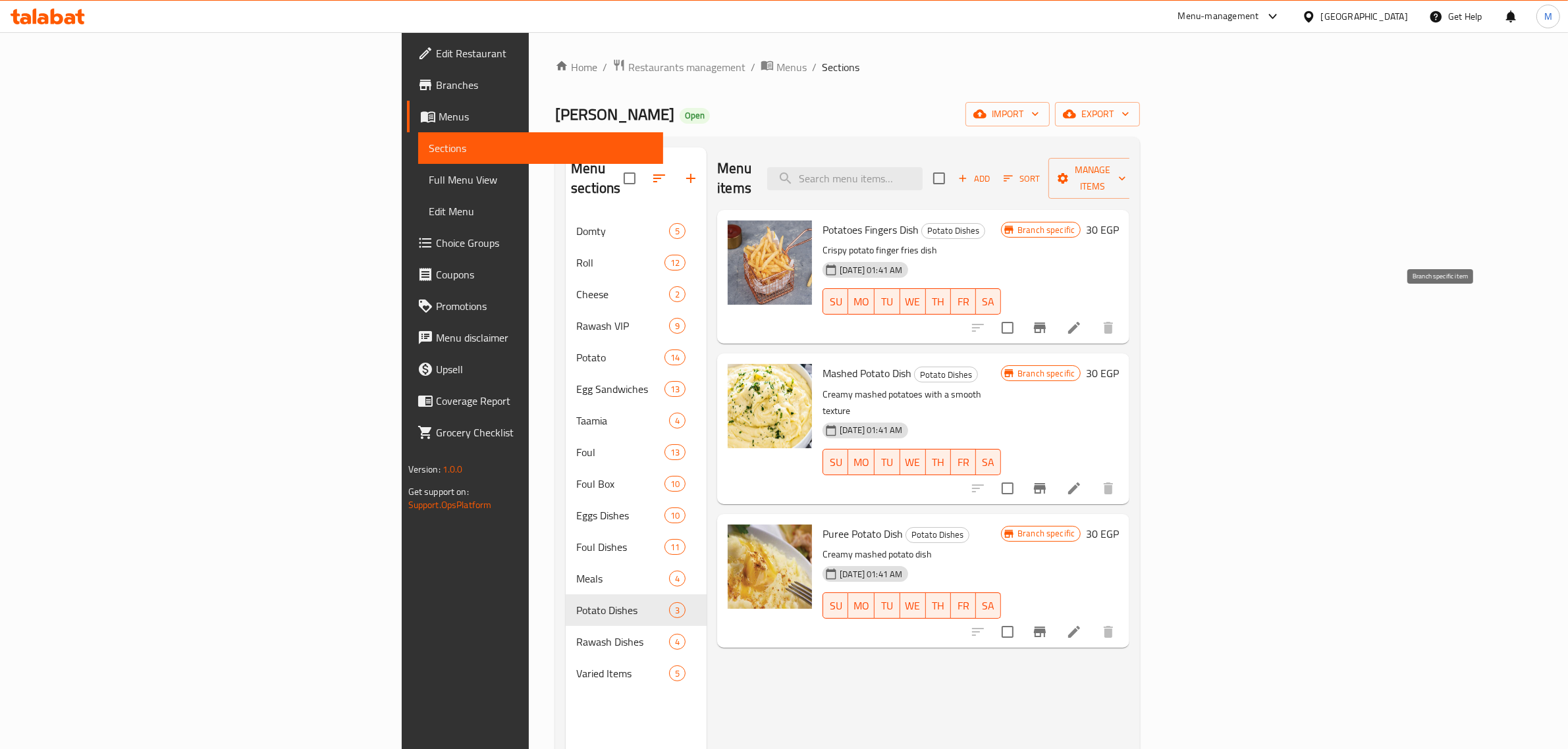
click at [1055, 312] on button "Branch-specific-item" at bounding box center [1039, 328] width 32 height 32
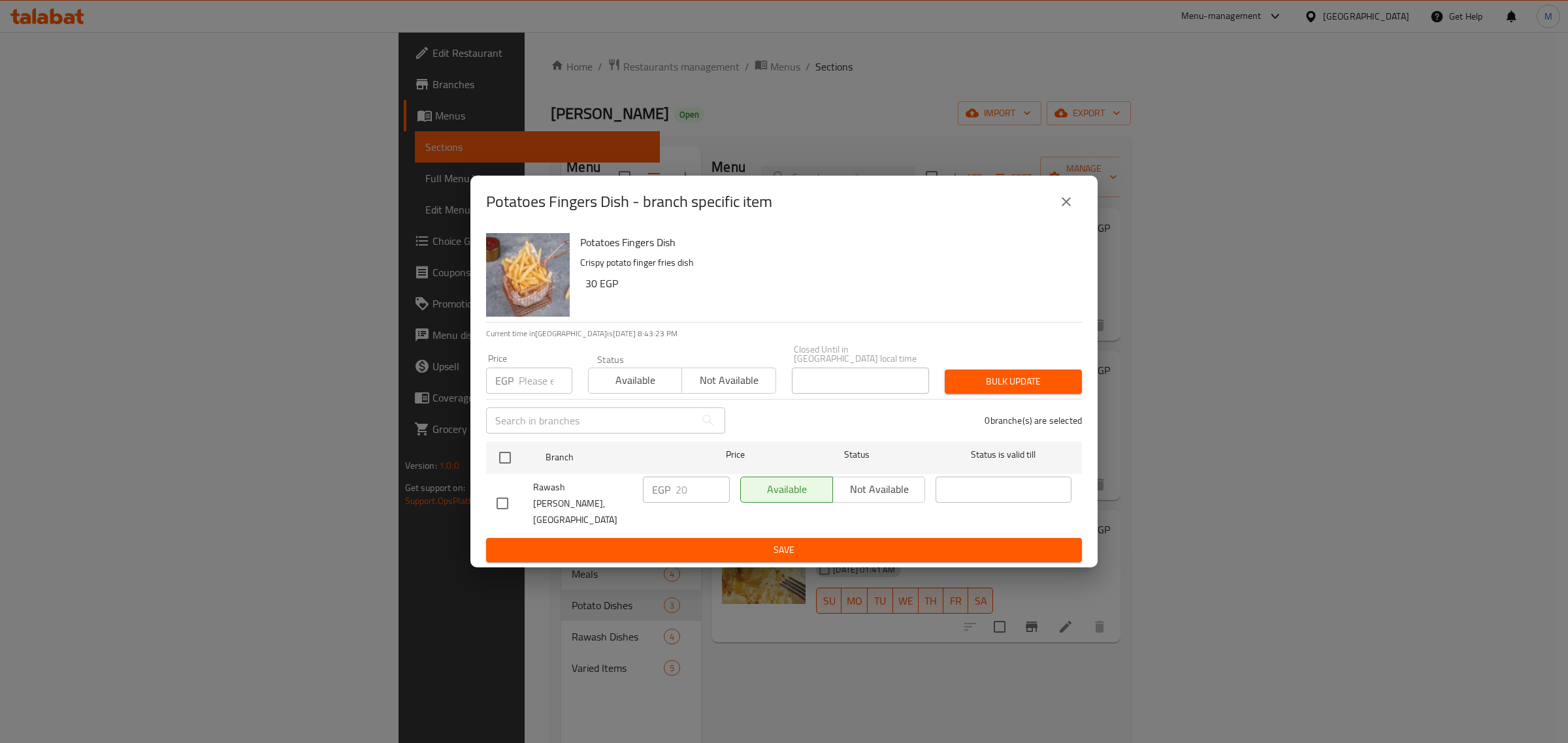
drag, startPoint x: 502, startPoint y: 495, endPoint x: 636, endPoint y: 497, distance: 134.0
click at [504, 497] on input "checkbox" at bounding box center [502, 503] width 27 height 27
checkbox input "true"
drag, startPoint x: 690, startPoint y: 498, endPoint x: 674, endPoint y: 500, distance: 16.1
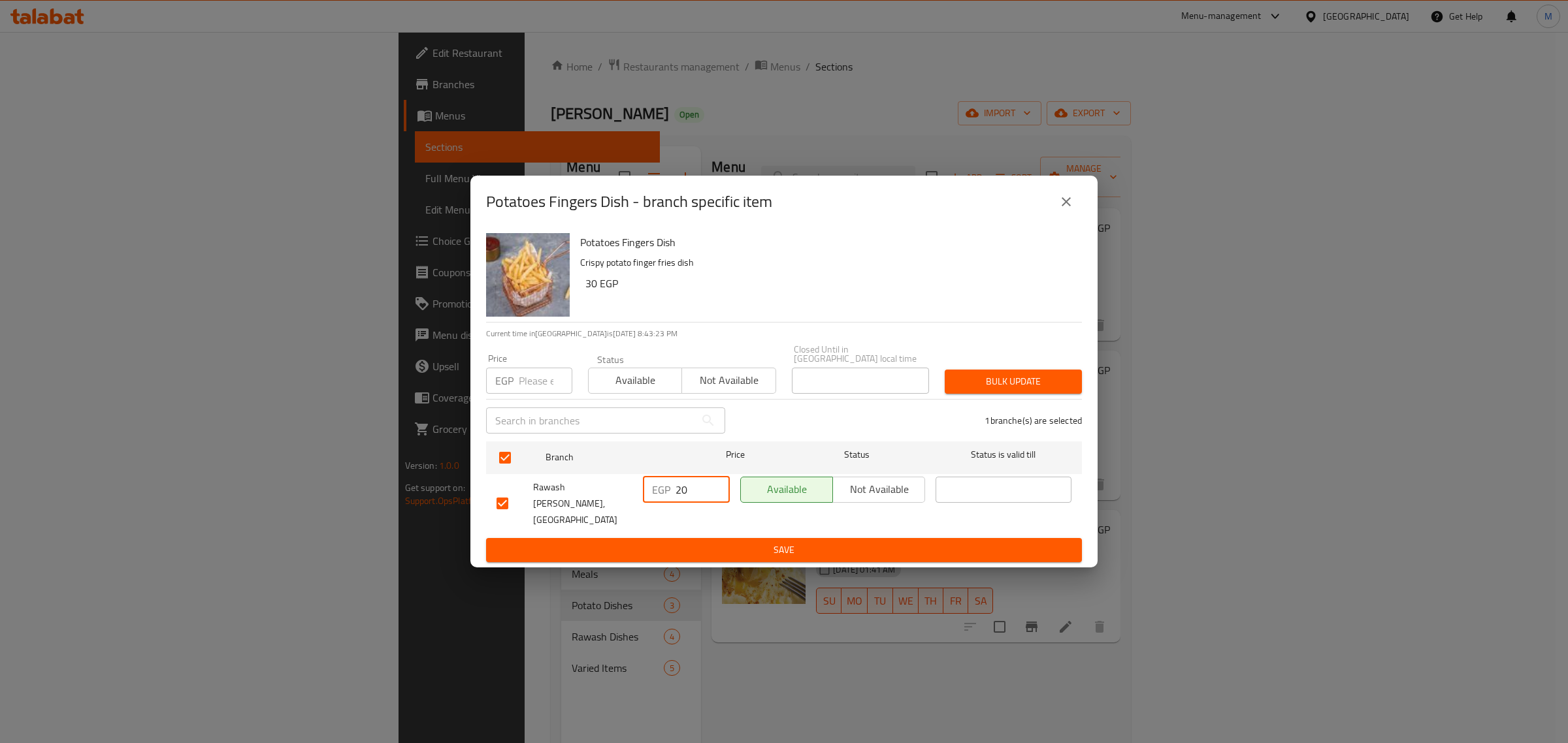
click at [674, 500] on div "EGP 20 ​" at bounding box center [686, 490] width 87 height 26
type input "30"
click at [707, 542] on span "Save" at bounding box center [784, 550] width 575 height 16
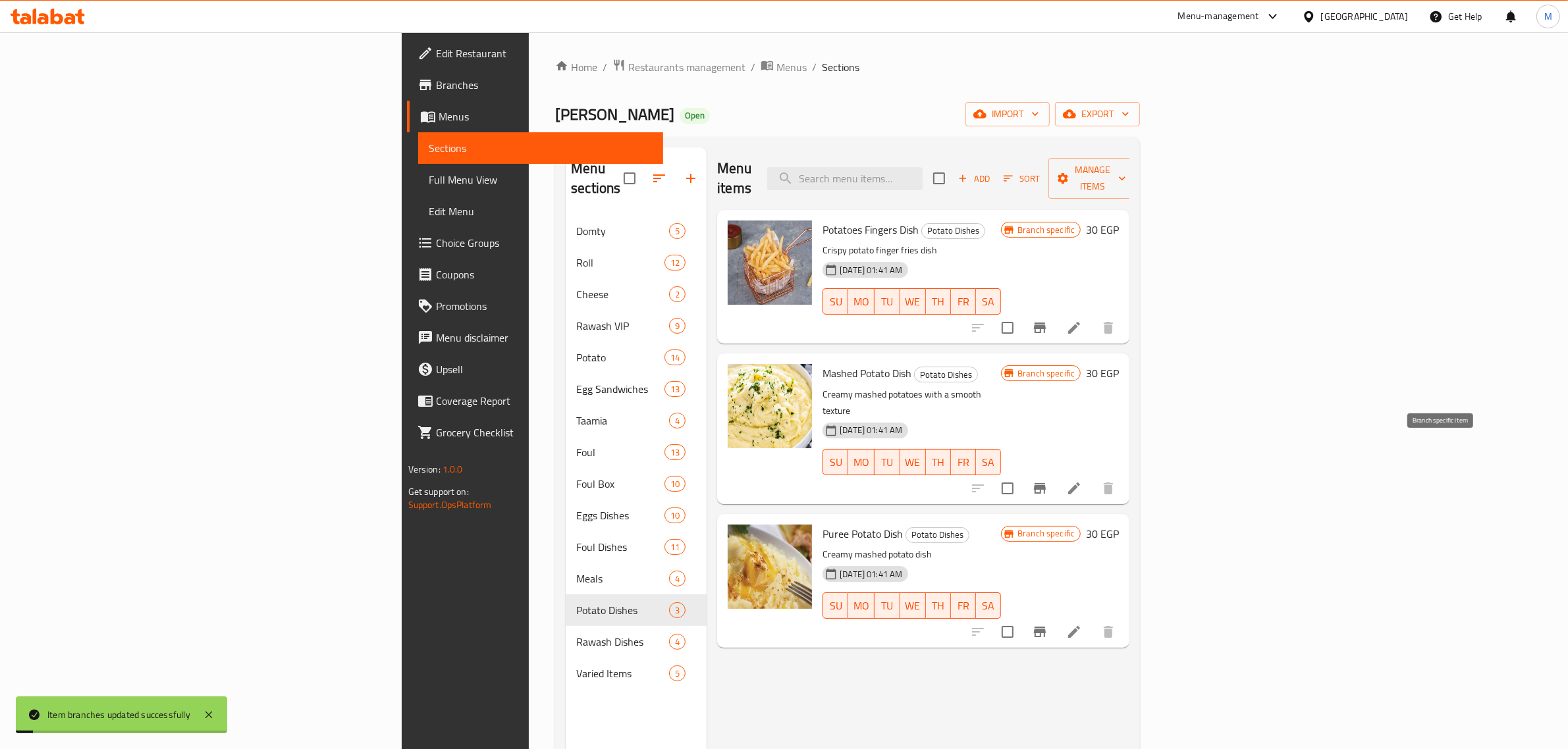
click at [1047, 481] on icon "Branch-specific-item" at bounding box center [1039, 488] width 16 height 16
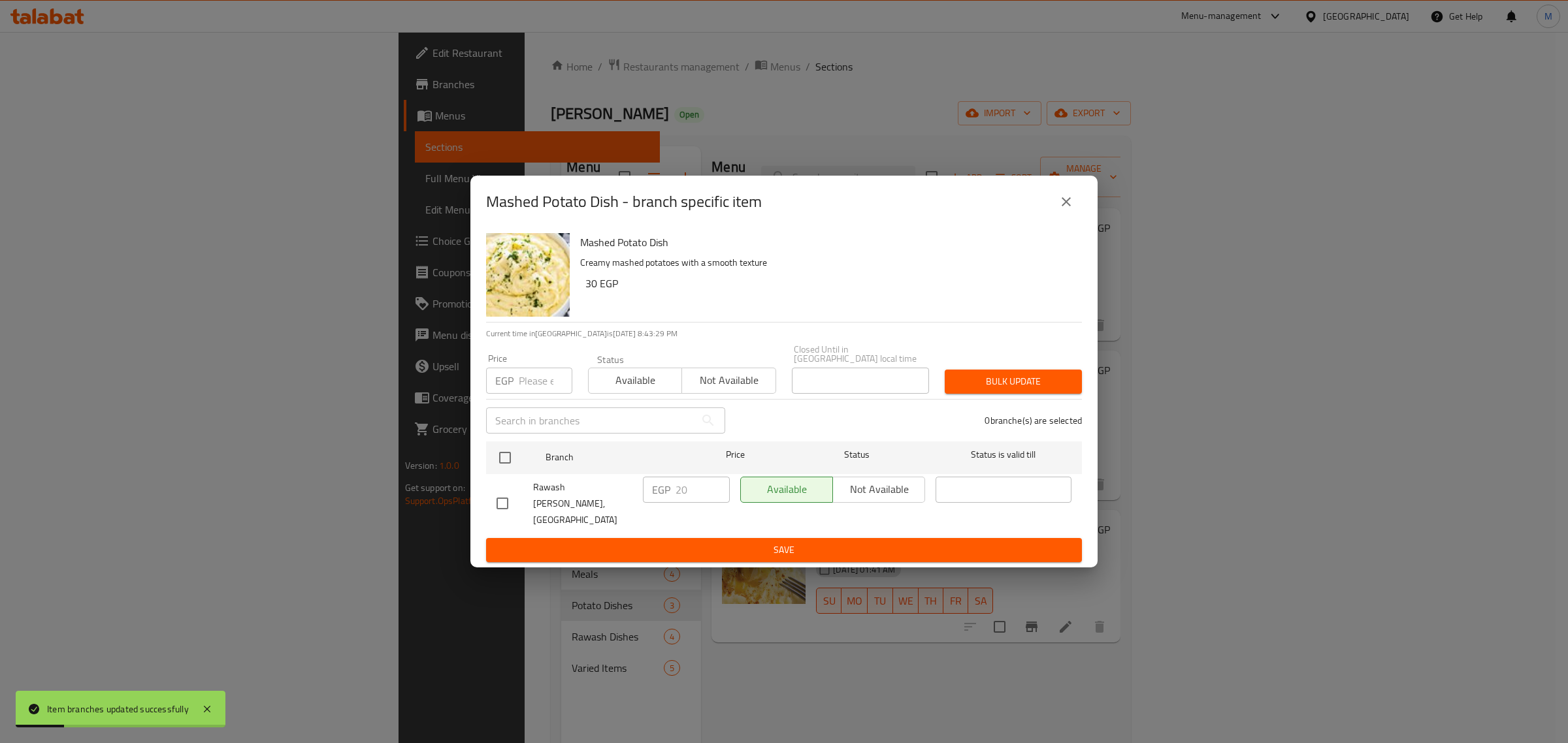
drag, startPoint x: 499, startPoint y: 503, endPoint x: 750, endPoint y: 494, distance: 251.2
click at [504, 503] on input "checkbox" at bounding box center [502, 503] width 27 height 27
checkbox input "true"
drag, startPoint x: 693, startPoint y: 487, endPoint x: 665, endPoint y: 494, distance: 28.9
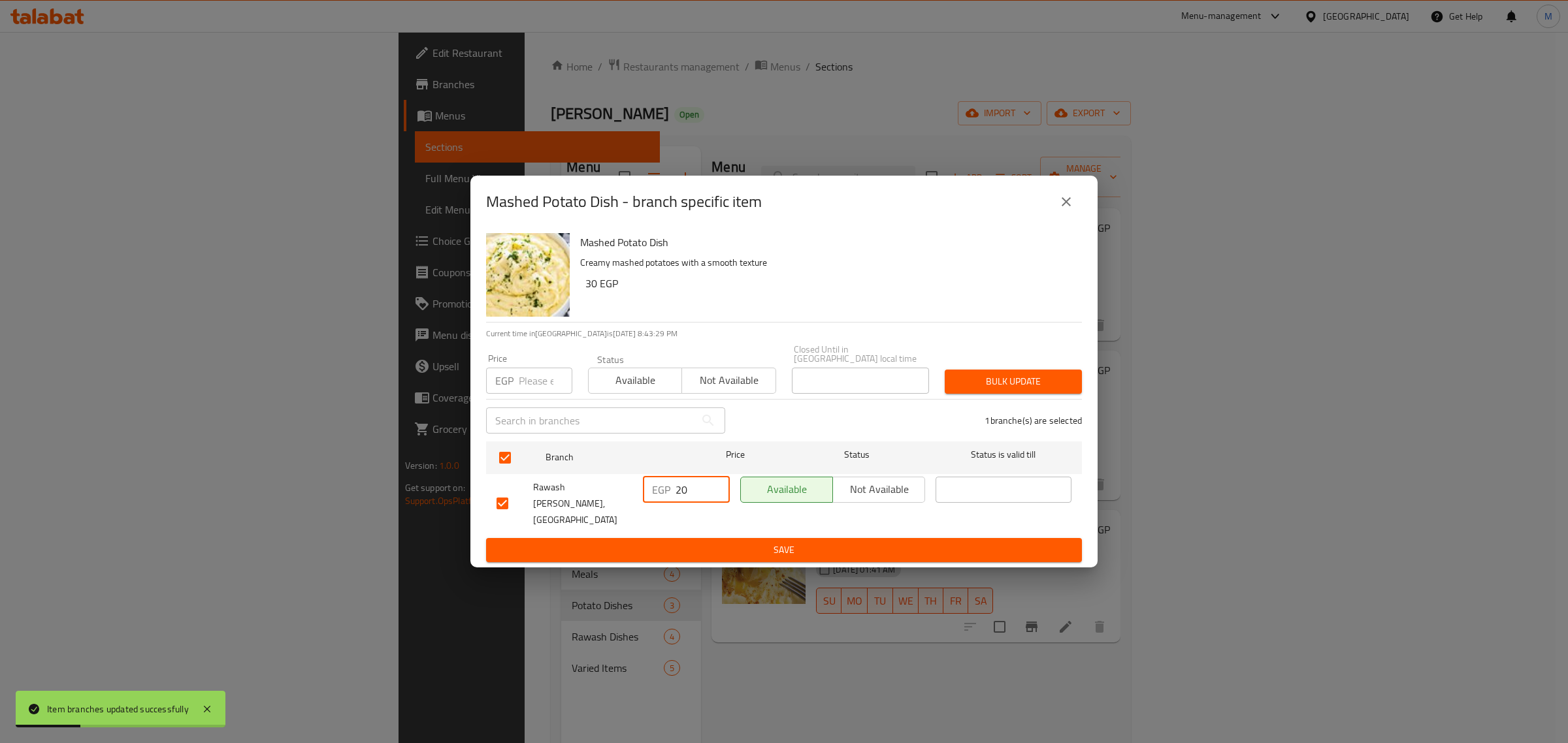
click at [665, 494] on div "EGP 20 ​" at bounding box center [686, 490] width 87 height 26
type input "30"
click at [703, 542] on span "Save" at bounding box center [784, 550] width 575 height 16
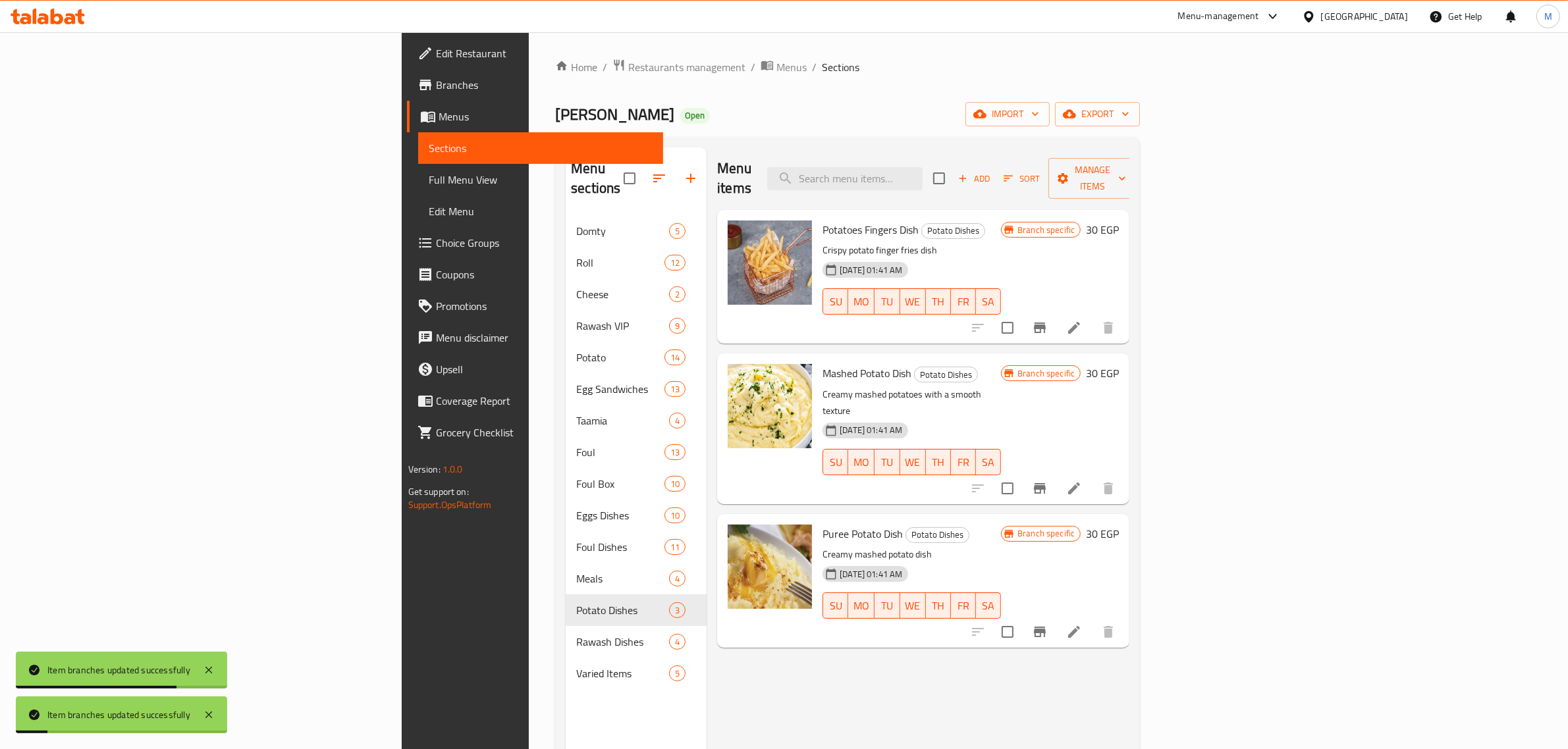
click at [1047, 624] on icon "Branch-specific-item" at bounding box center [1039, 631] width 16 height 16
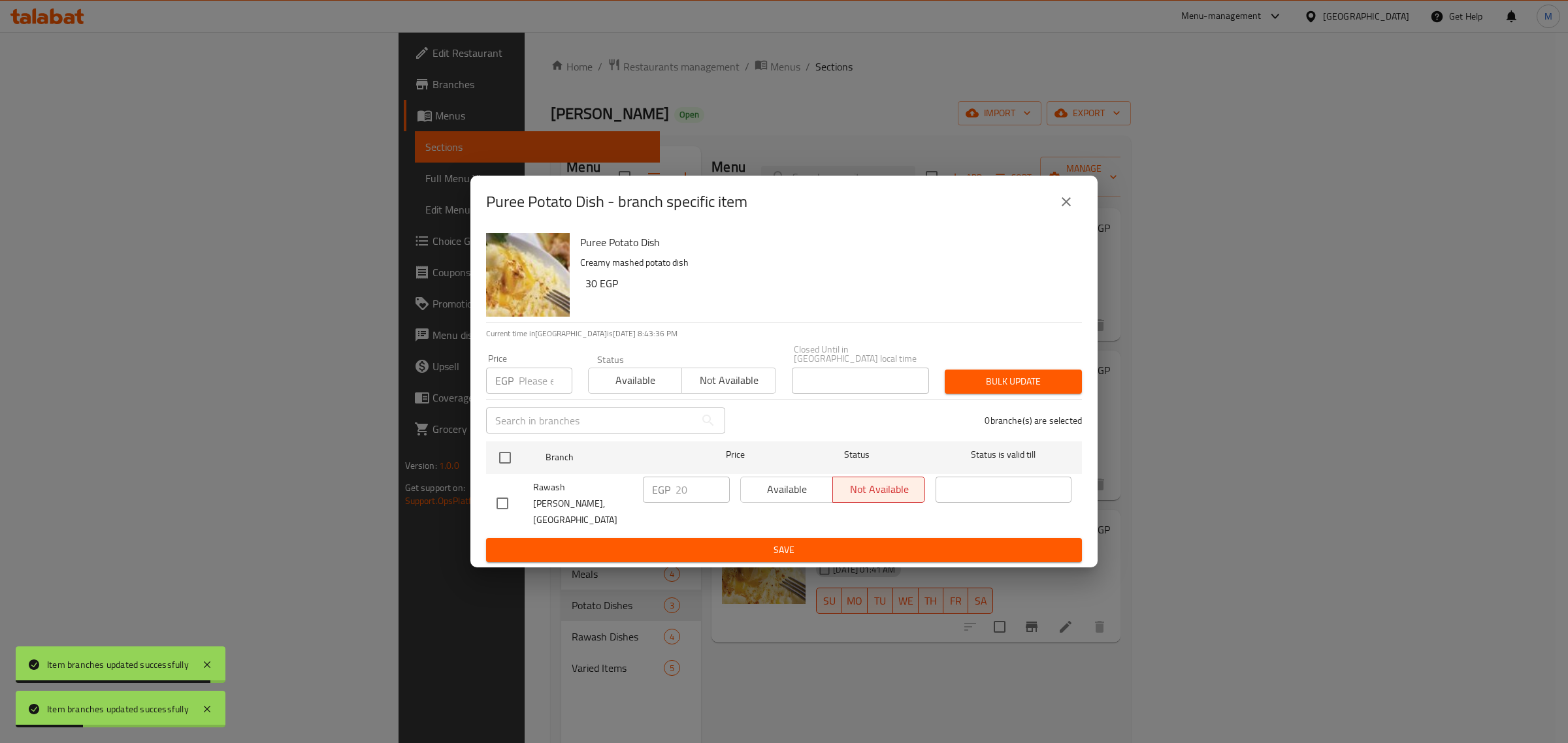
click at [504, 504] on input "checkbox" at bounding box center [502, 503] width 27 height 27
checkbox input "true"
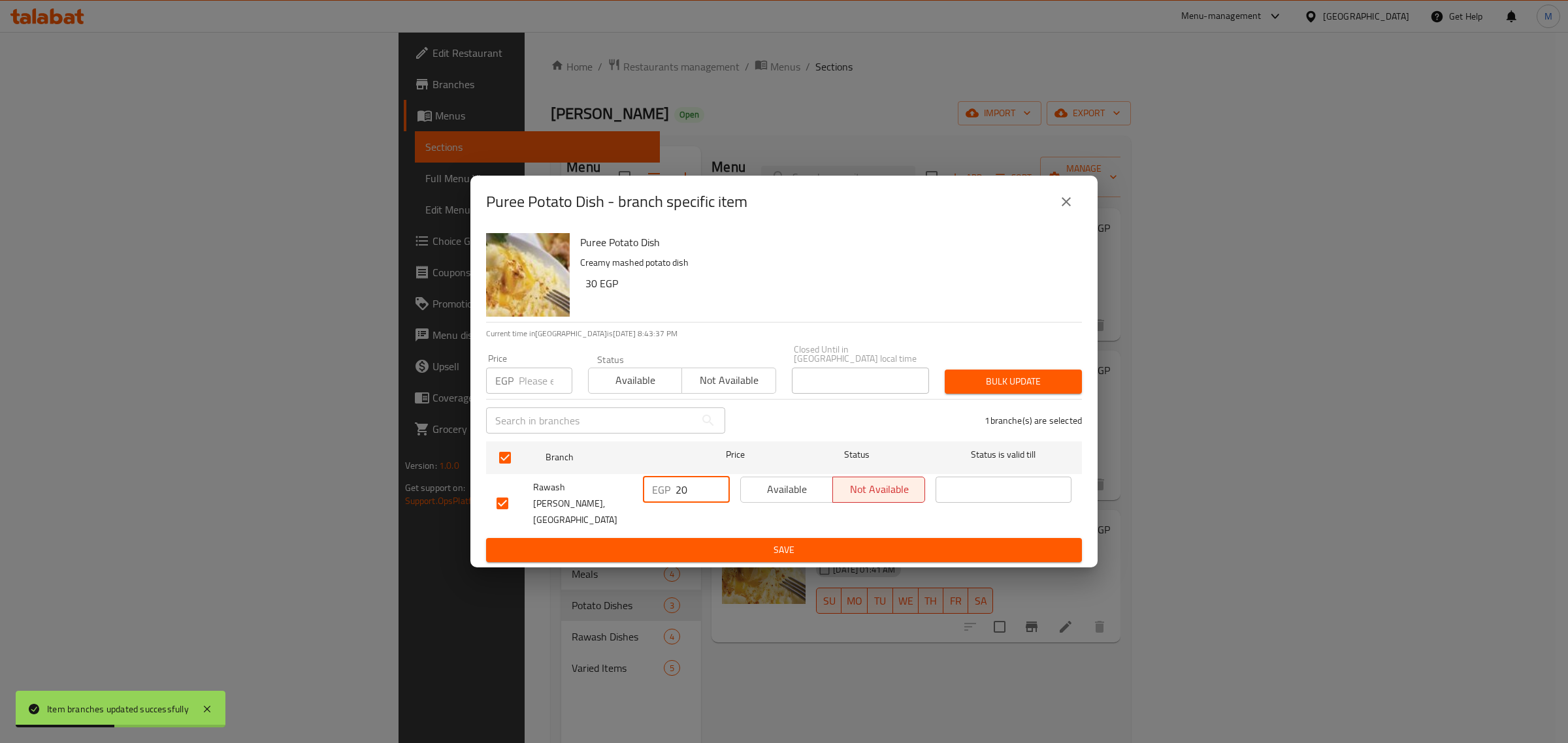
drag, startPoint x: 687, startPoint y: 499, endPoint x: 677, endPoint y: 505, distance: 11.7
click at [677, 503] on input "20" at bounding box center [703, 490] width 54 height 26
type input "30"
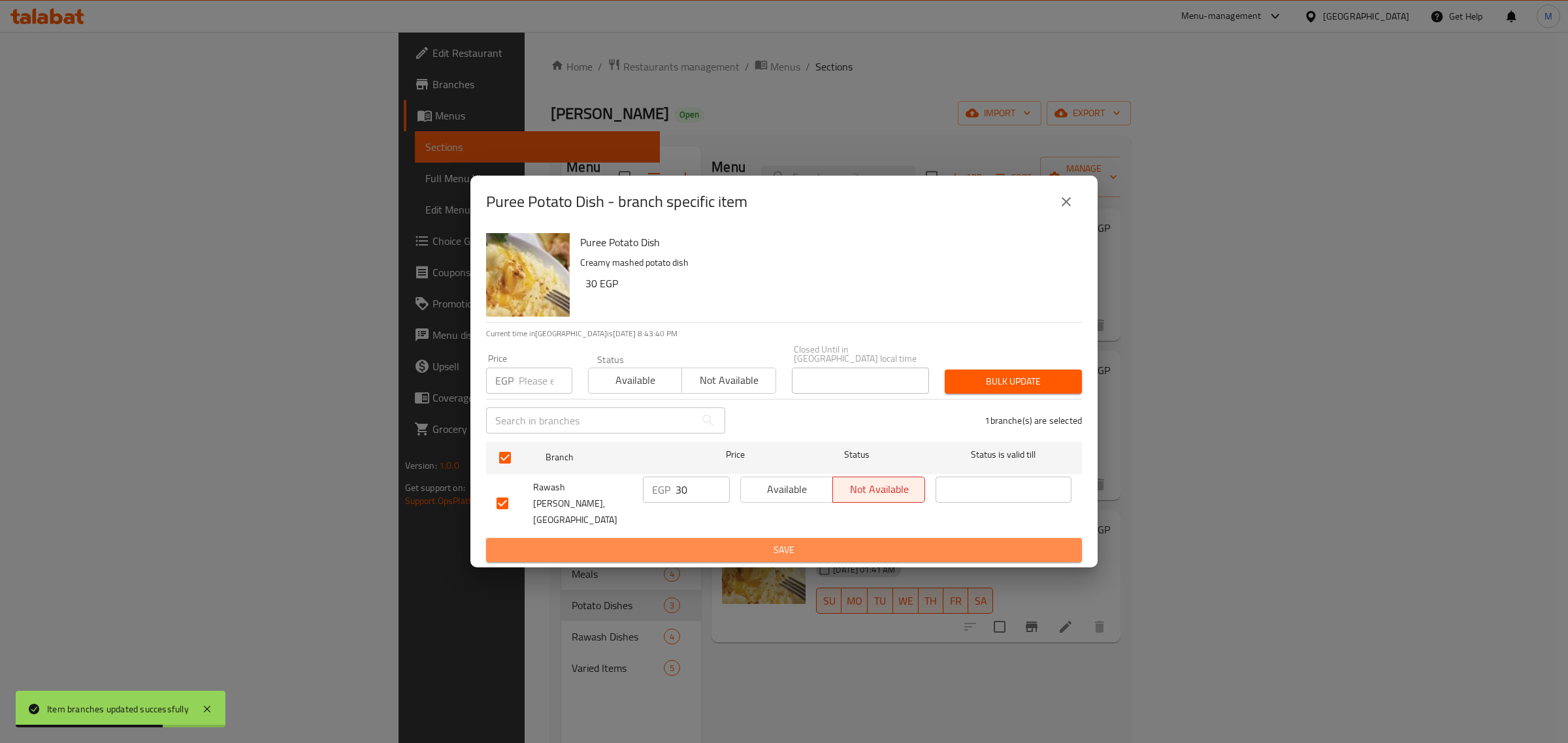
click at [720, 542] on span "Save" at bounding box center [784, 550] width 575 height 16
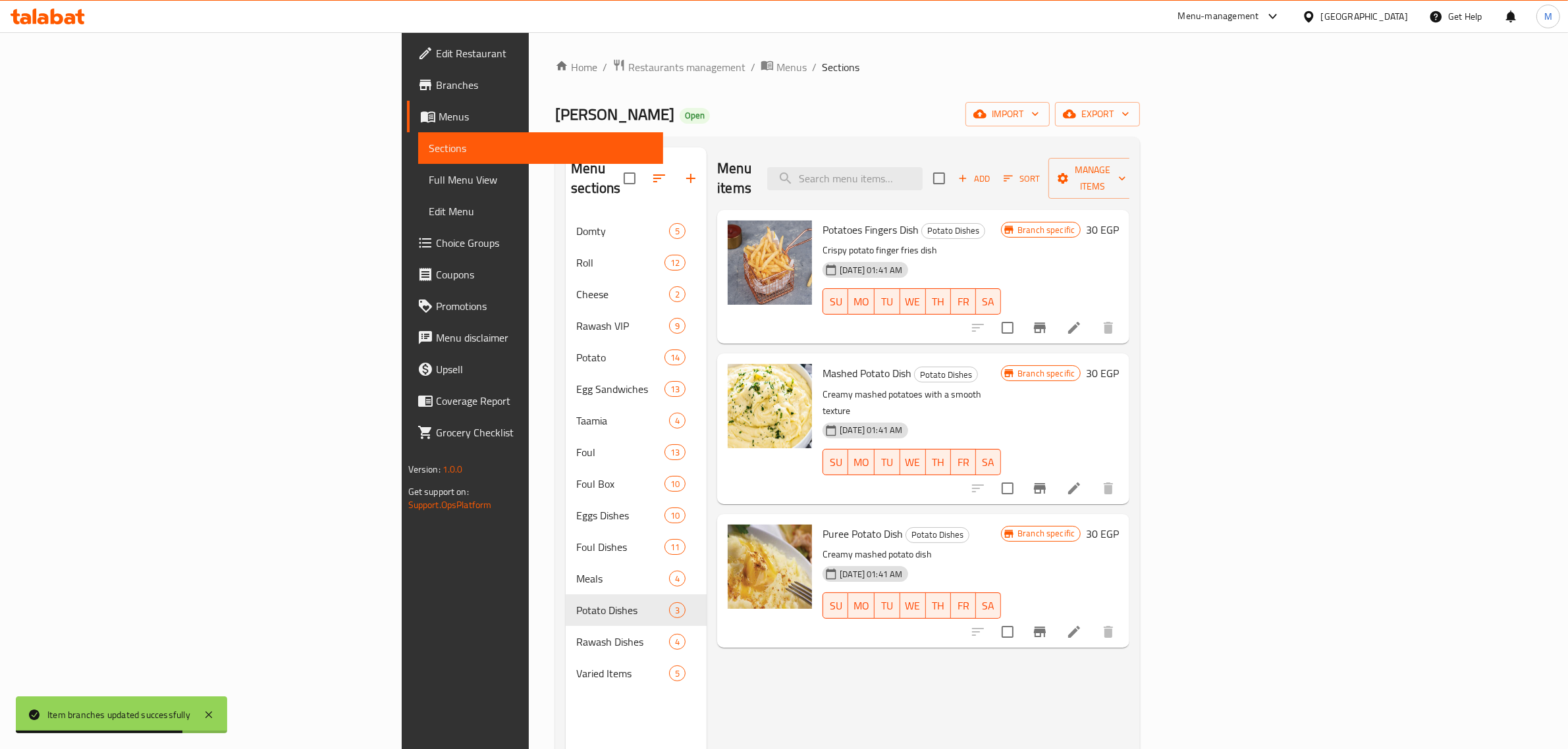
drag, startPoint x: 795, startPoint y: 534, endPoint x: 774, endPoint y: 591, distance: 60.7
drag, startPoint x: 774, startPoint y: 591, endPoint x: 761, endPoint y: 609, distance: 22.2
click at [761, 609] on div "Puree Potato Dish Potato Dishes Creamy mashed potato dish 04-07-2024 01:41 AM S…" at bounding box center [923, 581] width 412 height 134
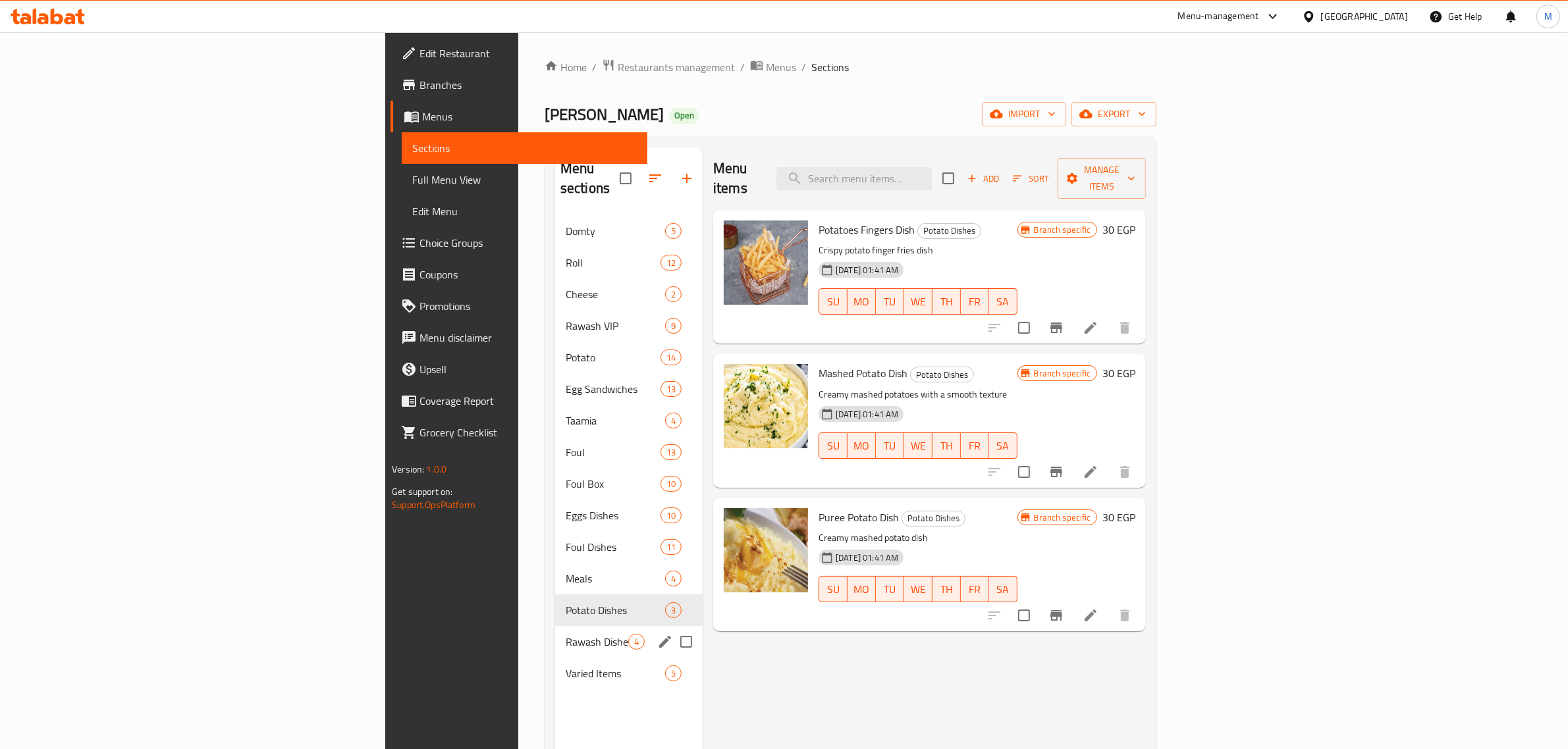
click at [556, 626] on div "Rawash Dishes 4" at bounding box center [629, 641] width 148 height 32
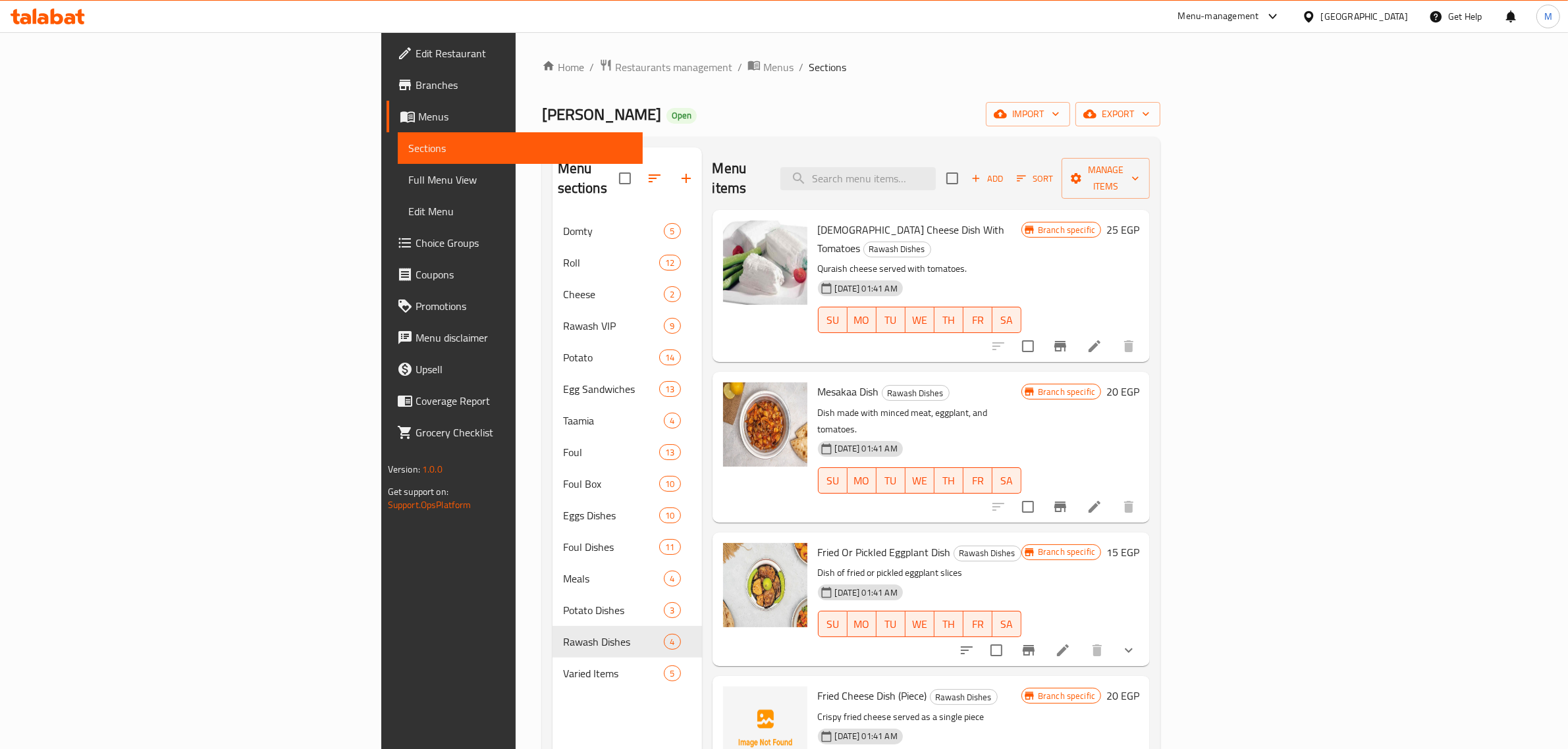
click at [843, 220] on span "[DEMOGRAPHIC_DATA] Cheese Dish With Tomatoes" at bounding box center [911, 239] width 187 height 38
copy h6 "[DEMOGRAPHIC_DATA] Cheese Dish With Tomatoes"
click at [1139, 221] on h6 "25 EGP" at bounding box center [1123, 230] width 33 height 18
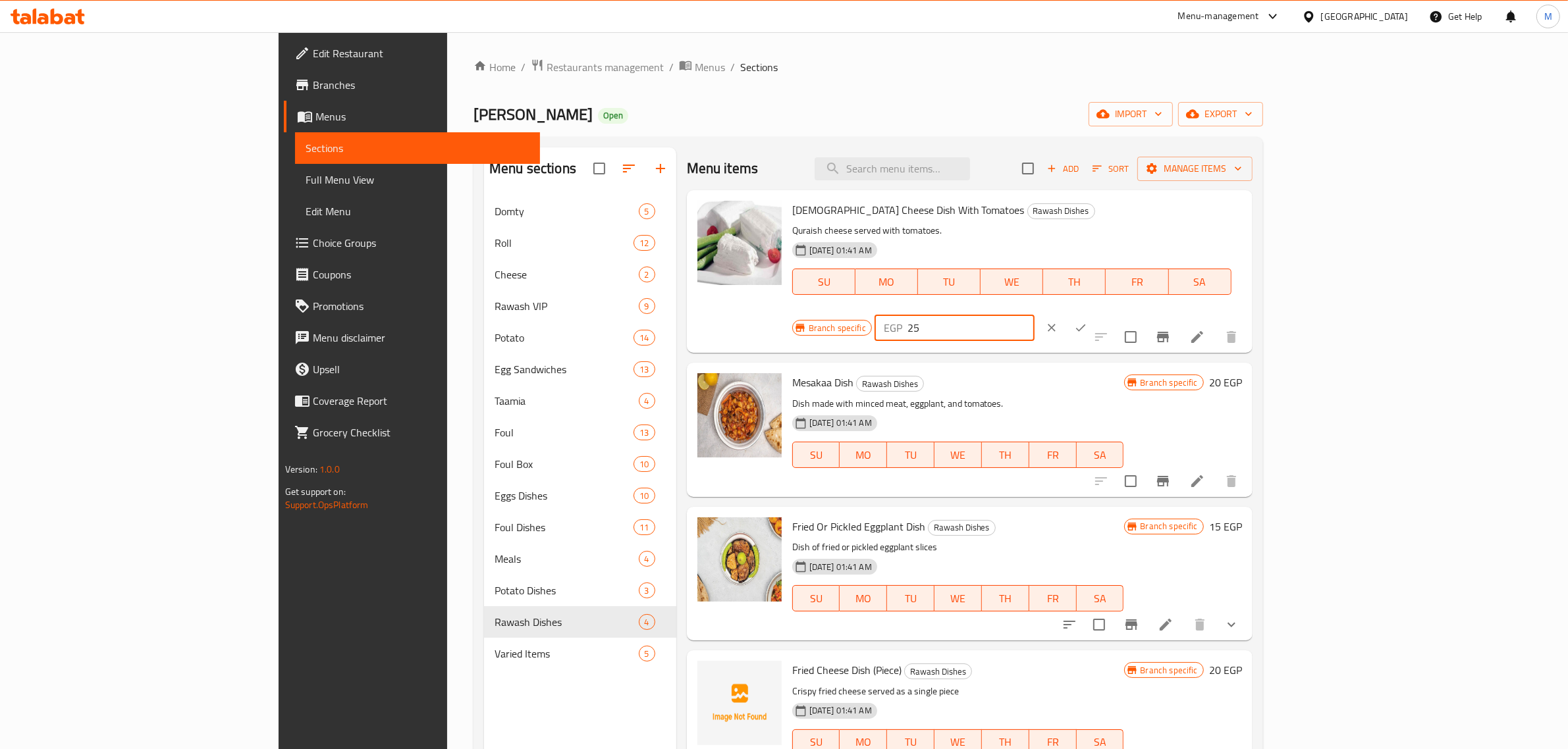
drag, startPoint x: 1404, startPoint y: 219, endPoint x: 1314, endPoint y: 235, distance: 91.4
click at [1115, 314] on div "Branch specific EGP 25 ​" at bounding box center [953, 328] width 323 height 29
type input "30"
click at [1087, 321] on icon "ok" at bounding box center [1080, 328] width 13 height 13
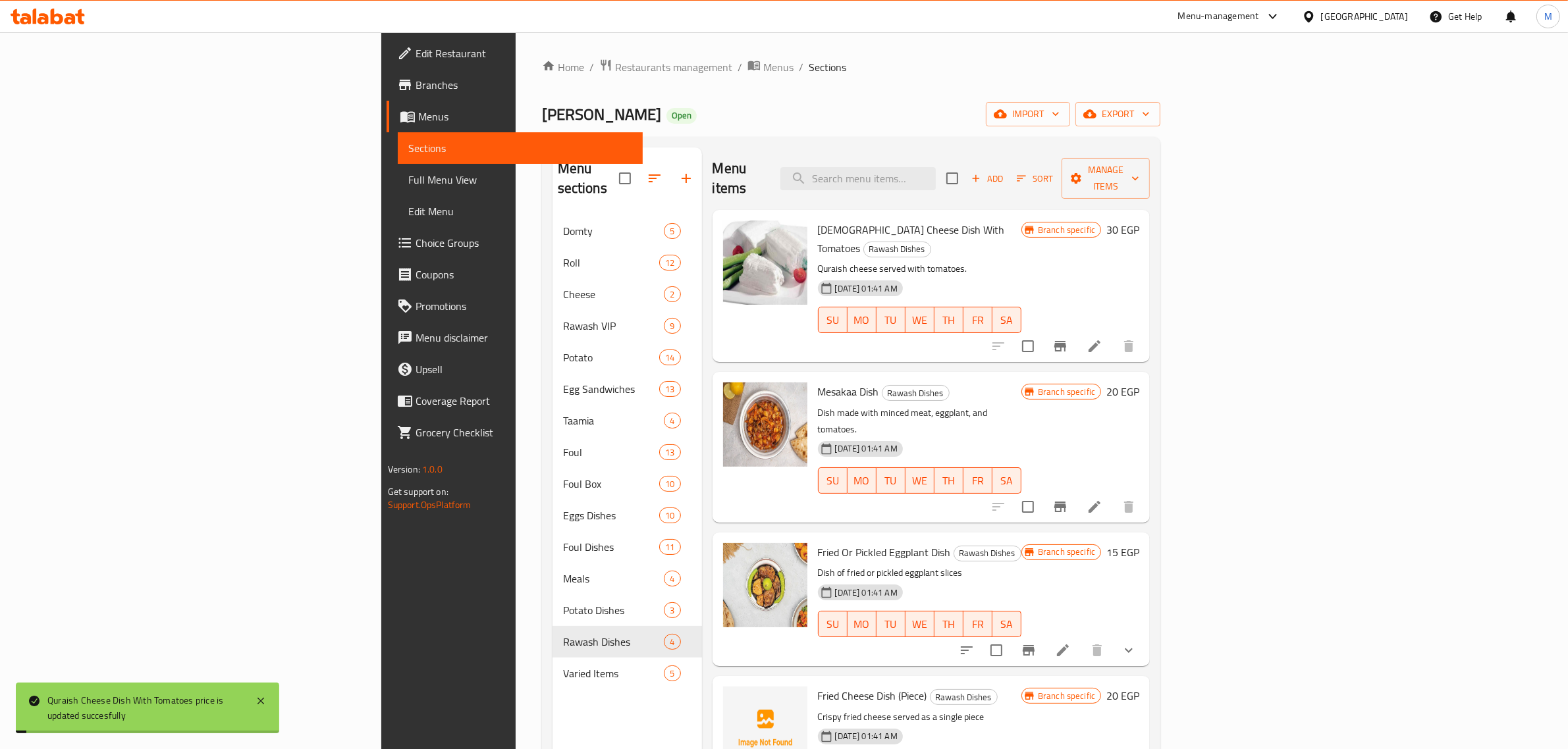
click at [1139, 382] on h6 "20 EGP" at bounding box center [1123, 391] width 33 height 18
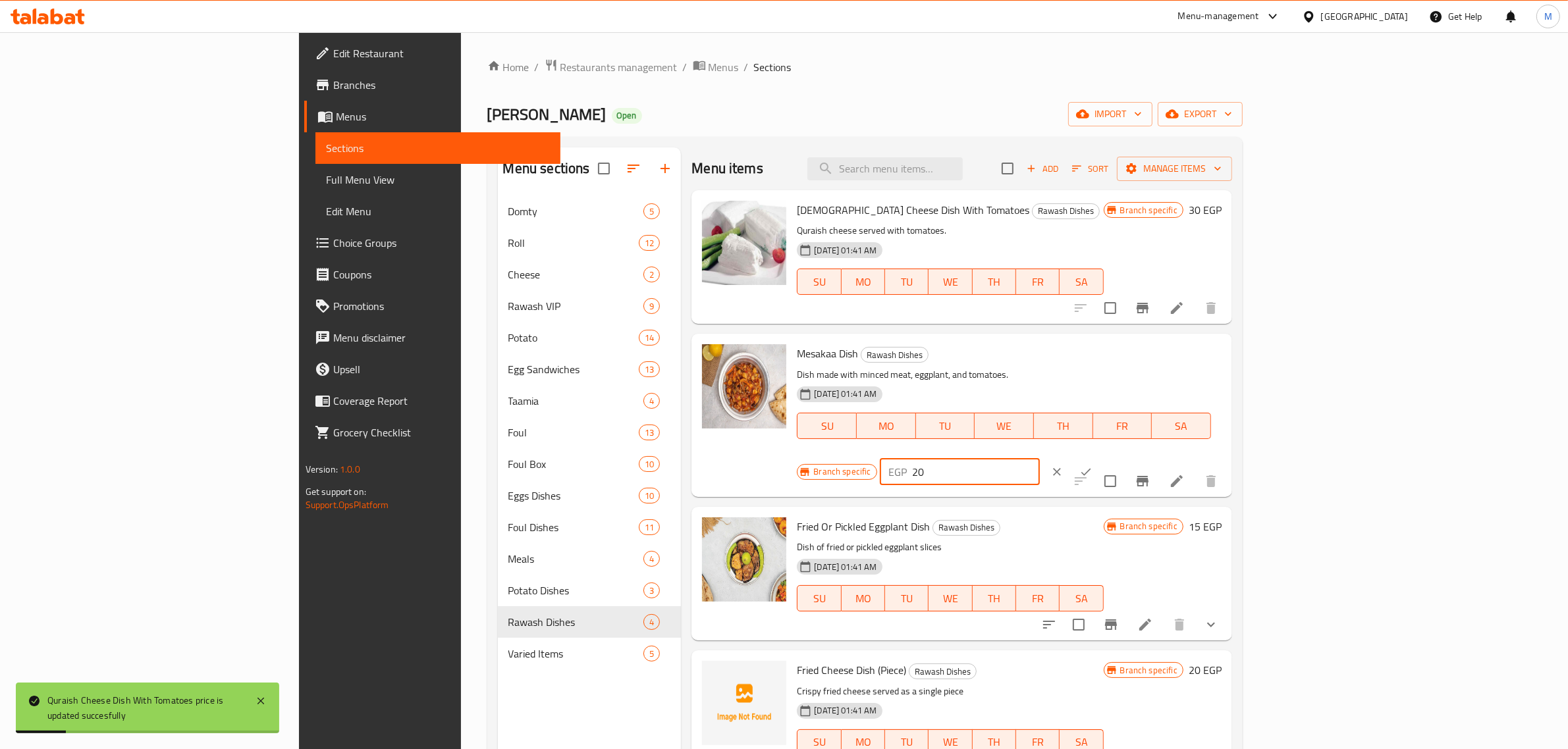
drag, startPoint x: 1378, startPoint y: 363, endPoint x: 1327, endPoint y: 363, distance: 51.0
click at [1040, 459] on div "EGP 20 ​" at bounding box center [959, 472] width 160 height 26
type input "25"
click at [1093, 465] on icon "ok" at bounding box center [1085, 472] width 13 height 13
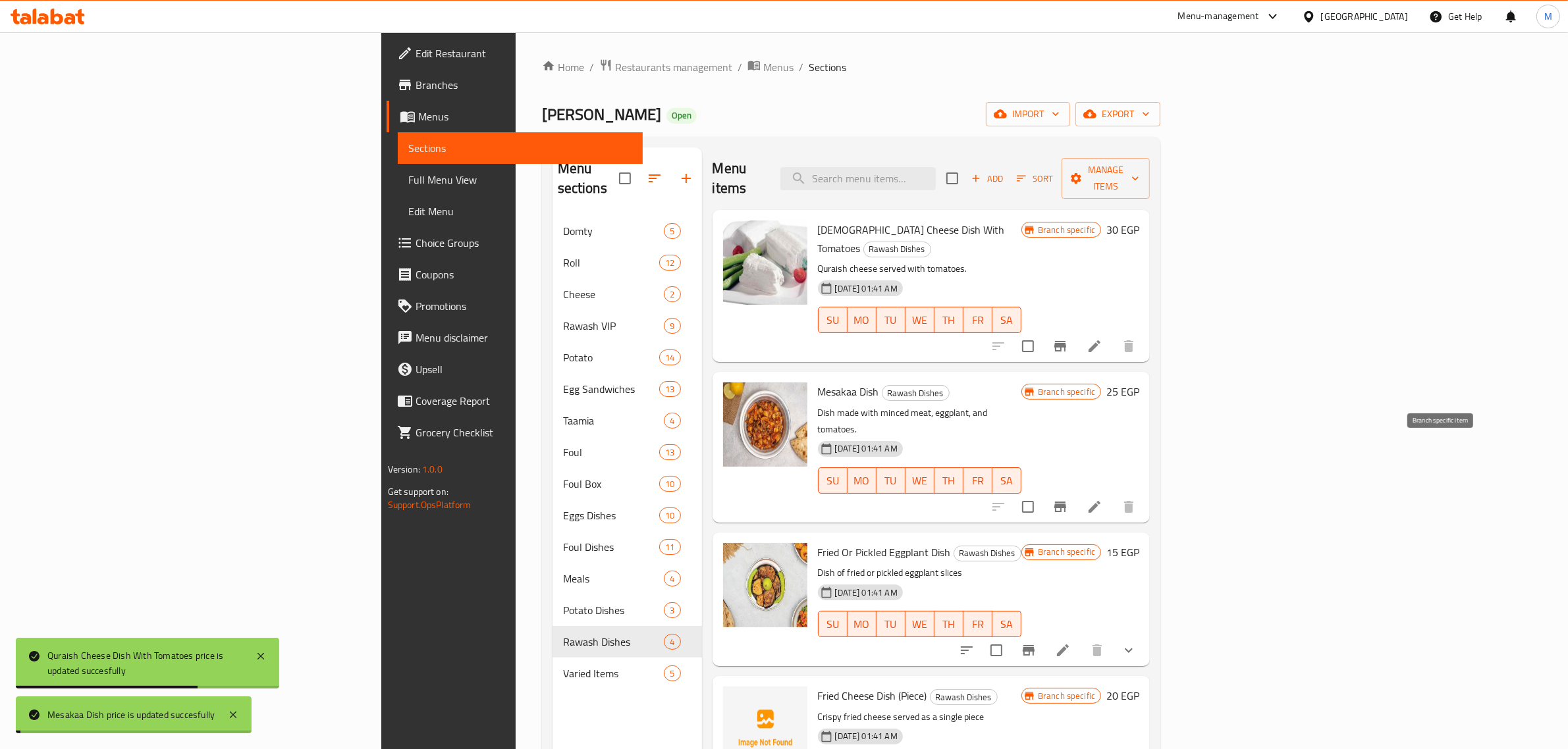
click at [1068, 499] on icon "Branch-specific-item" at bounding box center [1060, 506] width 16 height 16
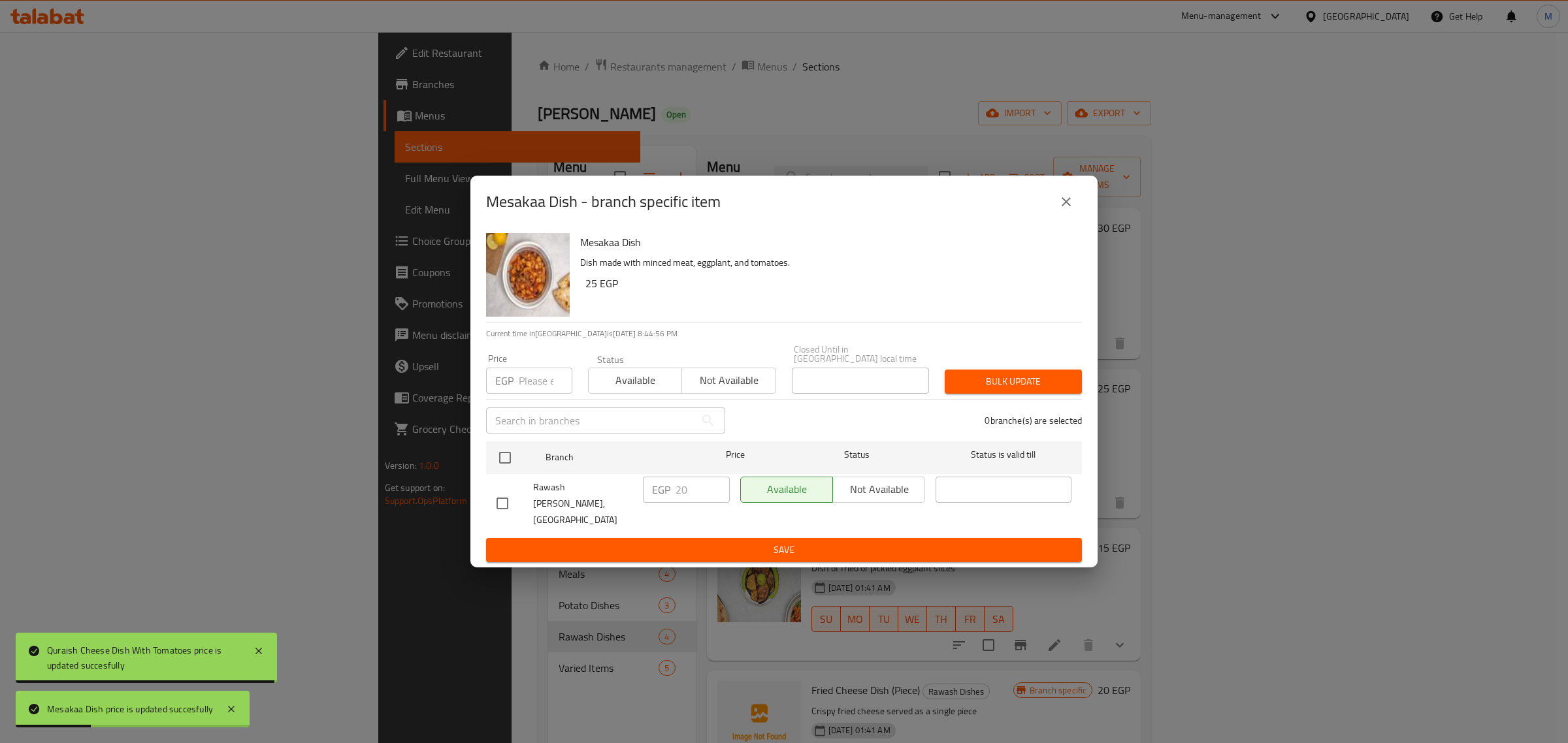
click at [502, 498] on input "checkbox" at bounding box center [502, 503] width 27 height 27
checkbox input "true"
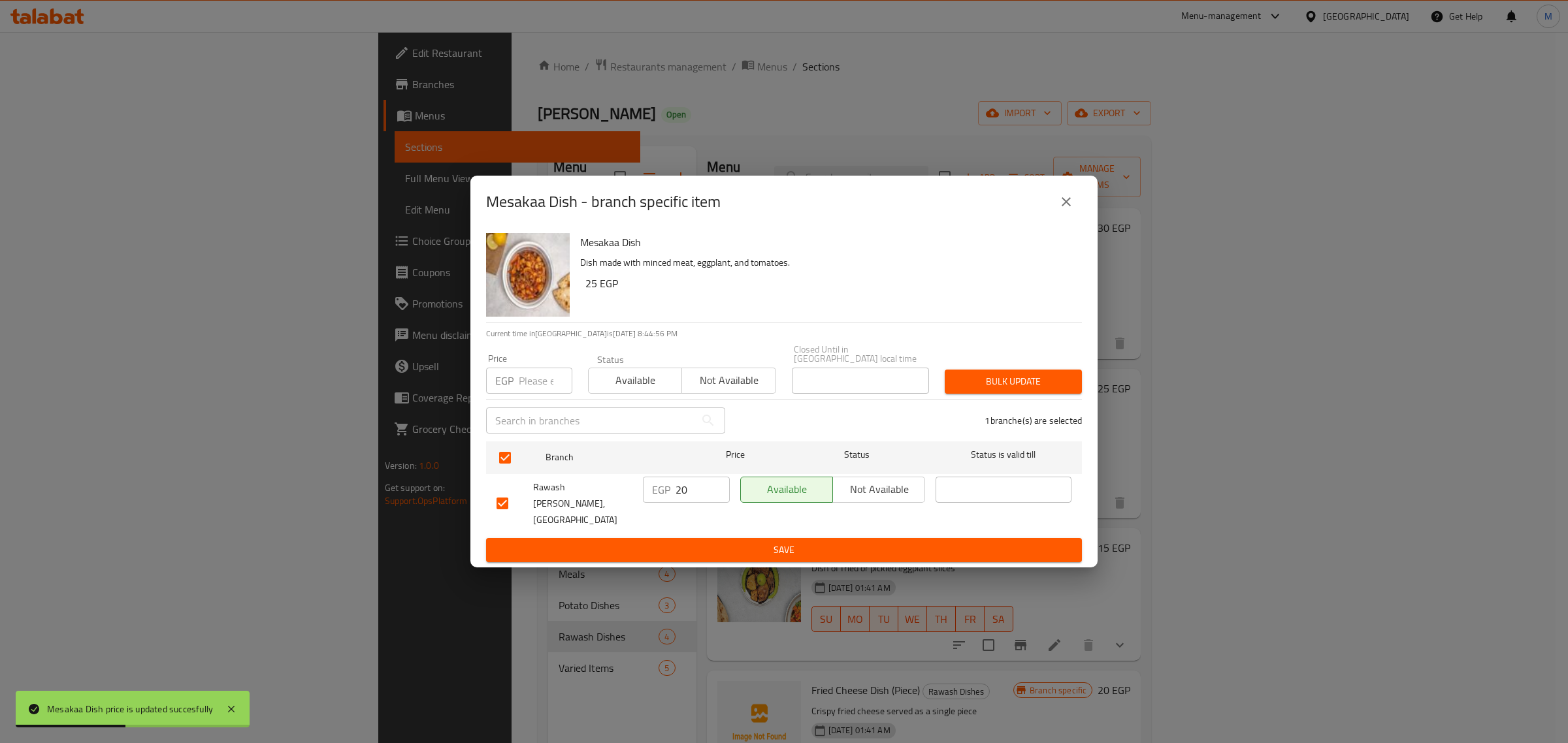
drag, startPoint x: 685, startPoint y: 501, endPoint x: 668, endPoint y: 501, distance: 17.0
click at [668, 501] on div "EGP 20 ​" at bounding box center [686, 490] width 87 height 26
type input "25"
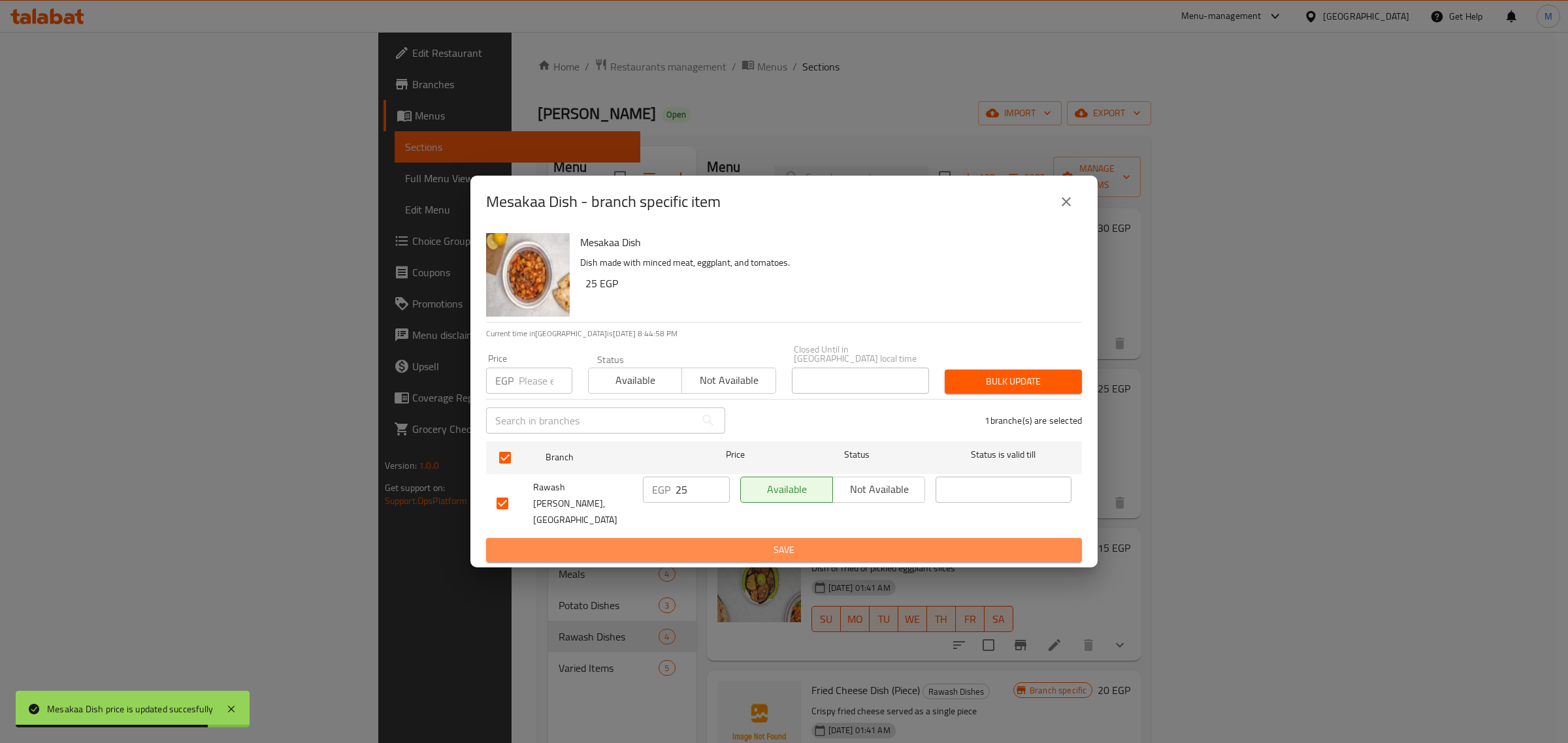
click at [693, 542] on span "Save" at bounding box center [784, 550] width 575 height 16
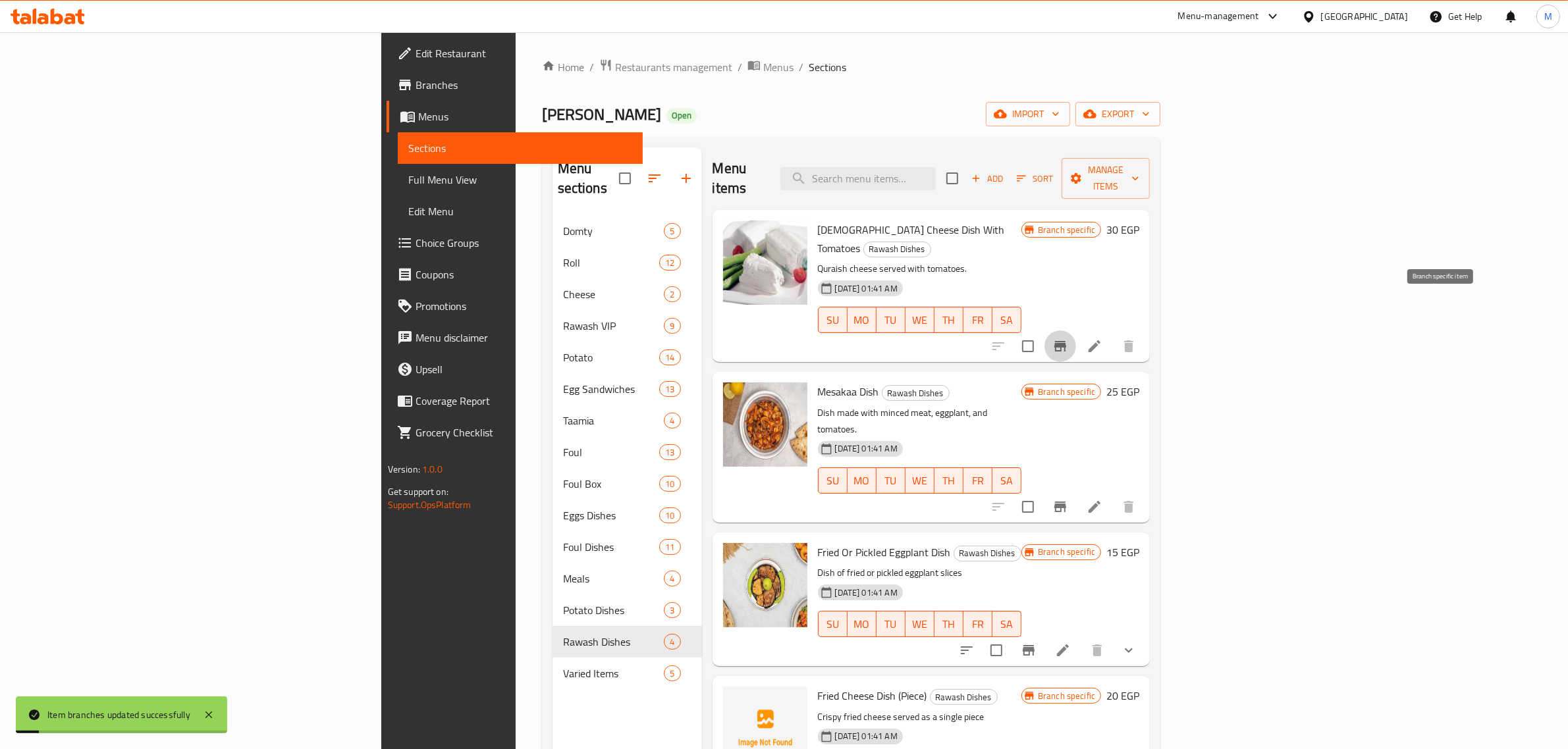
click at [1076, 330] on button "Branch-specific-item" at bounding box center [1060, 346] width 32 height 32
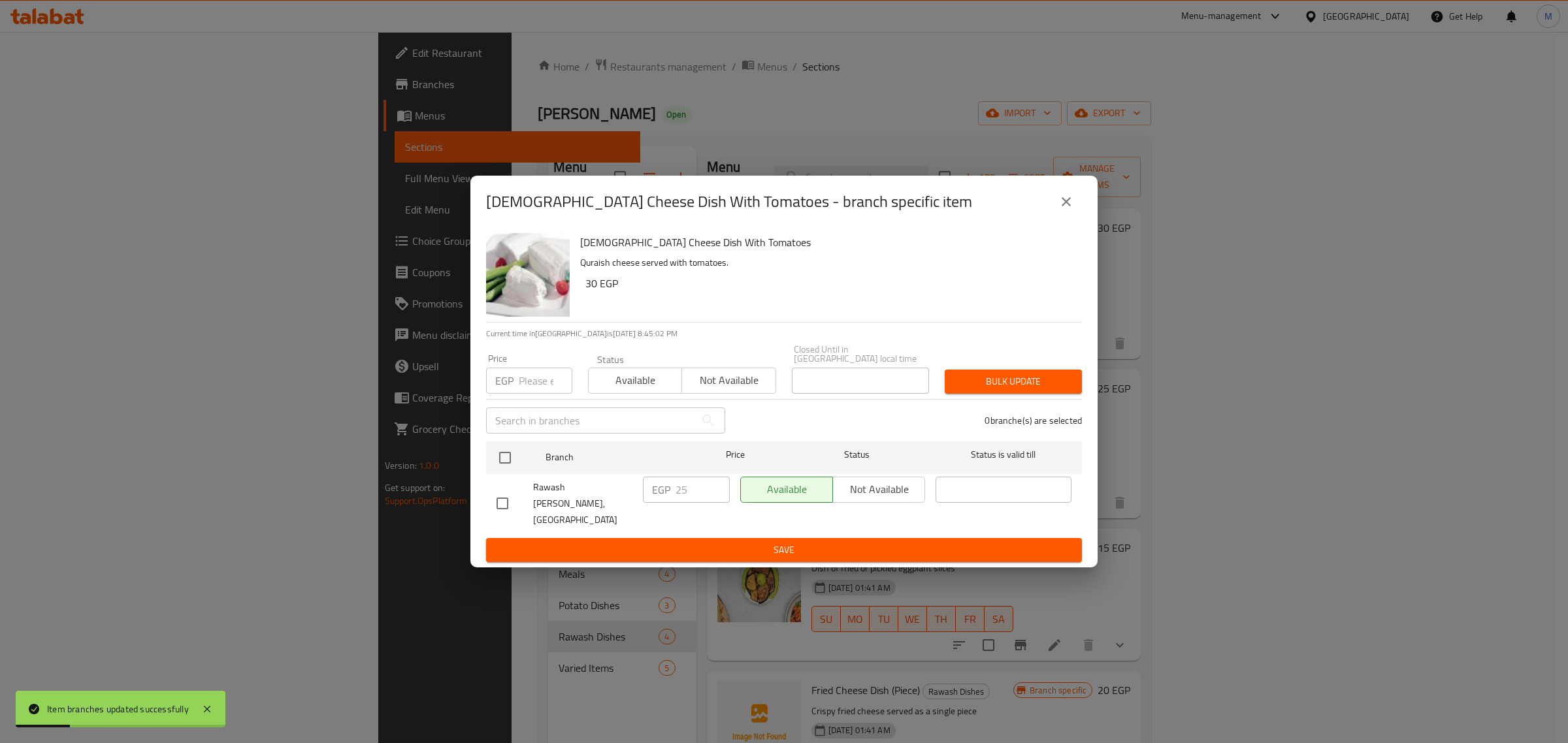
click at [504, 497] on input "checkbox" at bounding box center [502, 503] width 27 height 27
checkbox input "true"
drag, startPoint x: 699, startPoint y: 497, endPoint x: 668, endPoint y: 500, distance: 31.1
click at [668, 500] on div "EGP 25 ​" at bounding box center [686, 490] width 87 height 26
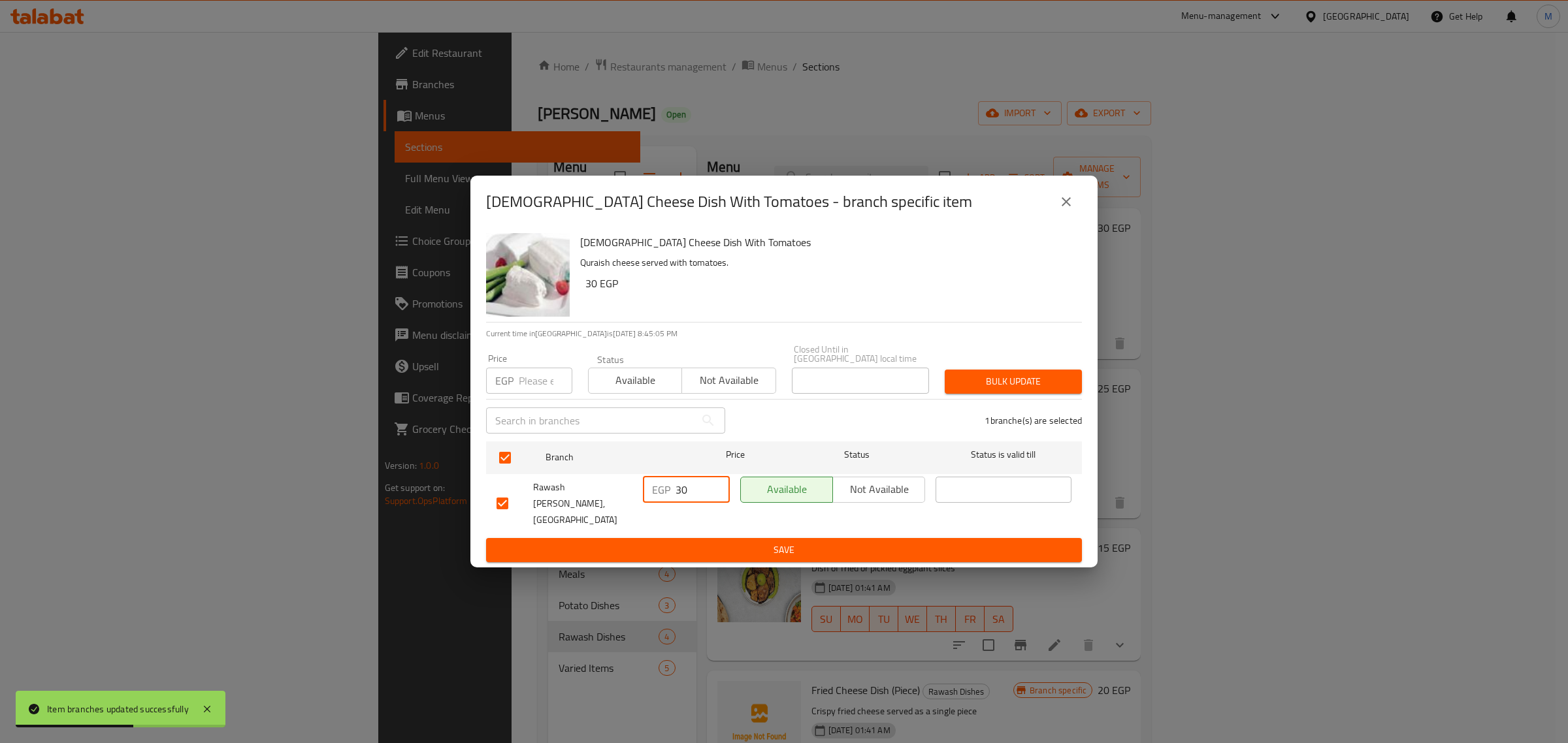
type input "30"
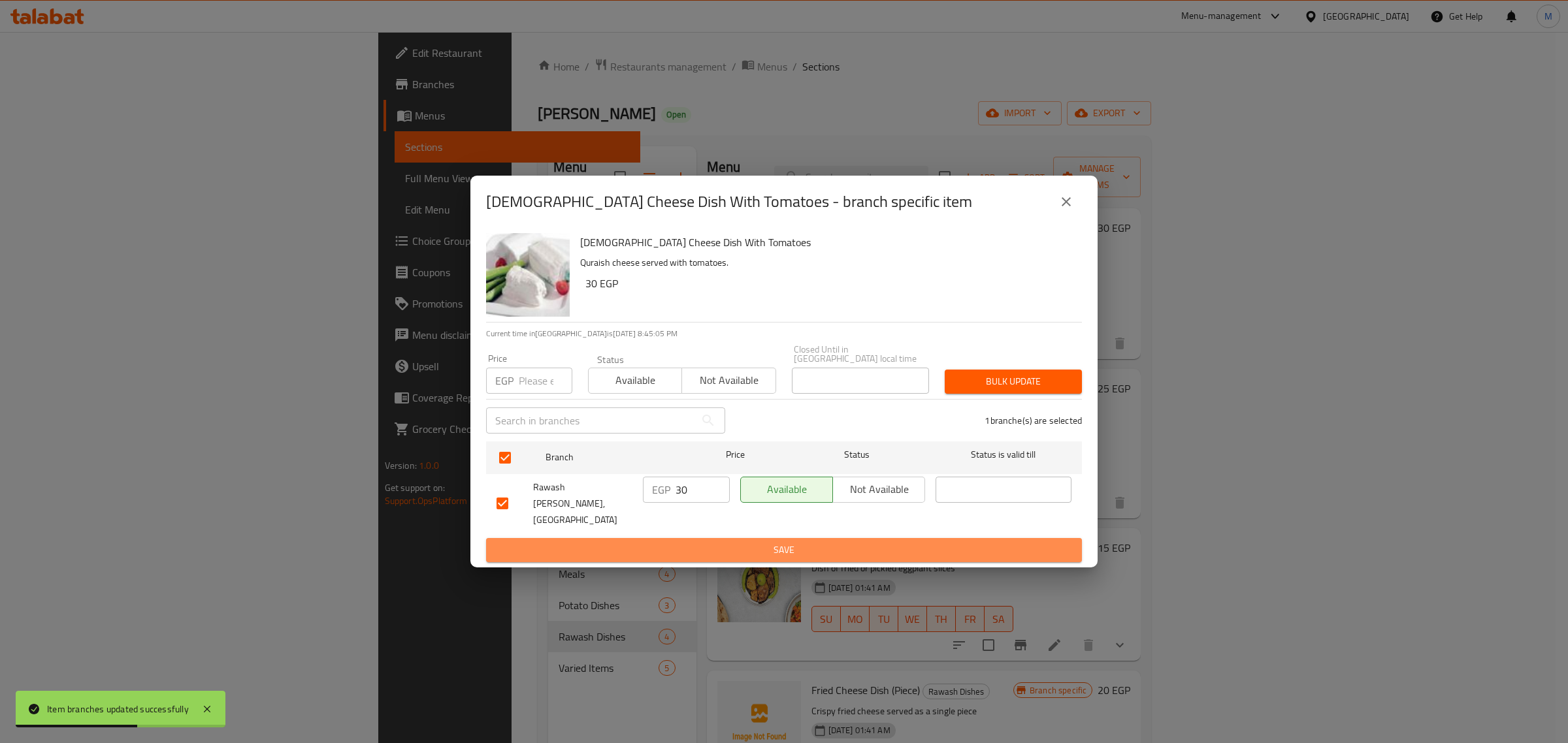
click at [697, 543] on span "Save" at bounding box center [784, 550] width 575 height 16
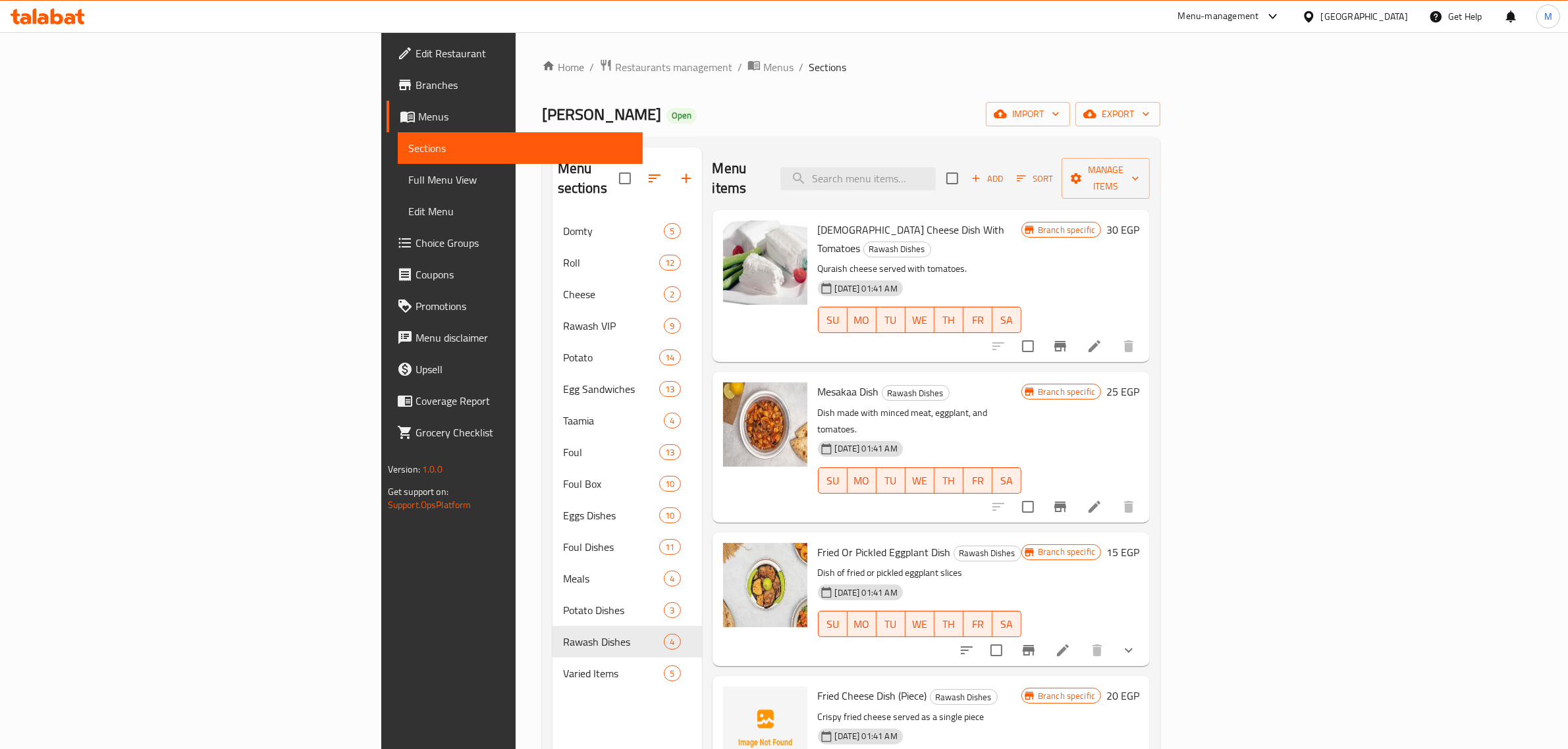
scroll to position [82, 0]
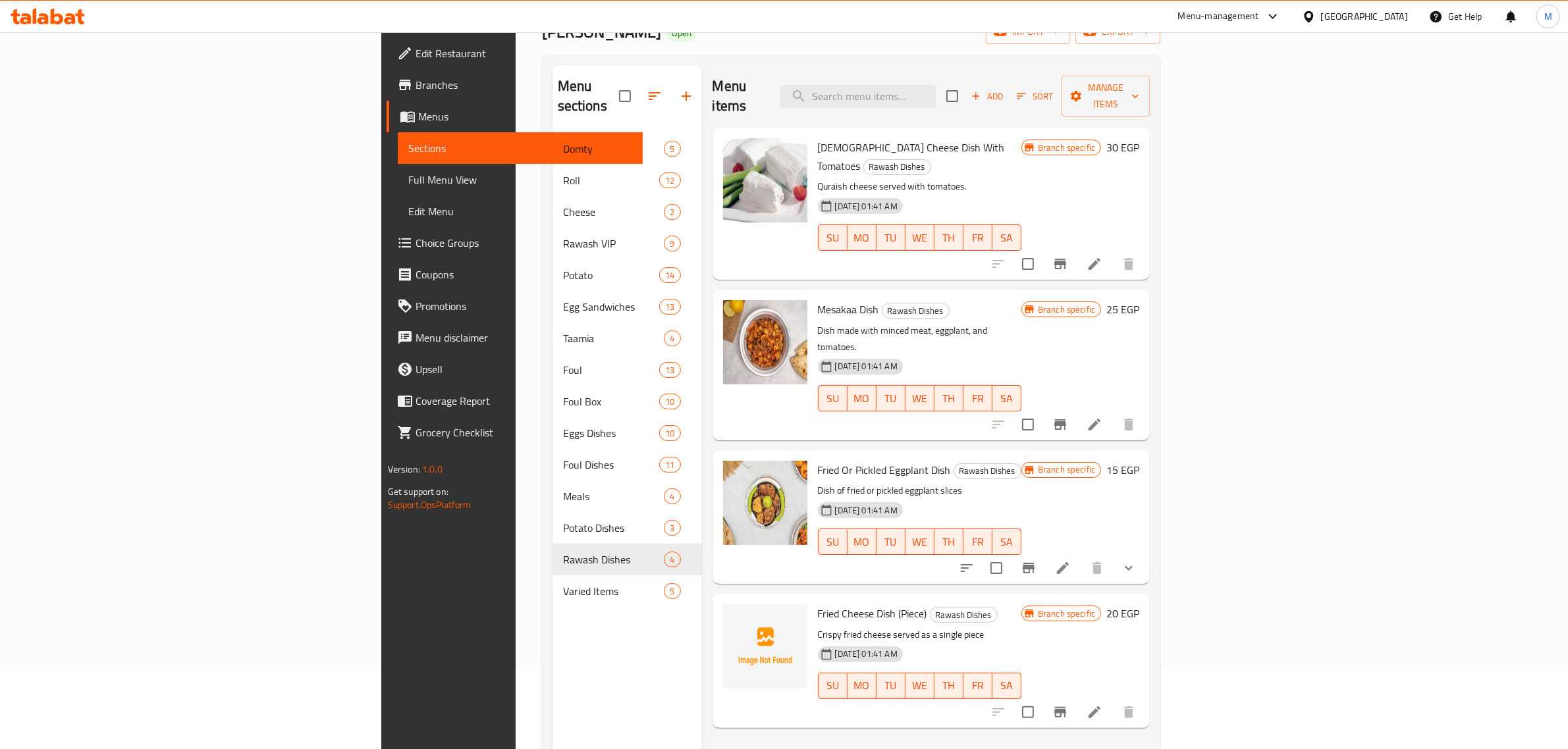
click at [822, 461] on span "Fried Or Pickled Eggplant Dish" at bounding box center [885, 471] width 133 height 20
copy h6 "Fried Or Pickled Eggplant Dish"
click at [1076, 409] on button "Branch-specific-item" at bounding box center [1060, 424] width 32 height 32
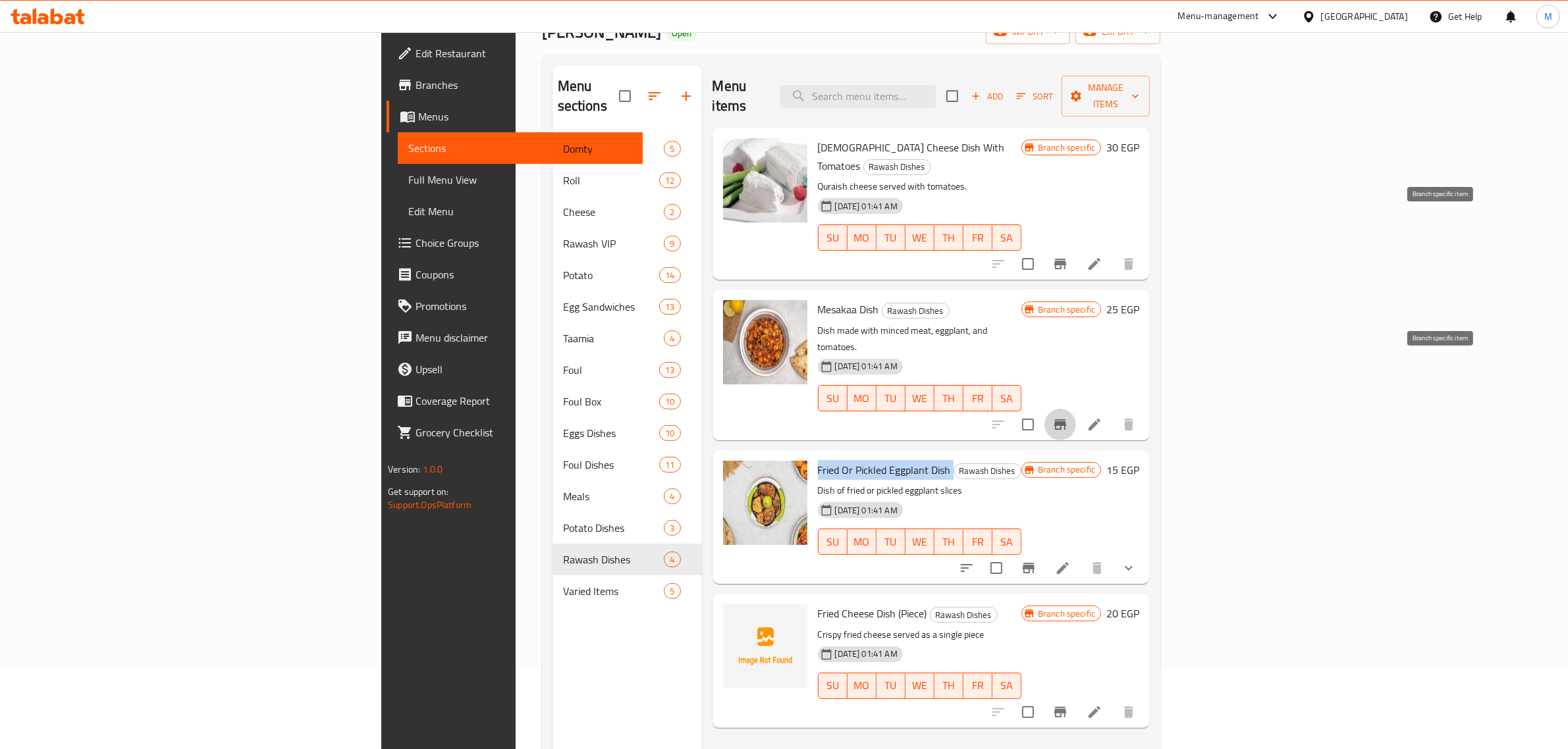
click at [1076, 248] on button "Branch-specific-item" at bounding box center [1060, 264] width 32 height 32
click at [1139, 461] on h6 "15 EGP" at bounding box center [1123, 470] width 33 height 18
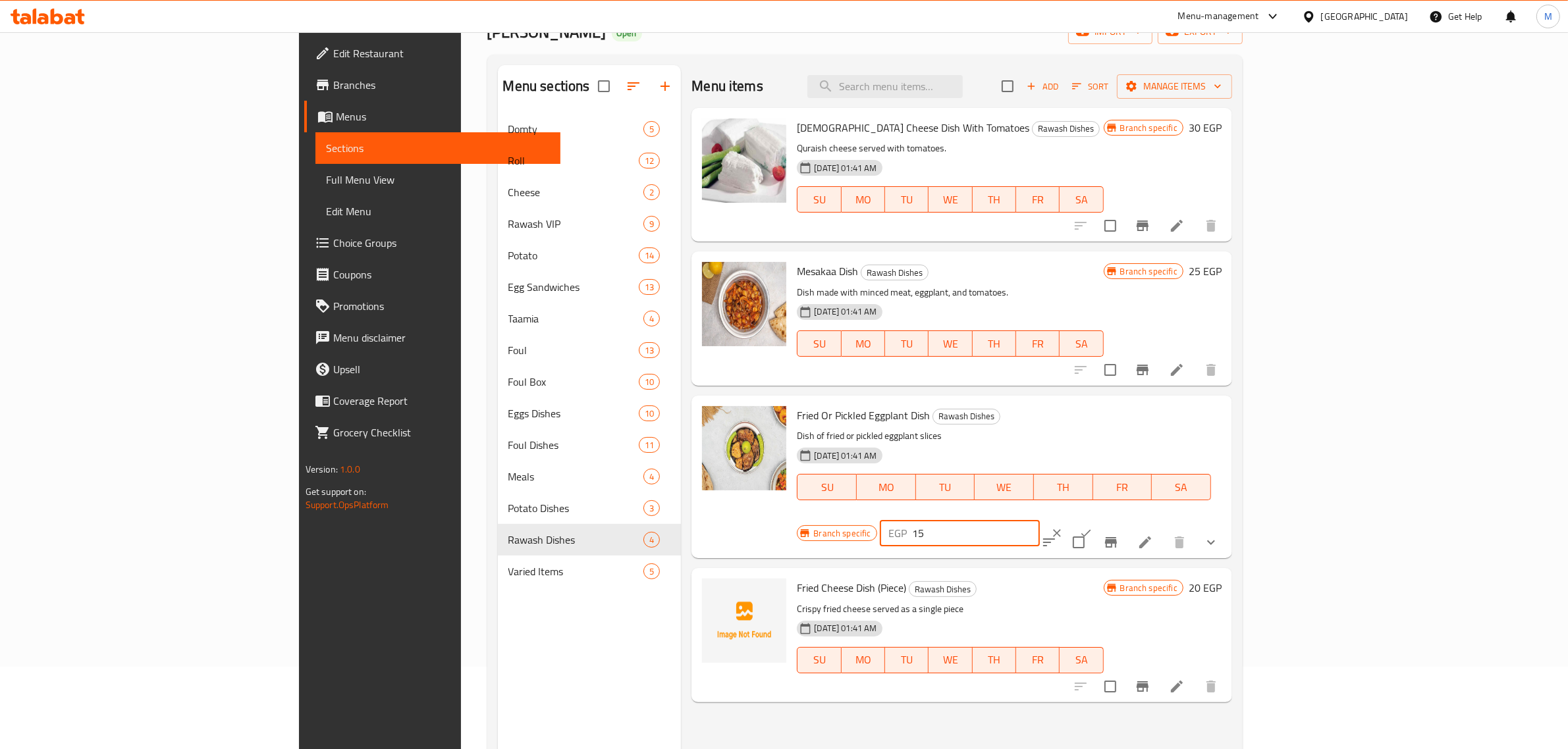
drag, startPoint x: 1360, startPoint y: 410, endPoint x: 1330, endPoint y: 413, distance: 30.1
click at [1040, 520] on div "EGP 15 ​" at bounding box center [959, 533] width 160 height 26
type input "20"
click at [1100, 519] on button "ok" at bounding box center [1085, 534] width 29 height 29
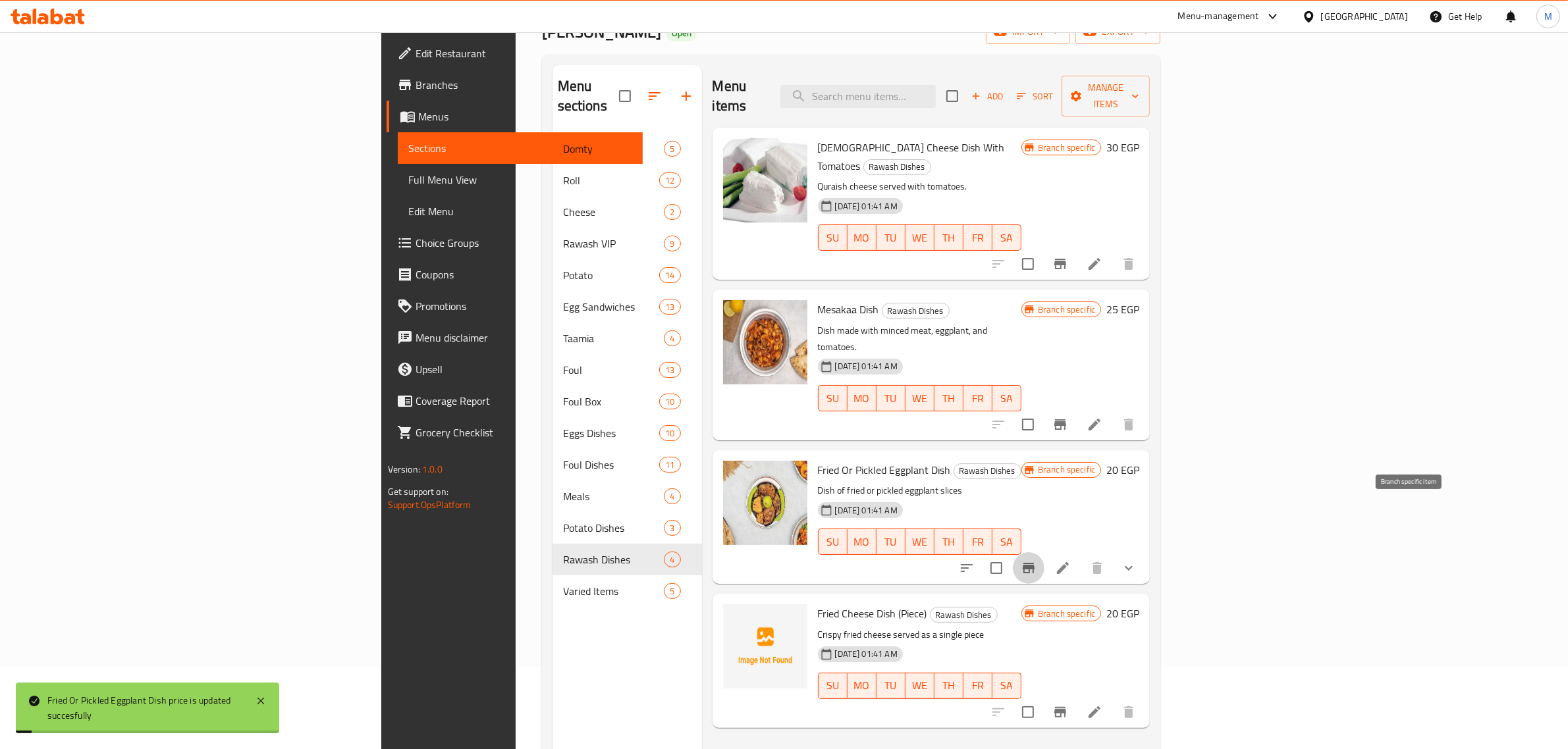
click at [1036, 560] on icon "Branch-specific-item" at bounding box center [1028, 567] width 16 height 16
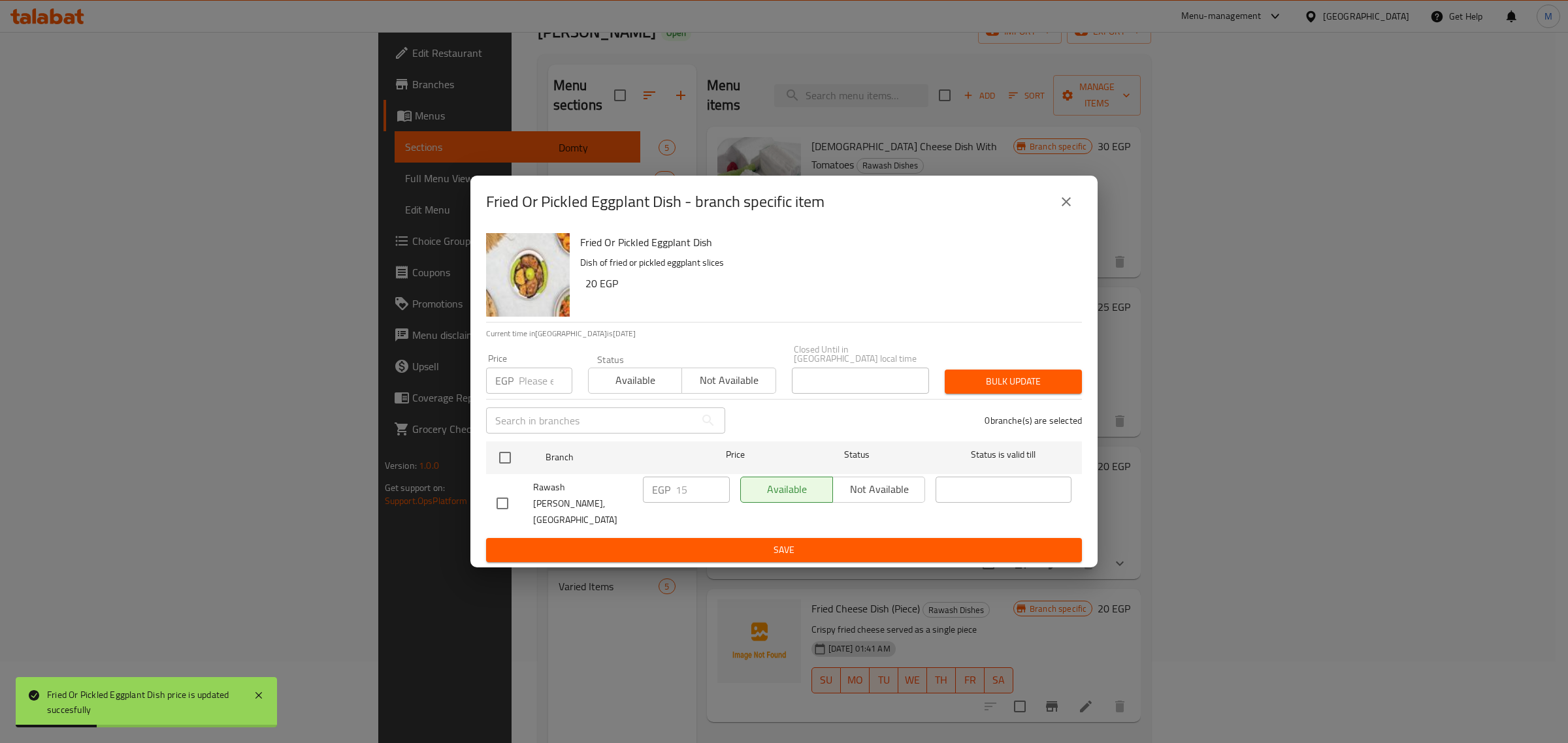
click at [502, 494] on input "checkbox" at bounding box center [502, 503] width 27 height 27
checkbox input "true"
drag, startPoint x: 694, startPoint y: 494, endPoint x: 674, endPoint y: 497, distance: 20.2
click at [674, 497] on div "EGP 15 ​" at bounding box center [686, 490] width 87 height 26
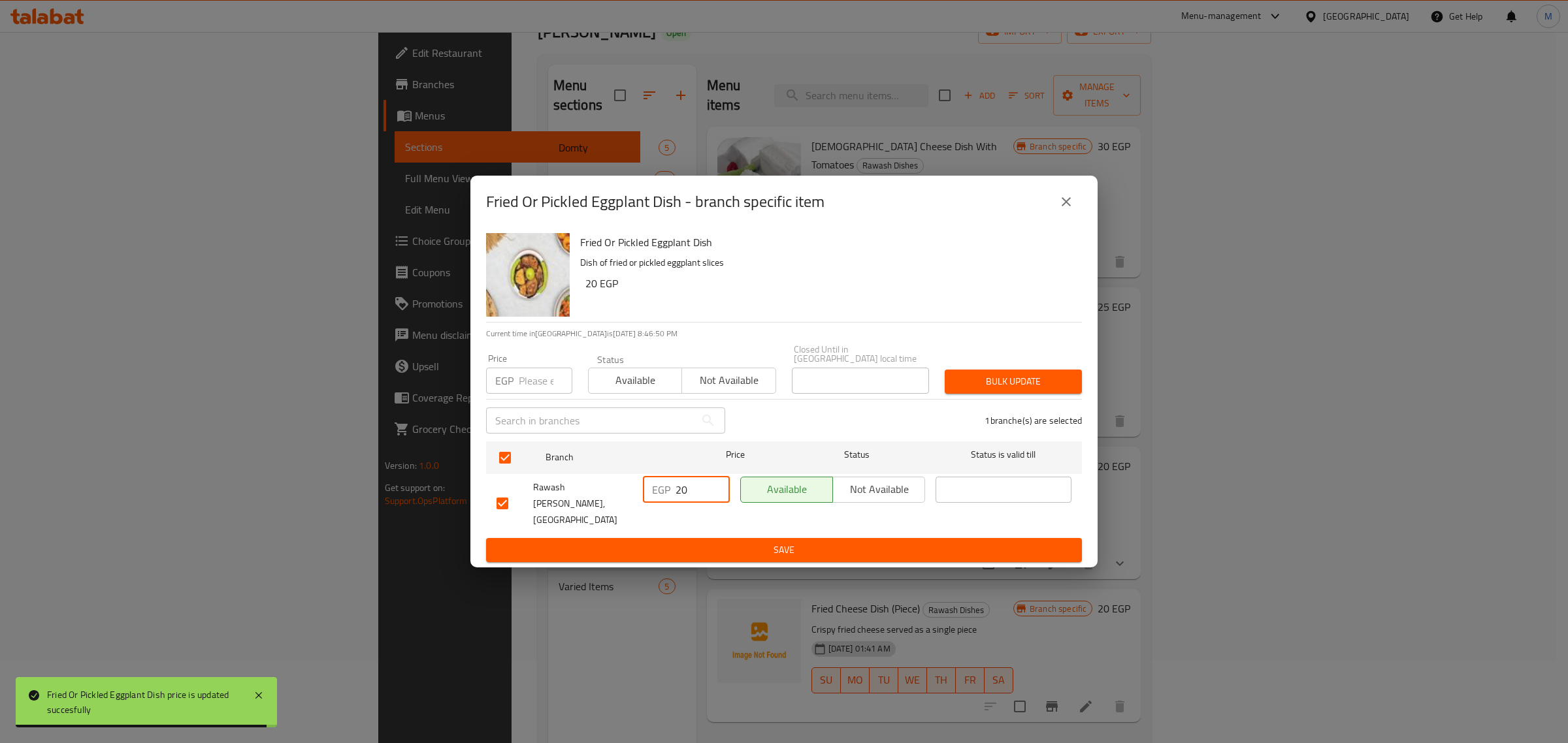
type input "20"
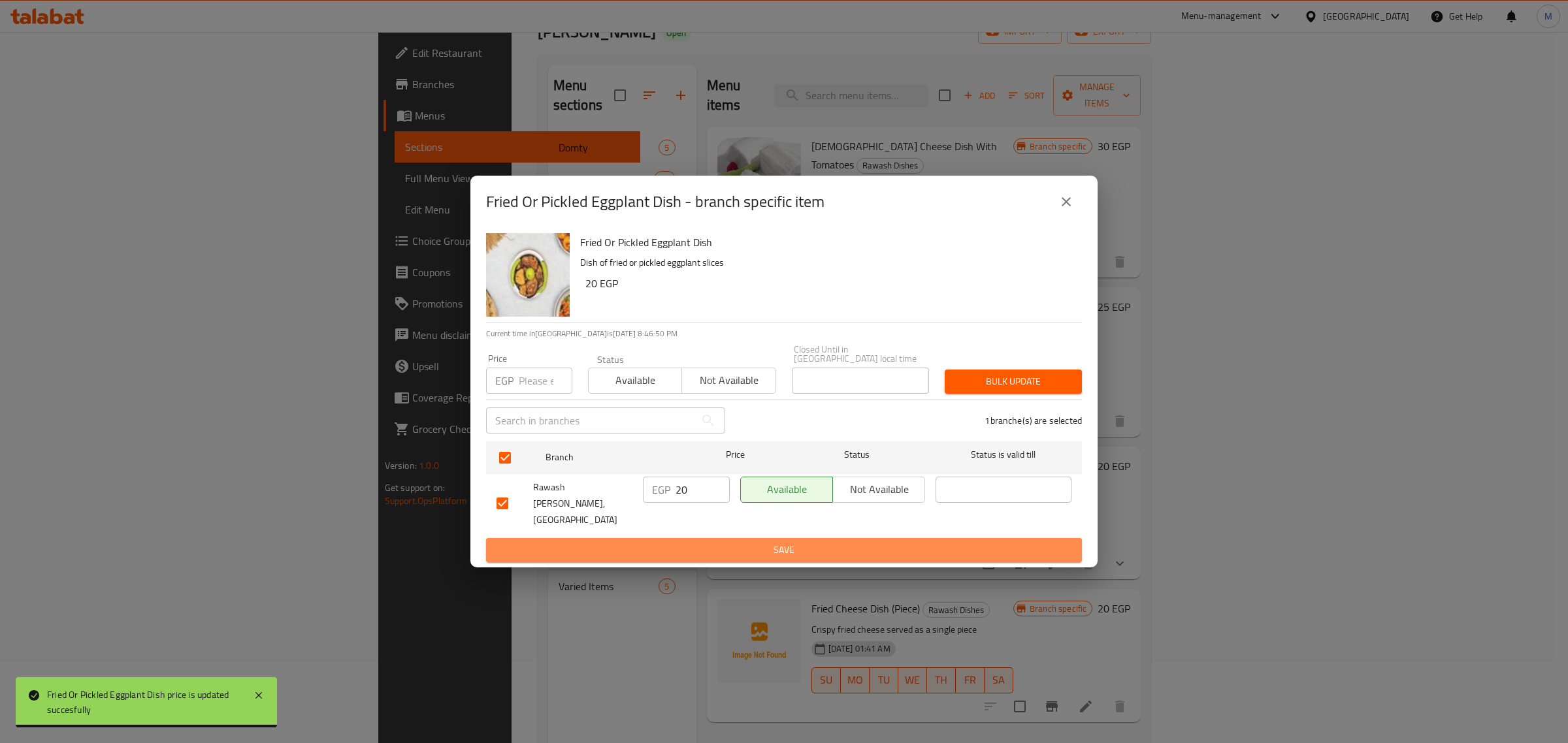
click at [730, 542] on span "Save" at bounding box center [784, 550] width 575 height 16
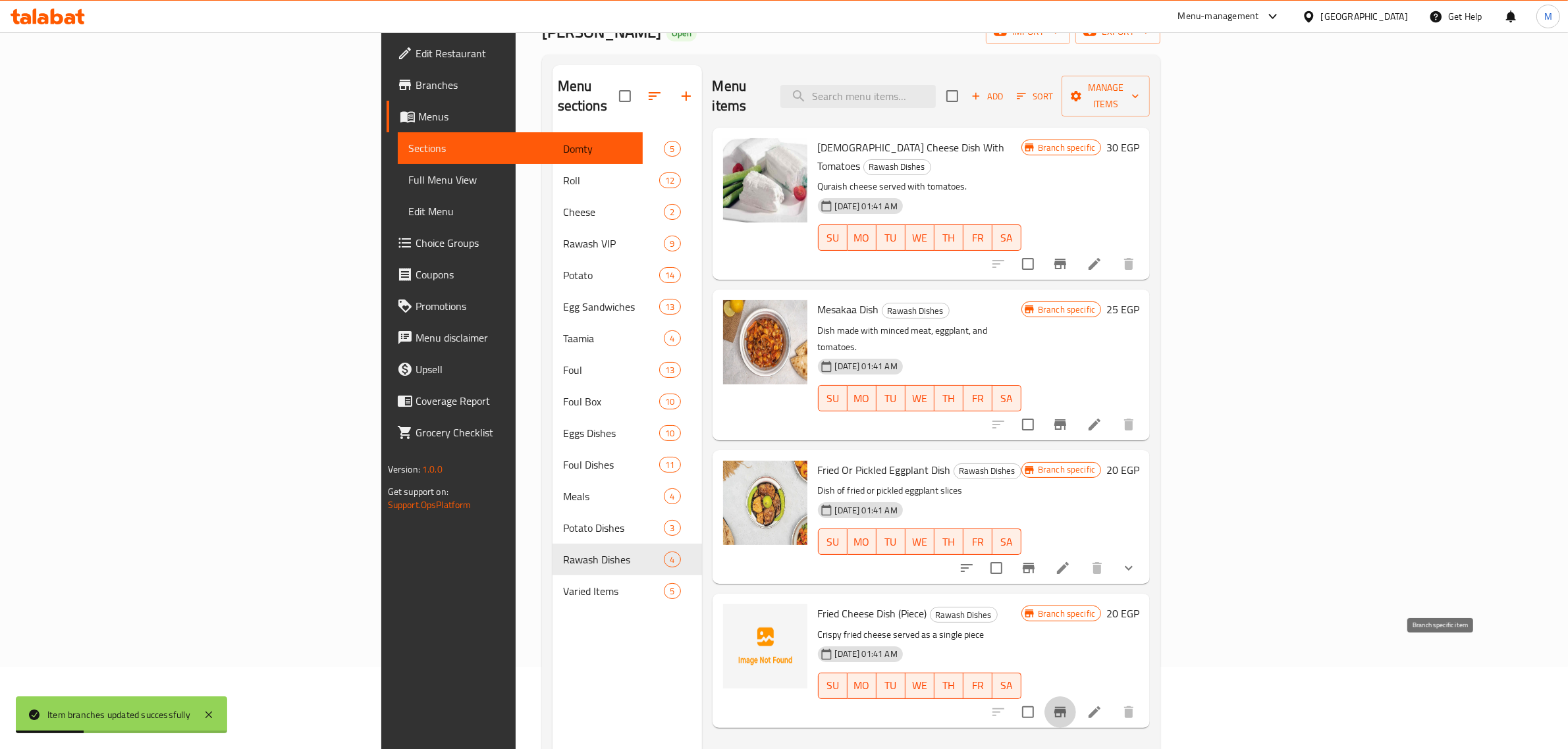
click at [1066, 707] on icon "Branch-specific-item" at bounding box center [1060, 713] width 12 height 11
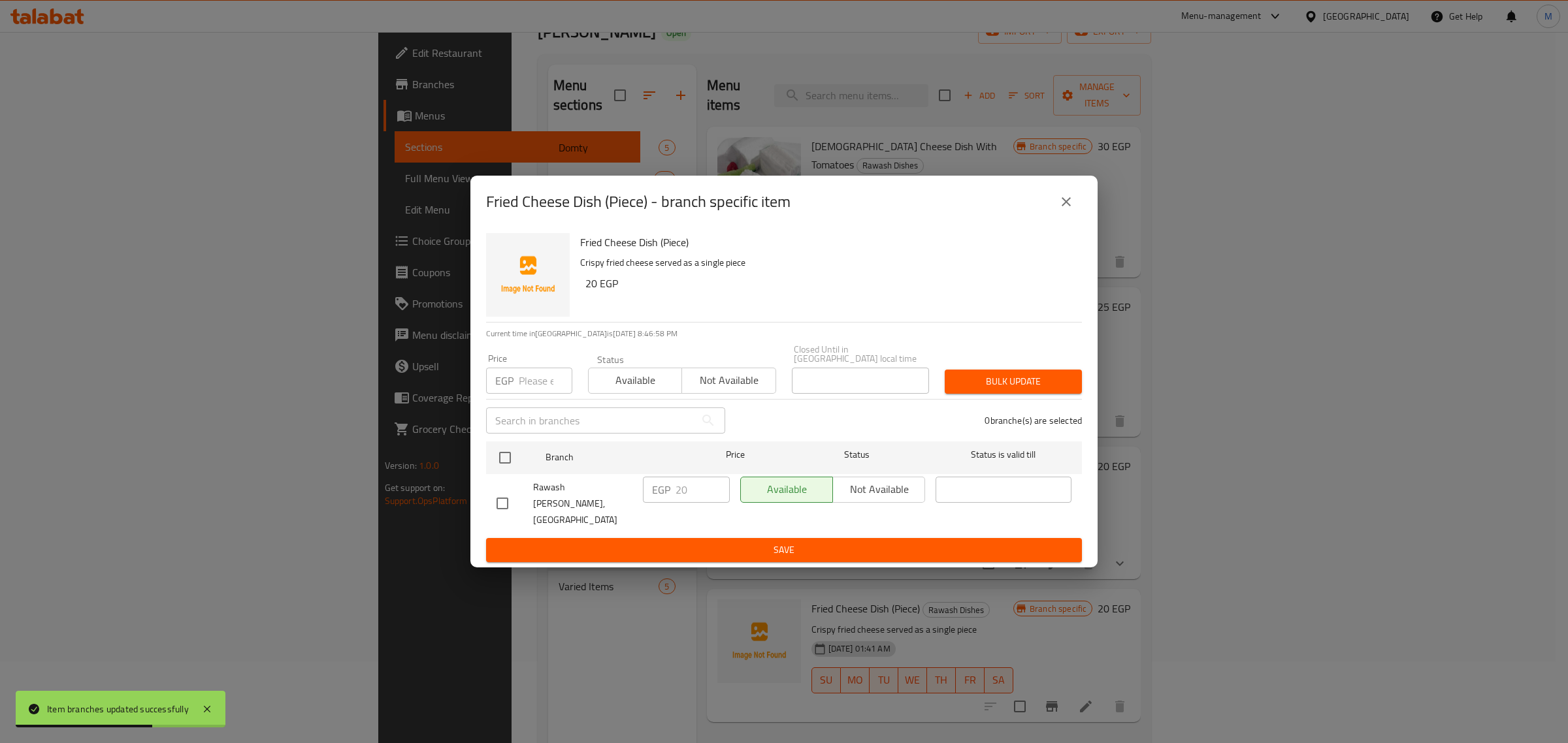
click at [493, 506] on input "checkbox" at bounding box center [502, 503] width 27 height 27
checkbox input "true"
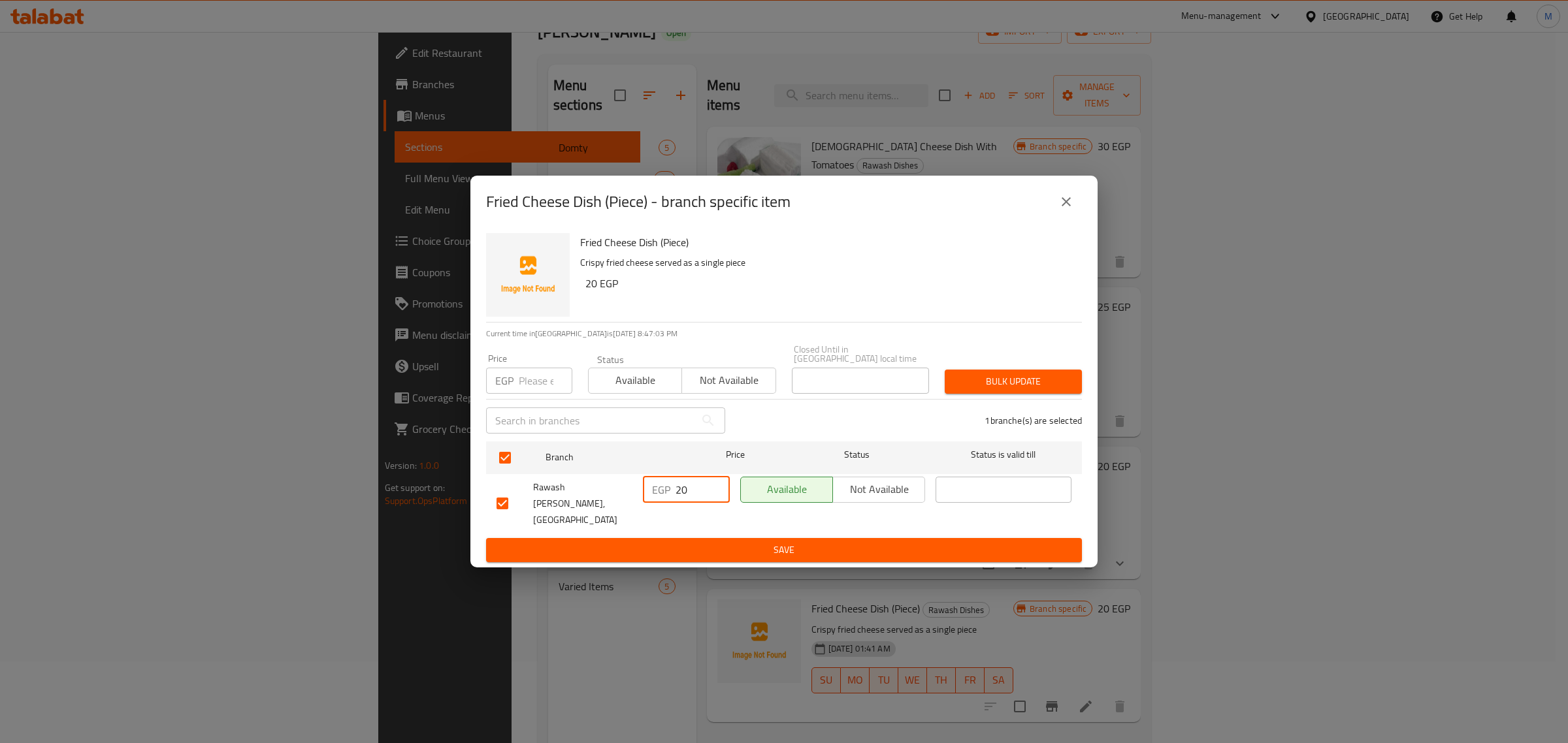
drag, startPoint x: 688, startPoint y: 498, endPoint x: 677, endPoint y: 497, distance: 11.0
click at [677, 497] on input "20" at bounding box center [703, 490] width 54 height 26
type input "25"
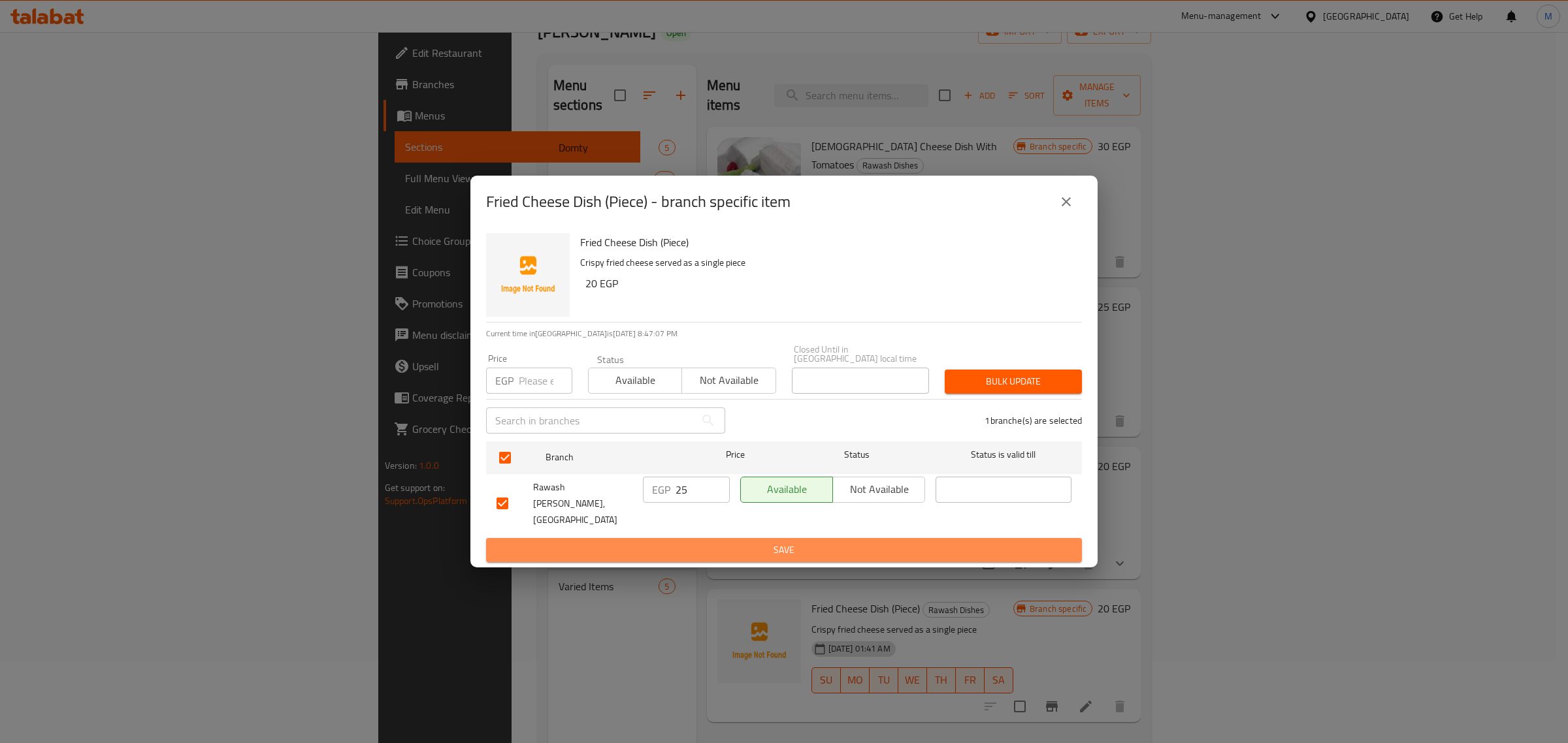
click at [746, 542] on span "Save" at bounding box center [784, 550] width 575 height 16
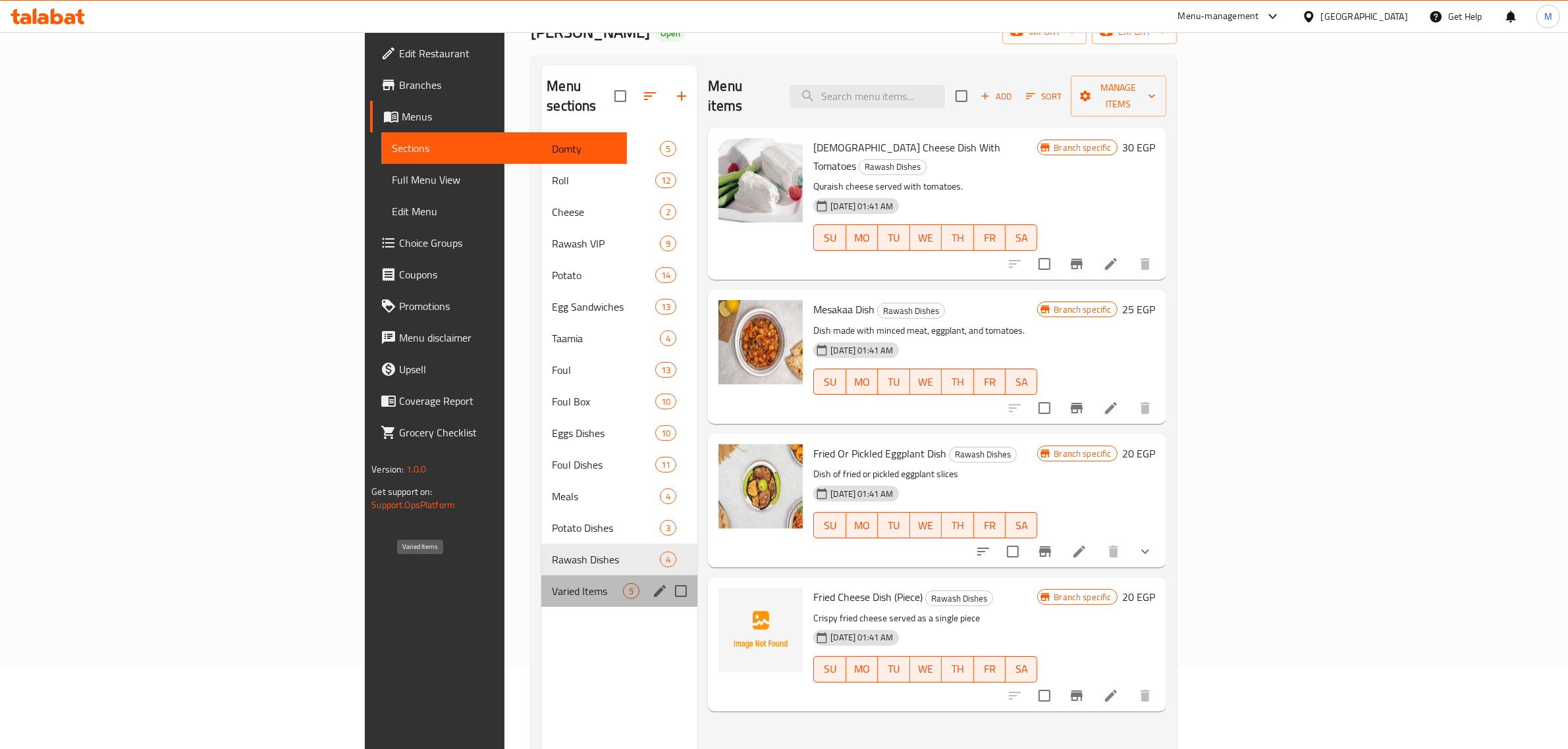
click at [552, 584] on span "Varied Items" at bounding box center [587, 591] width 71 height 16
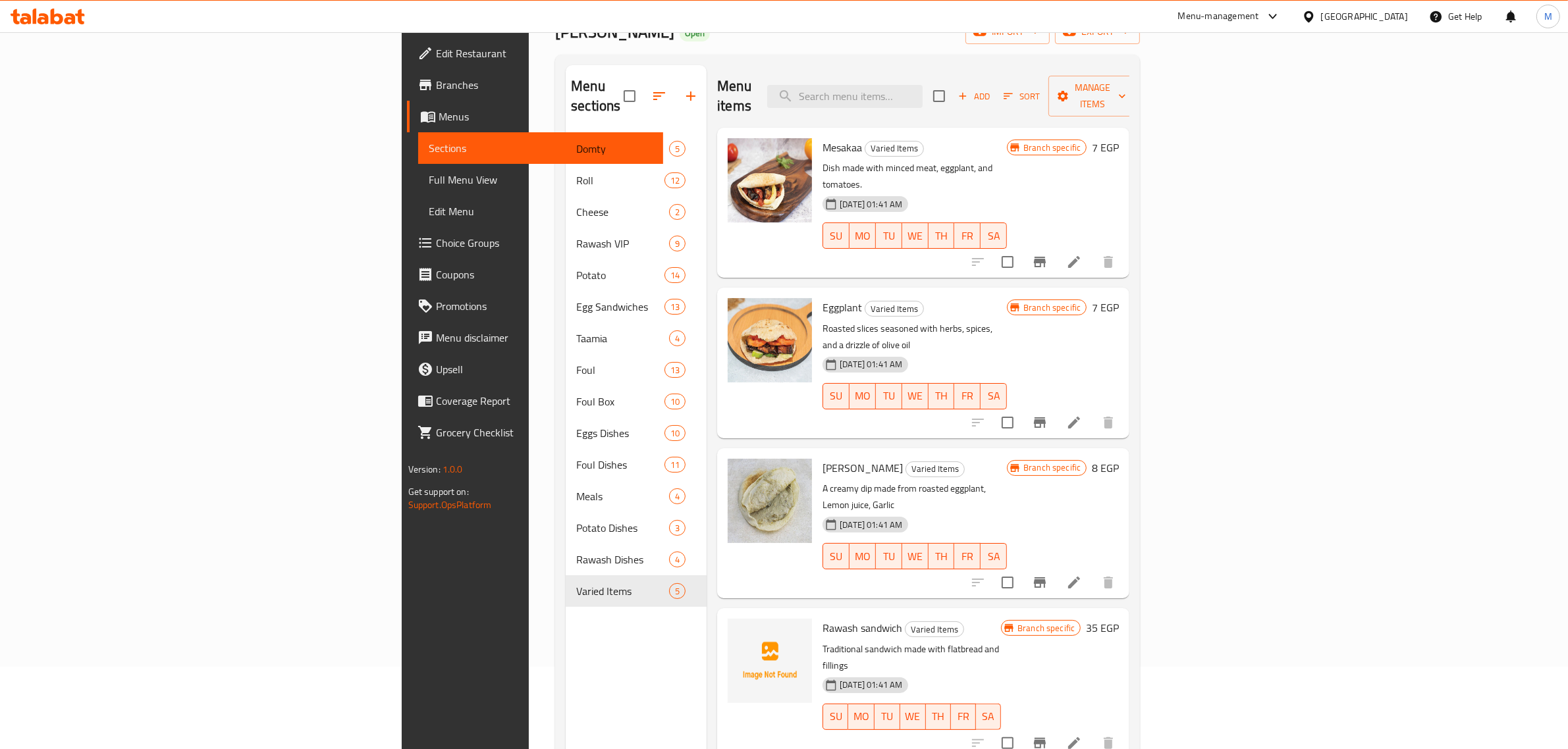
click at [566, 612] on div "Menu sections Domty 5 Roll 12 Cheese 2 Rawash VIP 9 Potato 14 Egg Sandwiches 13…" at bounding box center [636, 439] width 140 height 749
click at [906, 622] on span "Varied Items" at bounding box center [935, 629] width 58 height 16
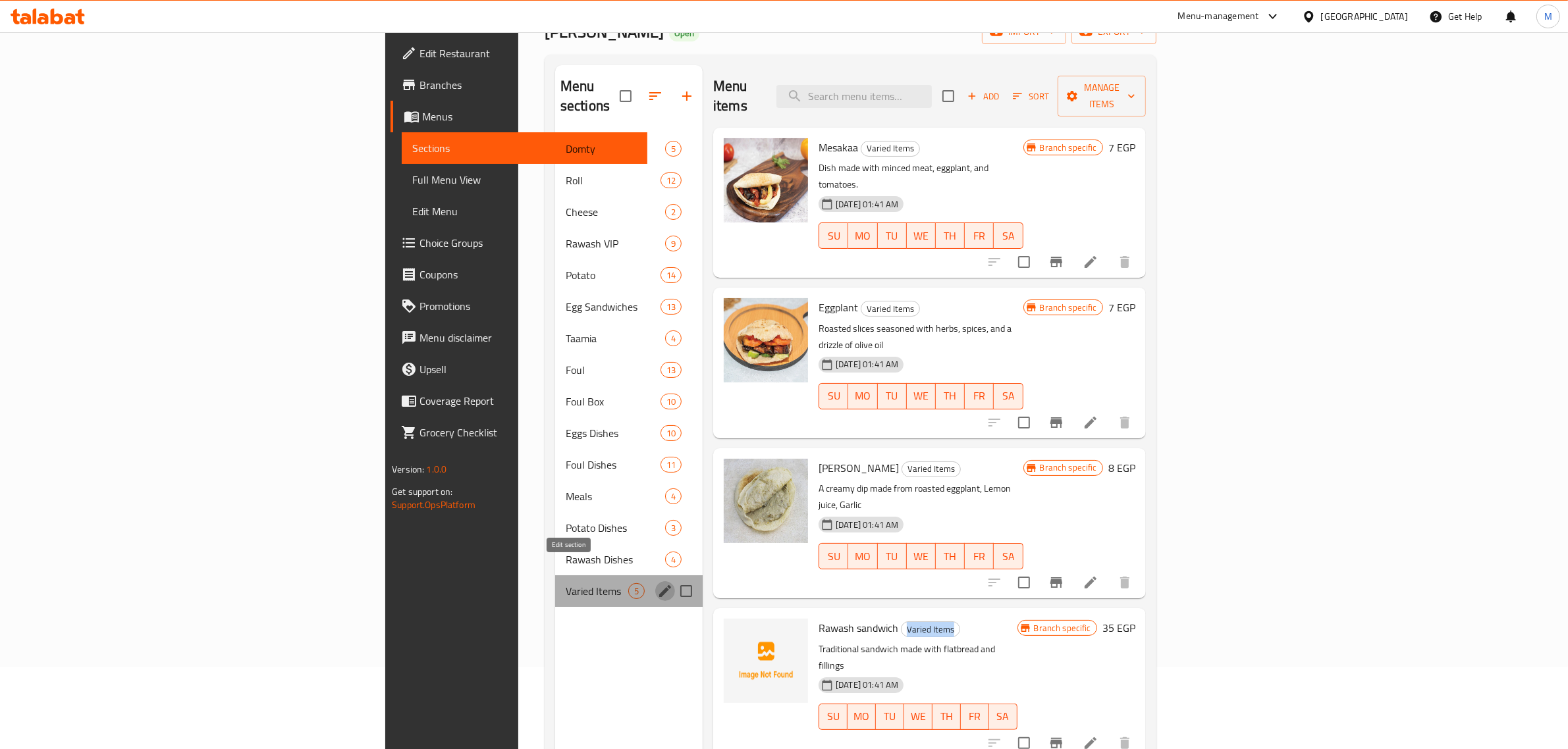
click at [659, 586] on icon "edit" at bounding box center [665, 591] width 12 height 12
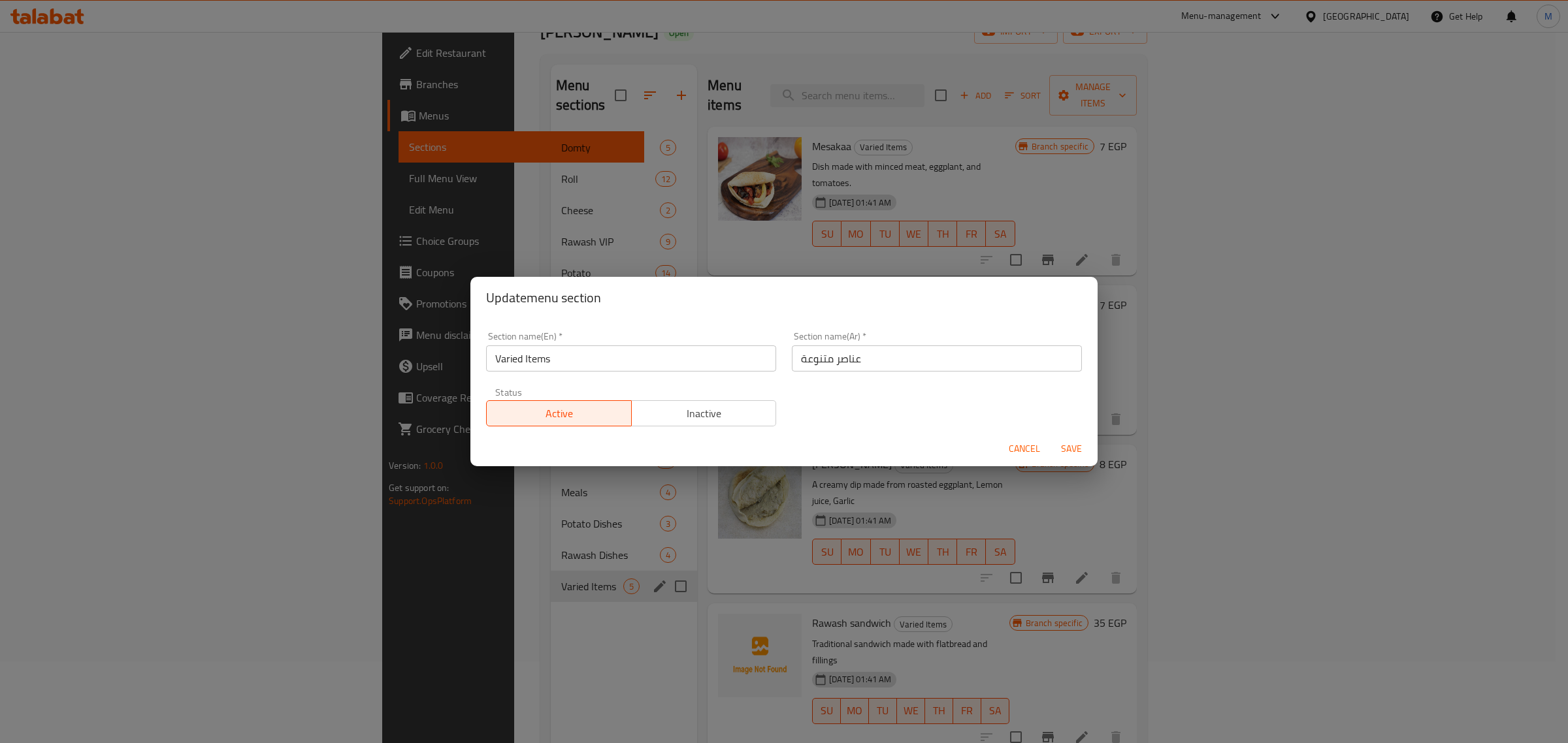
click at [887, 357] on input "عناصر متنوعة" at bounding box center [937, 358] width 291 height 26
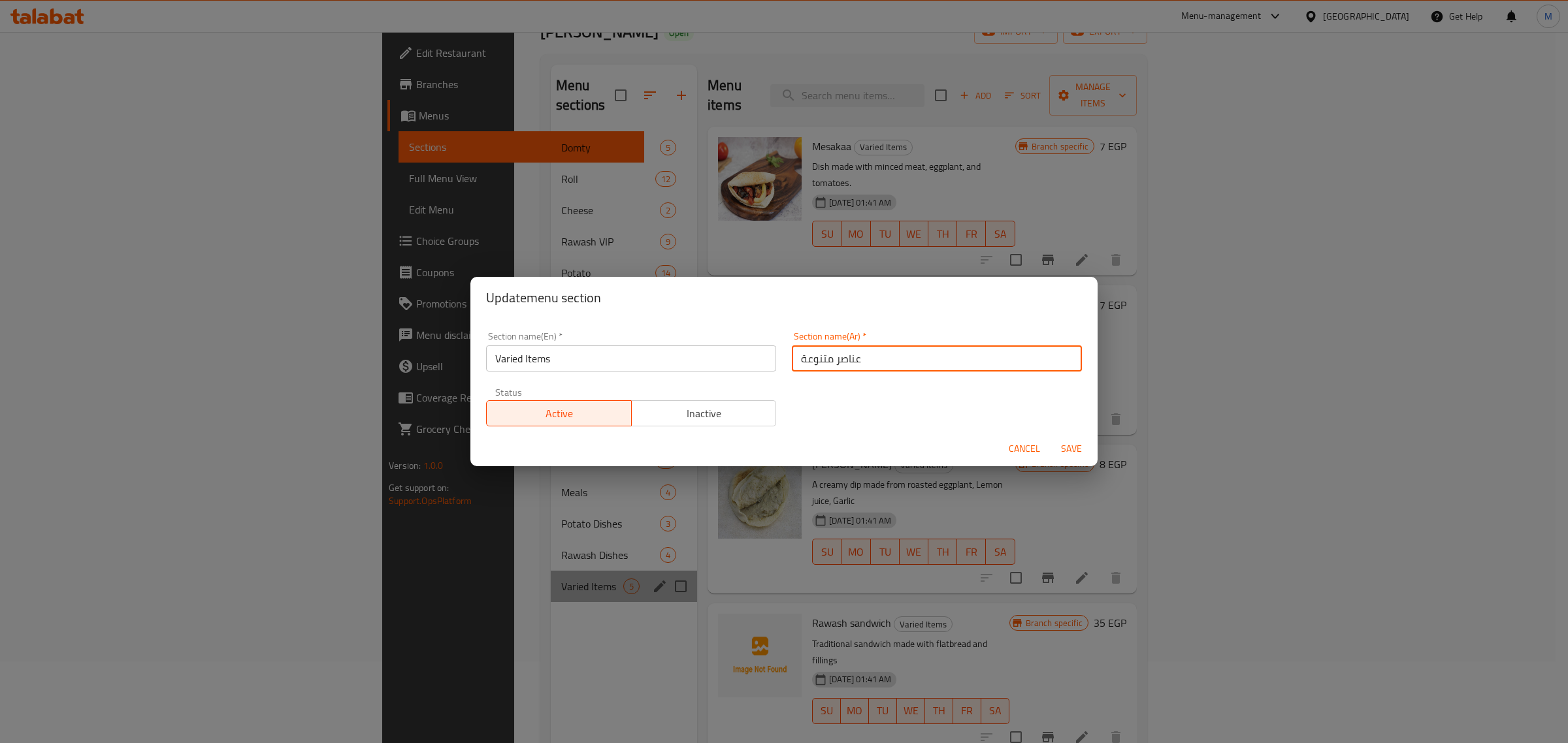
click at [887, 357] on input "عناصر متنوعة" at bounding box center [937, 358] width 291 height 26
drag, startPoint x: 730, startPoint y: 420, endPoint x: 884, endPoint y: 452, distance: 157.3
click at [731, 420] on span "Inactive" at bounding box center [704, 414] width 135 height 19
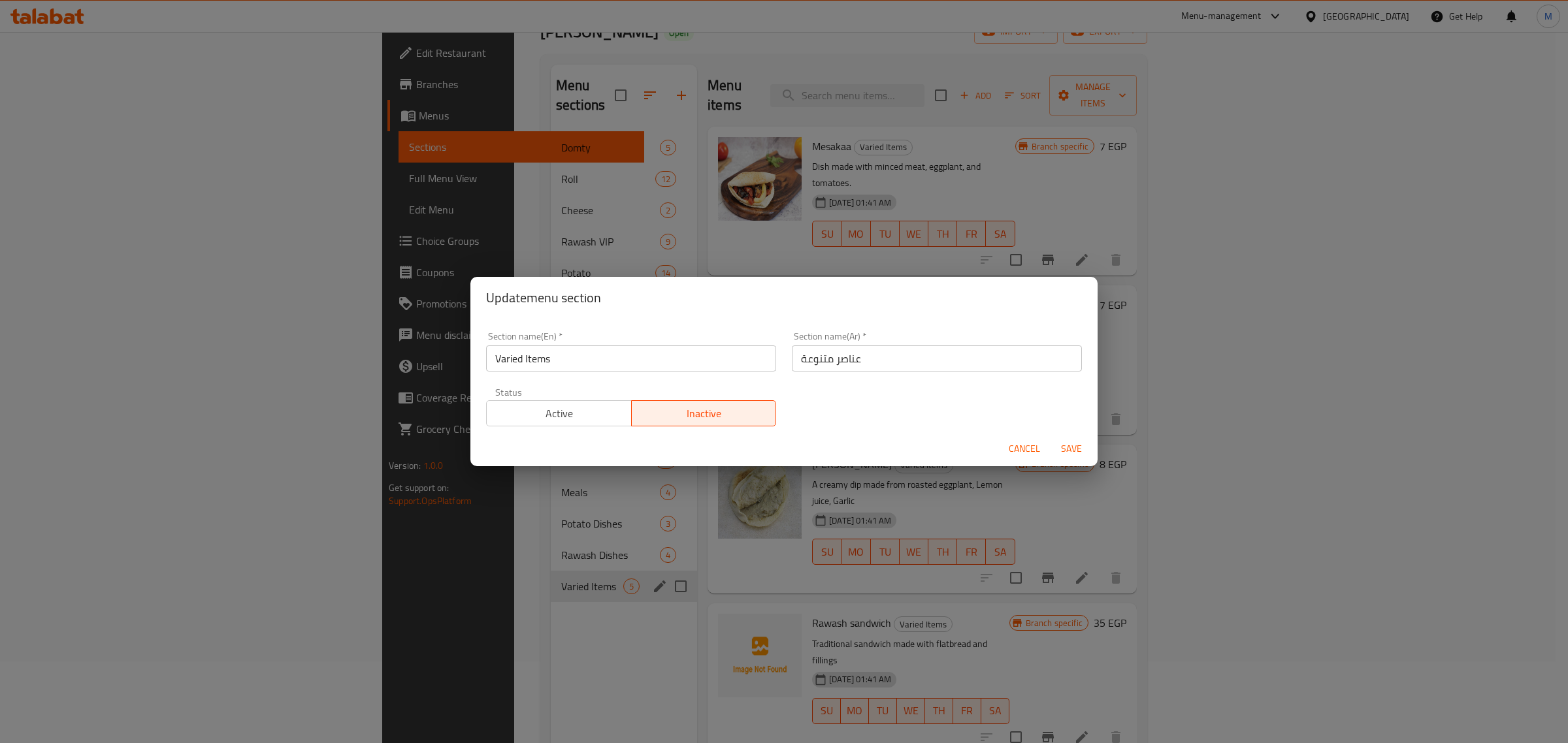
click at [1069, 452] on span "Save" at bounding box center [1072, 449] width 32 height 16
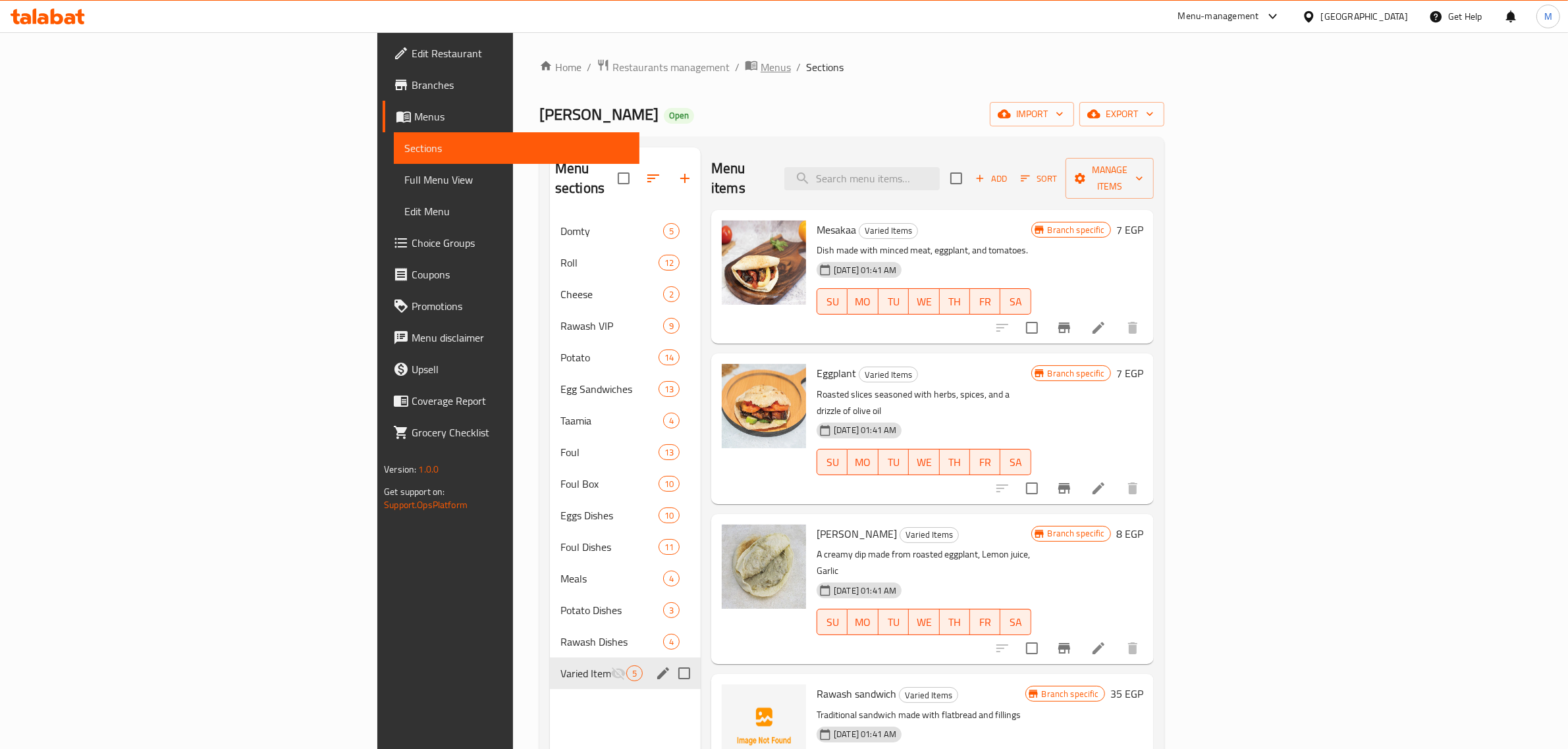
click at [761, 70] on span "Menus" at bounding box center [775, 67] width 30 height 16
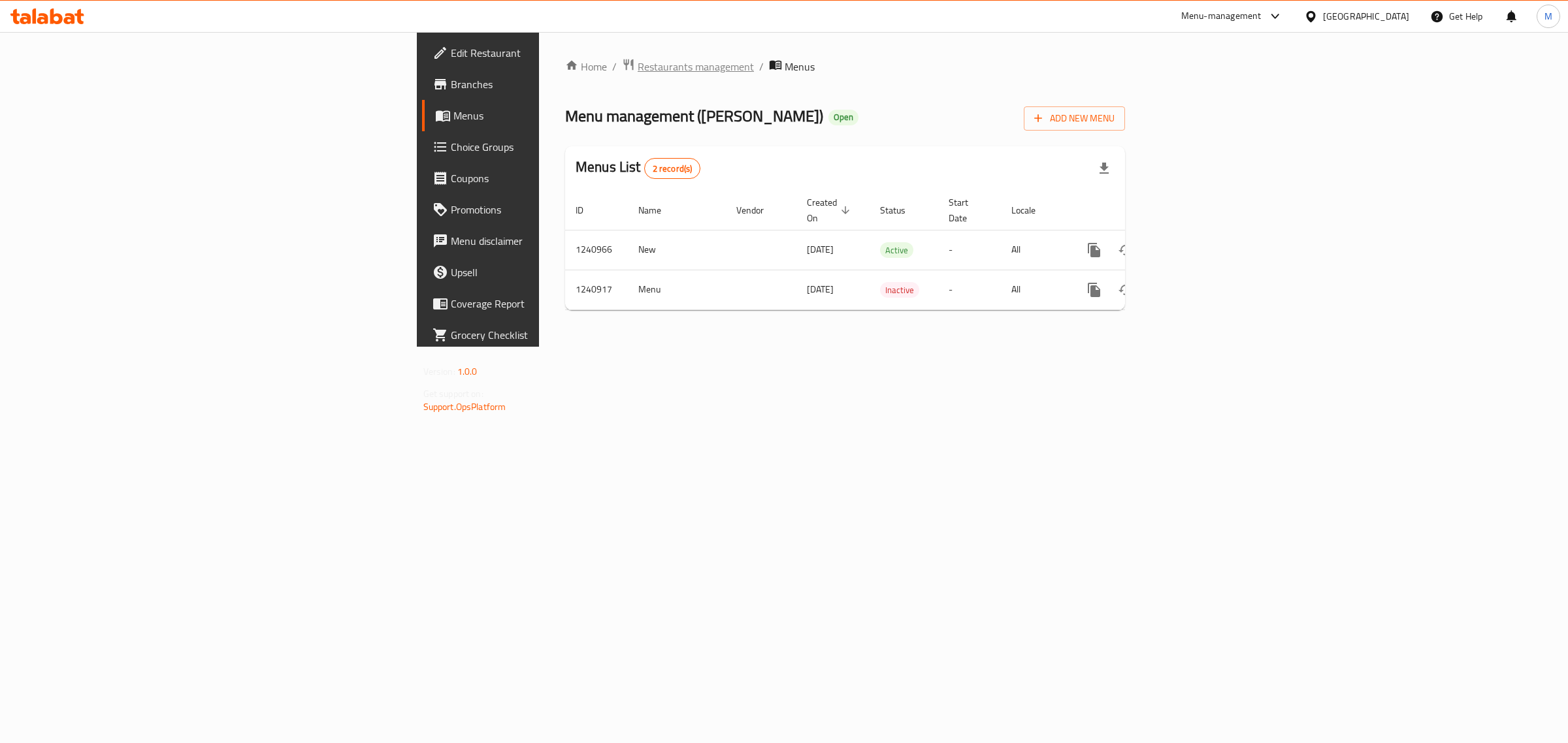
click at [638, 70] on span "Restaurants management" at bounding box center [696, 66] width 116 height 15
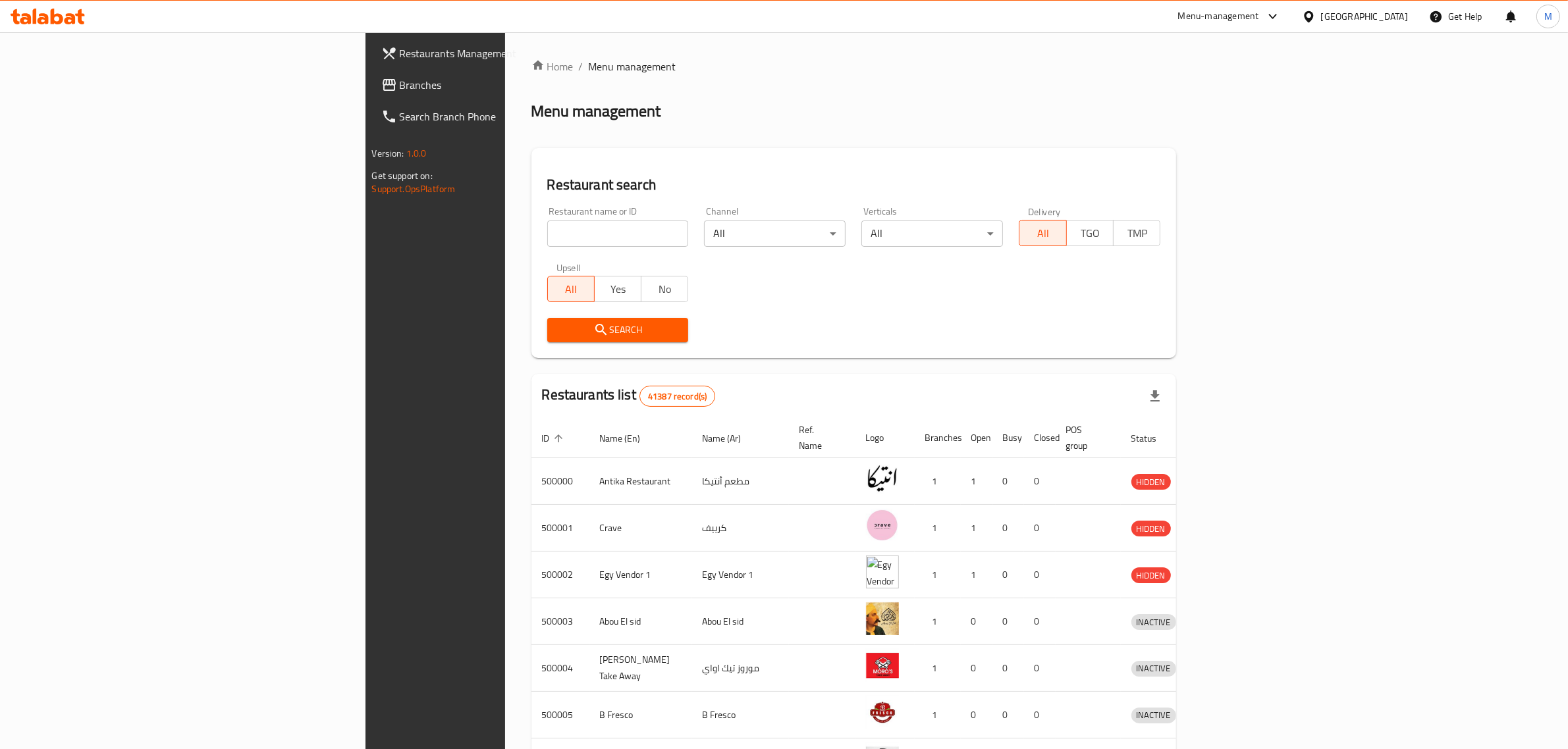
click at [366, 281] on div "Restaurants Management Branches Search Branch Phone Version: 1.0.0 Get support …" at bounding box center [496, 406] width 262 height 749
click at [400, 88] on span "Branches" at bounding box center [508, 84] width 217 height 16
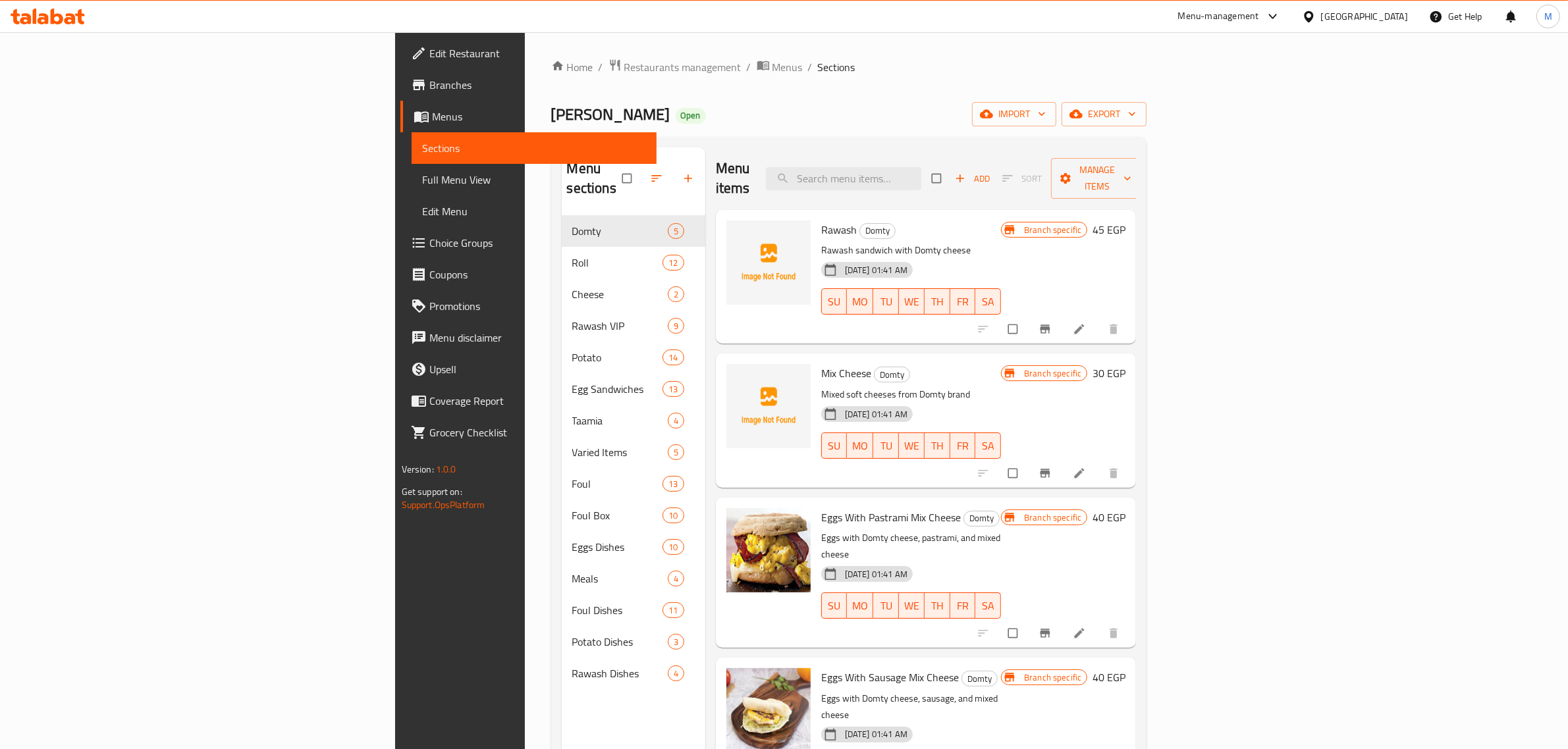
click at [422, 172] on span "Full Menu View" at bounding box center [535, 179] width 224 height 16
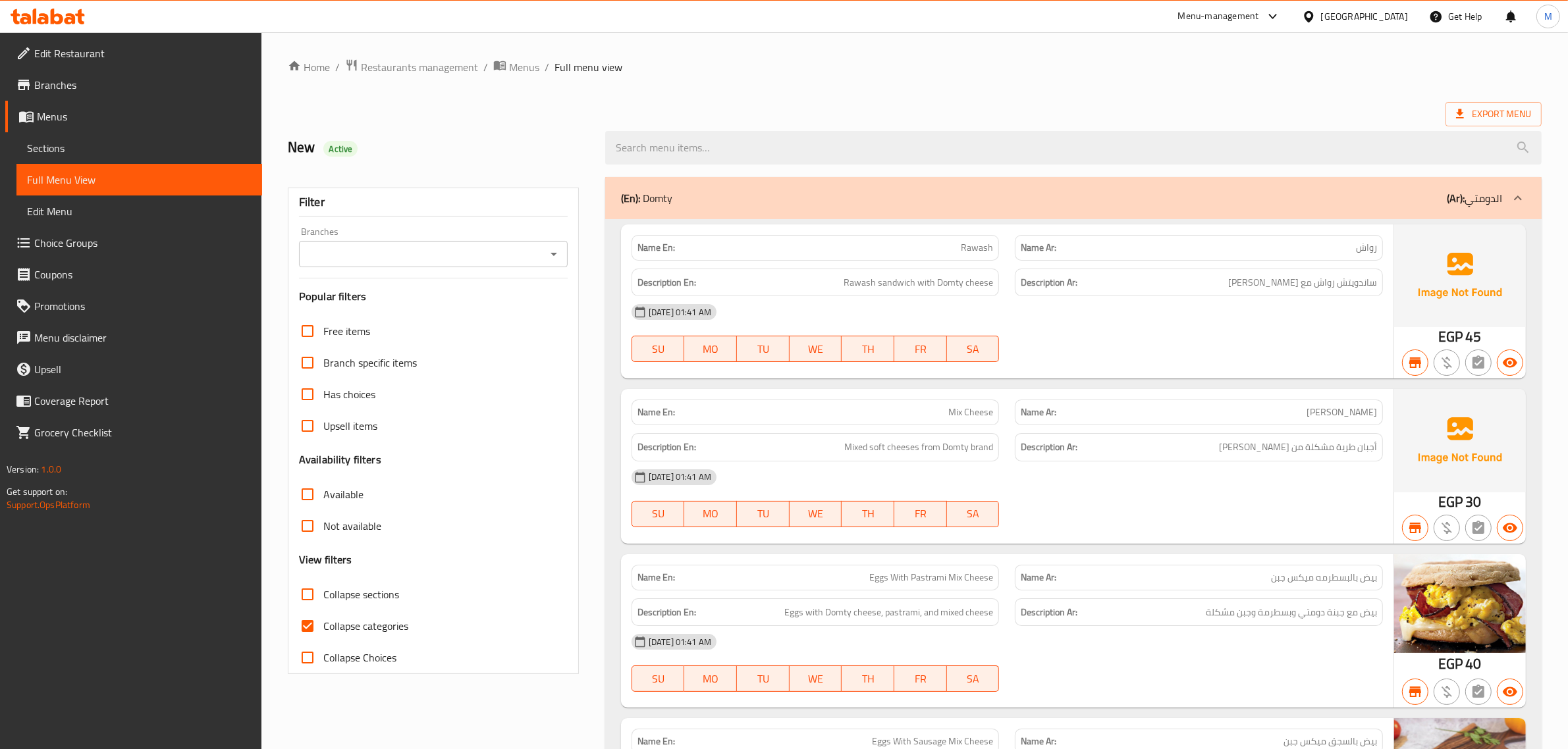
click at [538, 257] on input "Branches" at bounding box center [422, 255] width 239 height 18
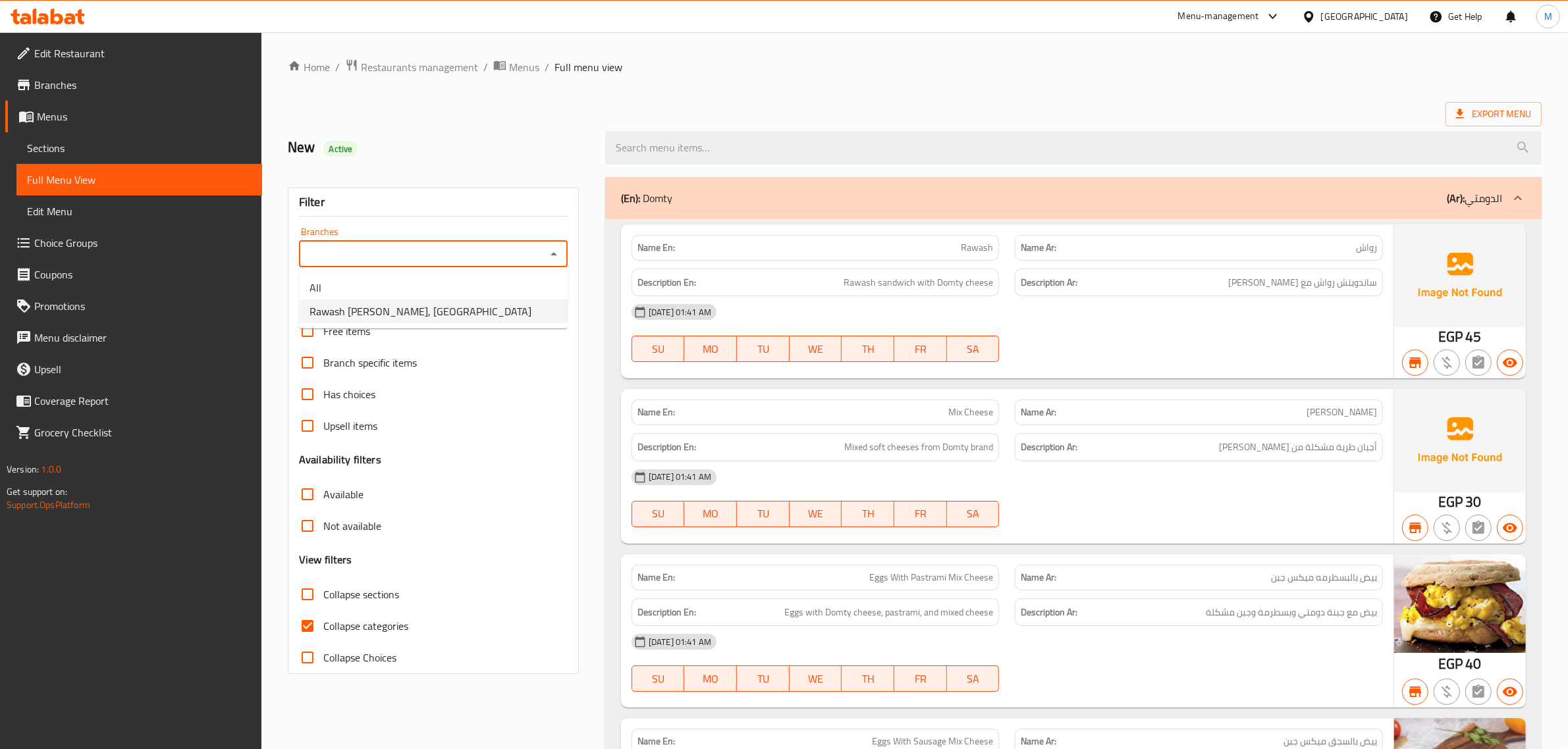
click at [481, 321] on li "Rawash [PERSON_NAME], [GEOGRAPHIC_DATA]" at bounding box center [433, 311] width 269 height 24
type input "Rawash [PERSON_NAME], [GEOGRAPHIC_DATA]"
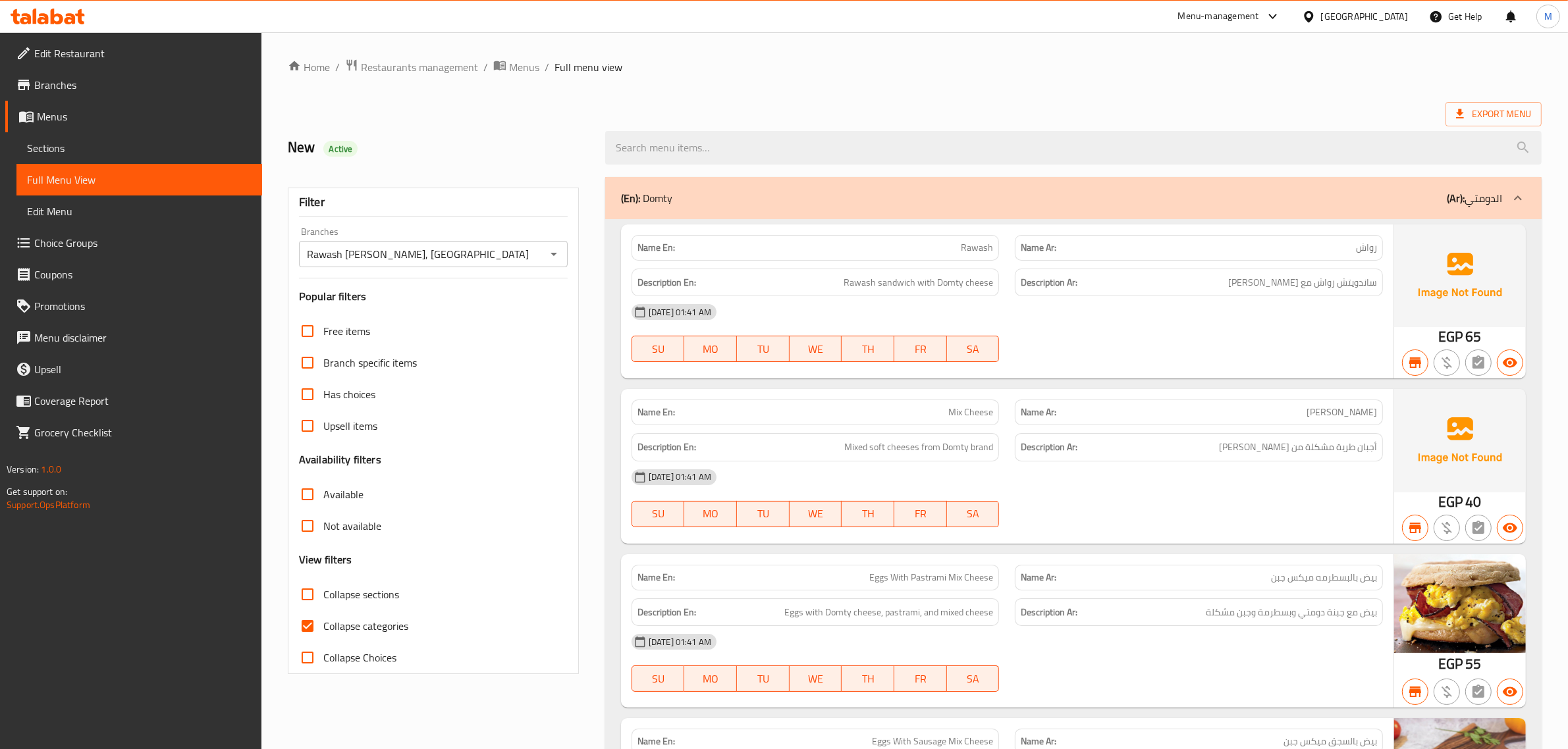
click at [899, 106] on div "Export Menu" at bounding box center [914, 114] width 1253 height 25
click at [1490, 119] on span "Export Menu" at bounding box center [1493, 114] width 75 height 16
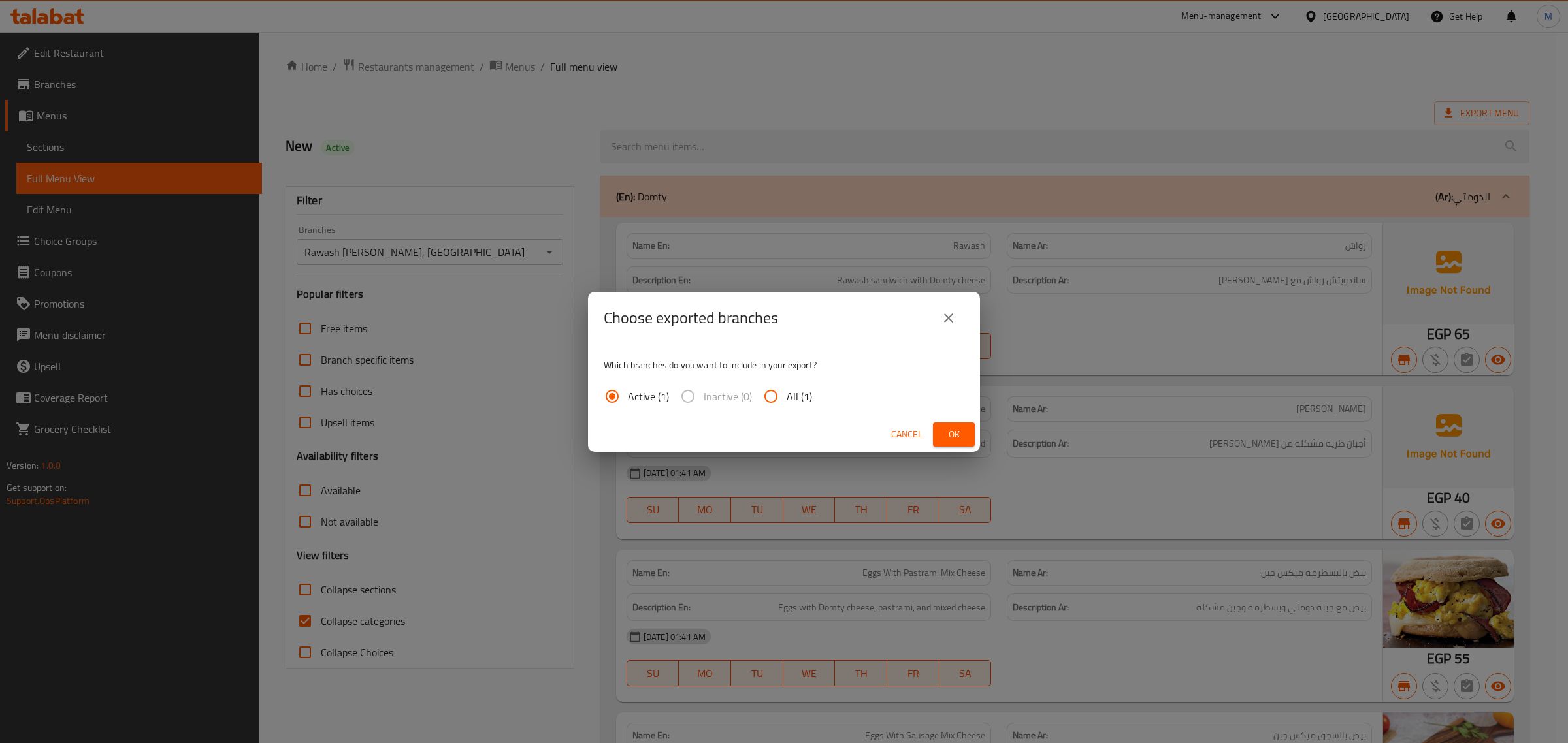
click at [955, 433] on span "Ok" at bounding box center [953, 434] width 21 height 16
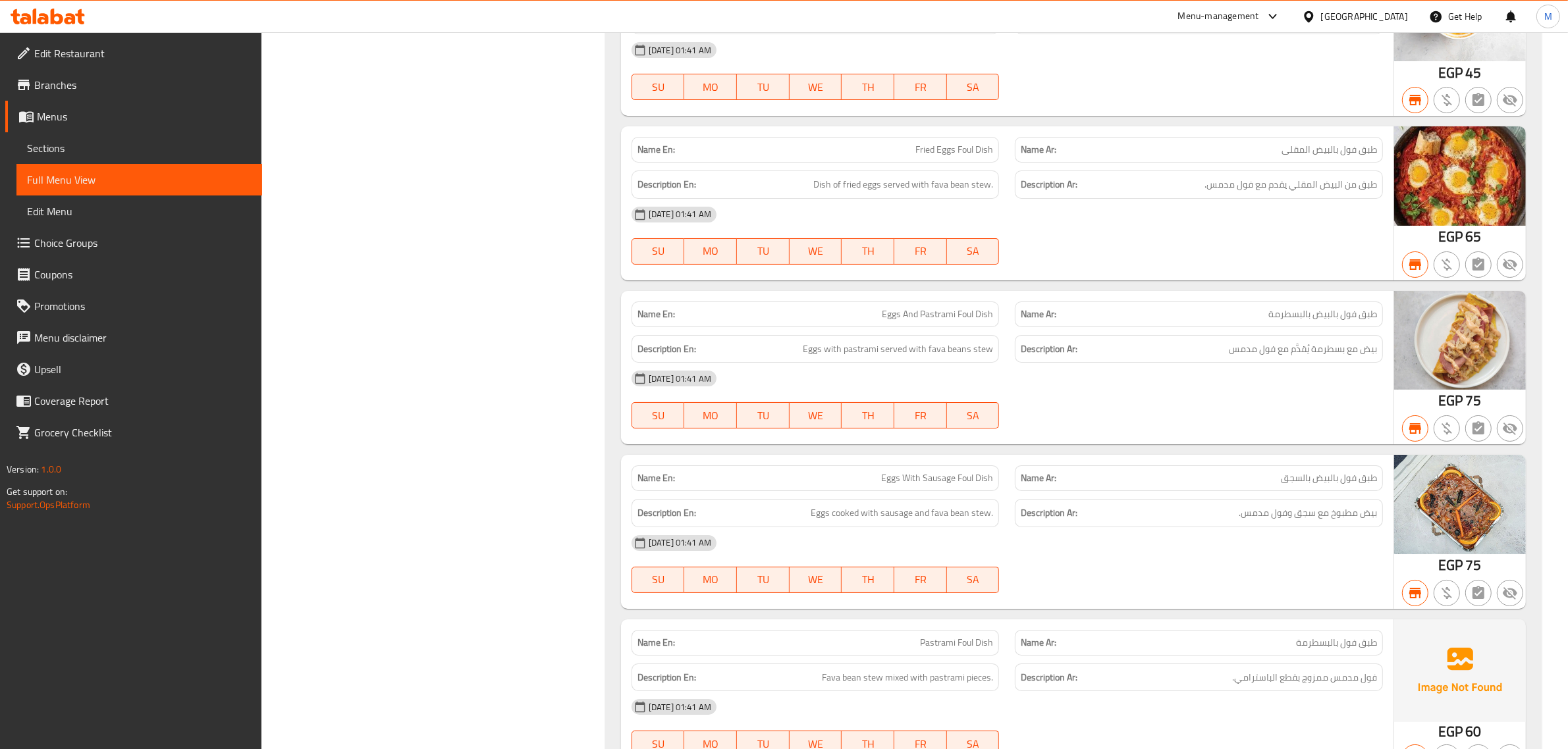
click at [946, 485] on span "Eggs With Sausage Foul Dish" at bounding box center [937, 478] width 112 height 14
copy span "Eggs With Sausage Foul Dish"
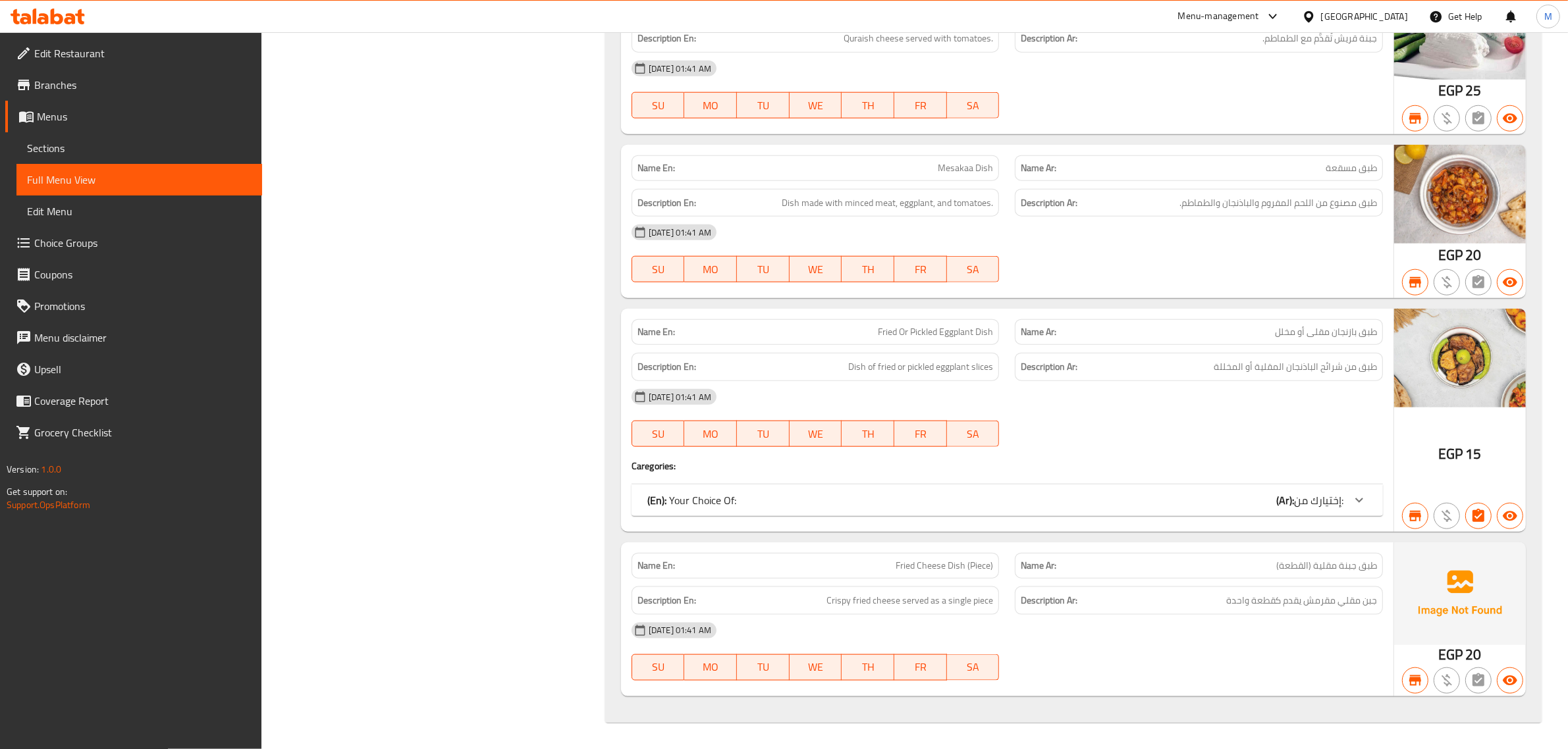
scroll to position [20666, 0]
click at [1014, 497] on div "(En): Your Choice Of: (Ar): إختيارك من:" at bounding box center [995, 500] width 696 height 16
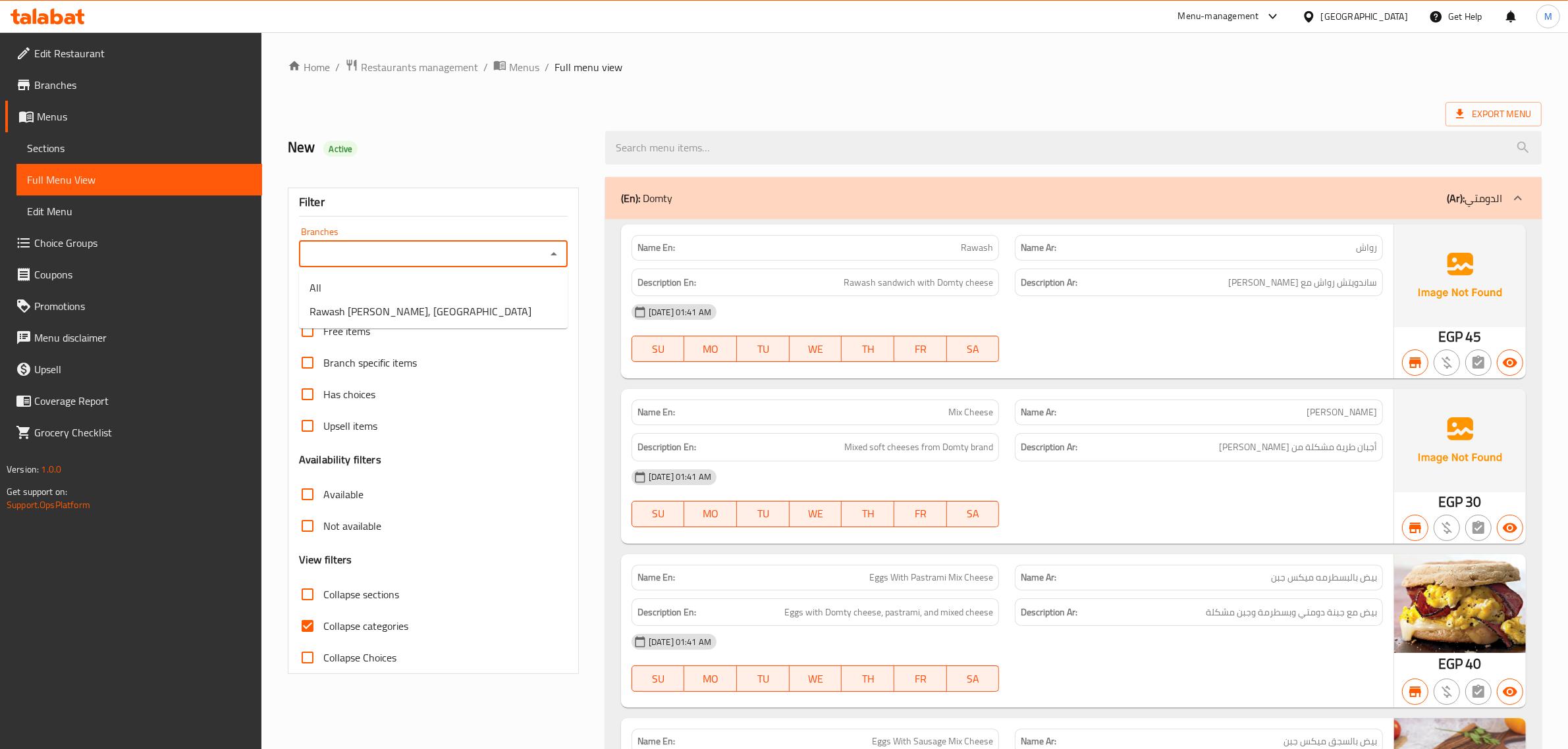
click at [531, 255] on input "Branches" at bounding box center [422, 255] width 239 height 18
click at [489, 318] on span "Rawash [PERSON_NAME], [GEOGRAPHIC_DATA]" at bounding box center [420, 311] width 222 height 16
type input "Rawash [PERSON_NAME], [GEOGRAPHIC_DATA]"
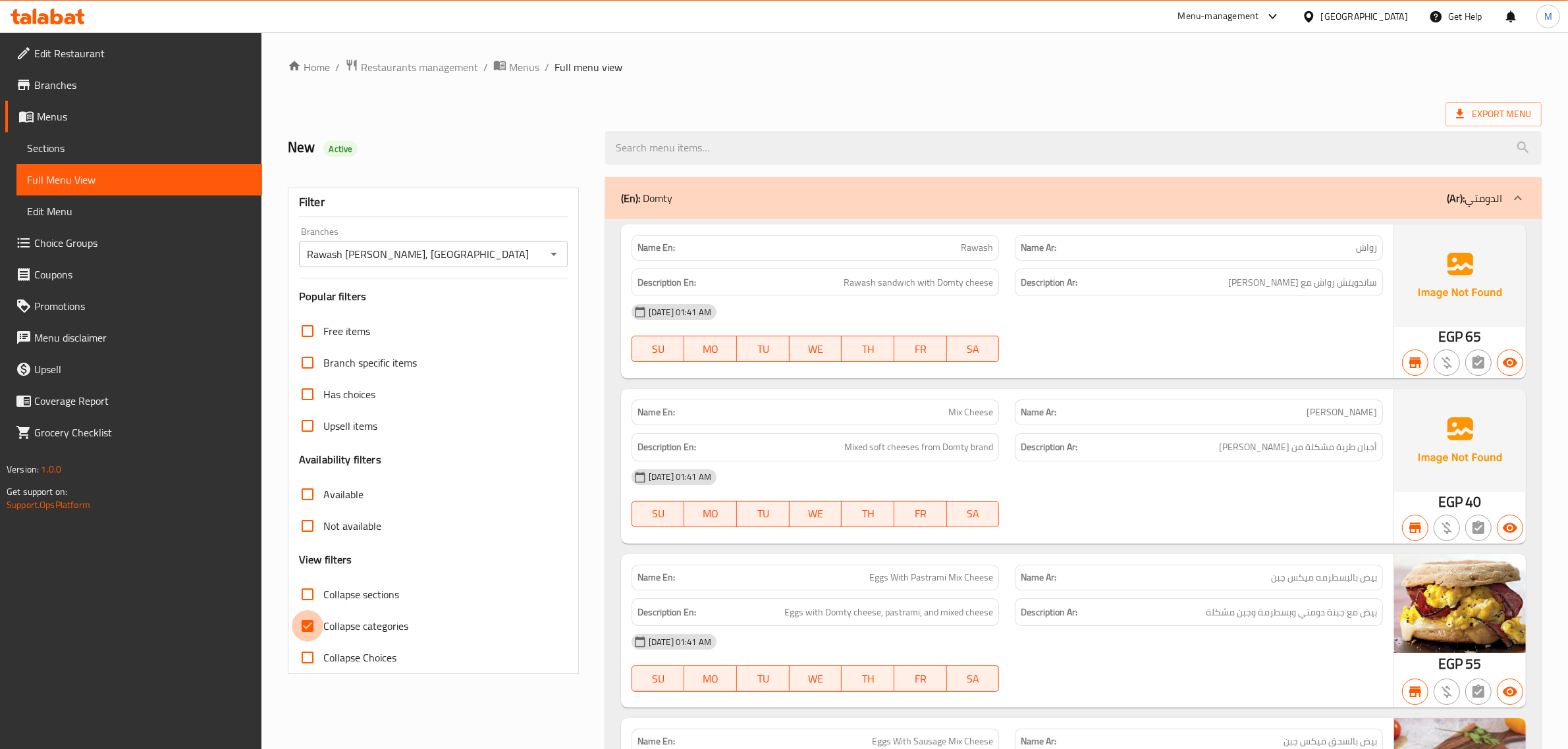
click at [309, 620] on input "Collapse categories" at bounding box center [307, 626] width 32 height 32
checkbox input "false"
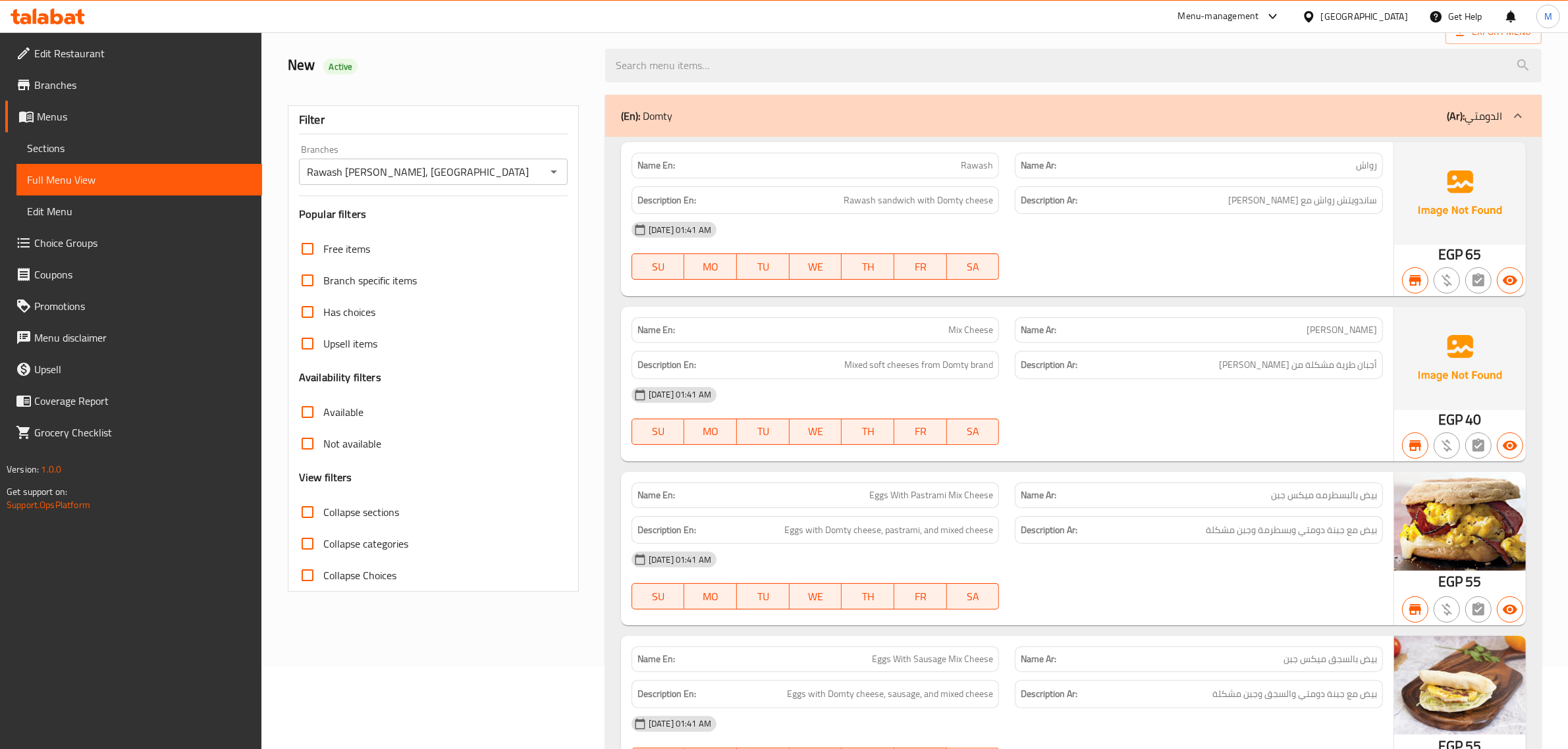
click at [335, 515] on span "Collapse sections" at bounding box center [360, 512] width 76 height 16
click at [323, 515] on input "Collapse sections" at bounding box center [307, 512] width 32 height 32
checkbox input "true"
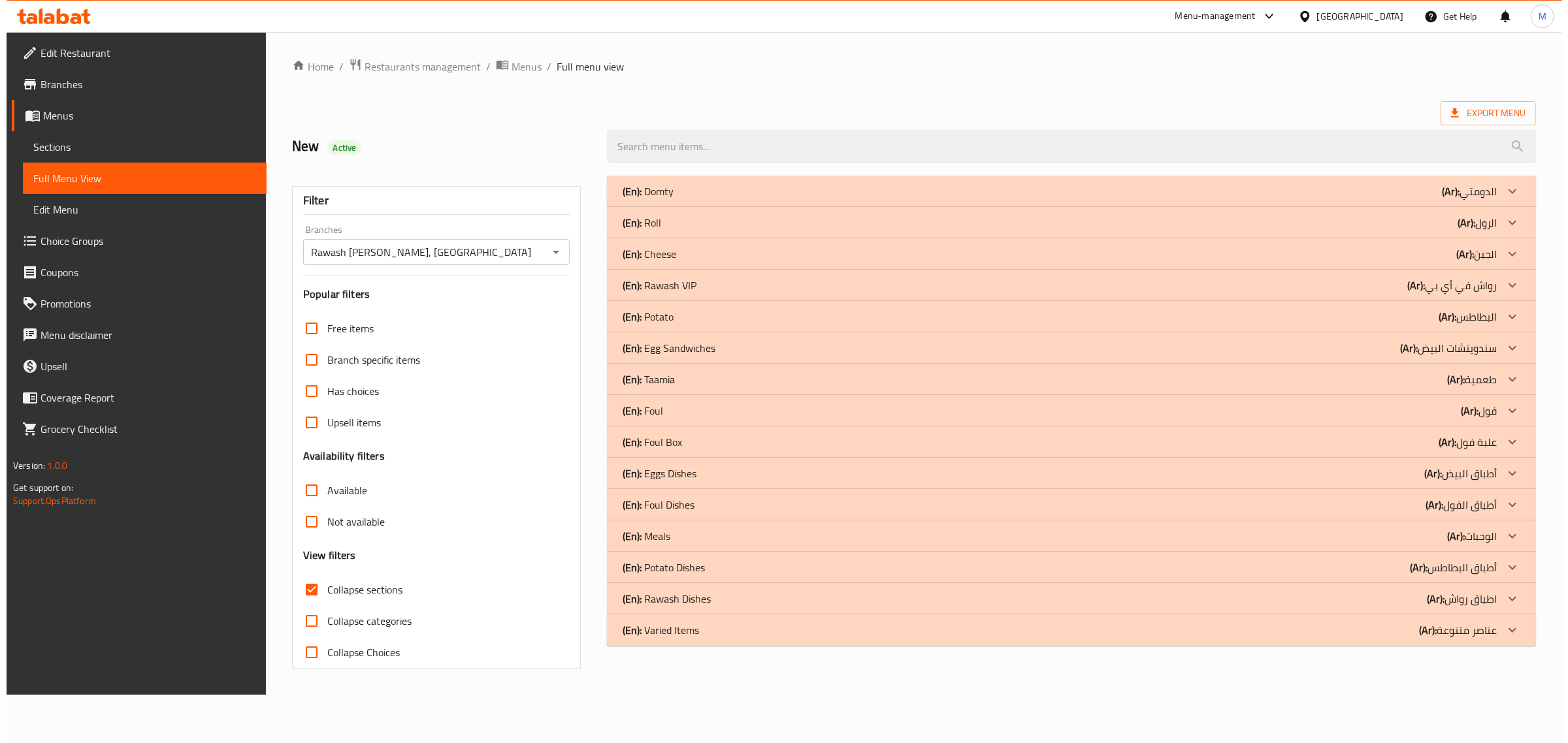
scroll to position [0, 0]
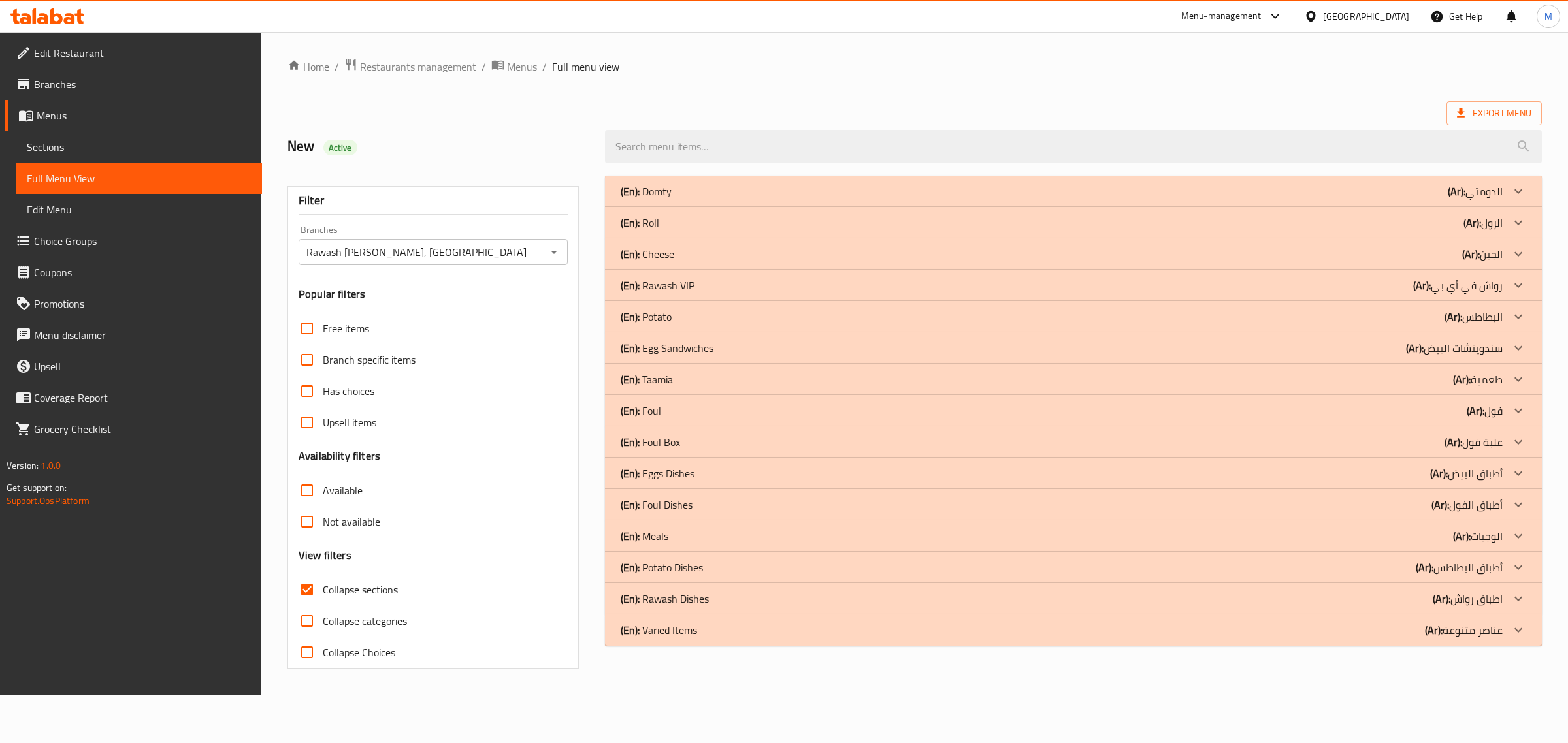
click at [1517, 626] on icon at bounding box center [1518, 630] width 15 height 15
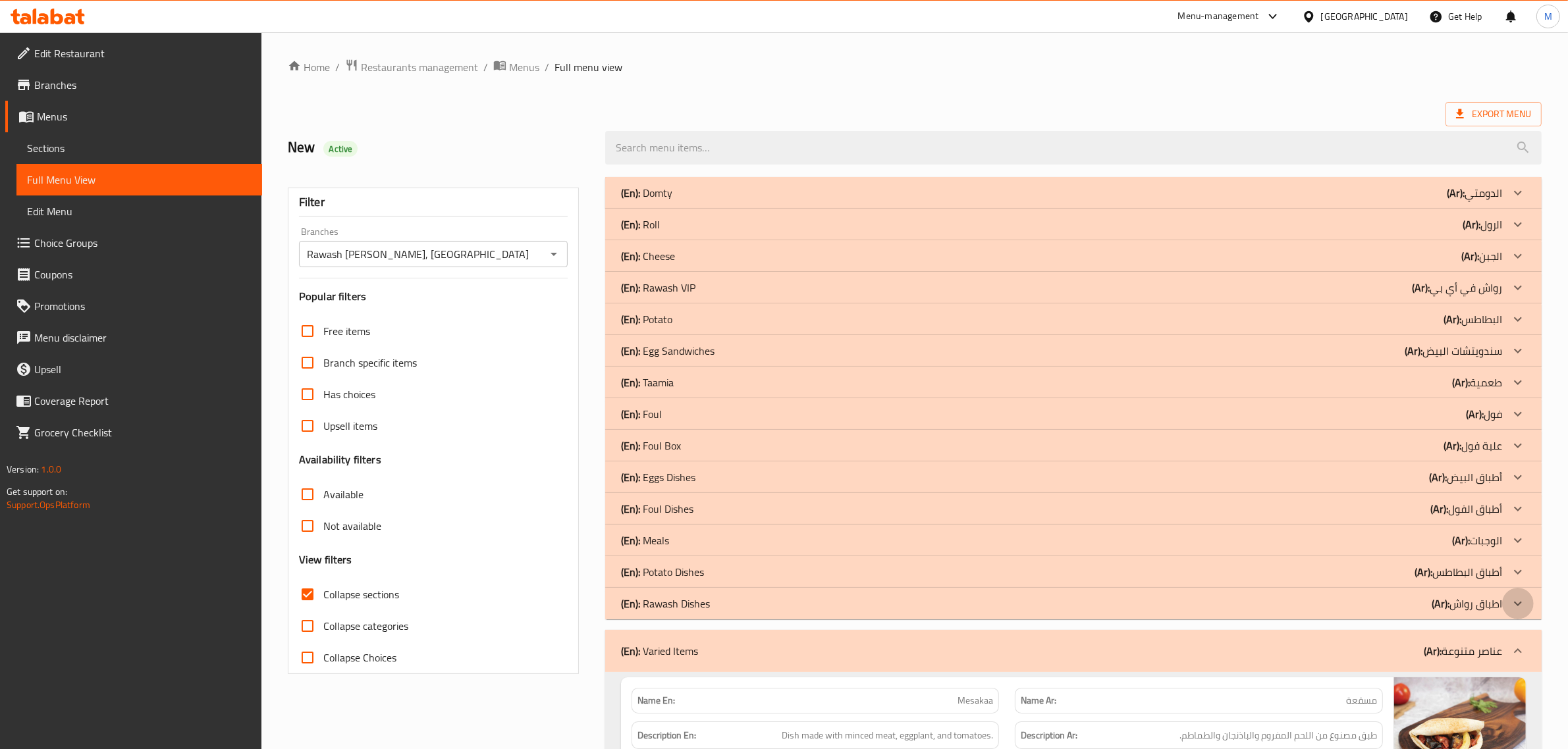
click at [1522, 605] on icon at bounding box center [1517, 603] width 16 height 16
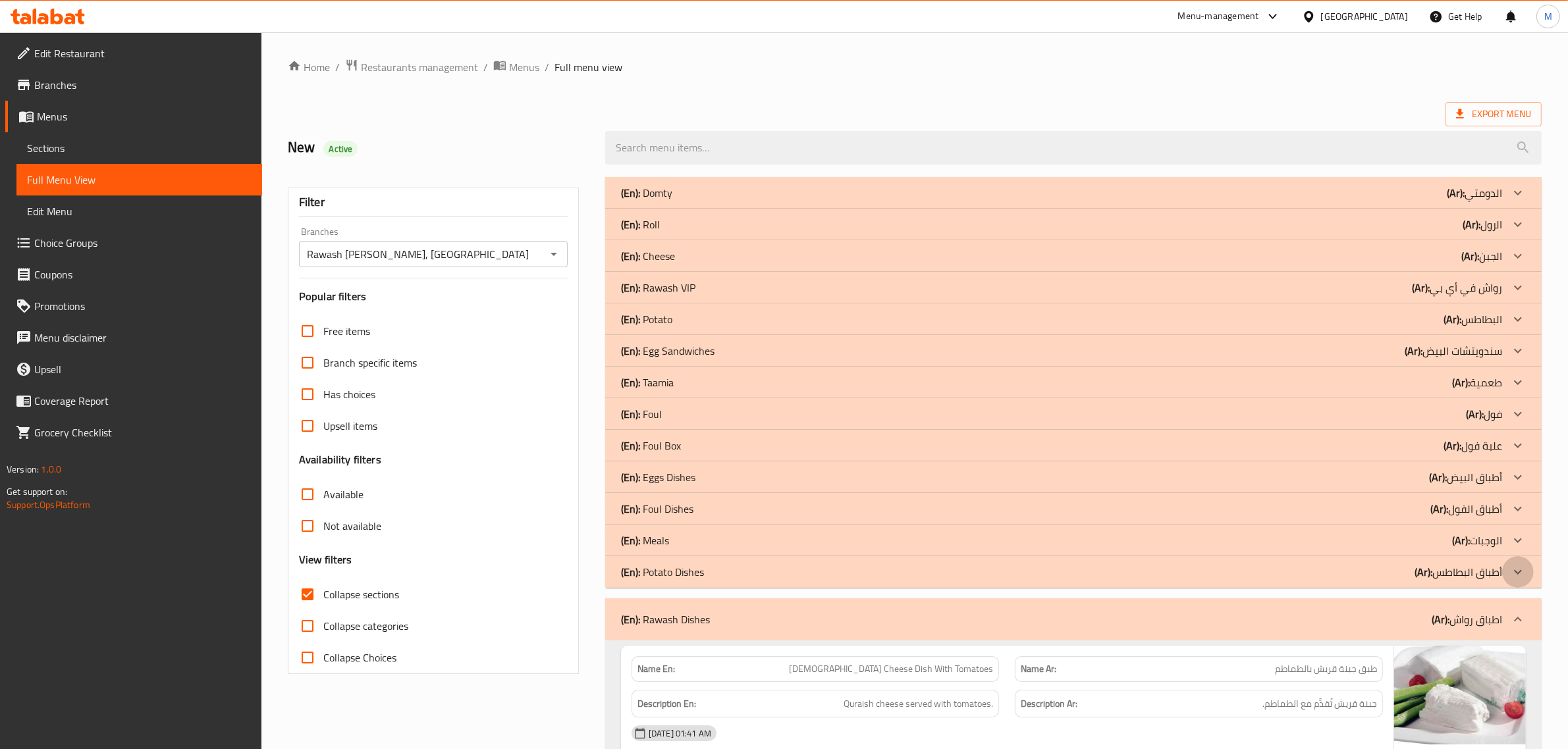
click at [1516, 577] on icon at bounding box center [1517, 572] width 16 height 16
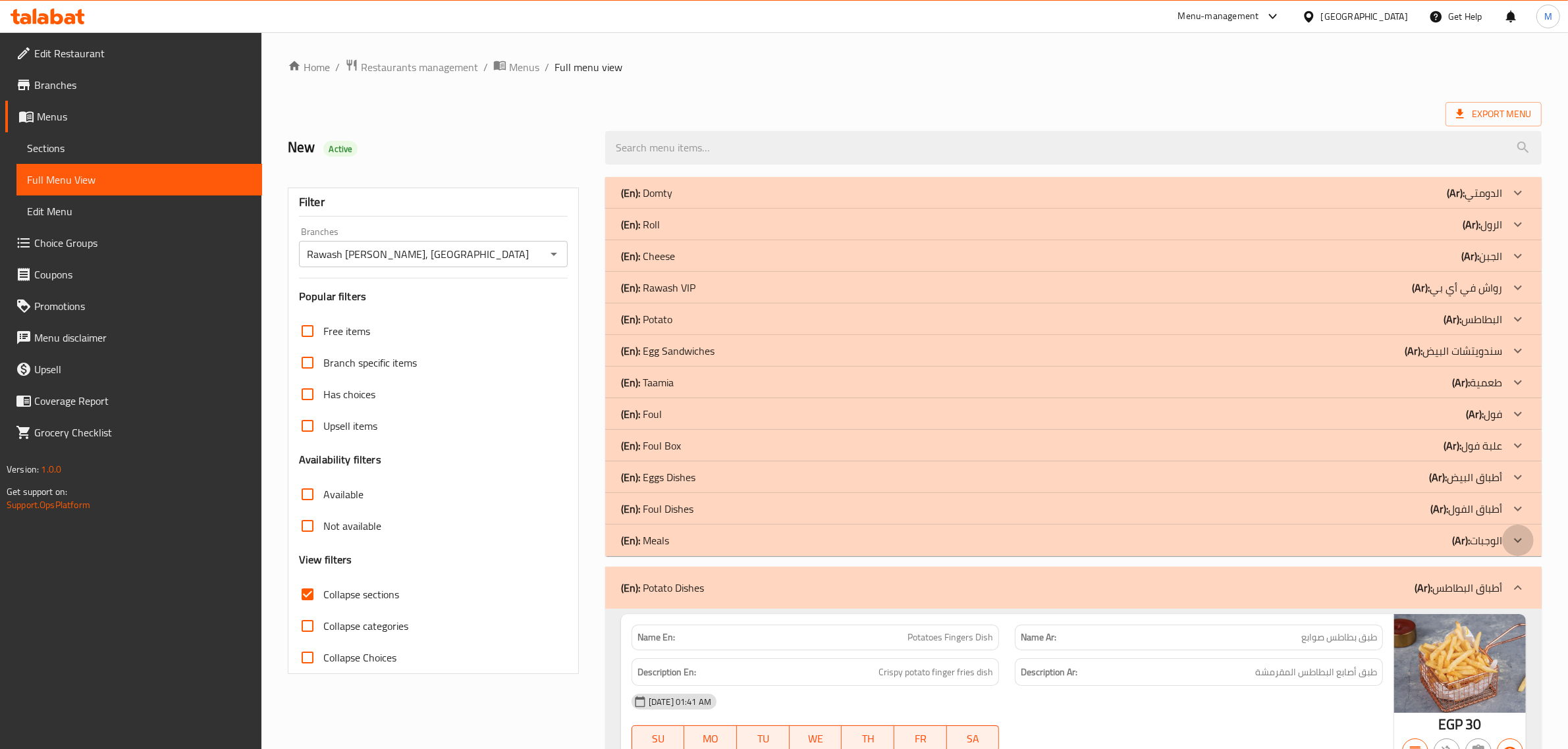
click at [1516, 540] on icon at bounding box center [1517, 540] width 16 height 16
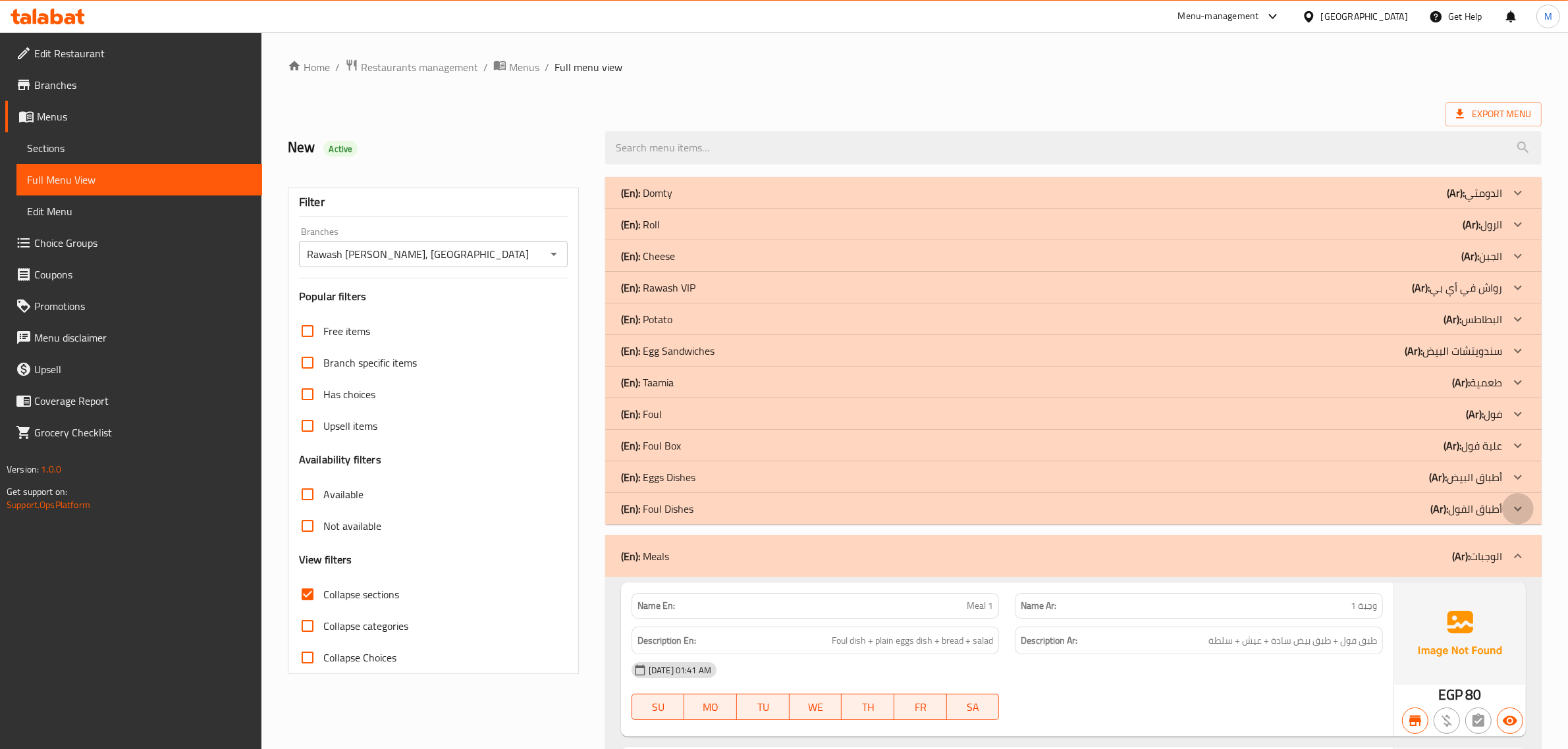
click at [1516, 510] on icon at bounding box center [1518, 508] width 8 height 5
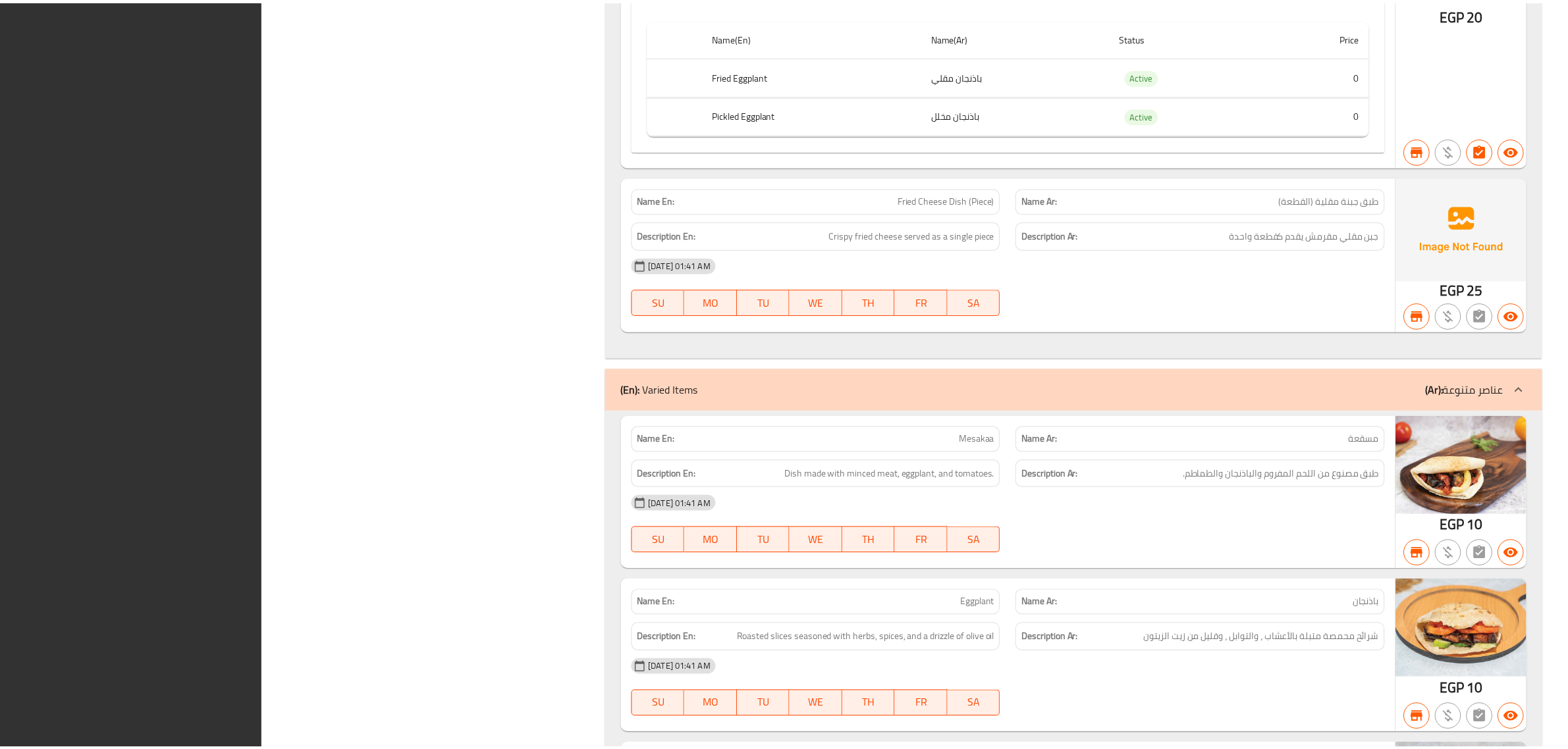
scroll to position [5480, 0]
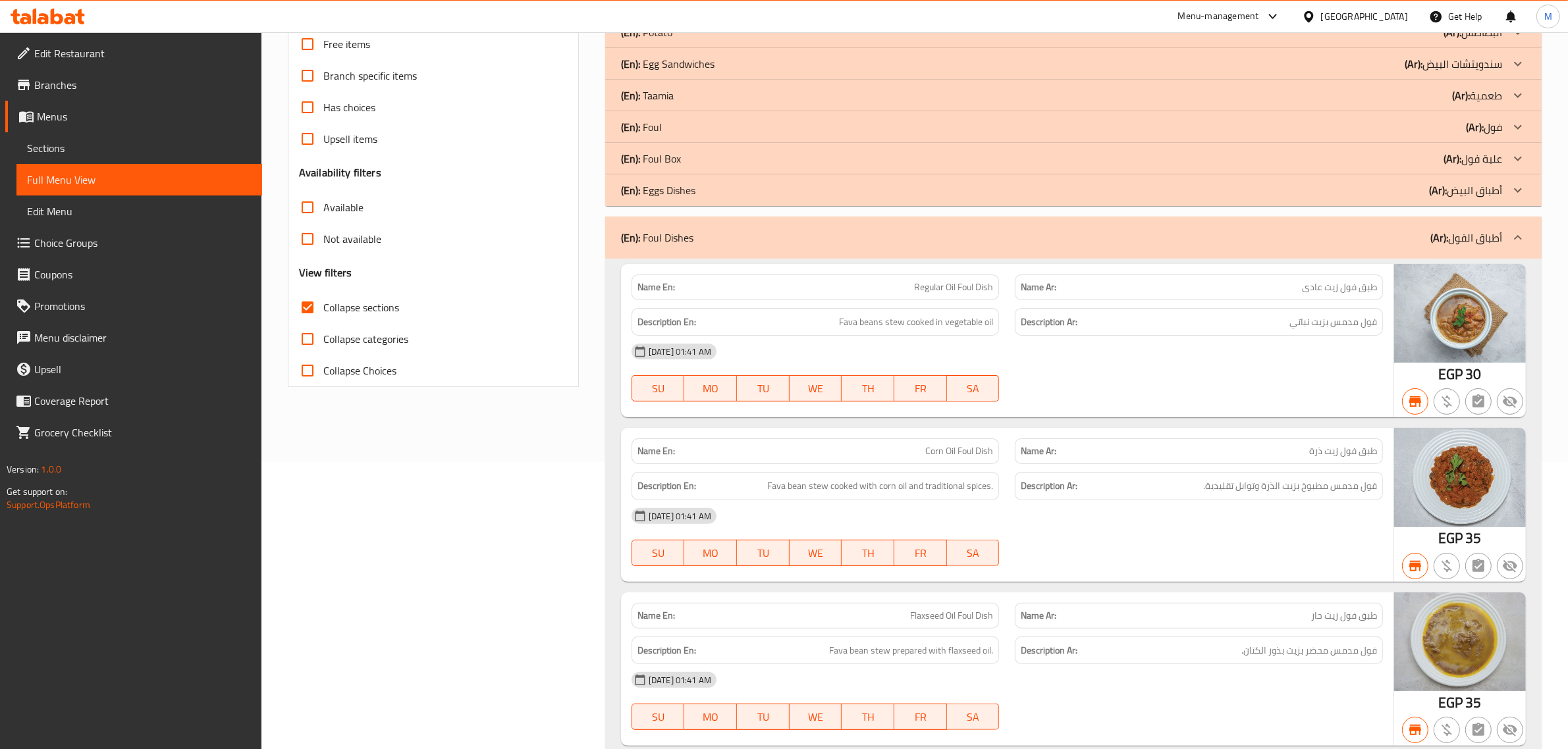
scroll to position [0, 0]
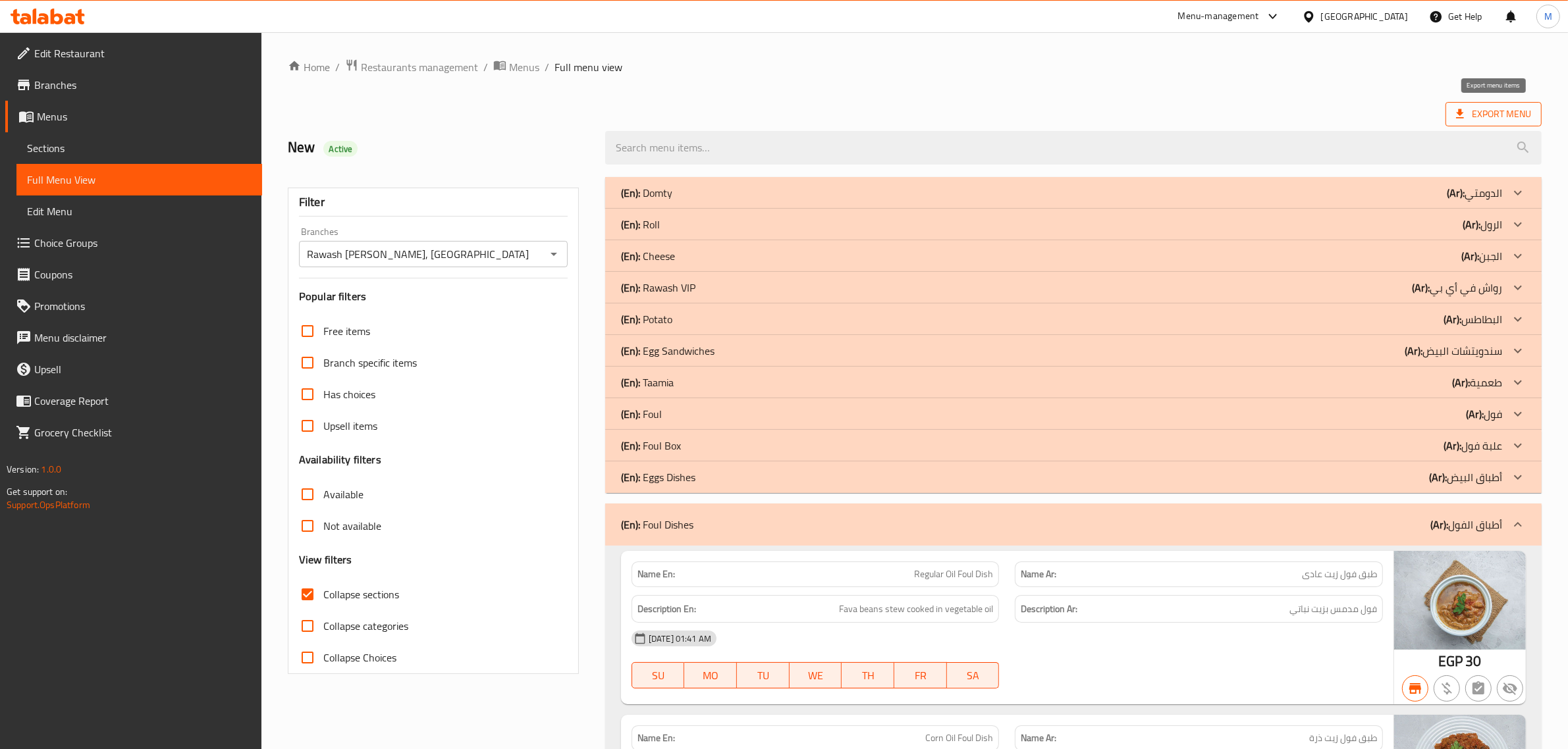
click at [1519, 119] on span "Export Menu" at bounding box center [1493, 114] width 75 height 16
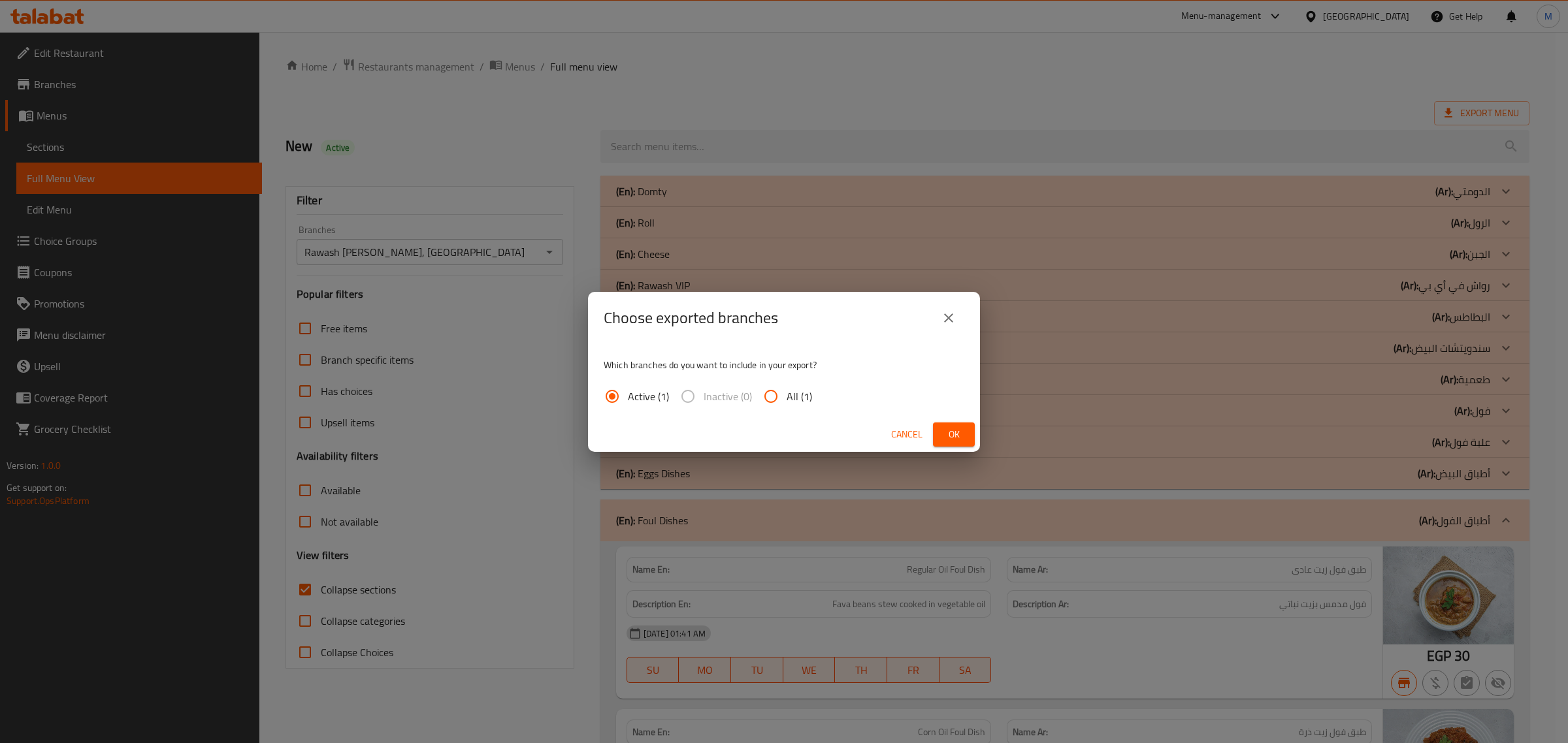
click at [955, 435] on span "Ok" at bounding box center [953, 434] width 21 height 16
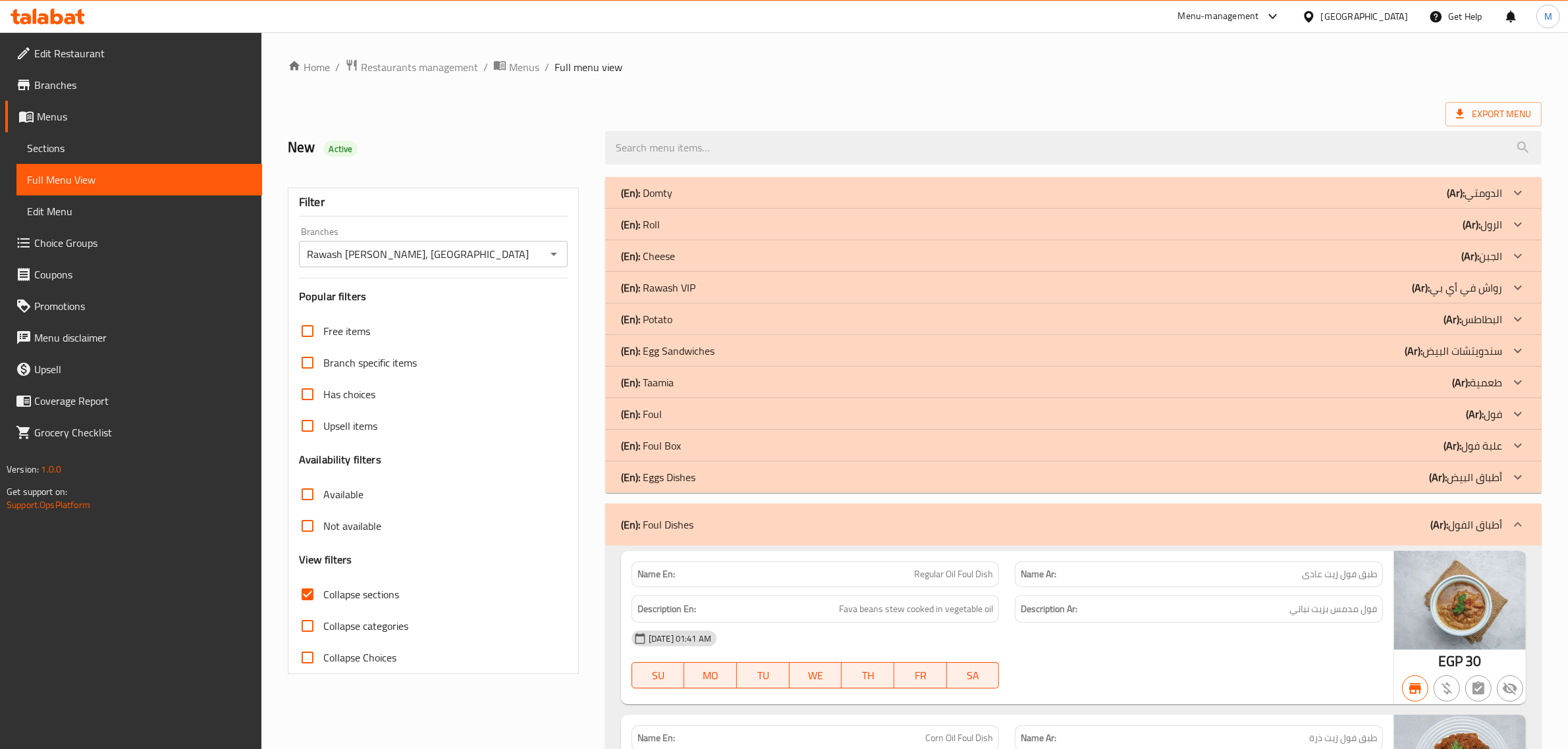
drag, startPoint x: 499, startPoint y: 265, endPoint x: 342, endPoint y: 255, distance: 157.3
click at [342, 255] on div "Rawash Ebn Araby, [GEOGRAPHIC_DATA] Mosque Branches" at bounding box center [433, 254] width 269 height 26
